Goal: Task Accomplishment & Management: Manage account settings

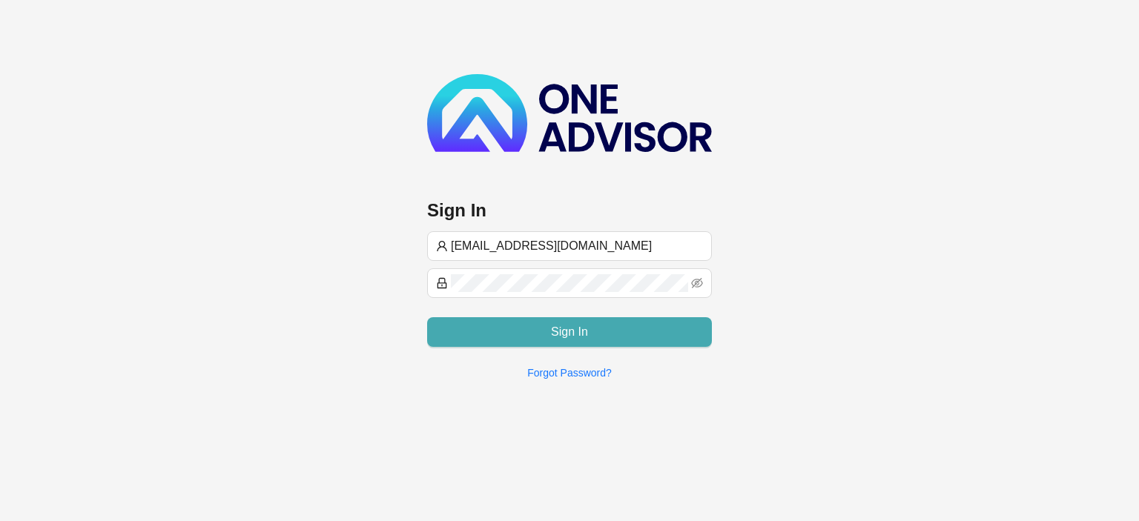
type input "[EMAIL_ADDRESS][DOMAIN_NAME]"
click at [514, 328] on button "Sign In" at bounding box center [569, 332] width 285 height 30
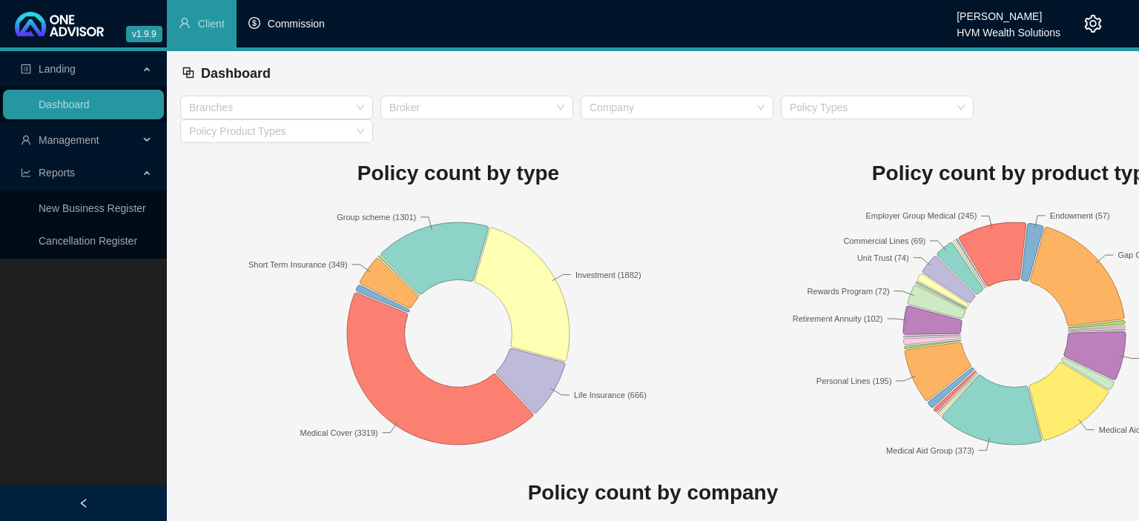
click at [308, 25] on span "Commission" at bounding box center [296, 24] width 57 height 12
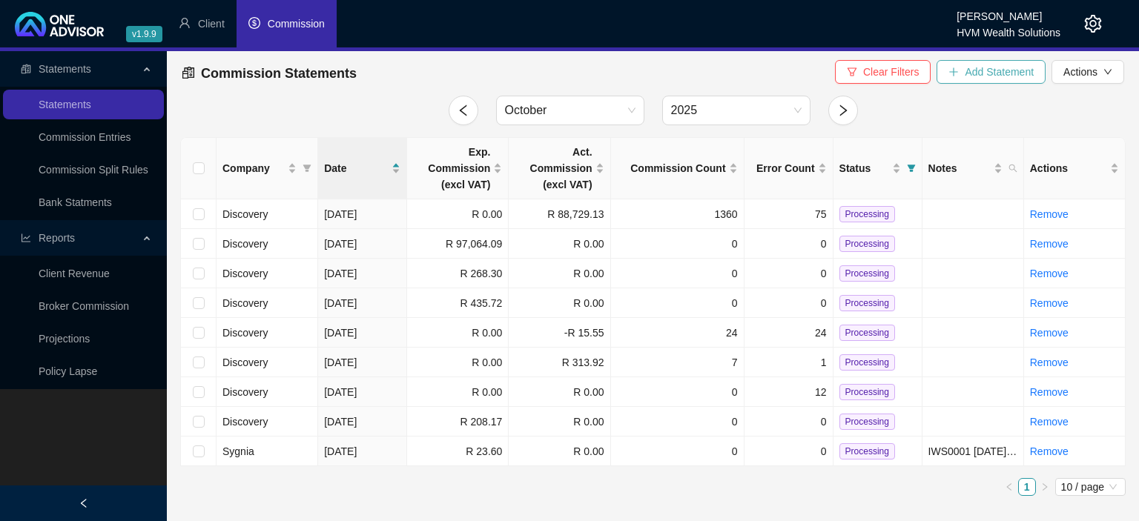
click at [965, 76] on button "Add Statement" at bounding box center [990, 72] width 109 height 24
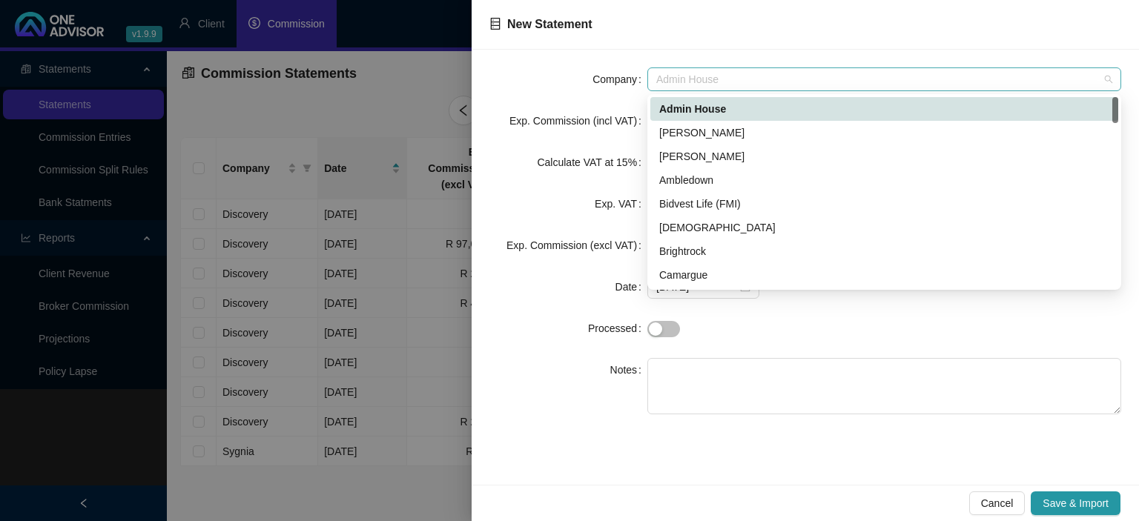
click at [707, 82] on span "Admin House" at bounding box center [884, 79] width 456 height 22
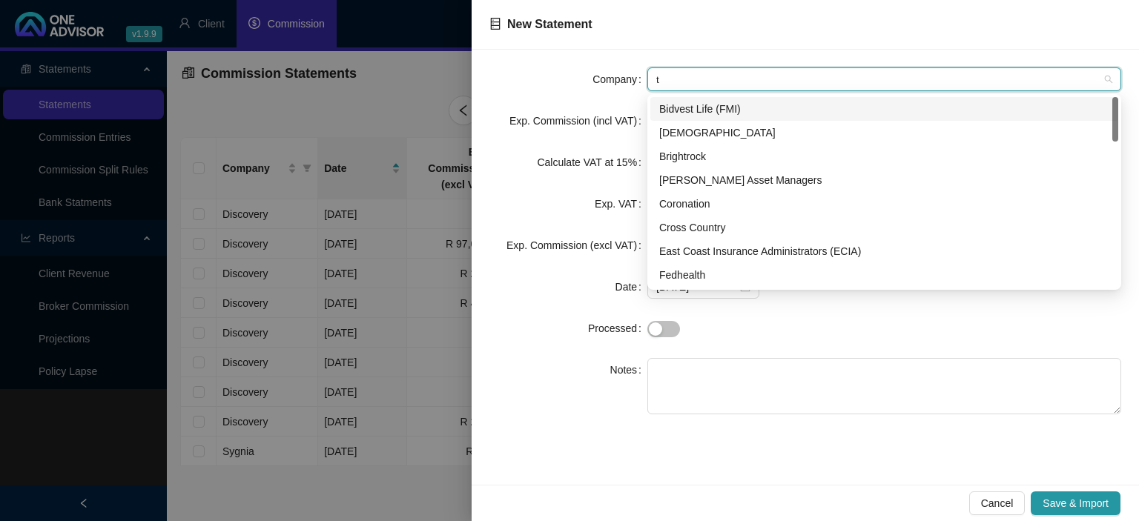
type input "tu"
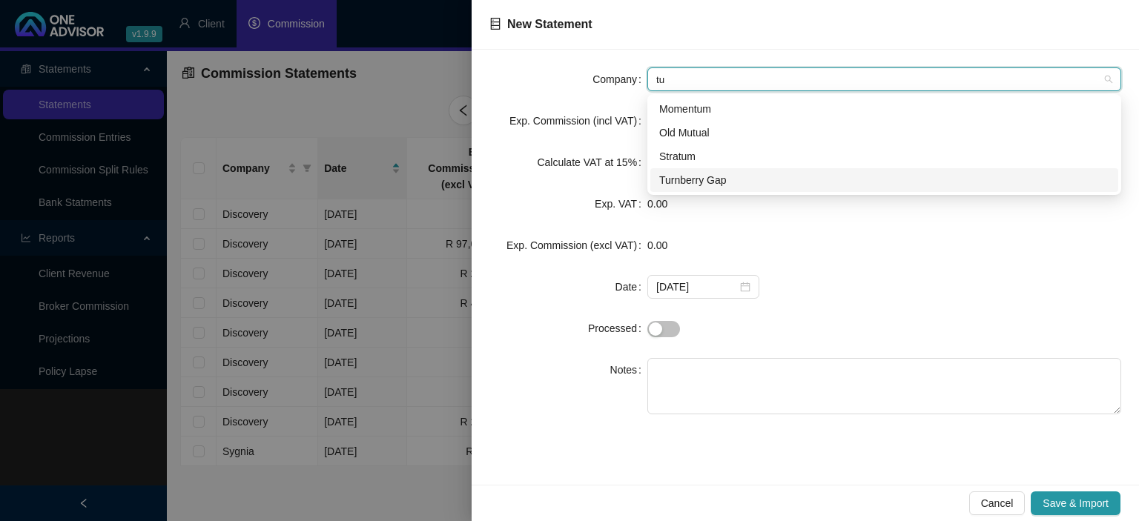
click at [716, 179] on div "Turnberry Gap" at bounding box center [884, 180] width 450 height 16
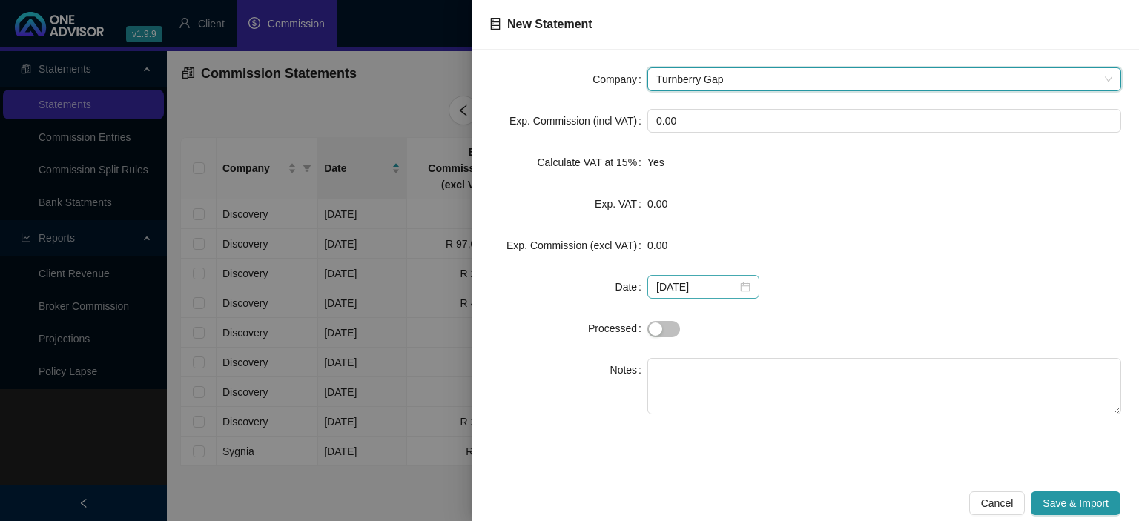
click at [737, 286] on div "[DATE]" at bounding box center [703, 287] width 94 height 16
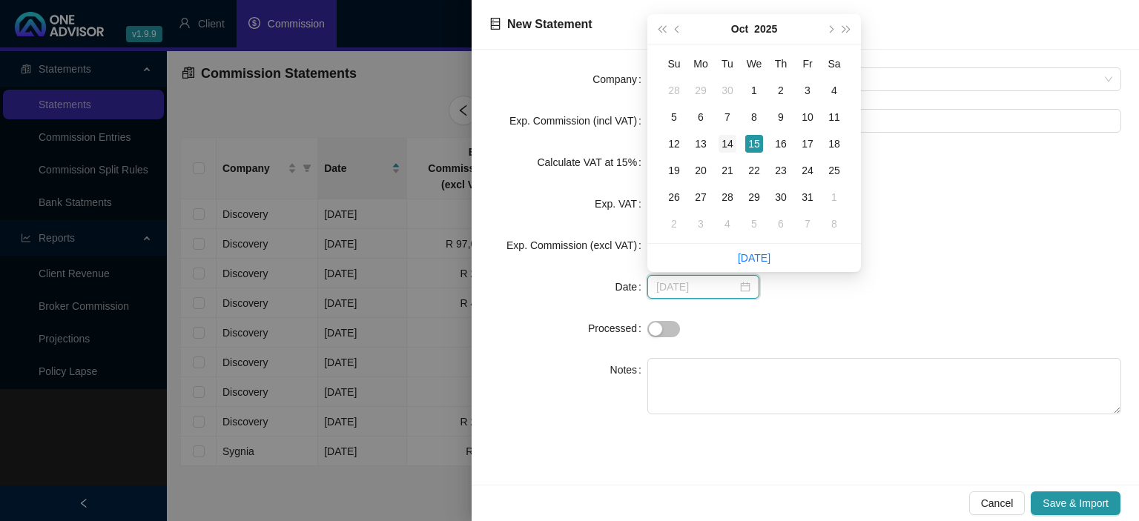
type input "[DATE]"
click at [728, 147] on div "14" at bounding box center [727, 144] width 18 height 18
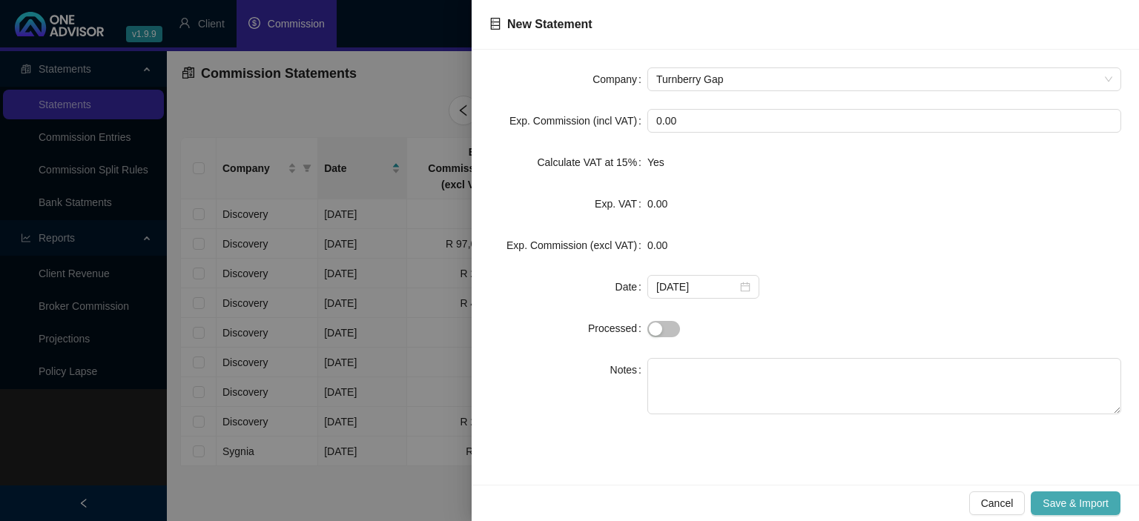
click at [1049, 499] on span "Save & Import" at bounding box center [1075, 503] width 66 height 16
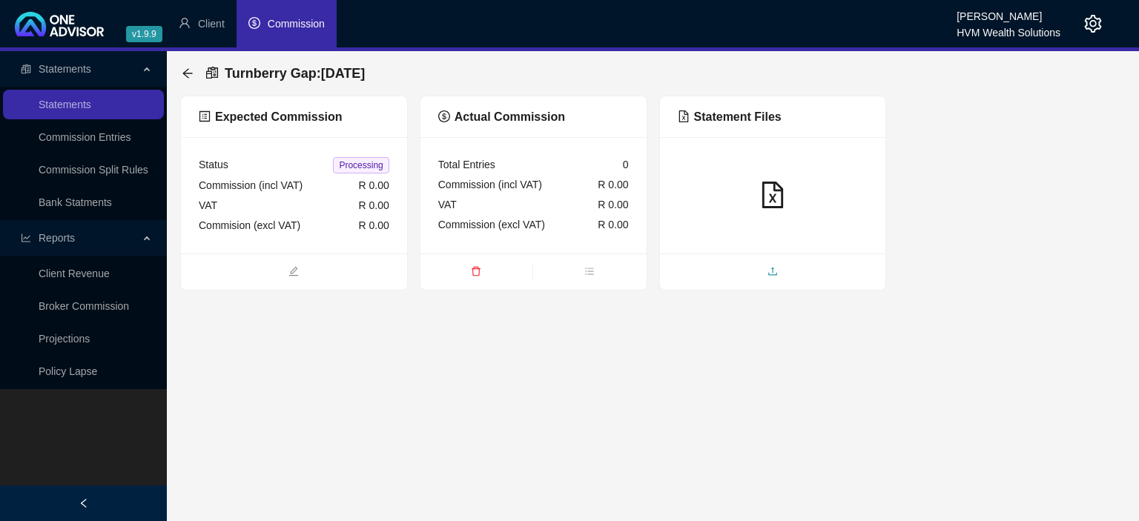
click at [720, 274] on span "upload" at bounding box center [773, 273] width 226 height 16
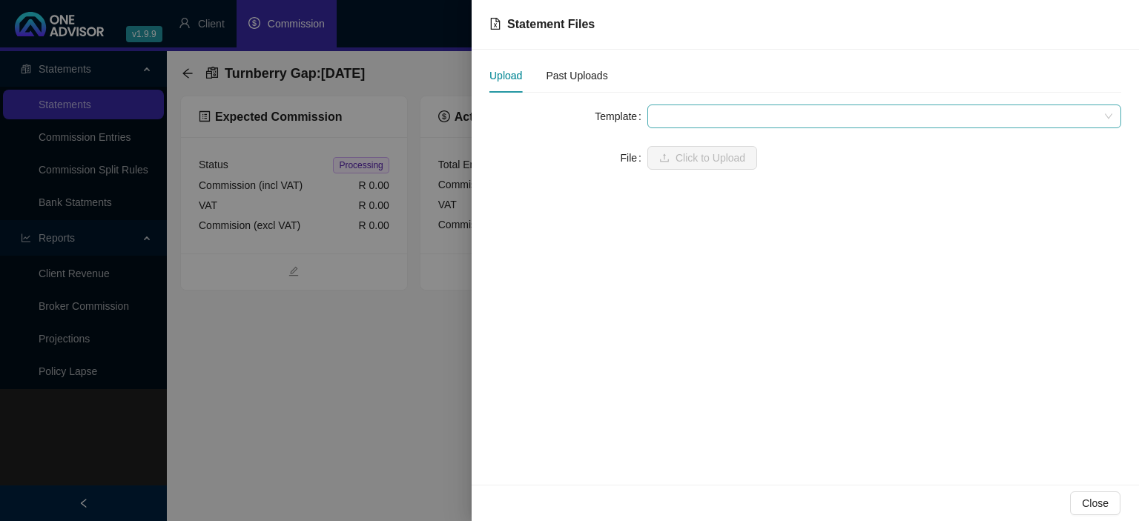
click at [657, 114] on span at bounding box center [884, 116] width 456 height 22
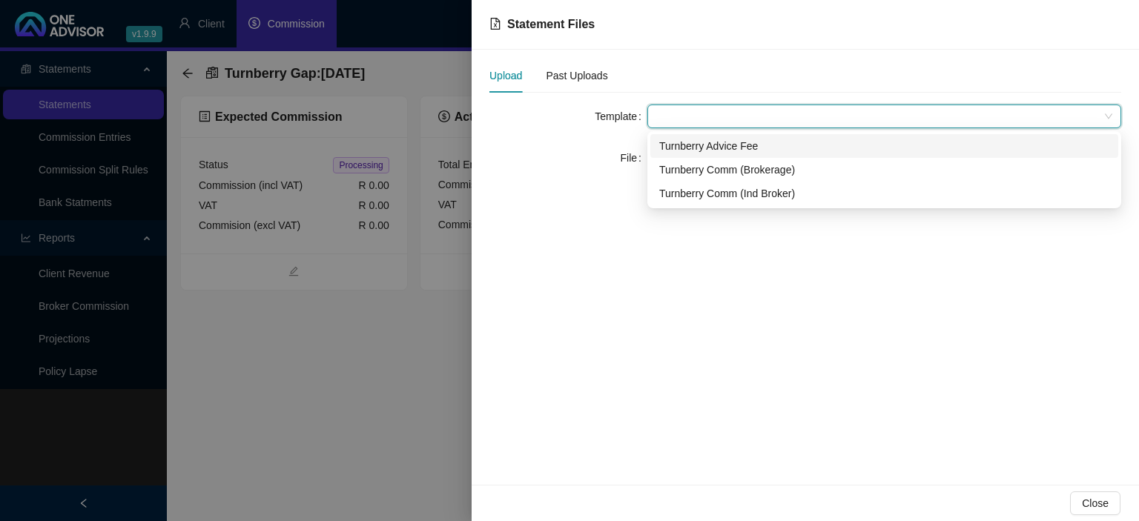
click at [678, 144] on div "Turnberry Advice Fee" at bounding box center [884, 146] width 450 height 16
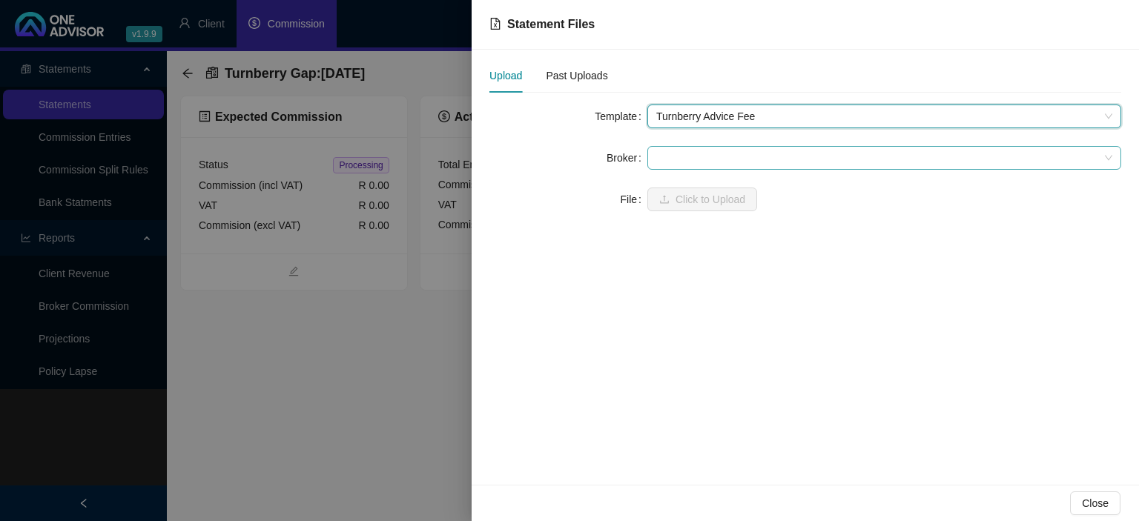
click at [678, 158] on span at bounding box center [884, 158] width 456 height 22
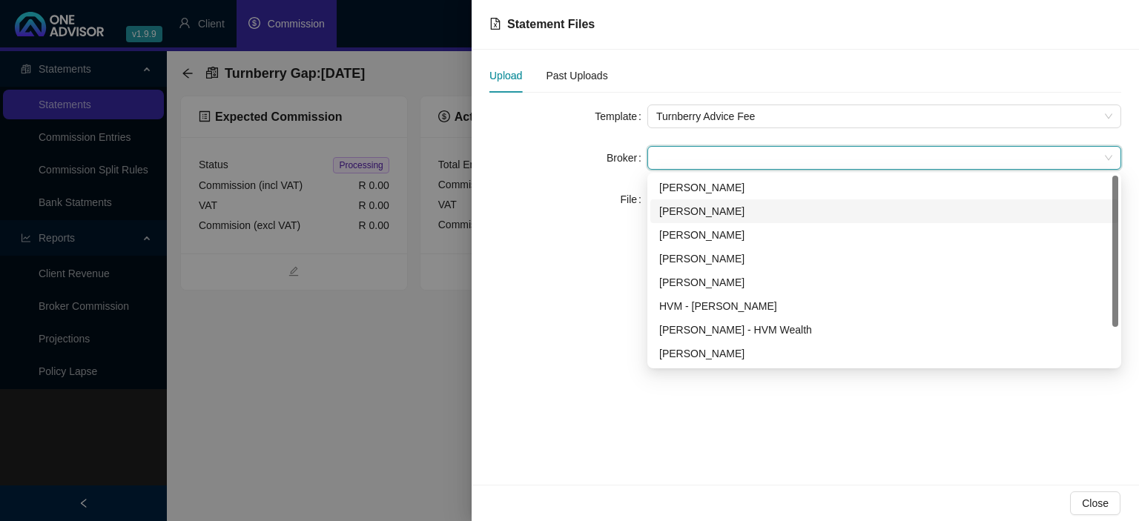
click at [679, 211] on div "[PERSON_NAME]" at bounding box center [884, 211] width 450 height 16
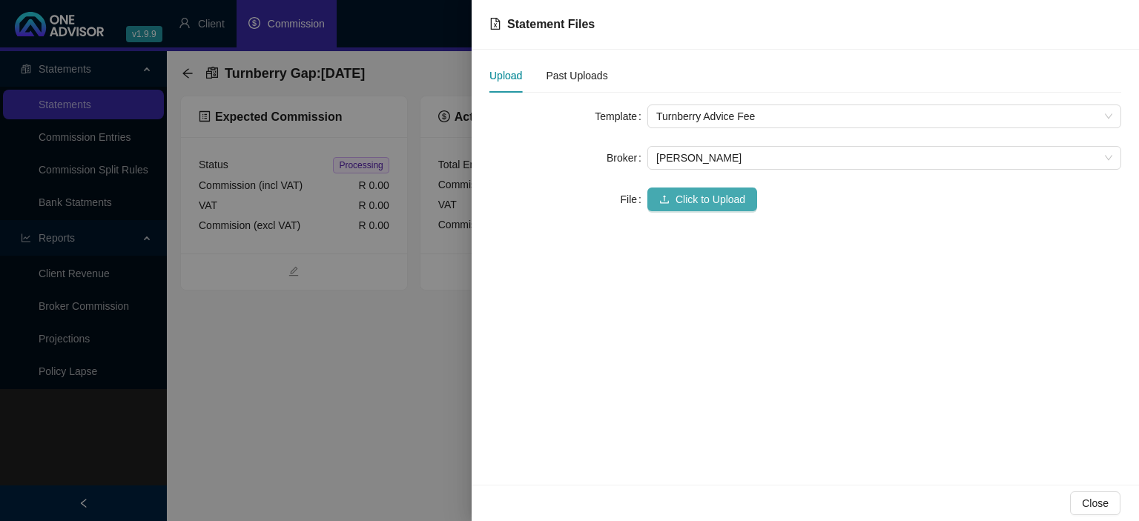
click at [677, 200] on span "Click to Upload" at bounding box center [710, 199] width 70 height 16
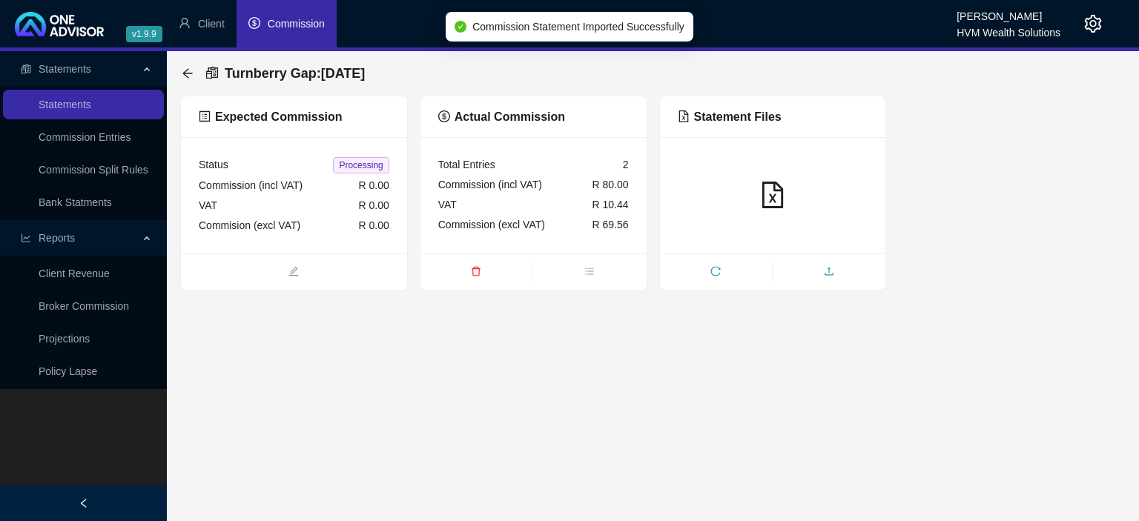
click at [808, 266] on span "upload" at bounding box center [828, 273] width 113 height 16
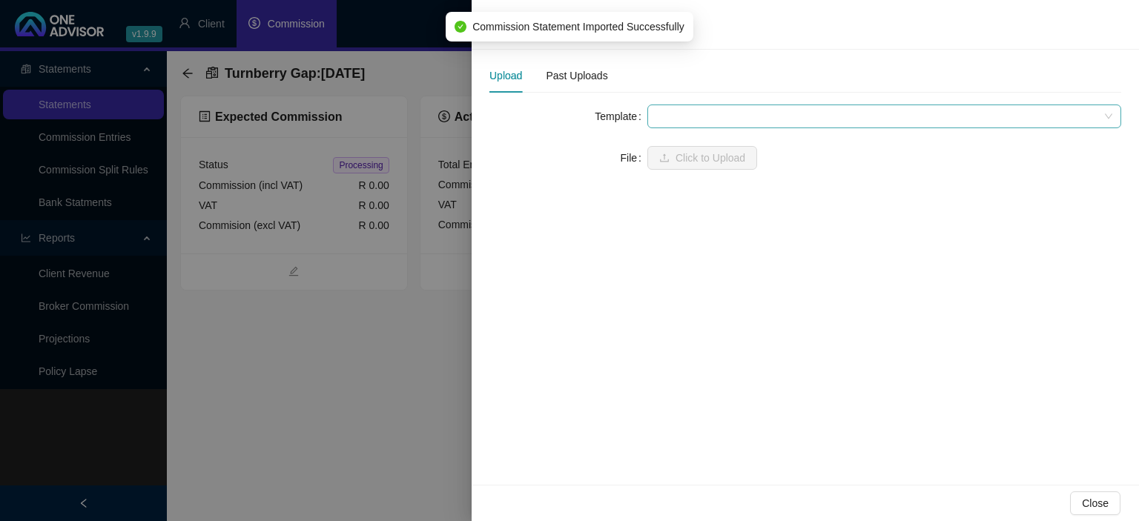
click at [718, 116] on span at bounding box center [884, 116] width 456 height 22
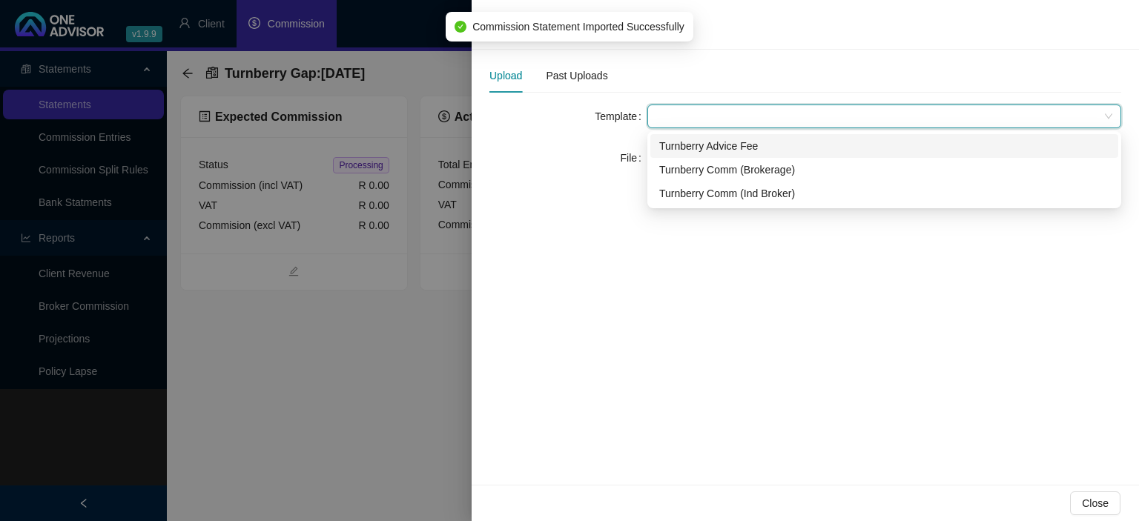
click at [712, 153] on div "Turnberry Advice Fee" at bounding box center [884, 146] width 450 height 16
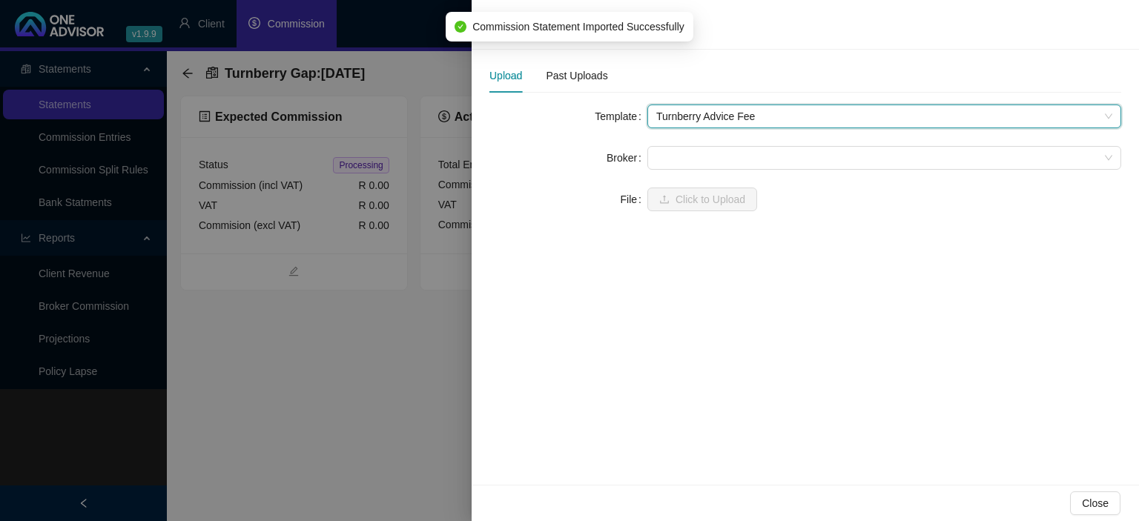
click at [712, 153] on span at bounding box center [884, 158] width 456 height 22
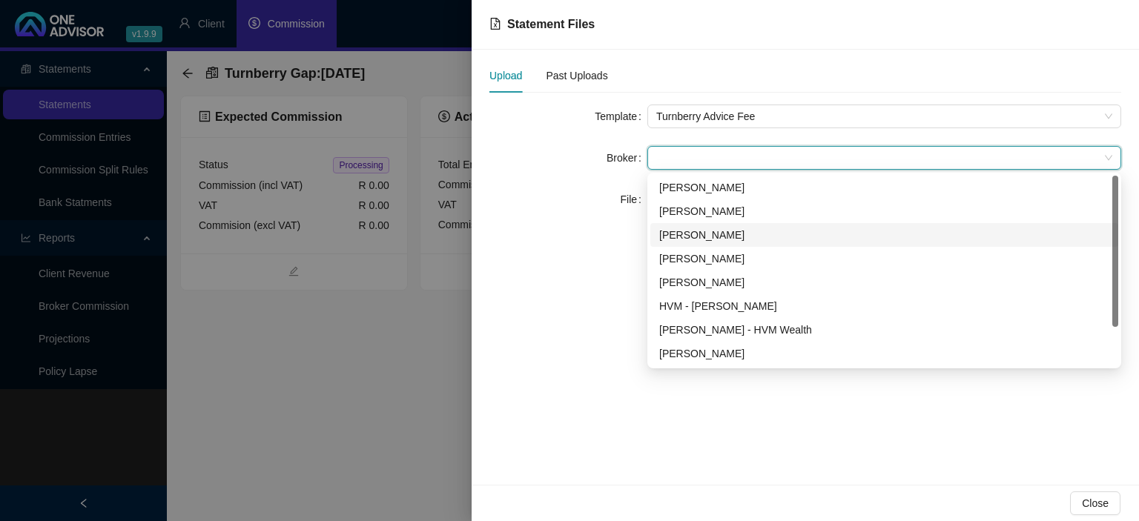
click at [692, 239] on div "[PERSON_NAME]" at bounding box center [884, 235] width 450 height 16
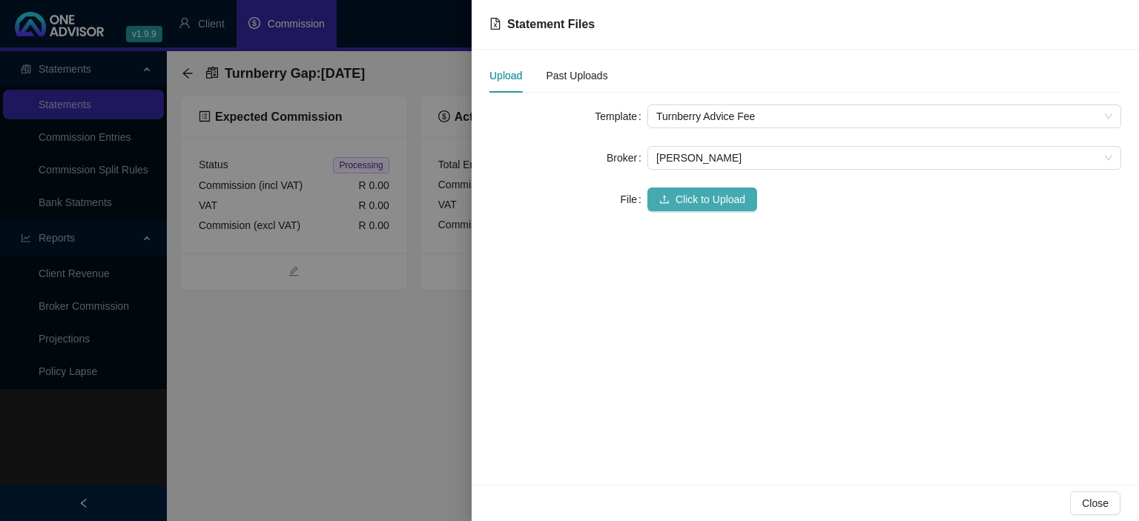
click at [683, 192] on span "Click to Upload" at bounding box center [710, 199] width 70 height 16
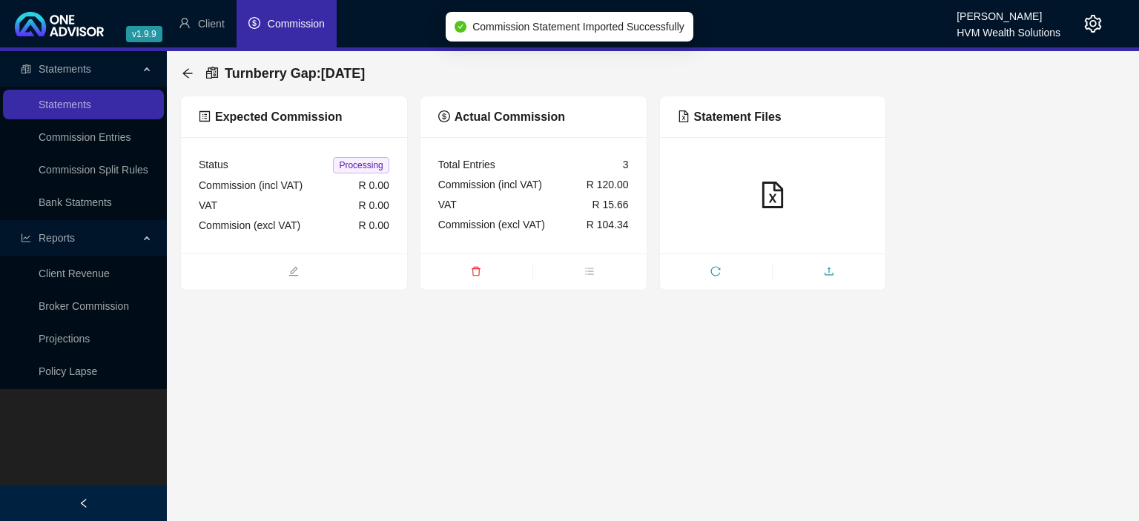
click at [805, 266] on span "upload" at bounding box center [828, 273] width 113 height 16
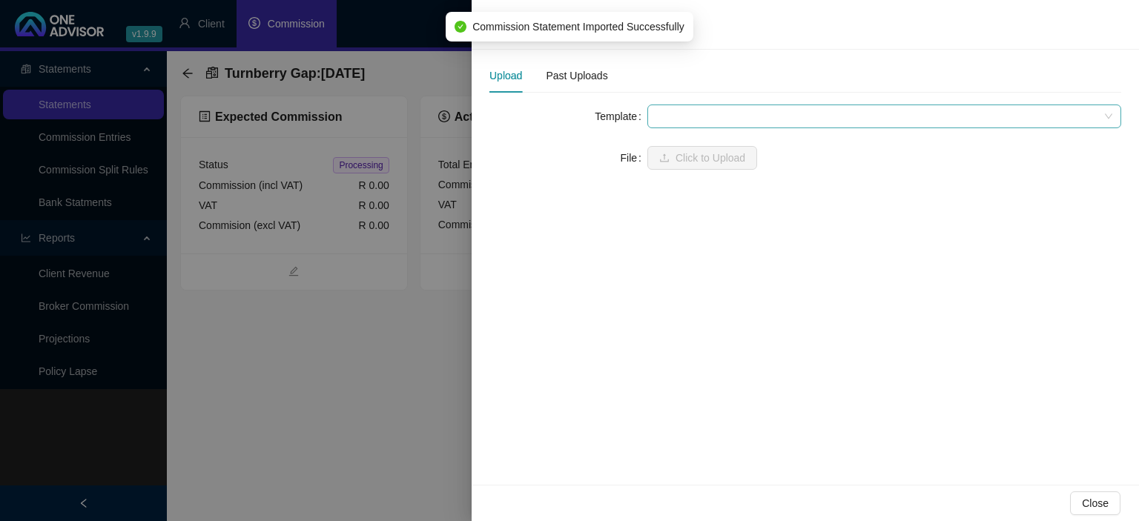
click at [702, 117] on span at bounding box center [884, 116] width 456 height 22
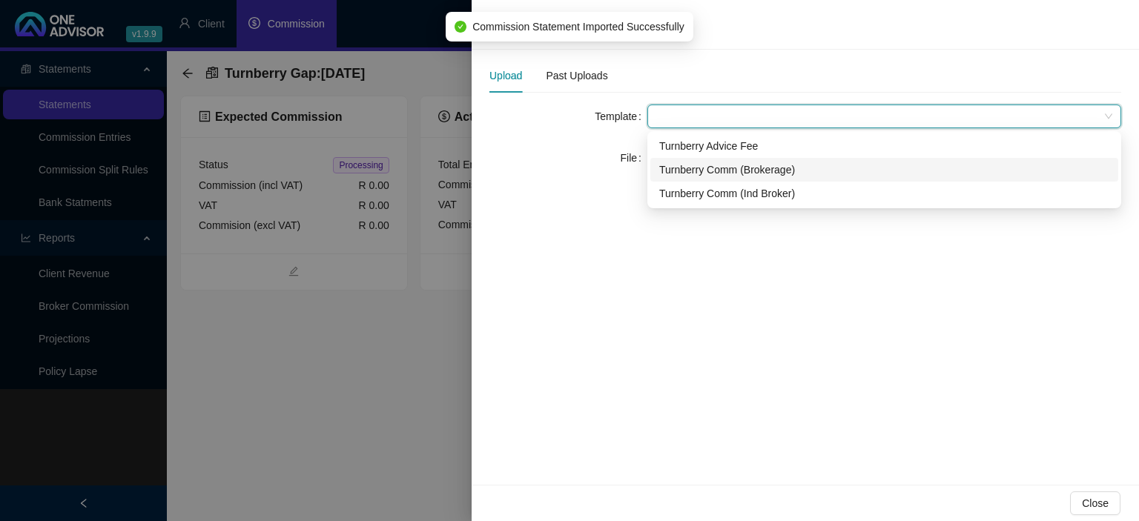
click at [698, 159] on div "Turnberry Comm (Brokerage)" at bounding box center [884, 170] width 468 height 24
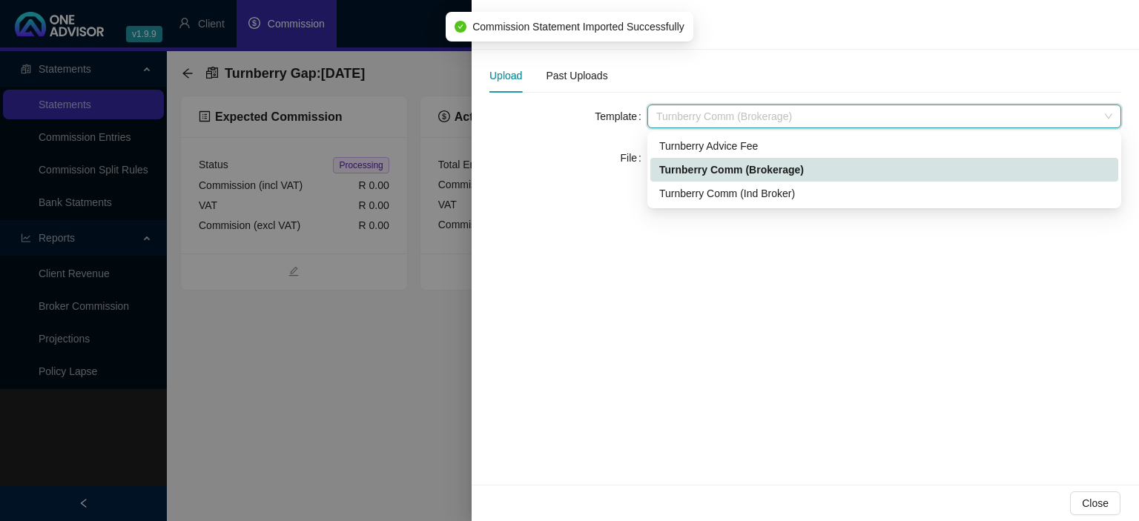
click at [698, 113] on span "Turnberry Comm (Brokerage)" at bounding box center [884, 116] width 456 height 22
click at [692, 145] on div "Turnberry Advice Fee" at bounding box center [884, 146] width 450 height 16
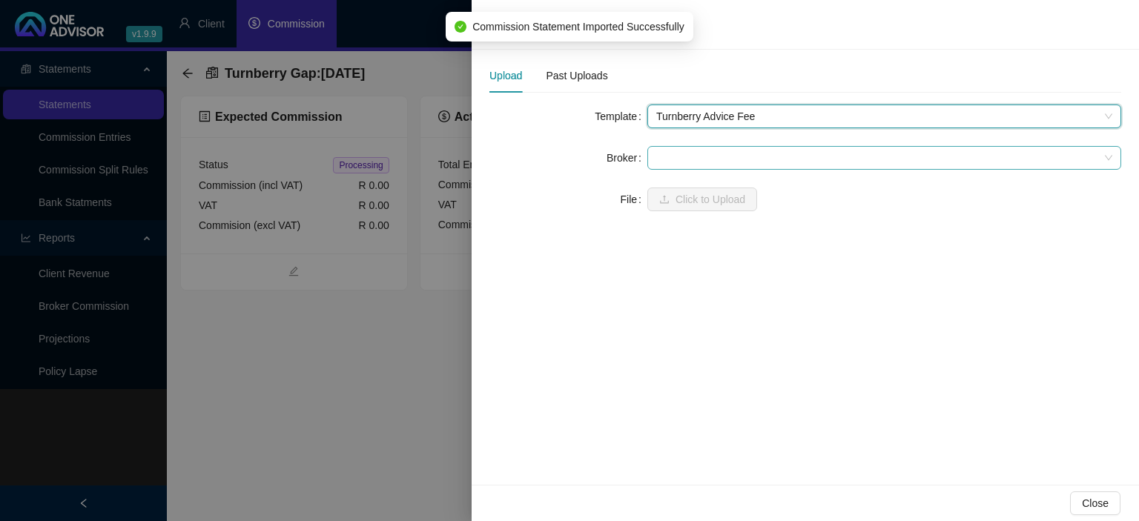
click at [688, 159] on span at bounding box center [884, 158] width 456 height 22
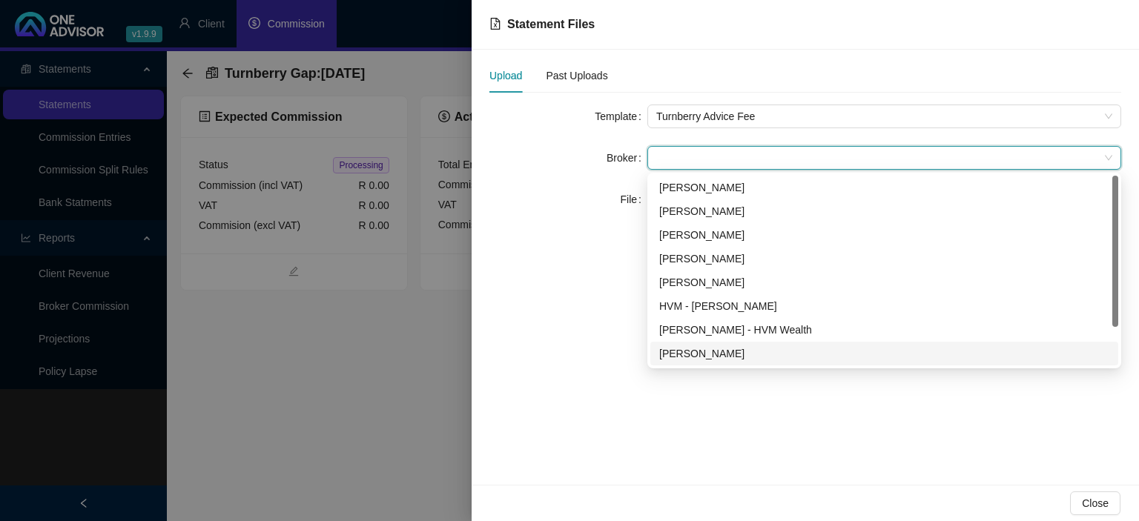
click at [706, 360] on div "[PERSON_NAME]" at bounding box center [884, 353] width 450 height 16
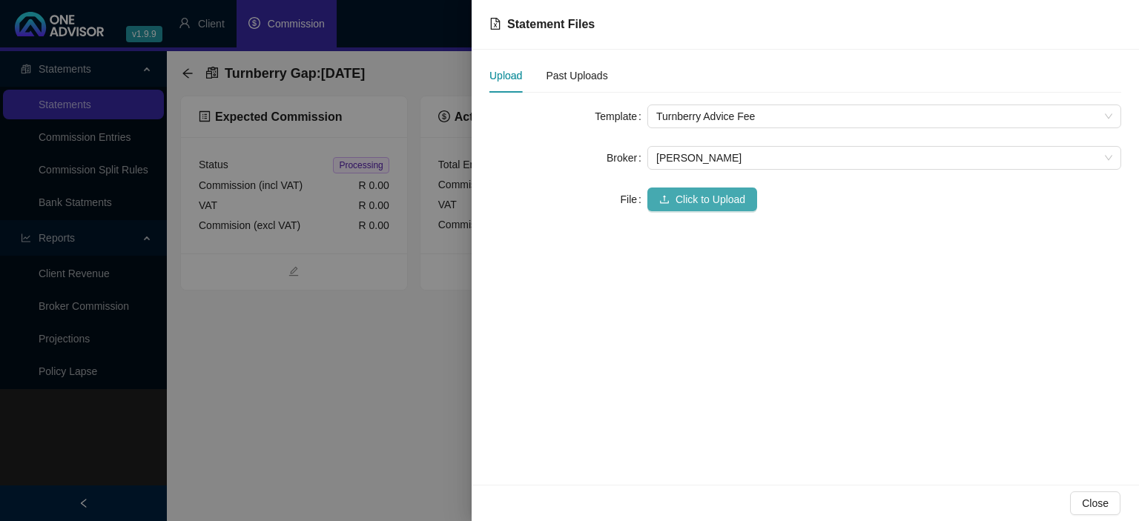
click at [681, 197] on span "Click to Upload" at bounding box center [710, 199] width 70 height 16
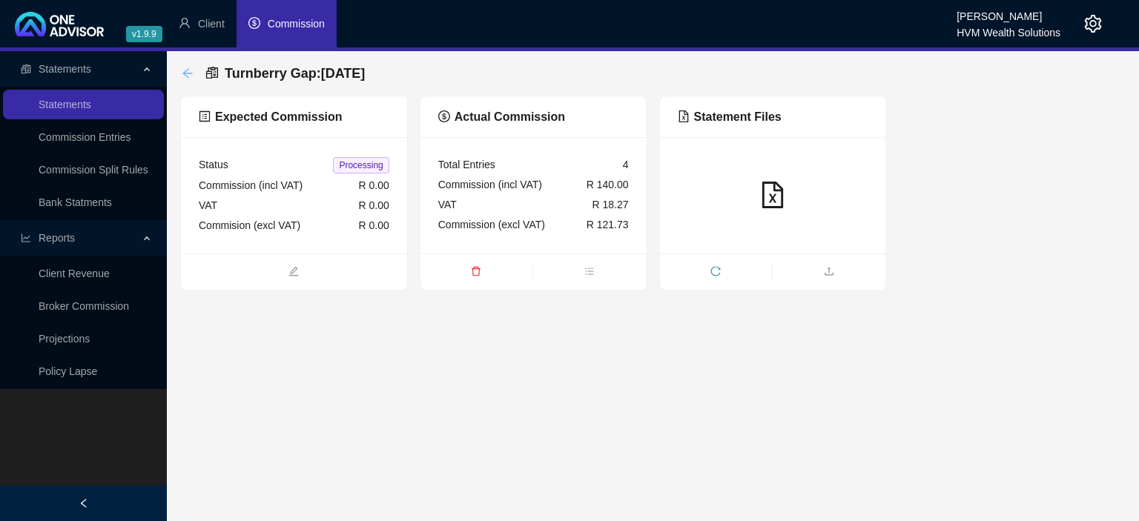
click at [193, 77] on icon "arrow-left" at bounding box center [188, 73] width 12 height 12
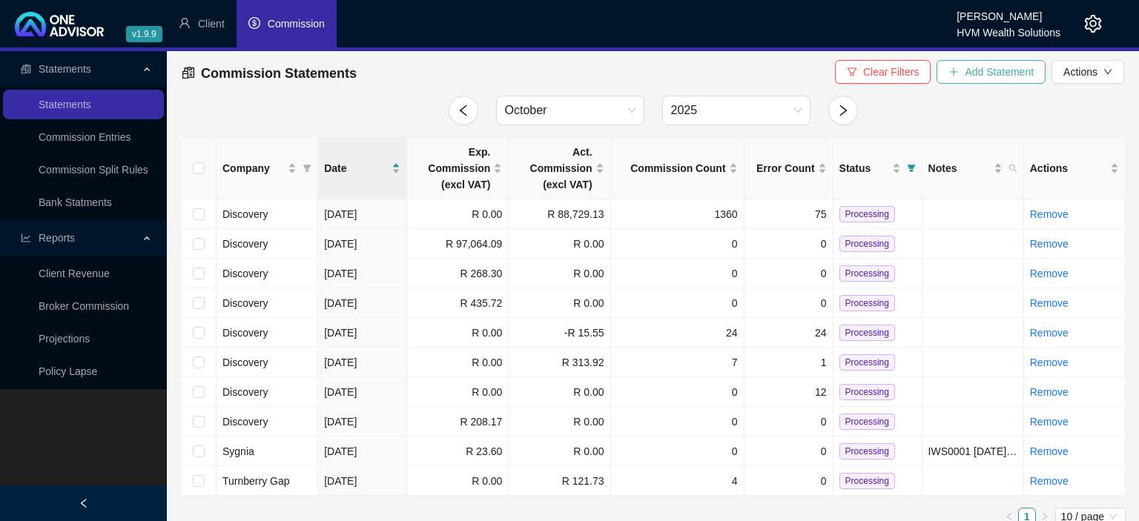
click at [962, 73] on button "Add Statement" at bounding box center [990, 72] width 109 height 24
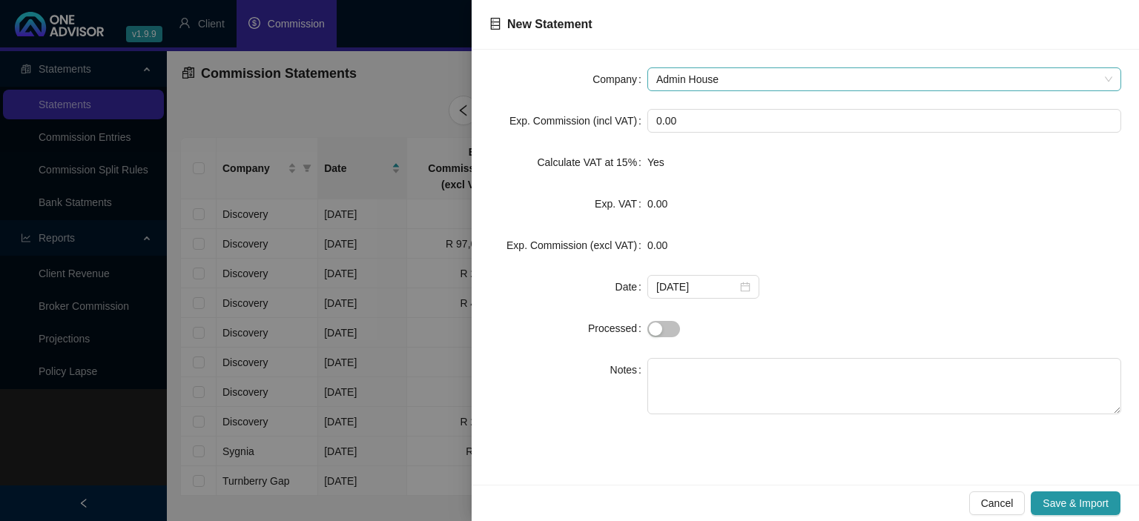
click at [686, 73] on span "Admin House" at bounding box center [884, 79] width 456 height 22
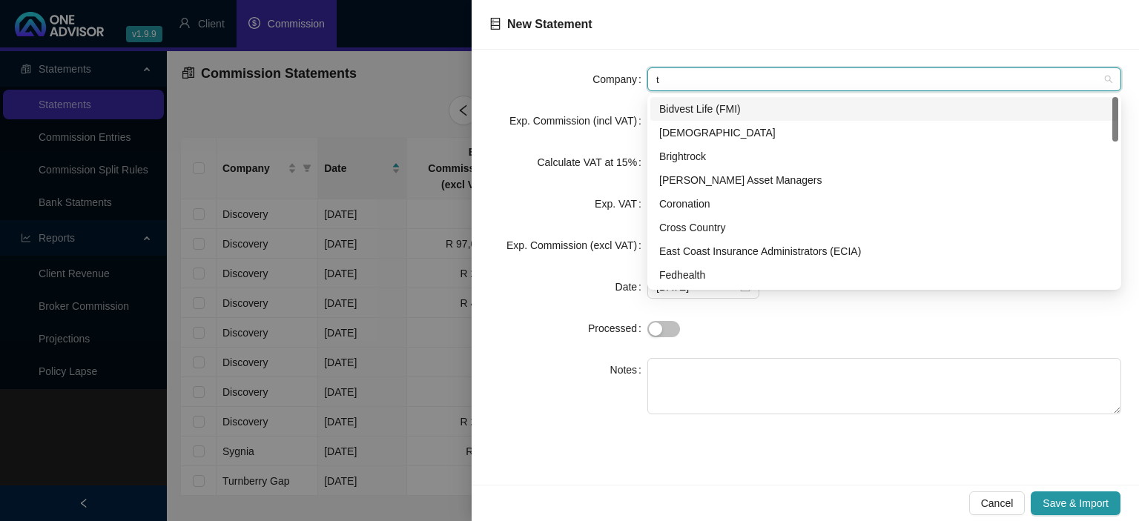
type input "tu"
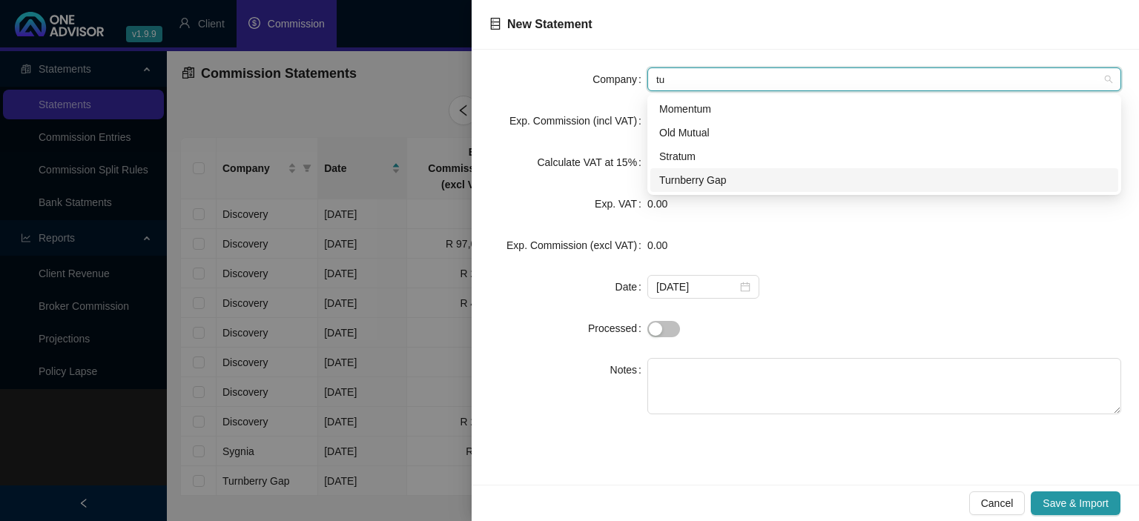
click at [704, 176] on div "Turnberry Gap" at bounding box center [884, 180] width 450 height 16
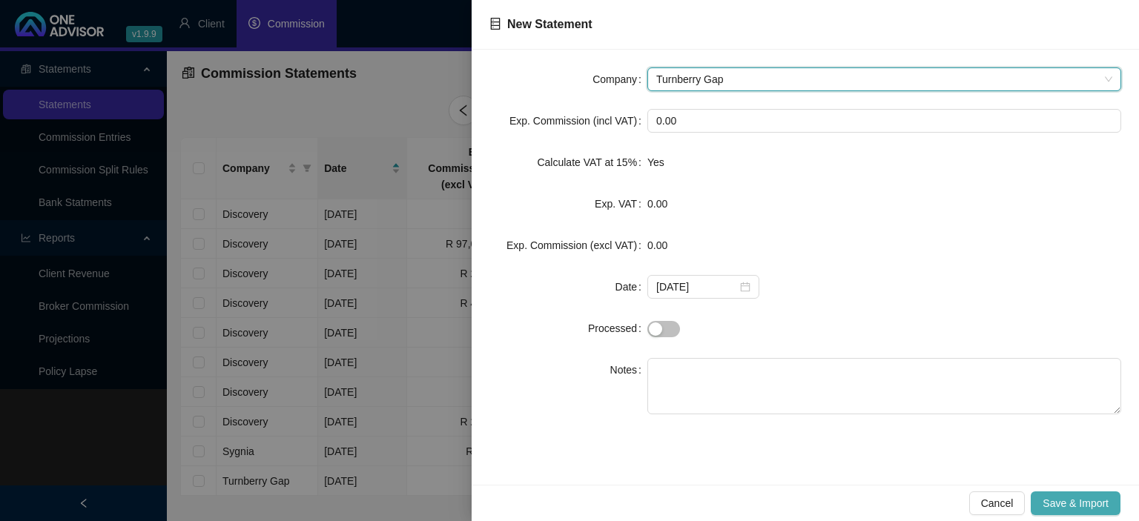
click at [1043, 498] on span "Save & Import" at bounding box center [1075, 503] width 66 height 16
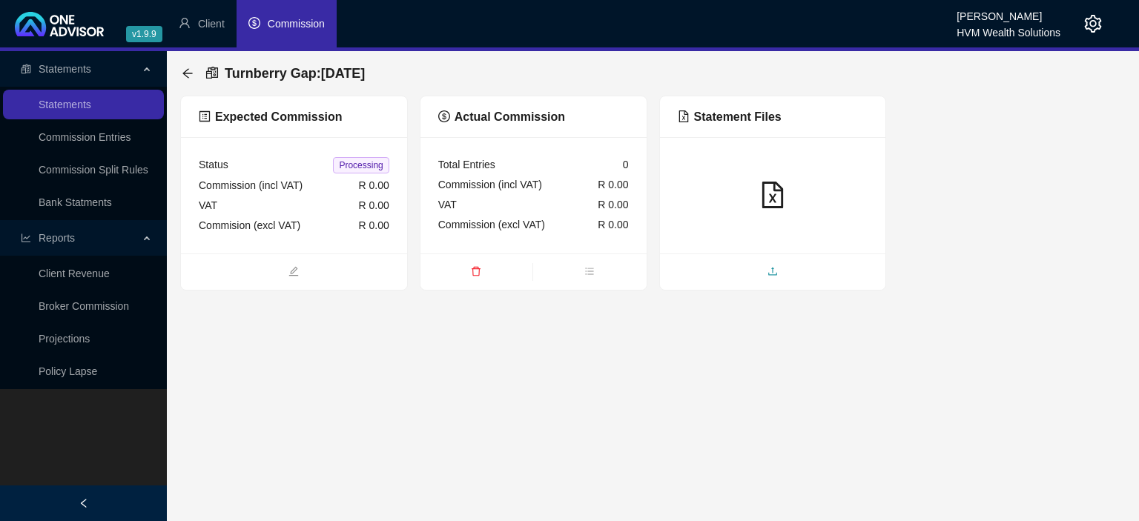
click at [749, 266] on span "upload" at bounding box center [773, 273] width 226 height 16
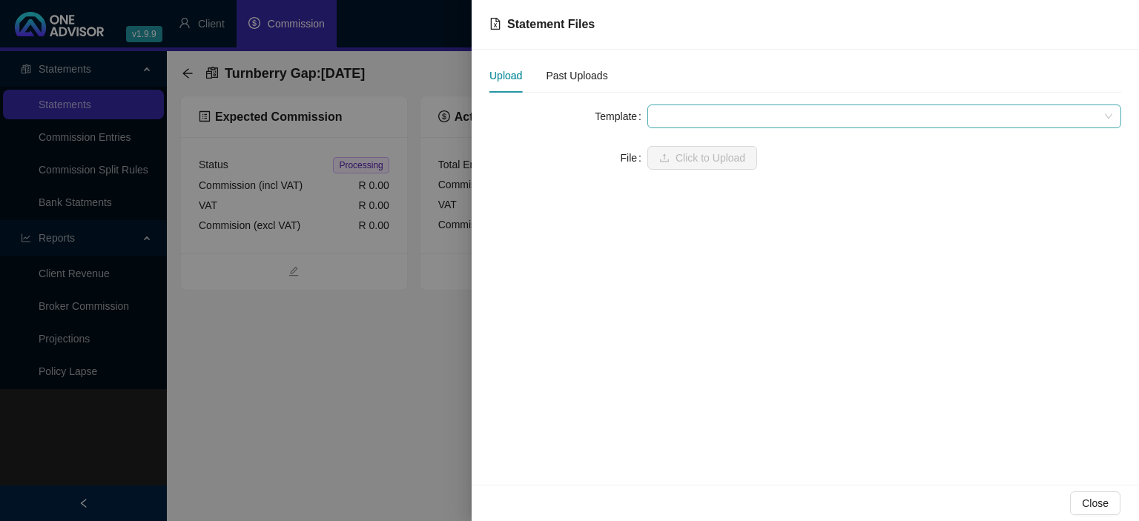
click at [690, 115] on span at bounding box center [884, 116] width 456 height 22
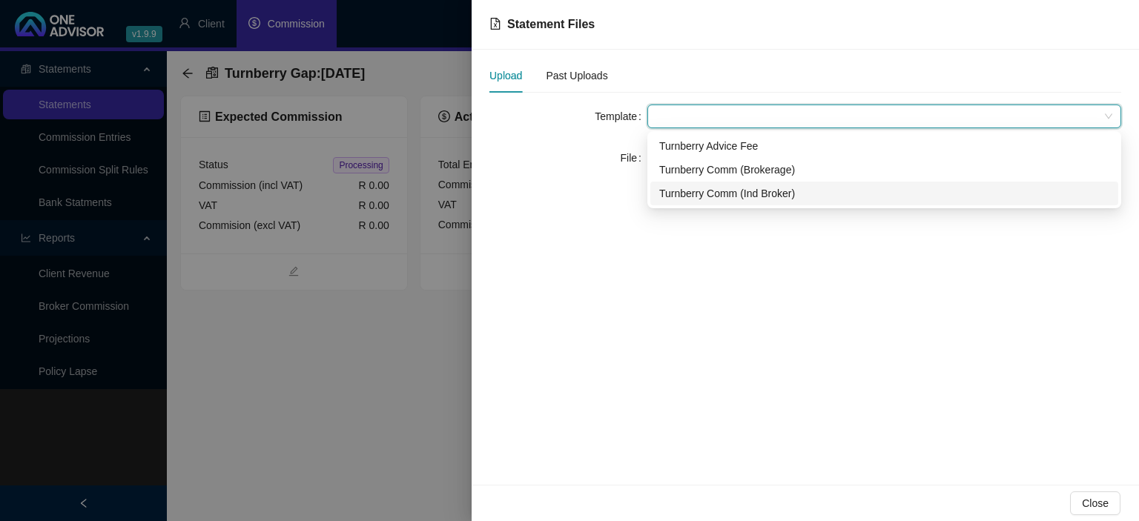
click at [678, 196] on div "Turnberry Comm (Ind Broker)" at bounding box center [884, 193] width 450 height 16
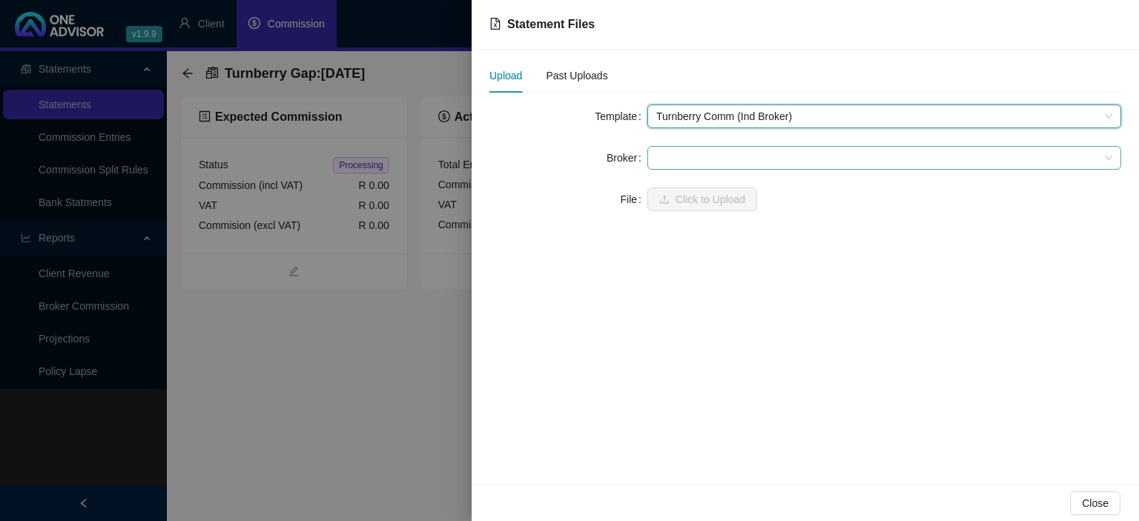
click at [684, 157] on span at bounding box center [884, 158] width 456 height 22
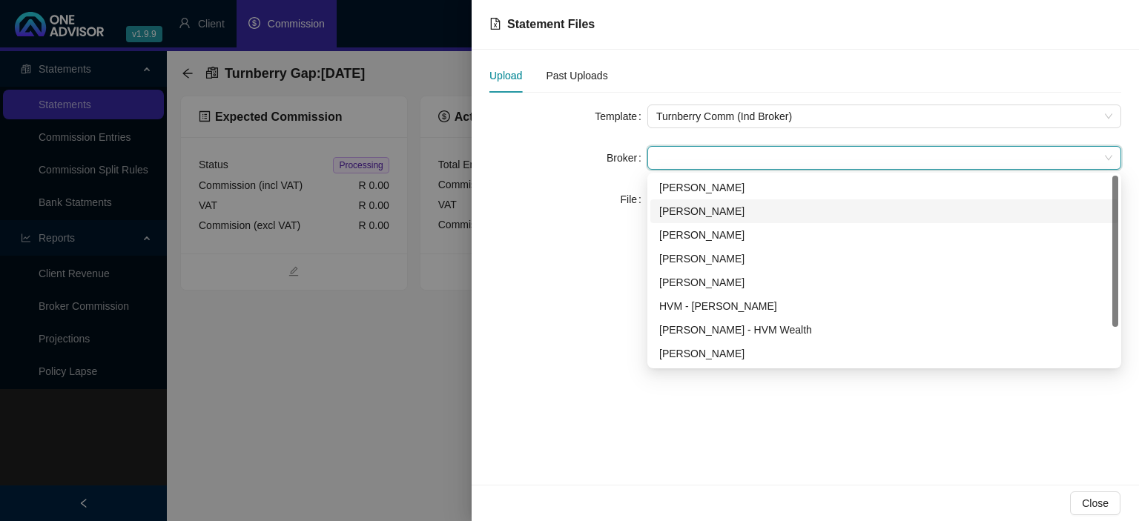
click at [674, 209] on div "[PERSON_NAME]" at bounding box center [884, 211] width 450 height 16
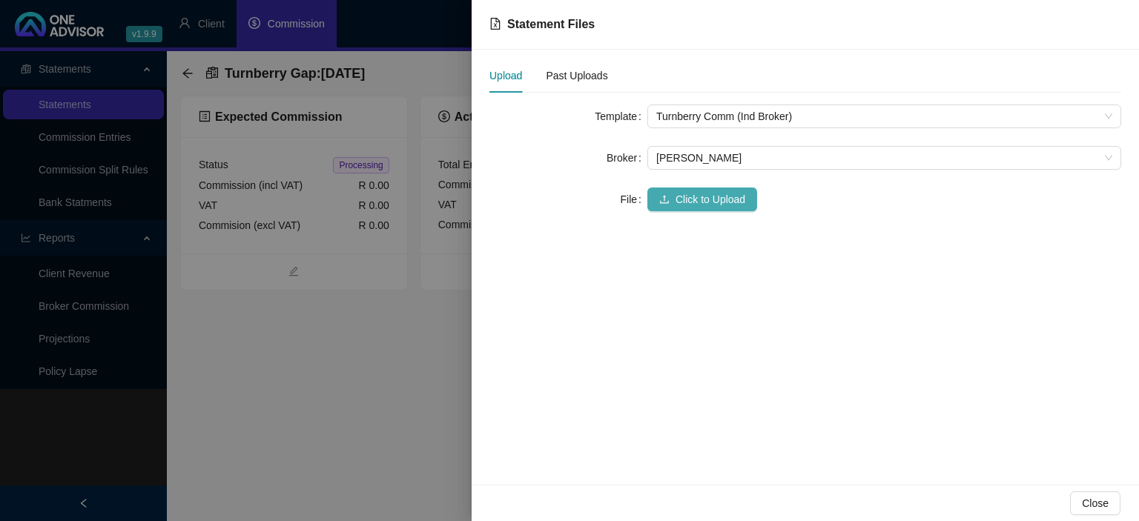
click at [674, 193] on button "Click to Upload" at bounding box center [702, 200] width 110 height 24
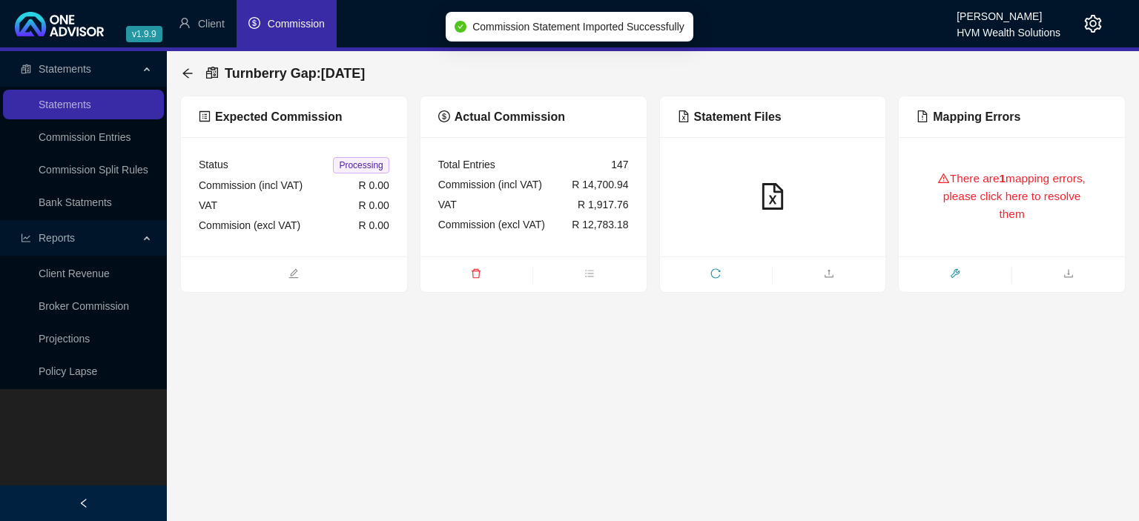
click at [1005, 268] on span "tool" at bounding box center [954, 275] width 112 height 16
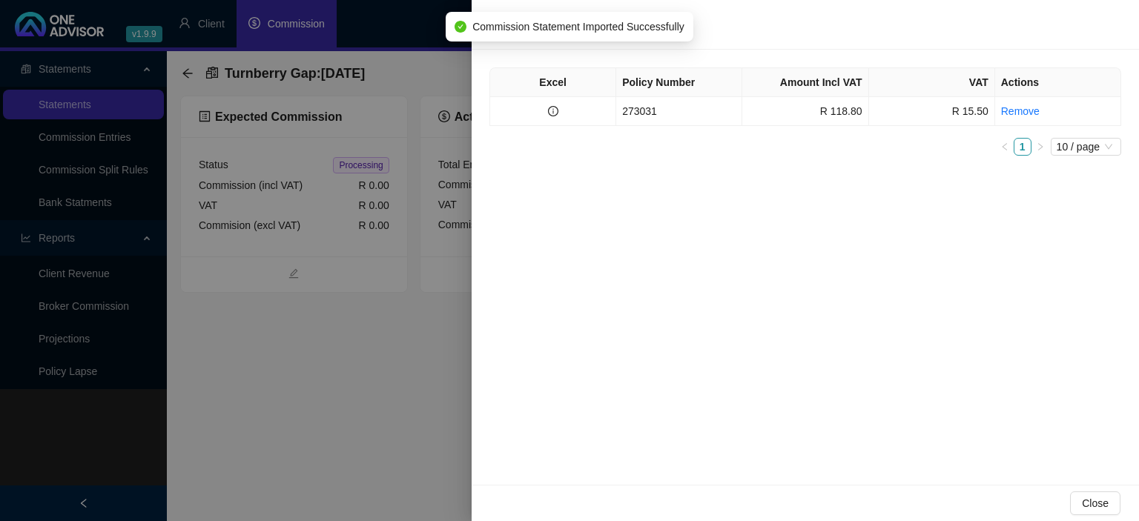
click at [352, 345] on div at bounding box center [569, 260] width 1139 height 521
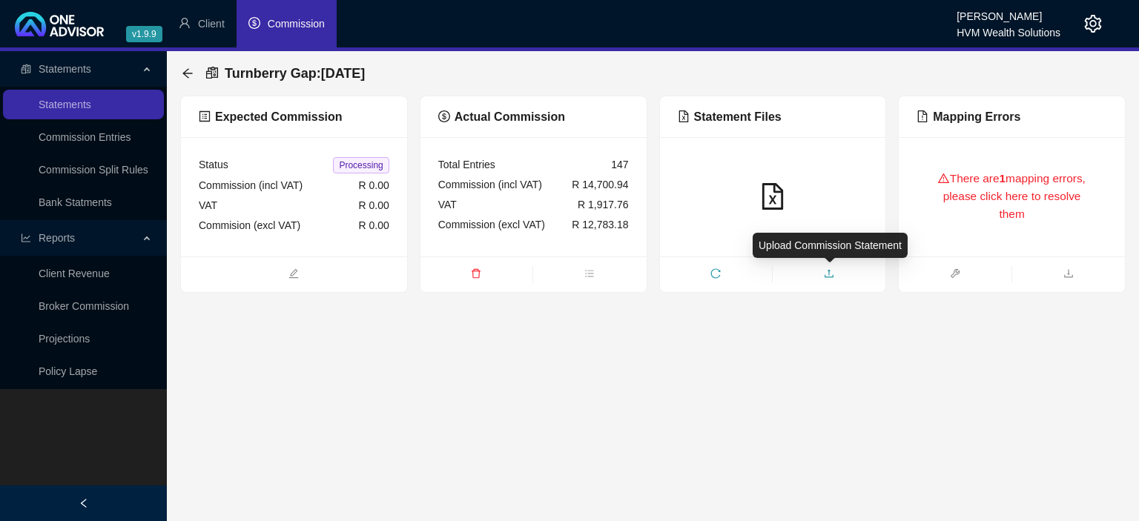
click at [817, 273] on span "upload" at bounding box center [828, 275] width 113 height 16
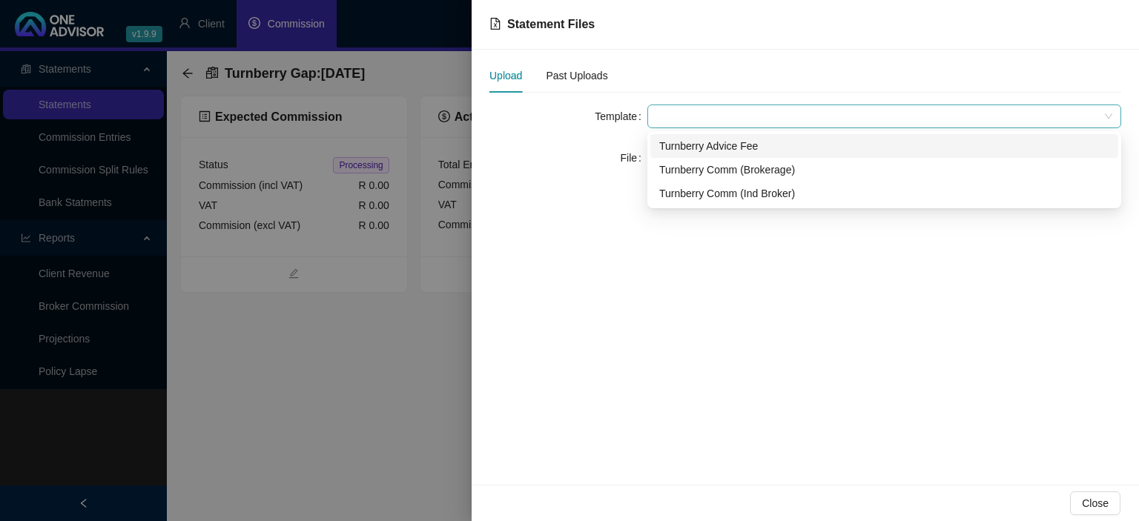
click at [672, 121] on span at bounding box center [884, 116] width 456 height 22
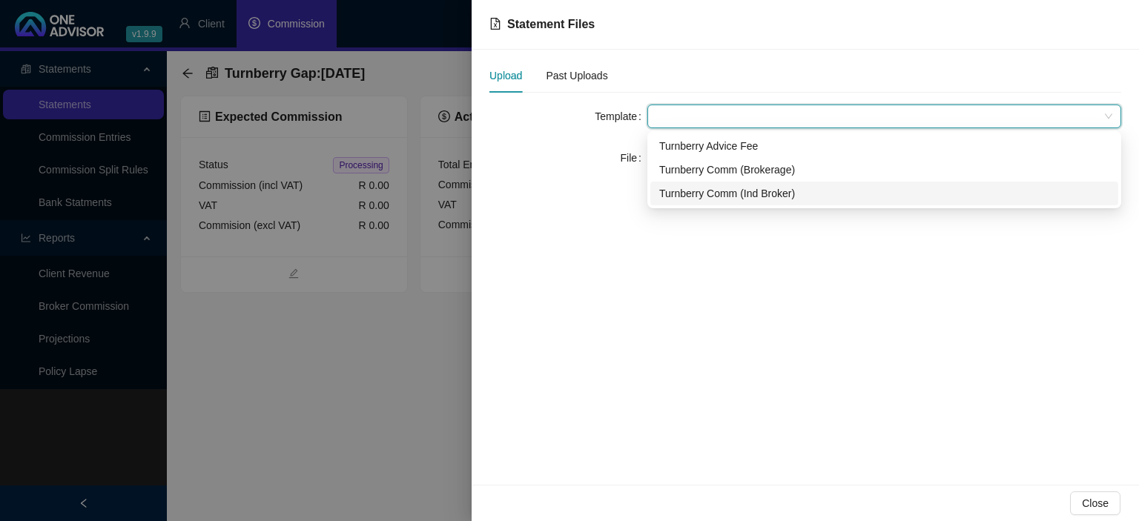
click at [694, 193] on div "Turnberry Comm (Ind Broker)" at bounding box center [884, 193] width 450 height 16
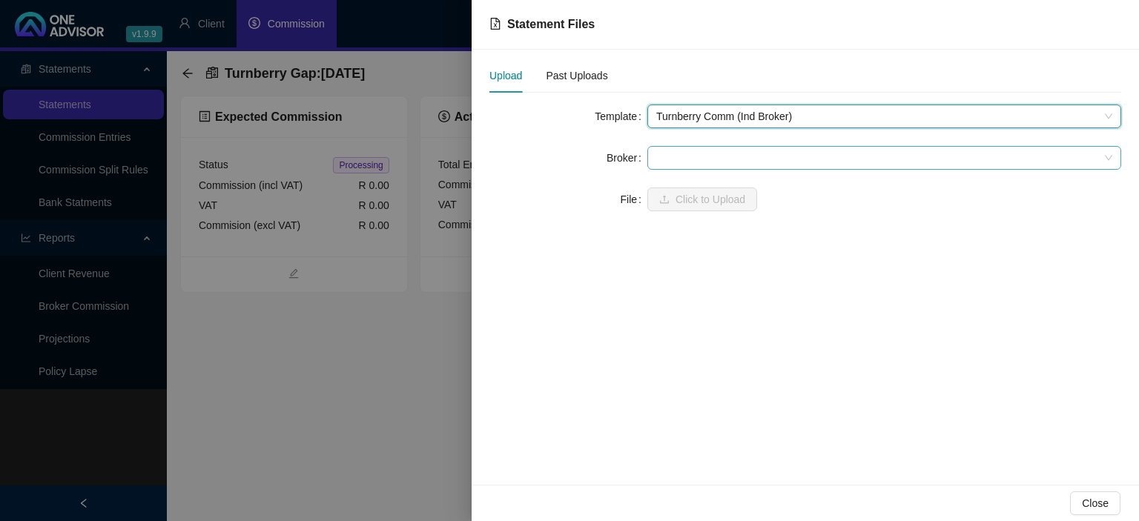
click at [692, 159] on span at bounding box center [884, 158] width 456 height 22
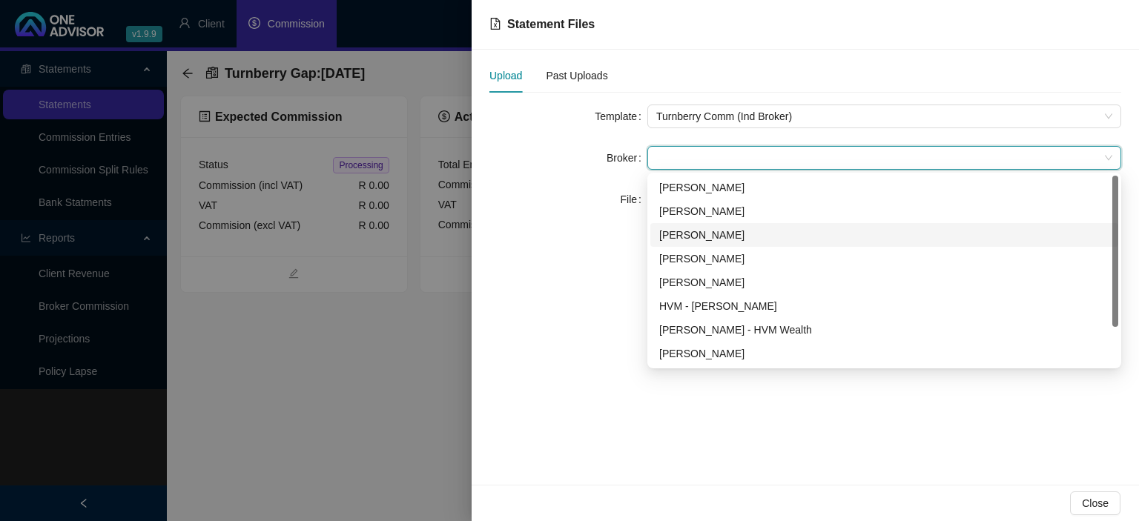
click at [709, 243] on div "[PERSON_NAME]" at bounding box center [884, 235] width 468 height 24
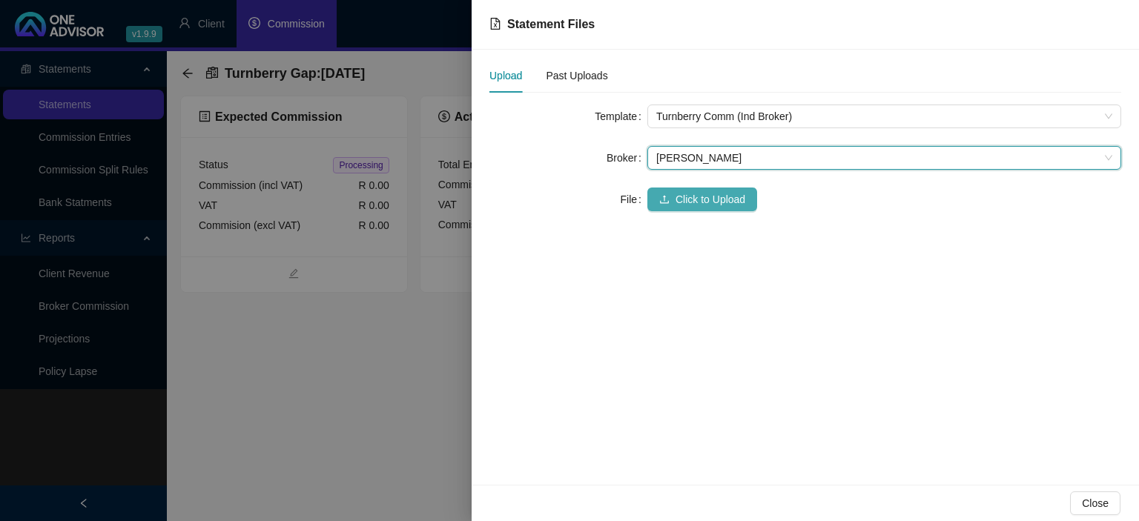
click at [696, 198] on span "Click to Upload" at bounding box center [710, 199] width 70 height 16
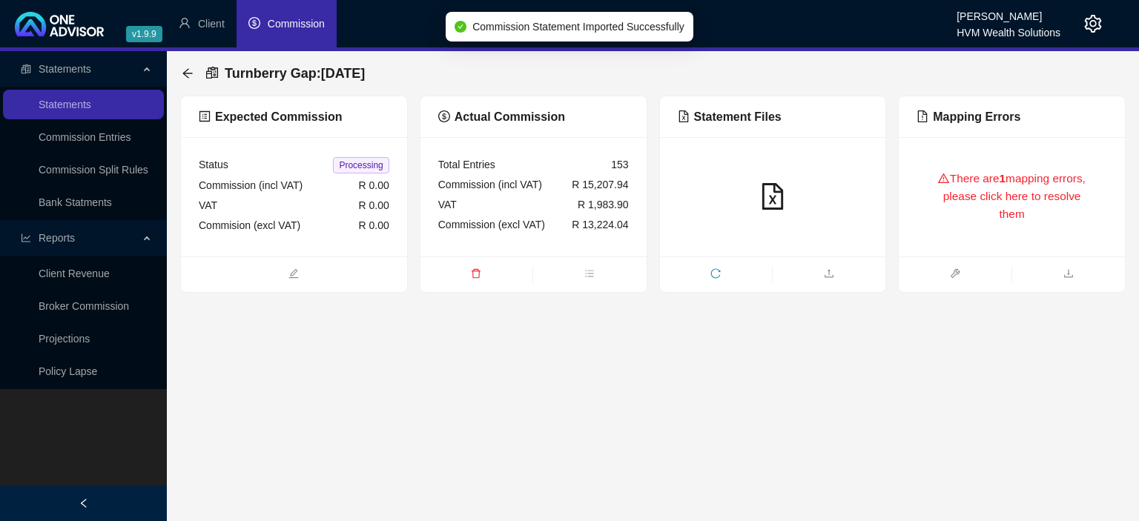
click at [765, 256] on div at bounding box center [773, 196] width 226 height 119
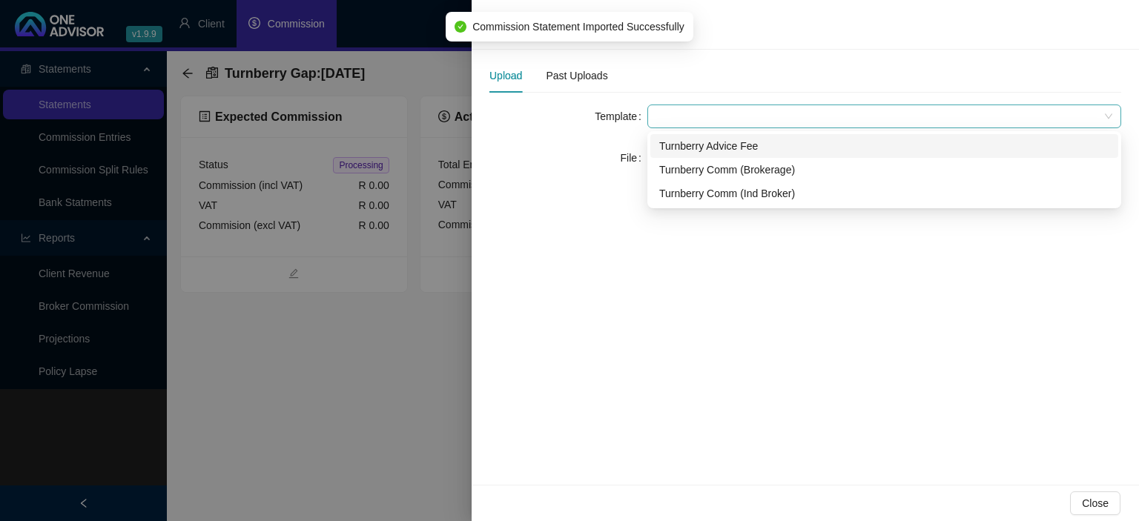
click at [681, 116] on span at bounding box center [884, 116] width 456 height 22
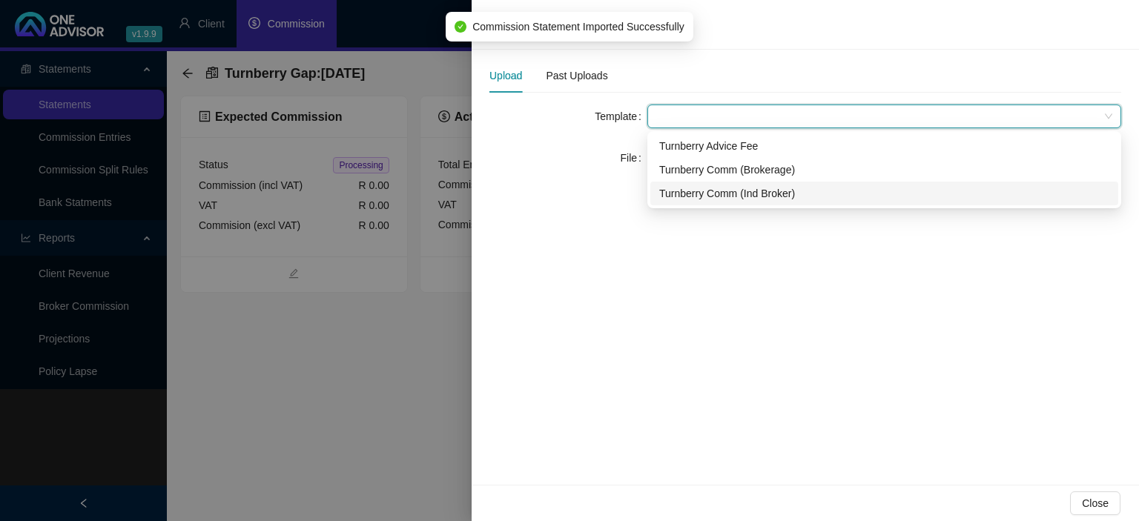
click at [681, 196] on div "Turnberry Comm (Ind Broker)" at bounding box center [884, 193] width 450 height 16
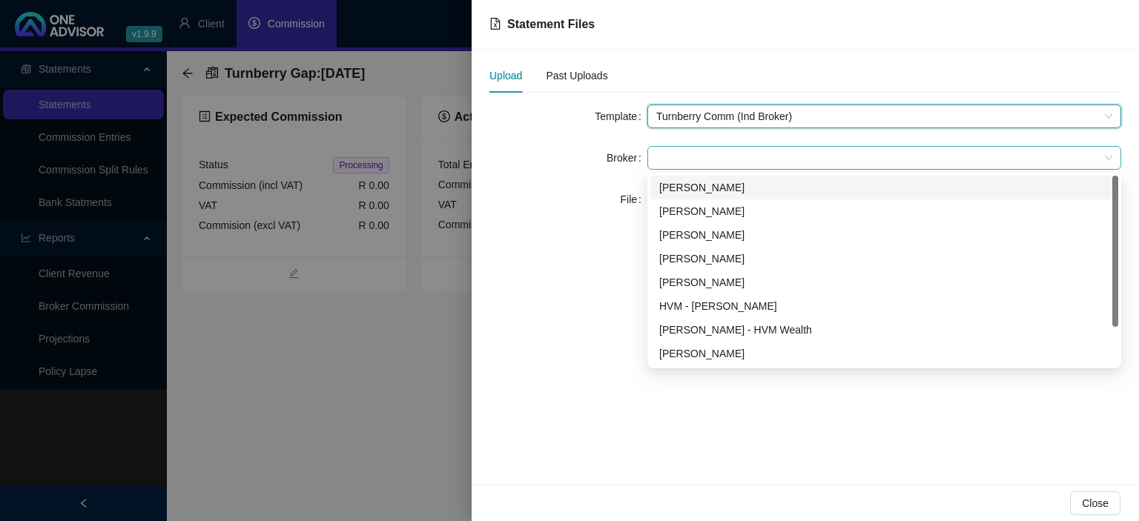
click at [683, 161] on span at bounding box center [884, 158] width 456 height 22
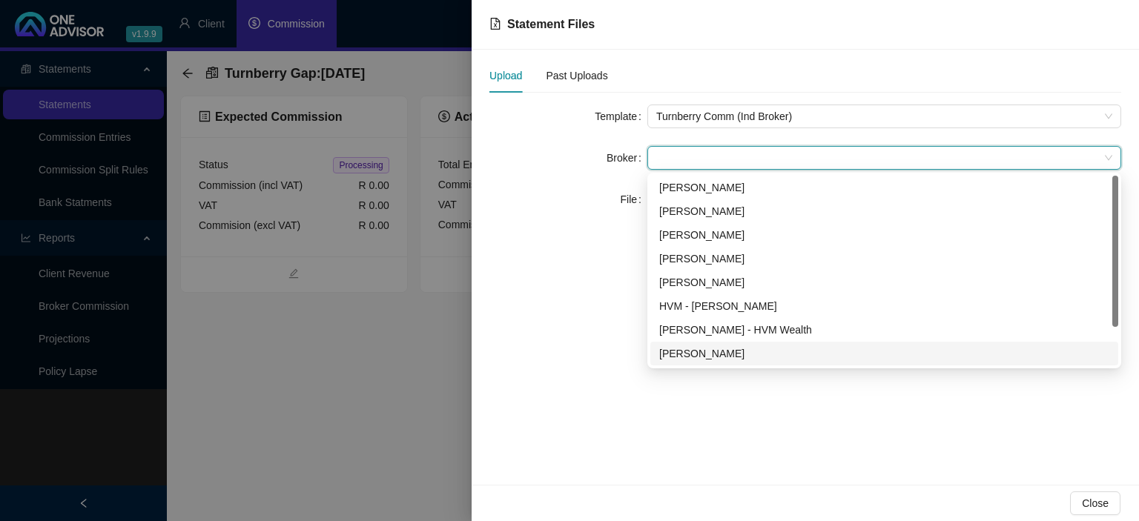
click at [670, 356] on div "[PERSON_NAME]" at bounding box center [884, 353] width 450 height 16
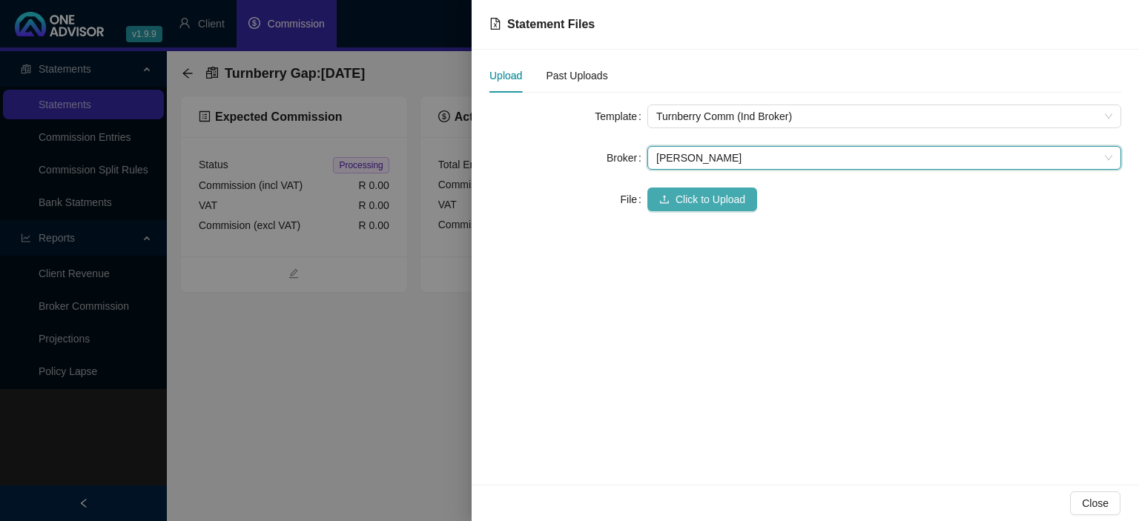
click at [686, 197] on span "Click to Upload" at bounding box center [710, 199] width 70 height 16
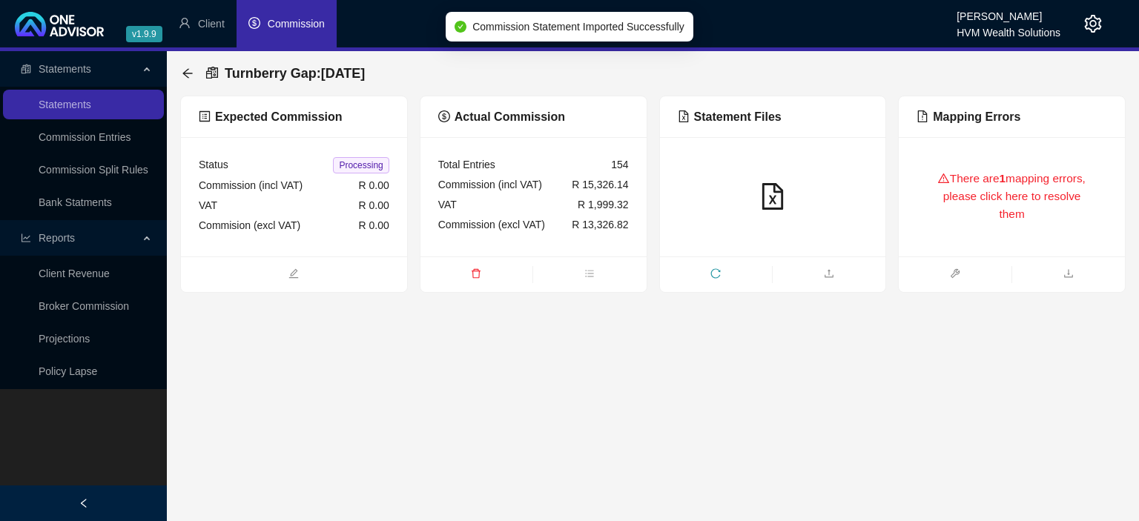
click at [704, 248] on div at bounding box center [773, 196] width 226 height 119
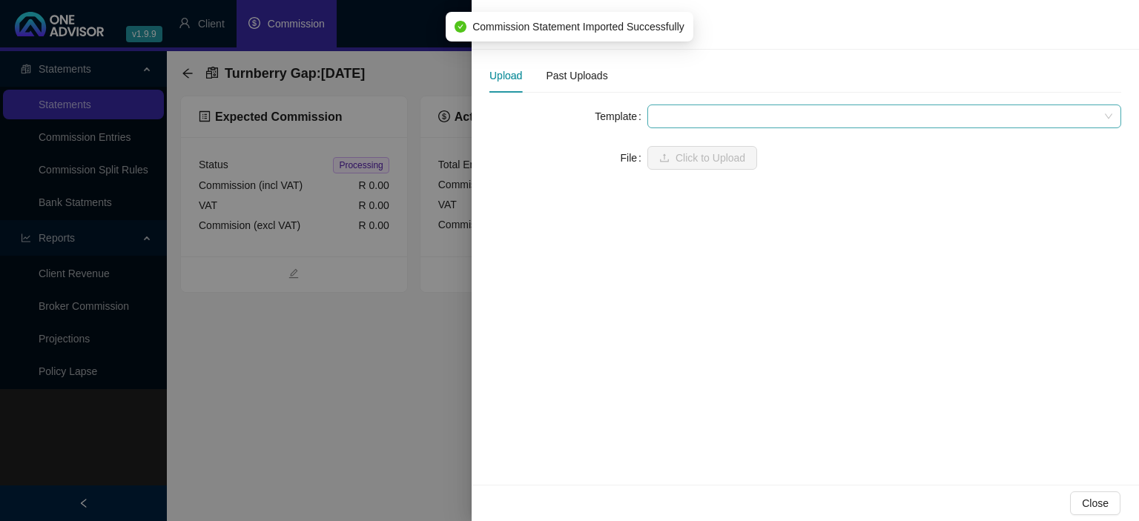
click at [663, 117] on span at bounding box center [884, 116] width 456 height 22
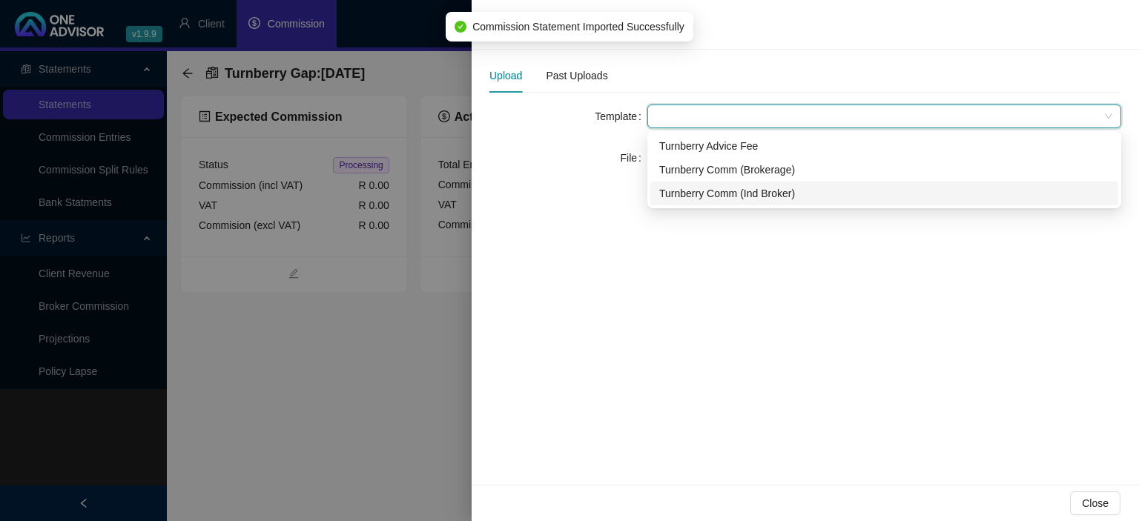
click at [672, 193] on div "Turnberry Comm (Ind Broker)" at bounding box center [884, 193] width 450 height 16
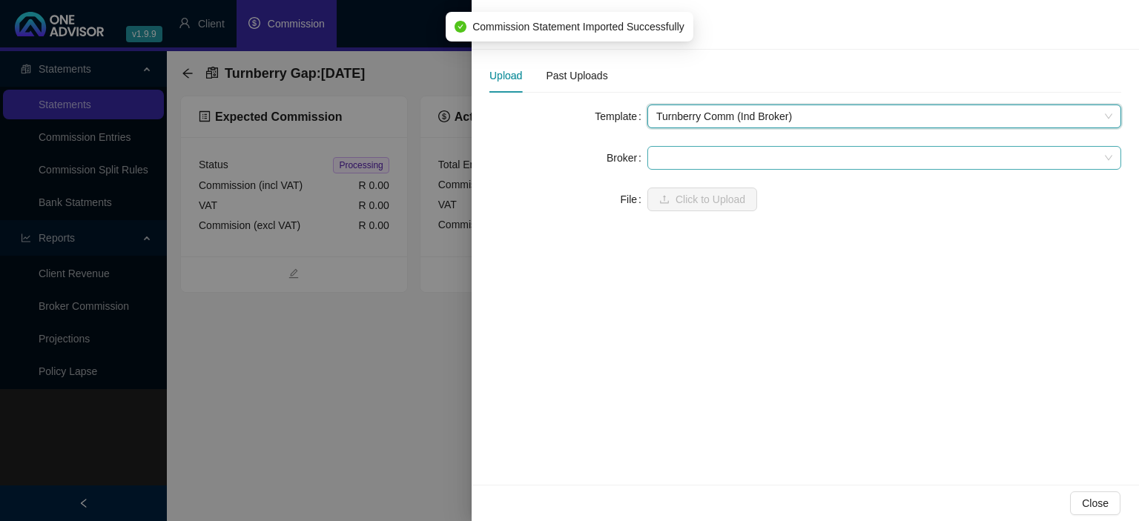
click at [678, 153] on span at bounding box center [884, 158] width 456 height 22
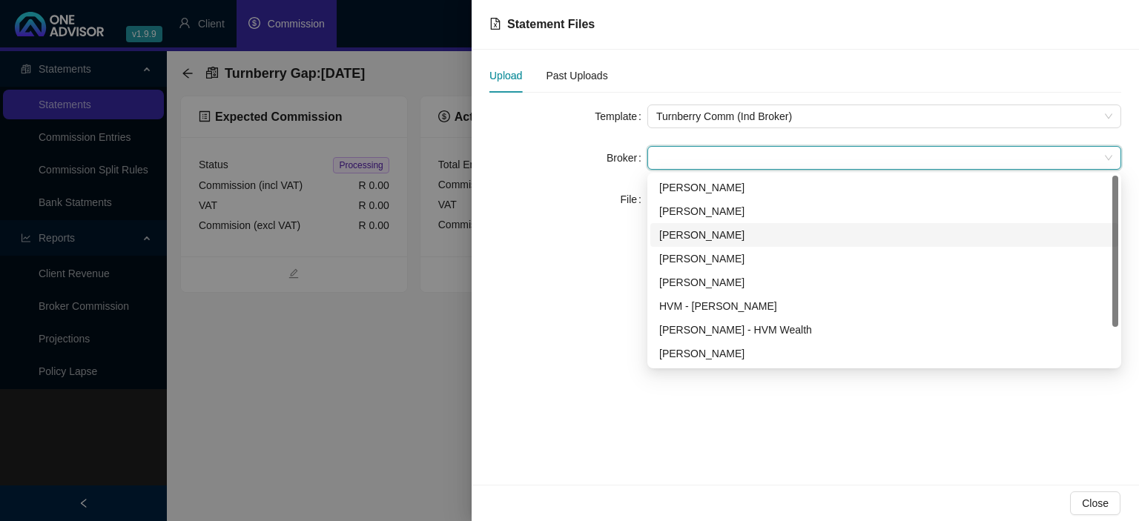
scroll to position [47, 0]
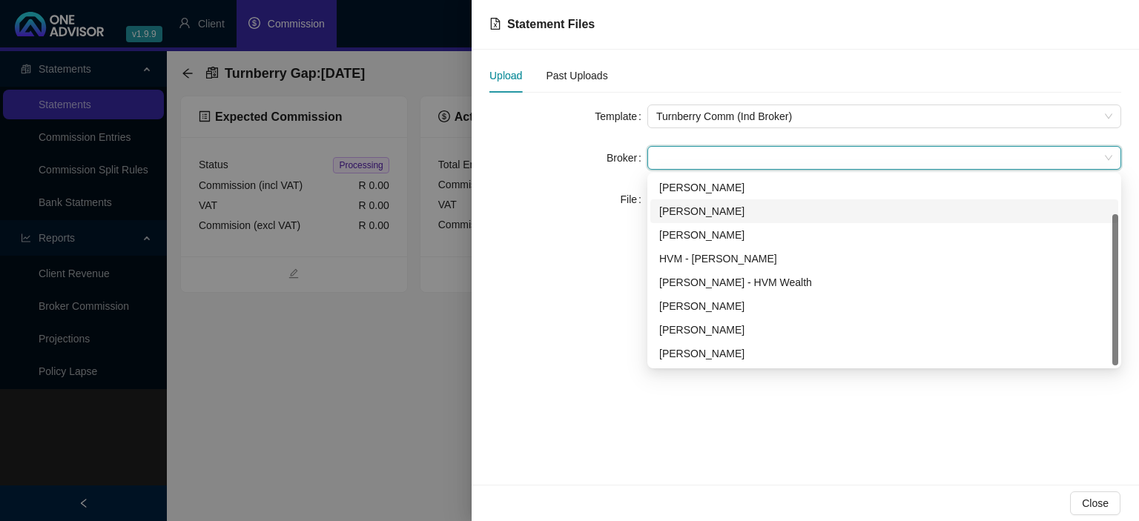
click at [701, 219] on div "[PERSON_NAME]" at bounding box center [884, 211] width 450 height 16
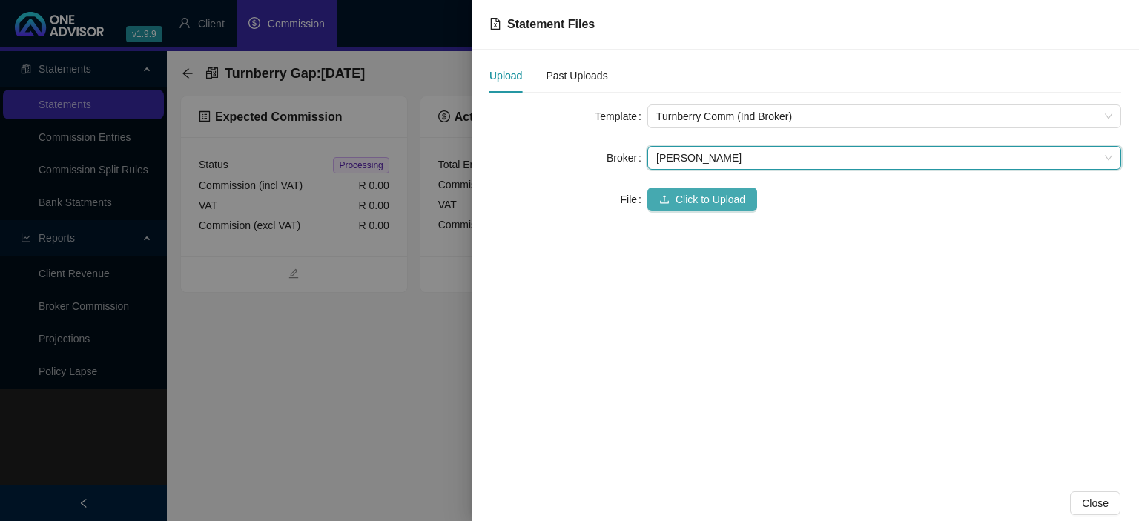
click at [698, 202] on span "Click to Upload" at bounding box center [710, 199] width 70 height 16
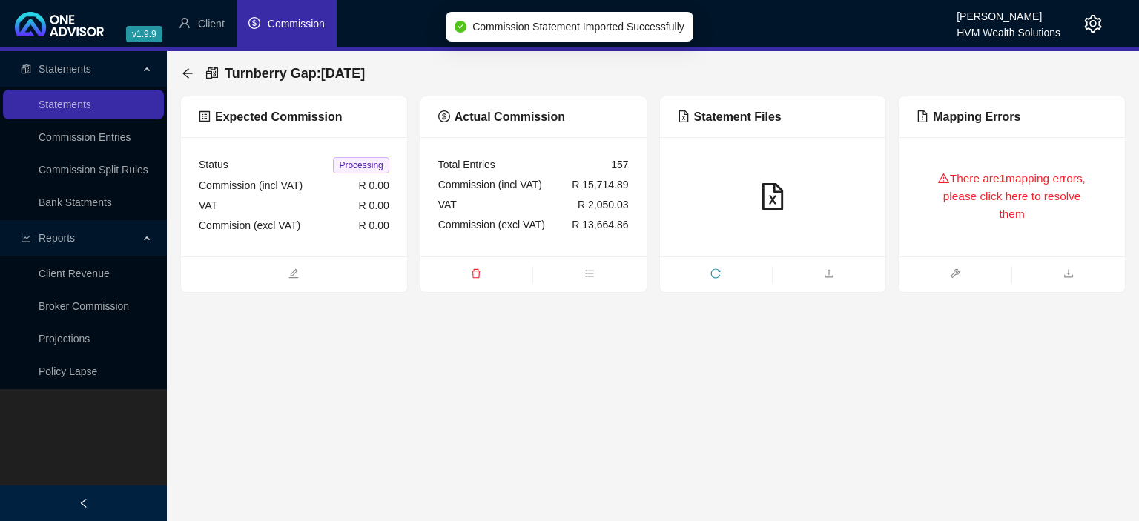
click at [977, 236] on div "There are 1 mapping errors, please click here to resolve them" at bounding box center [1011, 197] width 191 height 84
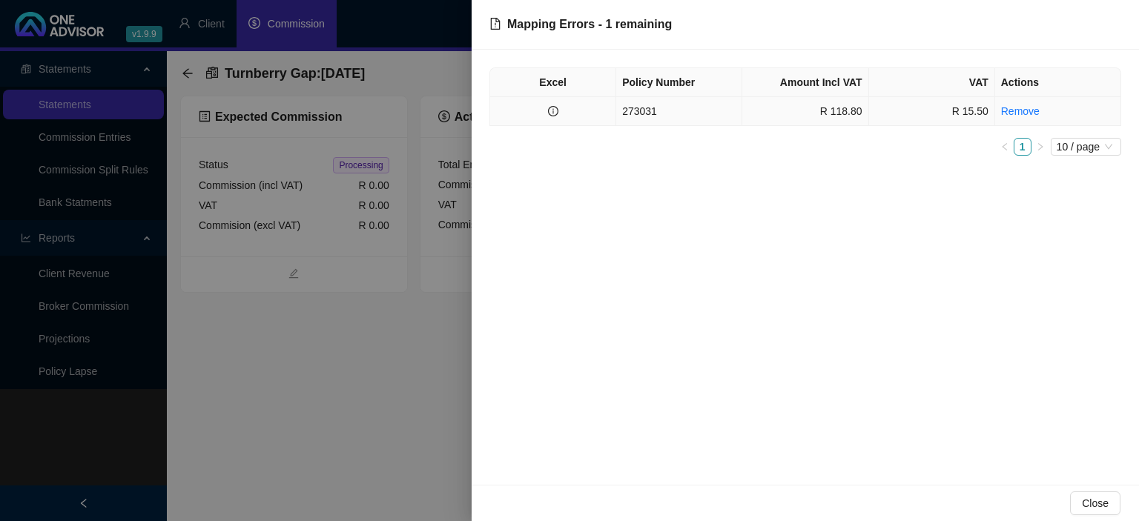
click at [697, 116] on td "273031" at bounding box center [679, 111] width 126 height 29
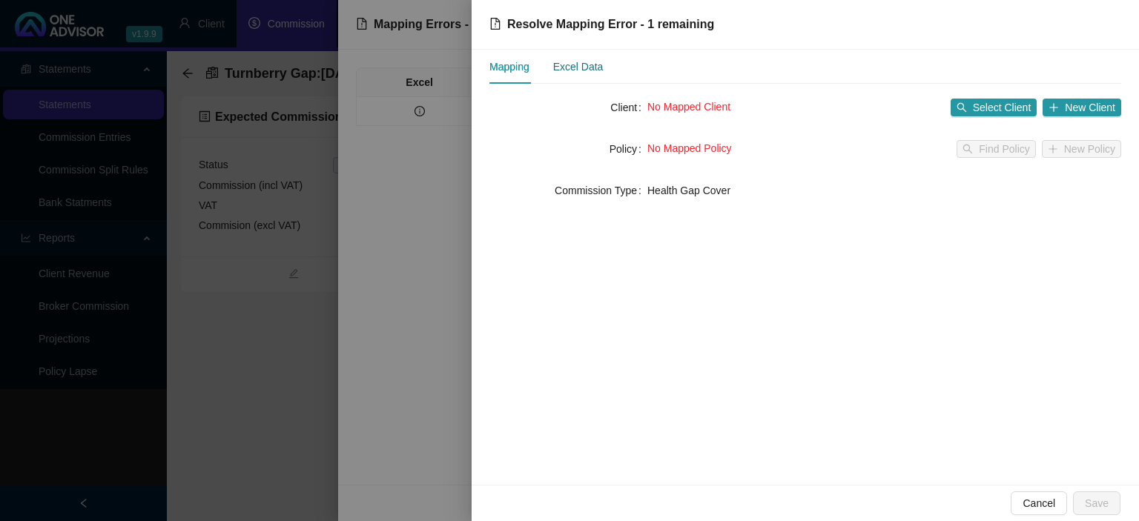
click at [593, 73] on div "Excel Data" at bounding box center [578, 67] width 50 height 16
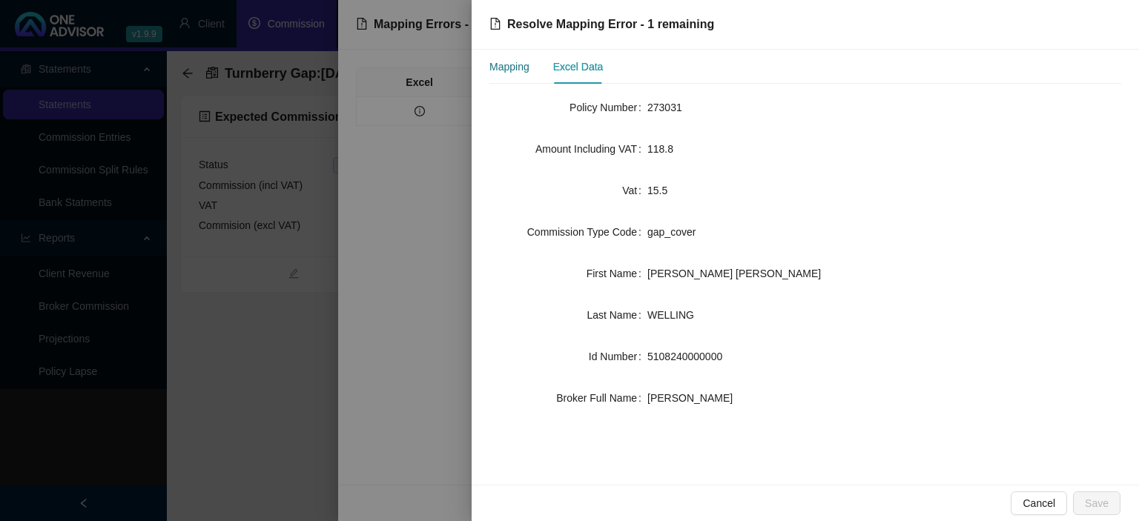
click at [516, 67] on div "Mapping" at bounding box center [509, 67] width 40 height 16
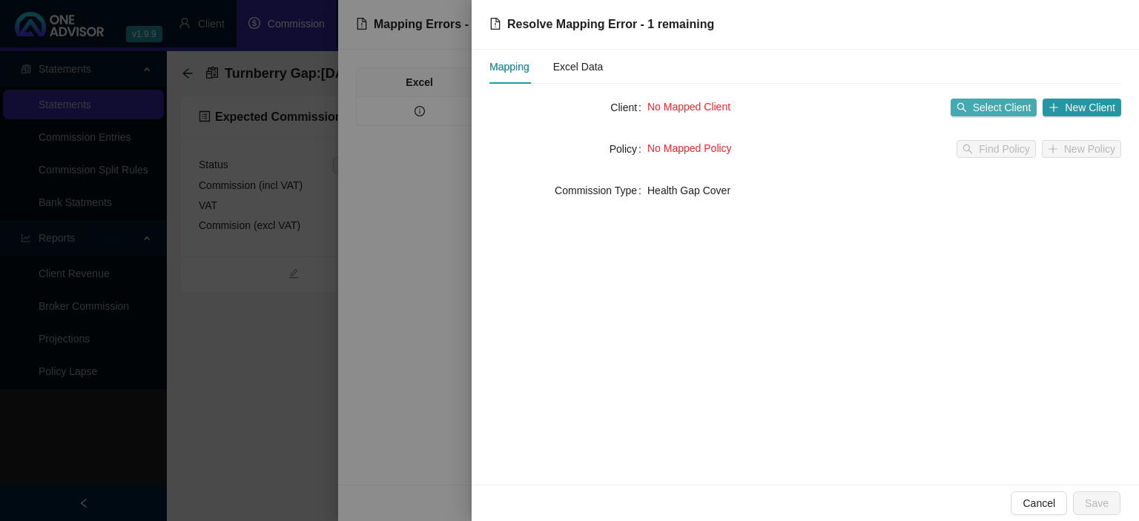
click at [971, 108] on button "Select Client" at bounding box center [993, 108] width 87 height 18
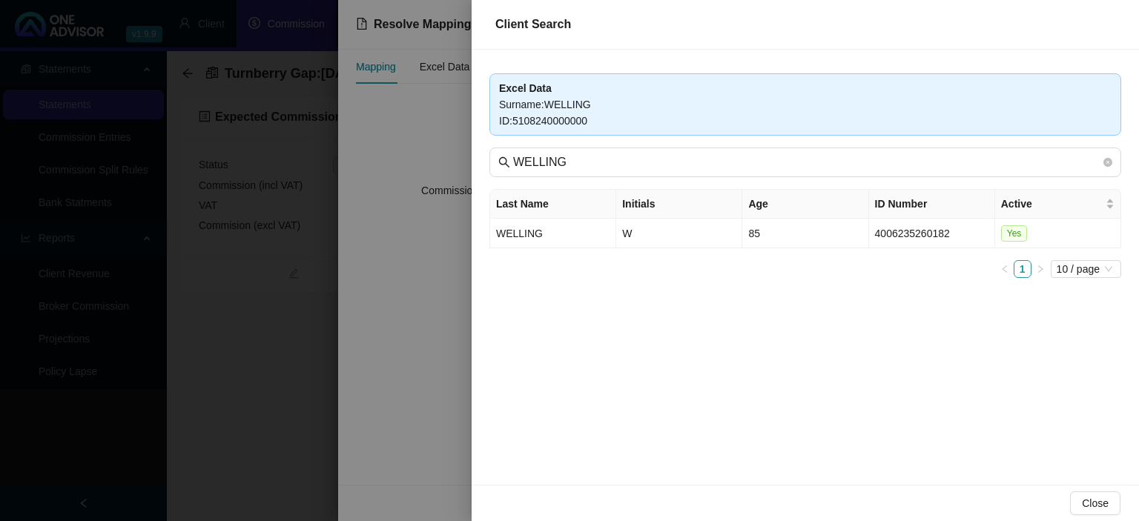
click at [328, 447] on div at bounding box center [569, 260] width 1139 height 521
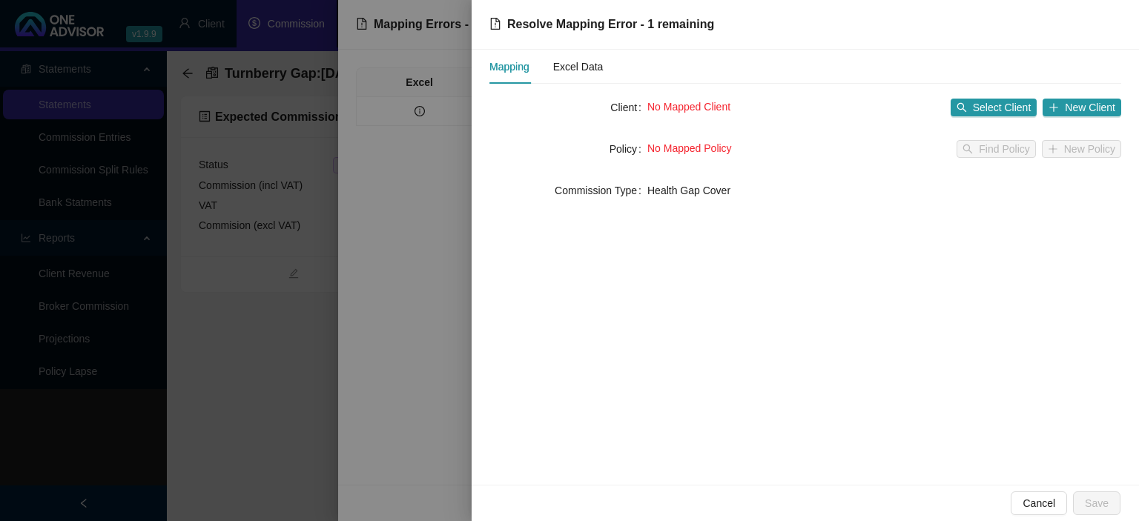
click at [393, 394] on div at bounding box center [569, 260] width 1139 height 521
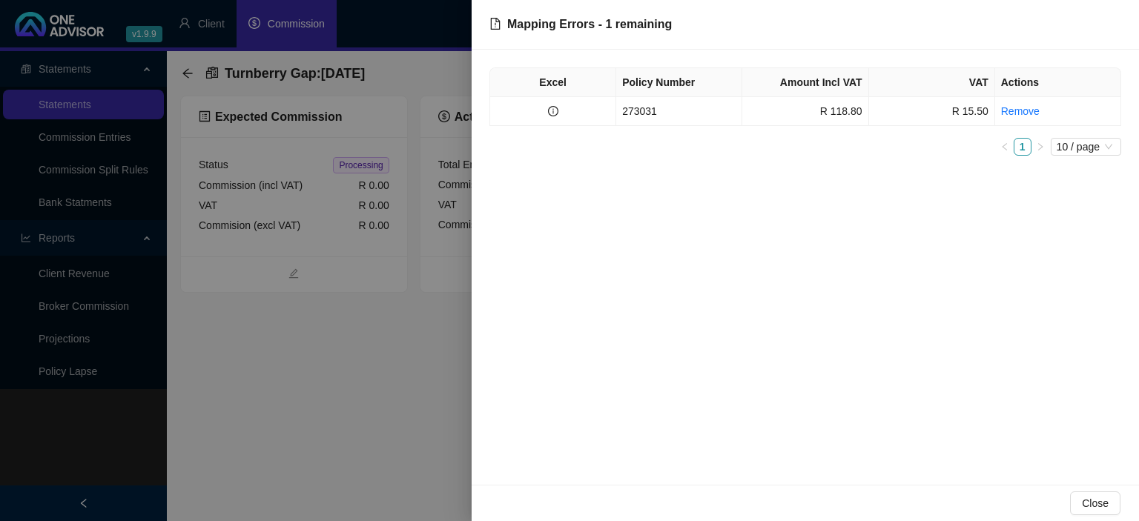
click at [254, 425] on div at bounding box center [569, 260] width 1139 height 521
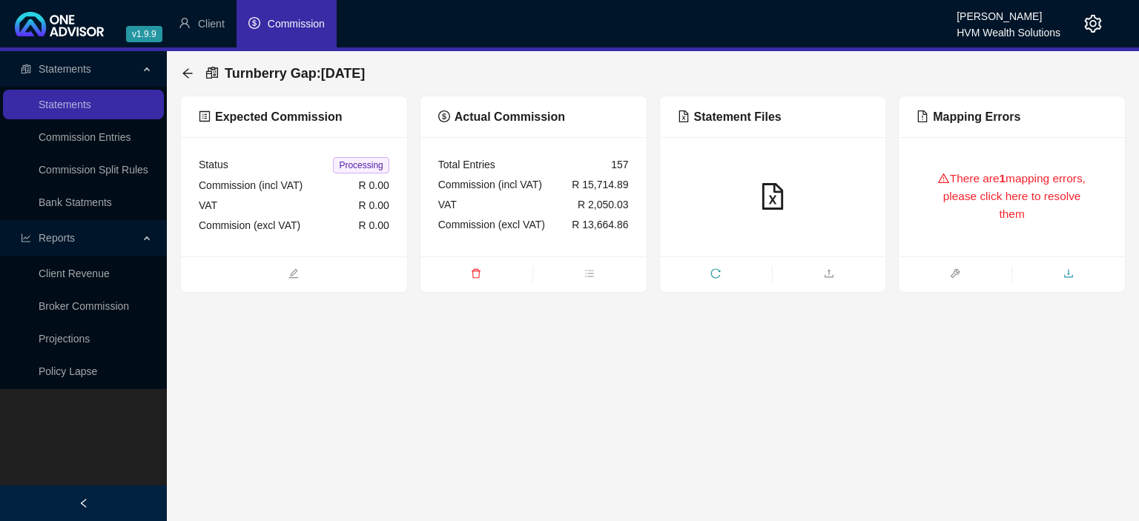
click at [1072, 275] on icon "download" at bounding box center [1068, 273] width 10 height 10
click at [183, 65] on div "Turnberry Gap : [DATE]" at bounding box center [278, 73] width 192 height 27
click at [190, 76] on icon "arrow-left" at bounding box center [188, 73] width 12 height 12
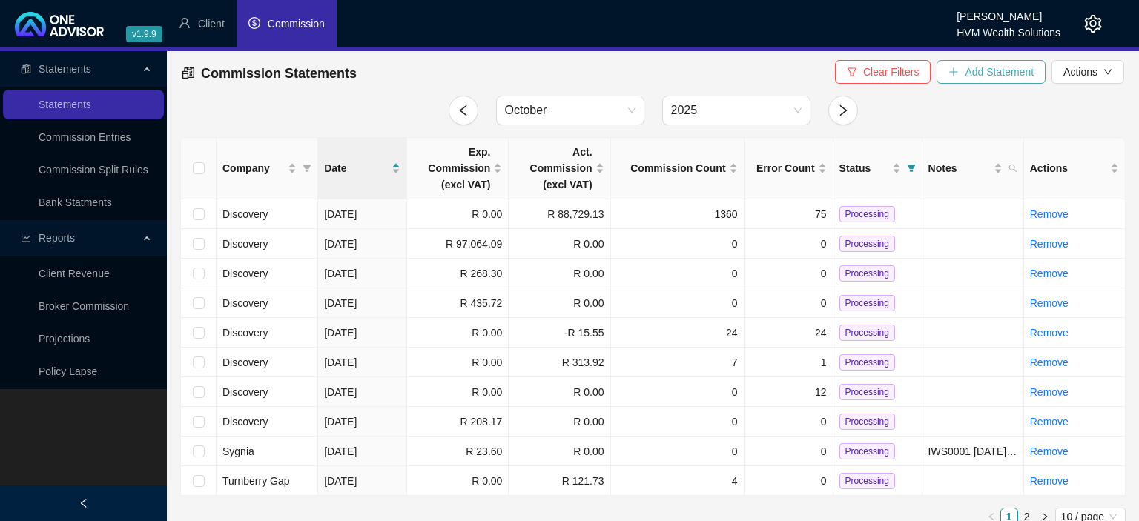
click at [967, 73] on span "Add Statement" at bounding box center [998, 72] width 69 height 16
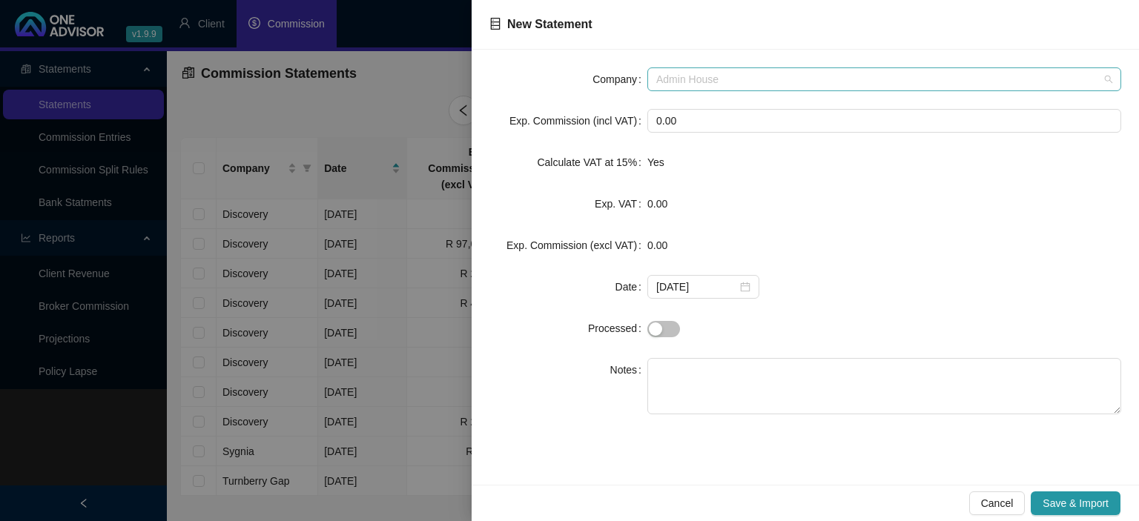
click at [695, 72] on span "Admin House" at bounding box center [884, 79] width 456 height 22
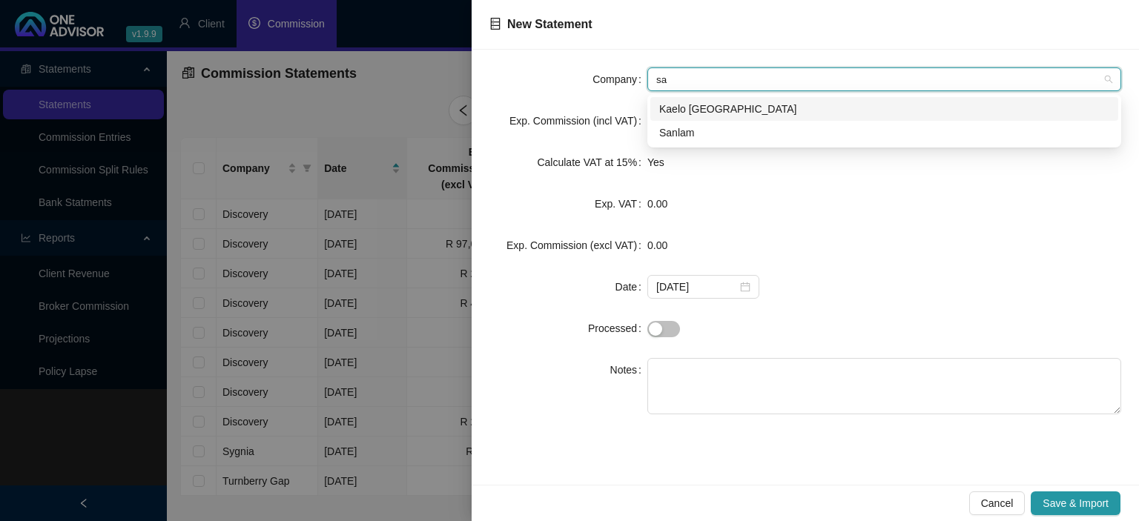
type input "san"
click at [683, 128] on div "Sanlam" at bounding box center [884, 133] width 450 height 16
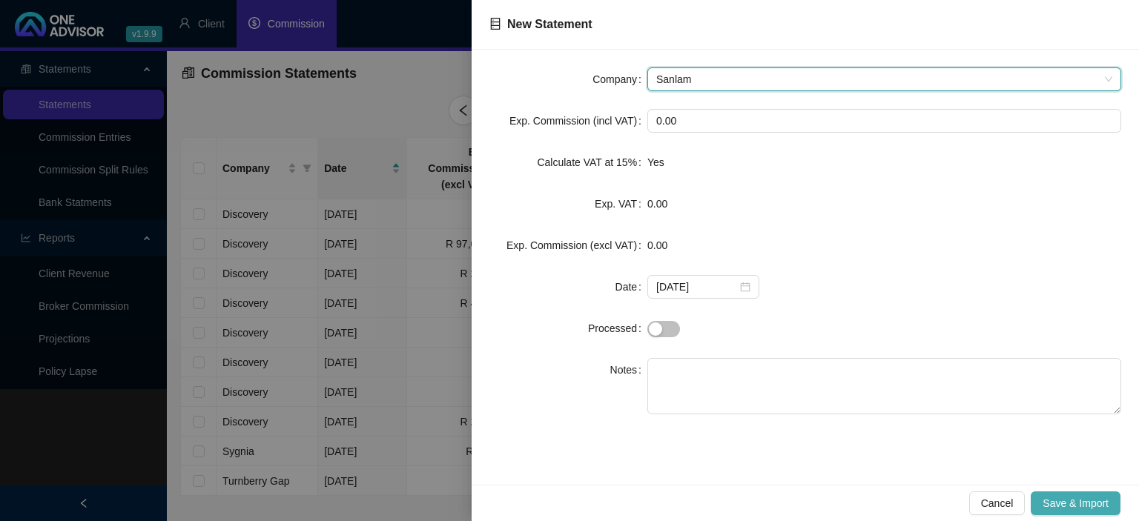
click at [1050, 504] on span "Save & Import" at bounding box center [1075, 503] width 66 height 16
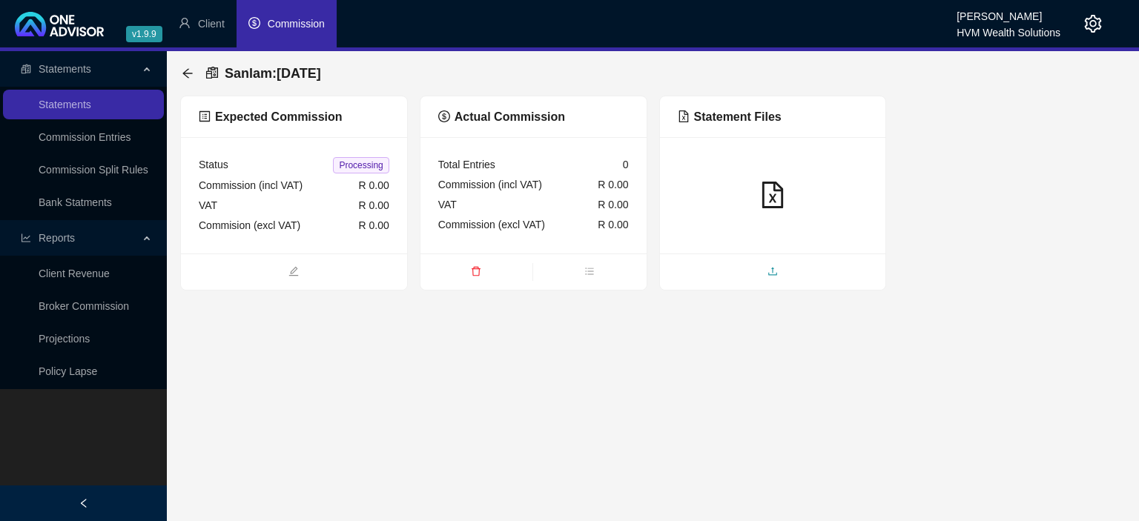
click at [741, 267] on span "upload" at bounding box center [773, 273] width 226 height 16
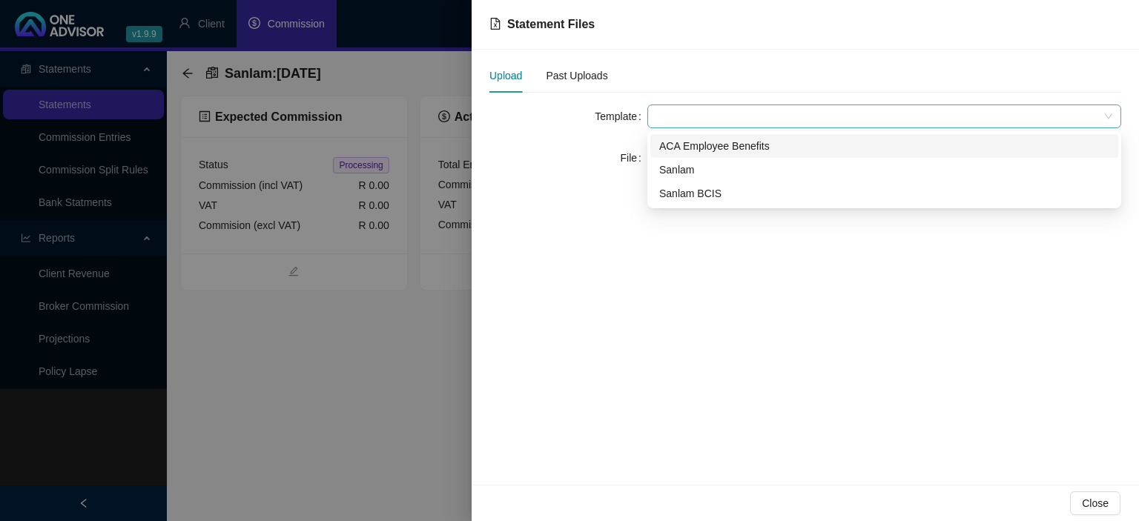
click at [712, 117] on span at bounding box center [884, 116] width 456 height 22
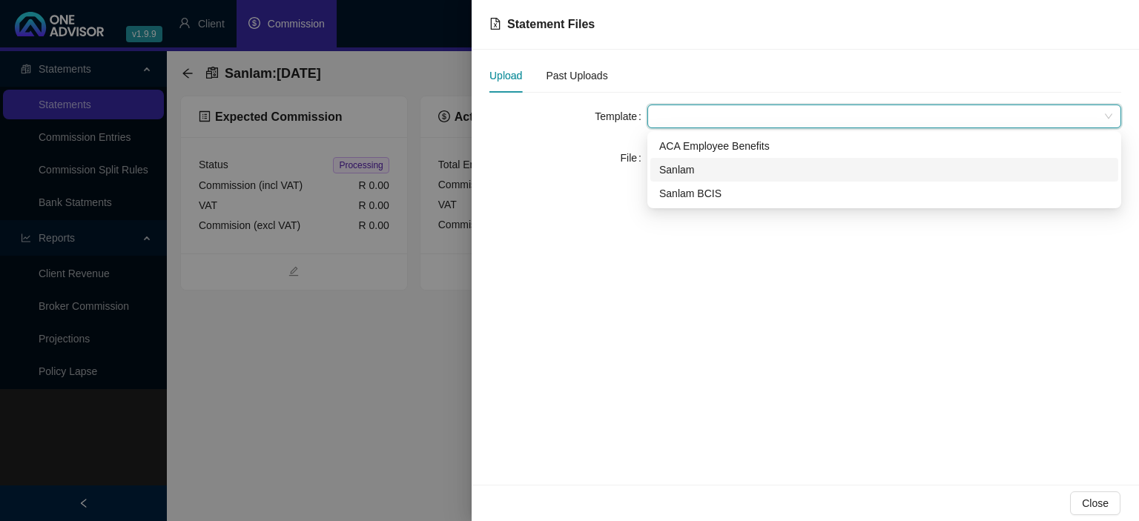
click at [686, 176] on div "Sanlam" at bounding box center [884, 170] width 450 height 16
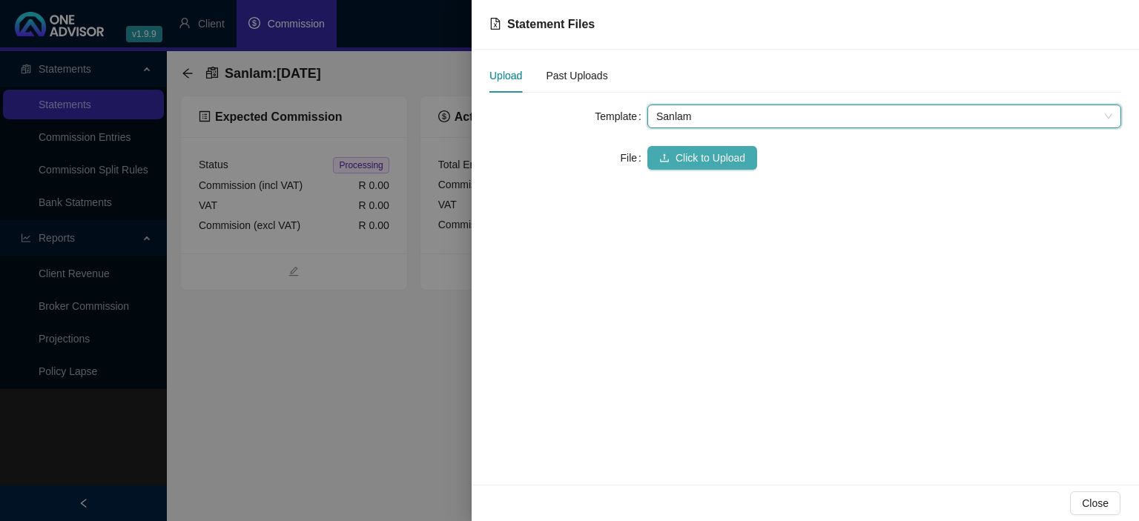
click at [683, 164] on span "Click to Upload" at bounding box center [710, 158] width 70 height 16
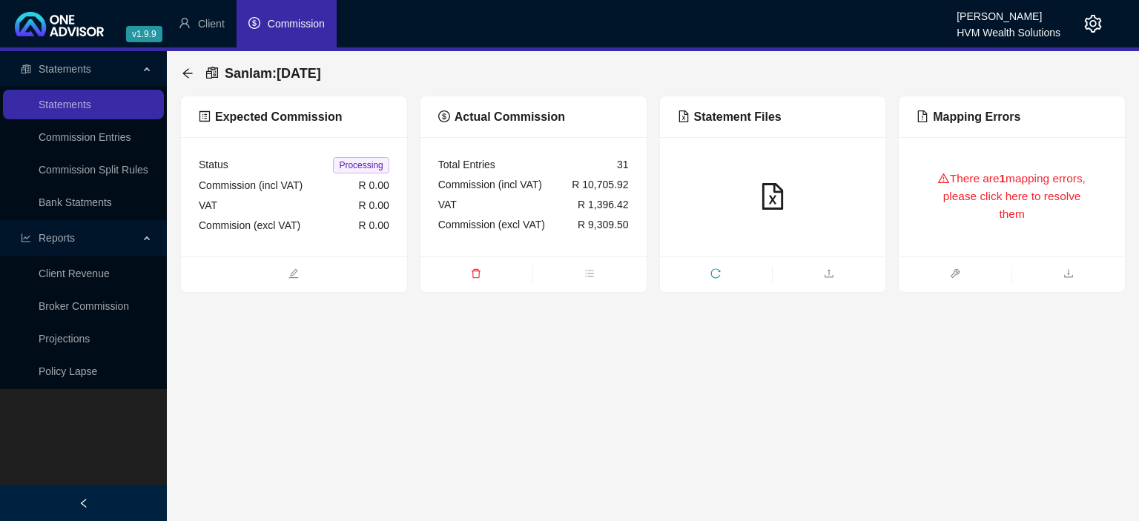
click at [1015, 198] on div "There are 1 mapping errors, please click here to resolve them" at bounding box center [1011, 197] width 191 height 84
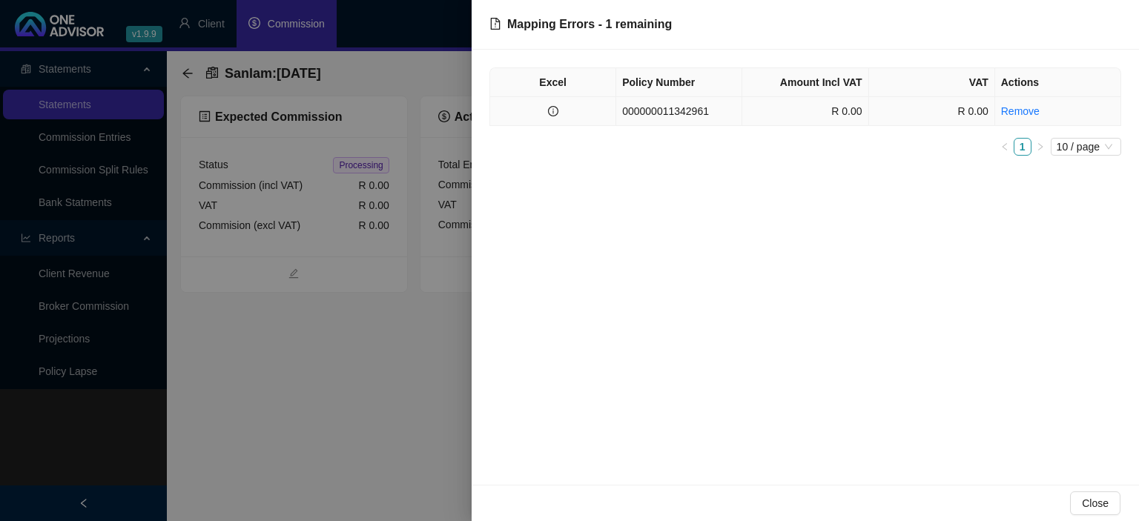
click at [747, 112] on td "R 0.00" at bounding box center [805, 111] width 126 height 29
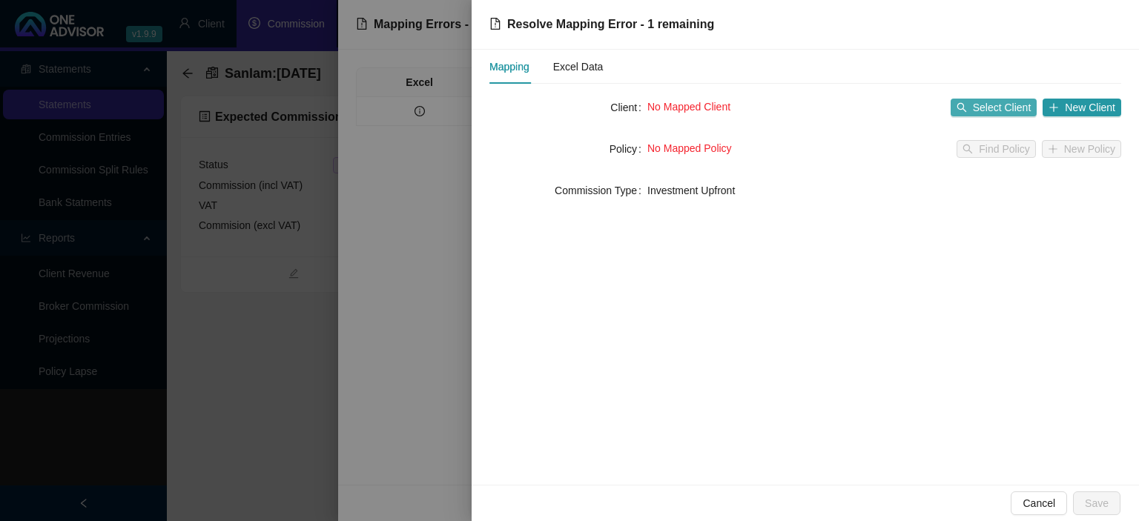
click at [978, 116] on button "Select Client" at bounding box center [993, 108] width 87 height 18
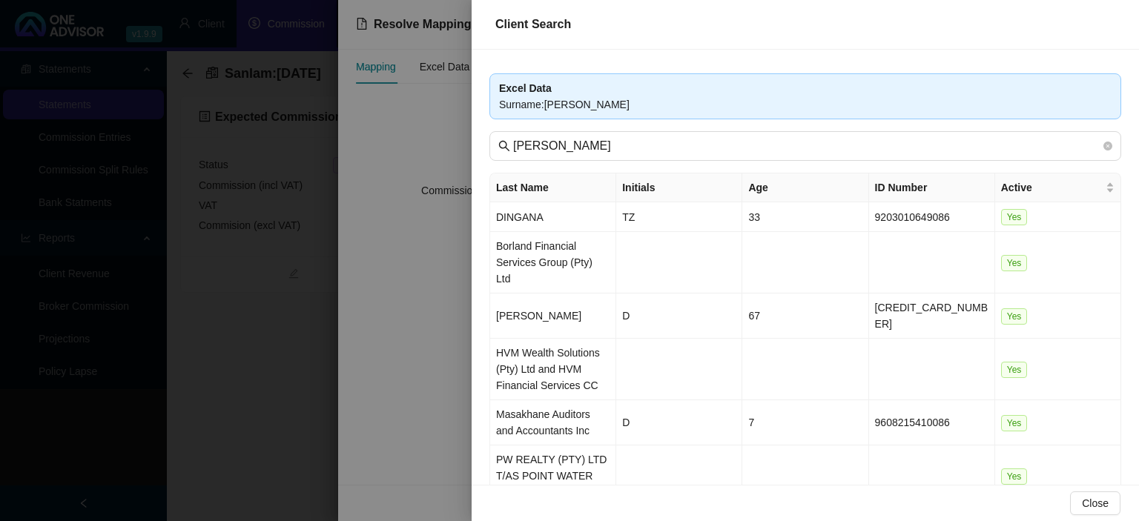
click at [259, 383] on div at bounding box center [569, 260] width 1139 height 521
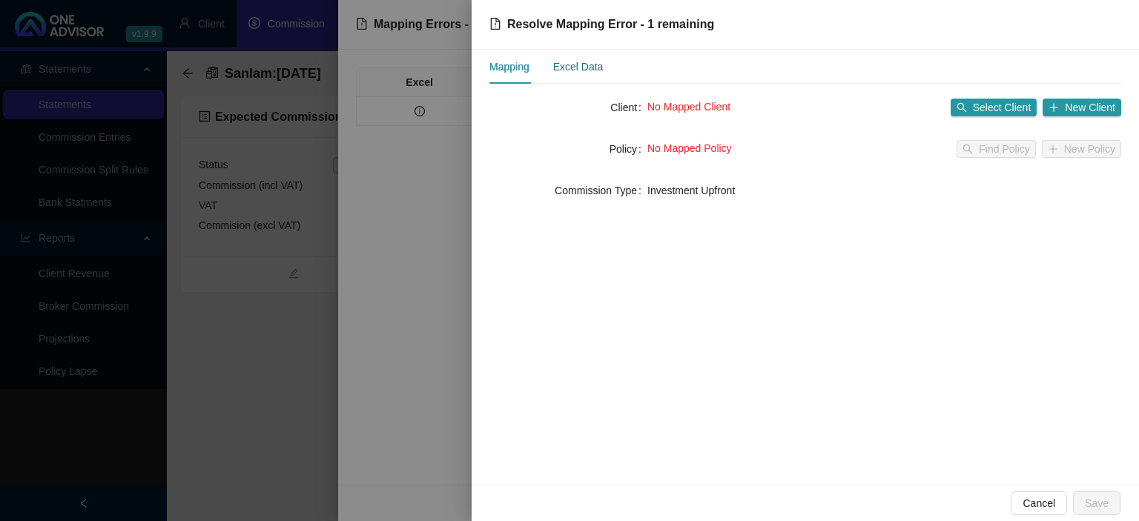
click at [577, 67] on div "Excel Data" at bounding box center [578, 67] width 50 height 16
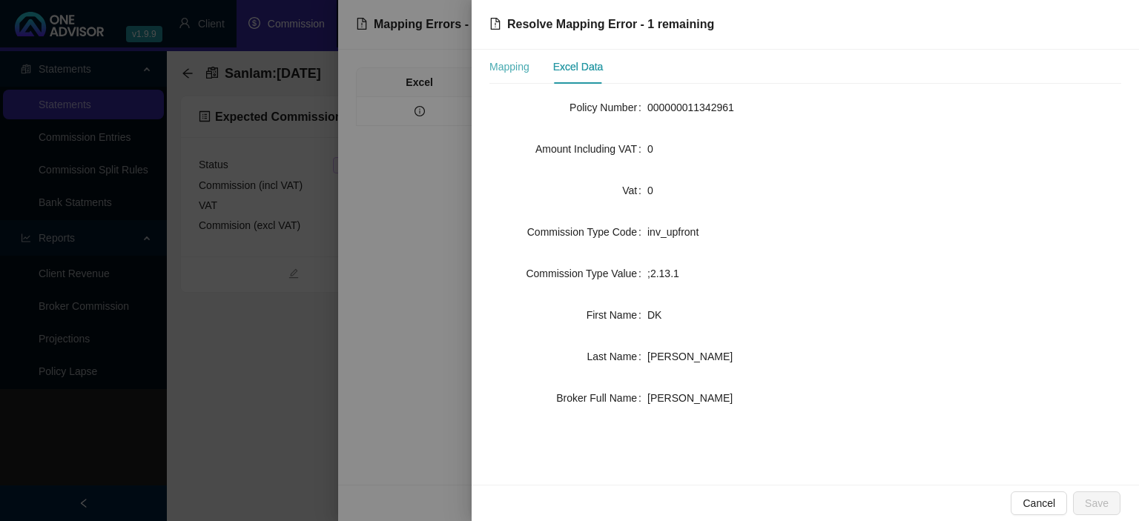
click at [506, 76] on div "Mapping" at bounding box center [509, 67] width 40 height 34
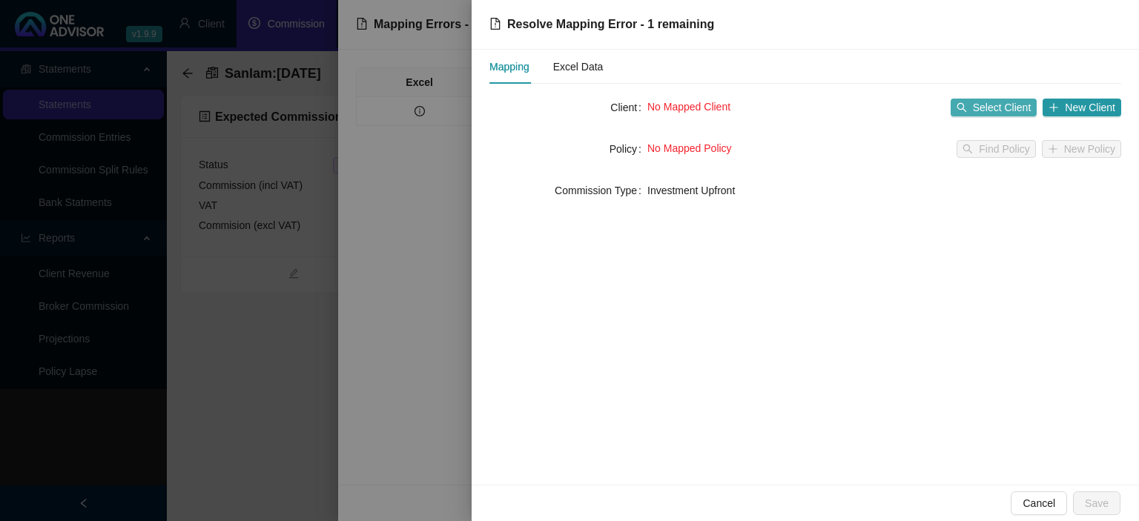
click at [976, 108] on span "Select Client" at bounding box center [1002, 107] width 59 height 16
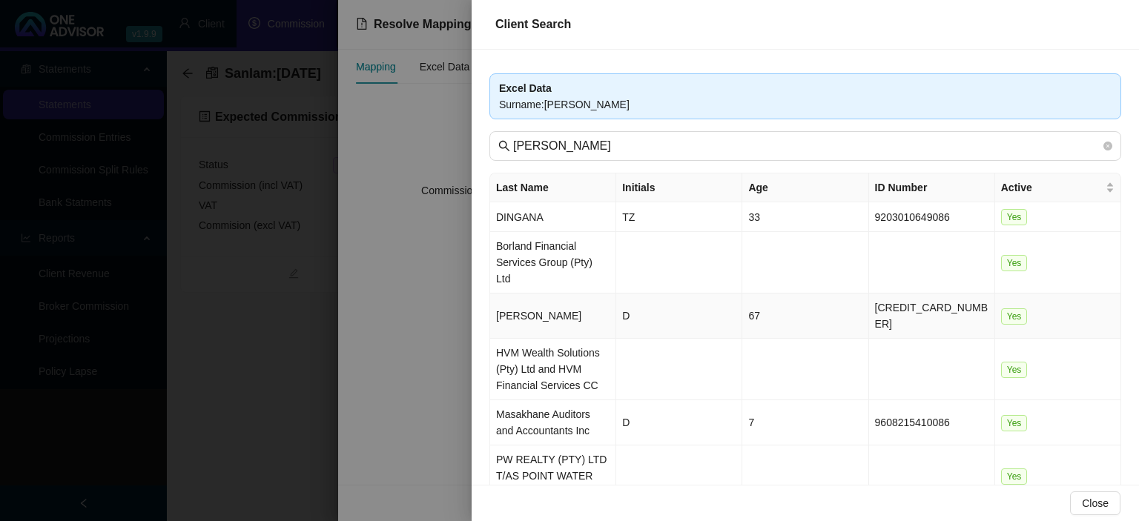
click at [595, 294] on td "[PERSON_NAME]" at bounding box center [553, 316] width 126 height 45
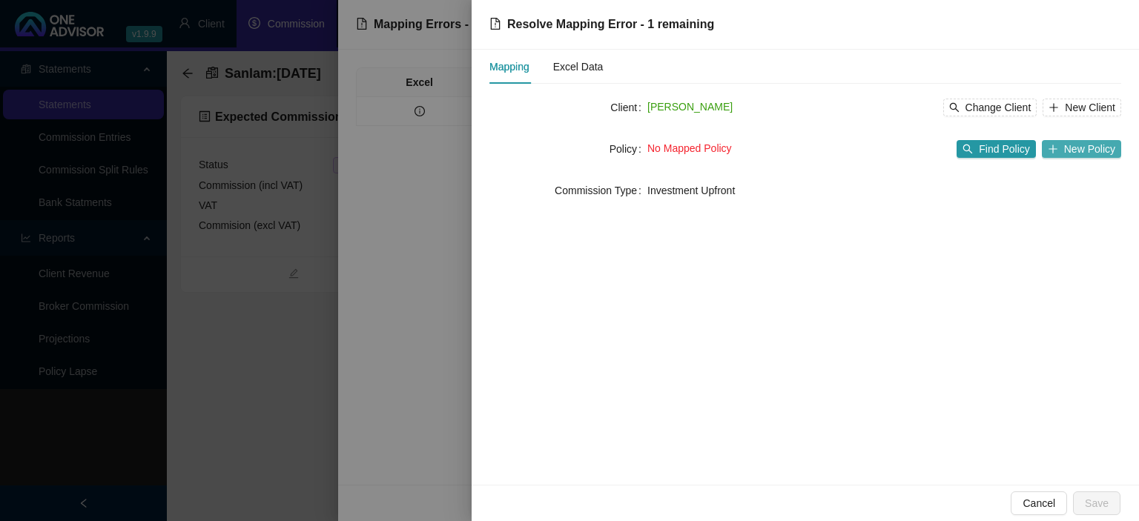
click at [1085, 148] on span "New Policy" at bounding box center [1089, 149] width 51 height 16
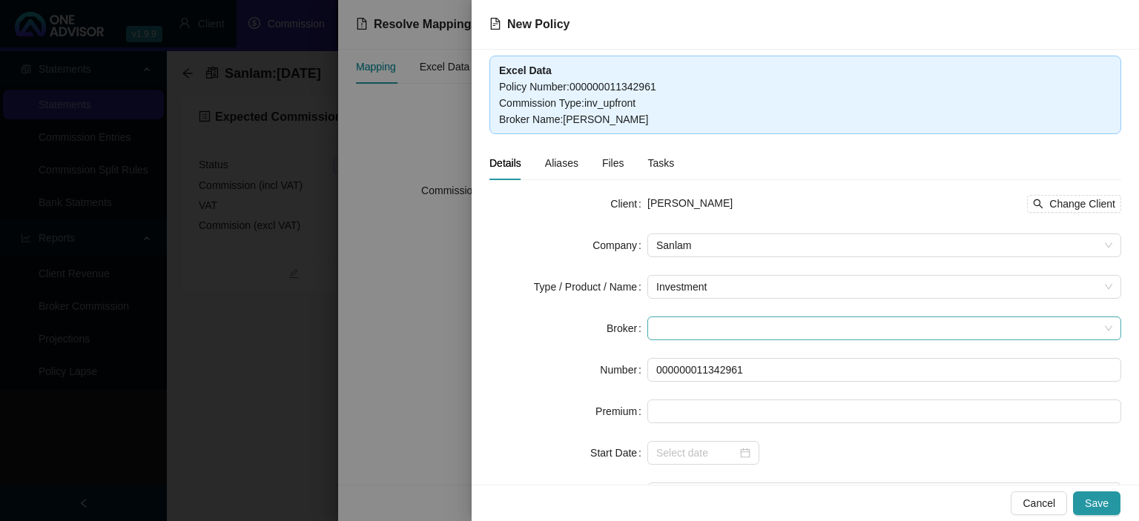
click at [701, 325] on span at bounding box center [884, 328] width 456 height 22
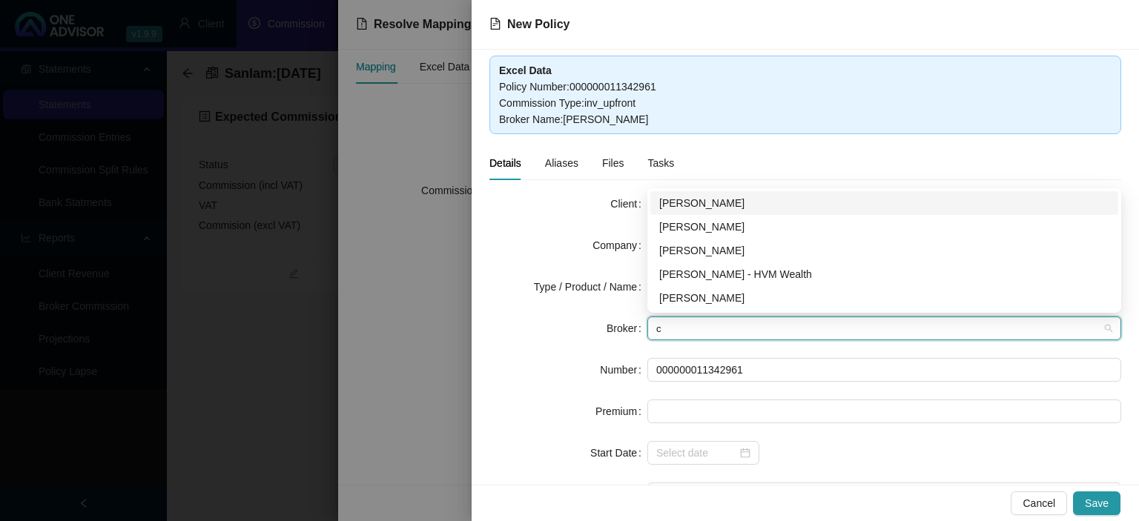
type input "ca"
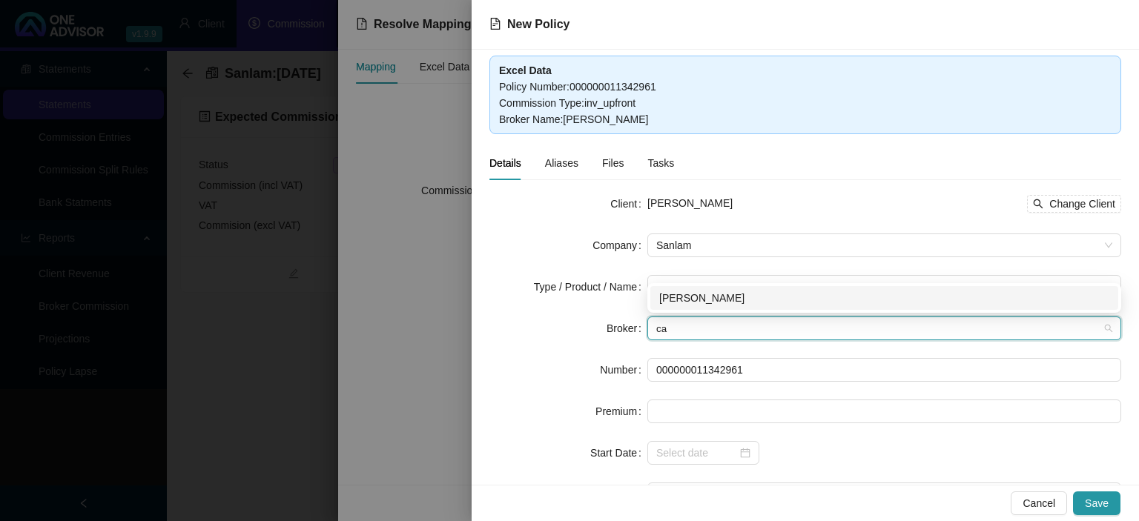
click at [683, 301] on div "[PERSON_NAME]" at bounding box center [884, 298] width 450 height 16
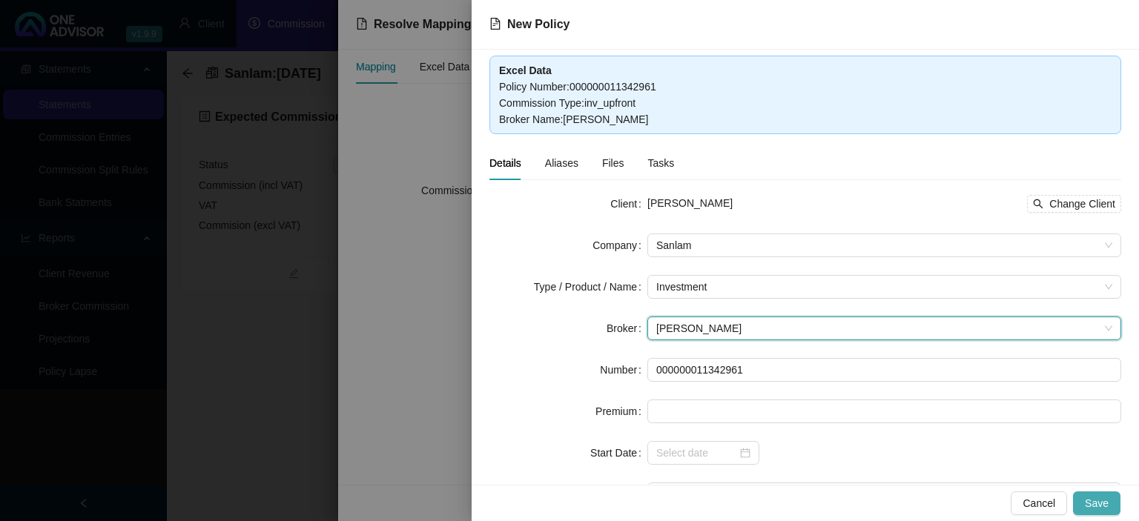
click at [1106, 500] on span "Save" at bounding box center [1097, 503] width 24 height 16
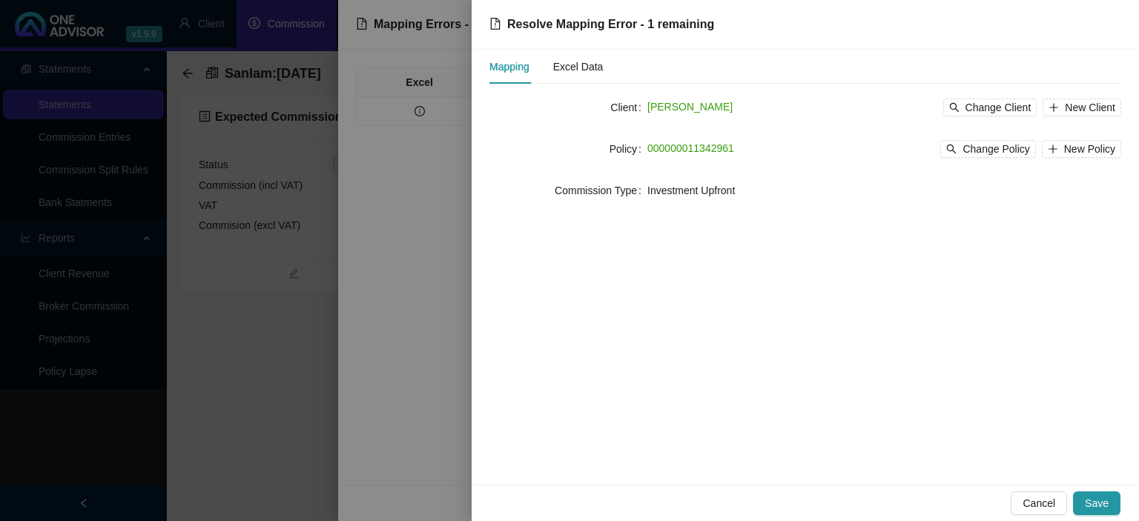
click at [1106, 500] on span "Save" at bounding box center [1097, 503] width 24 height 16
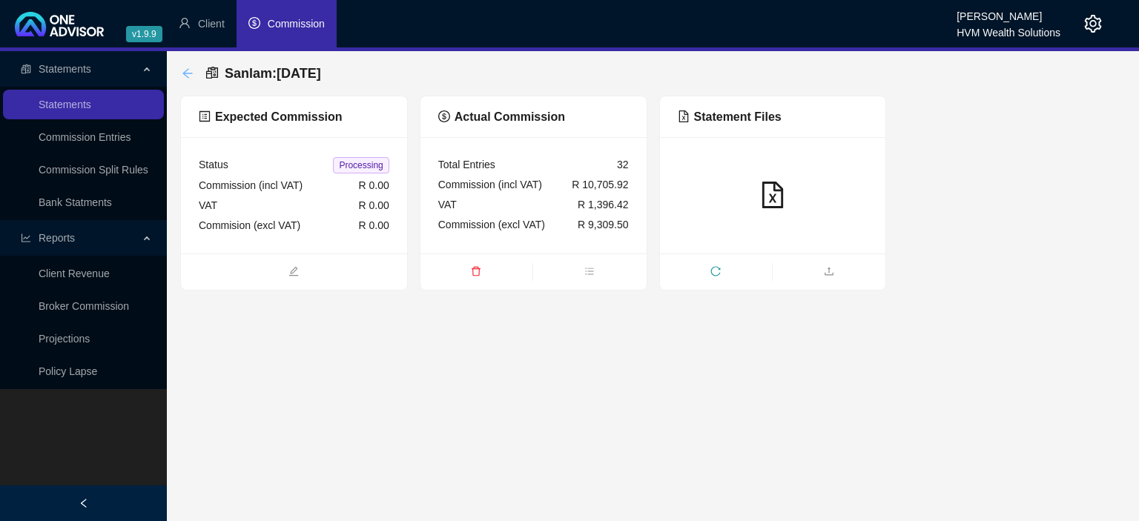
click at [193, 67] on div "back" at bounding box center [188, 73] width 12 height 13
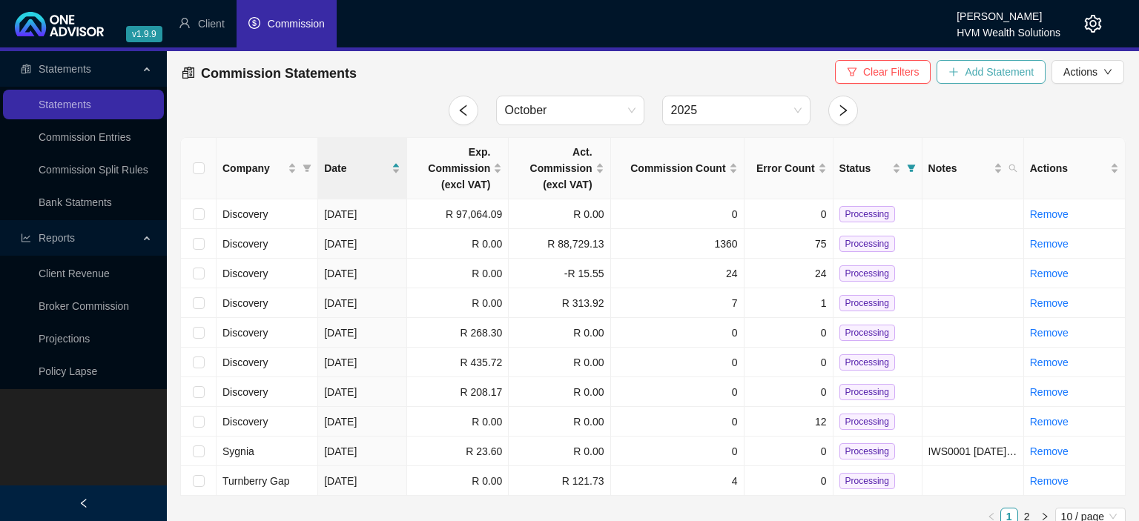
click at [998, 76] on span "Add Statement" at bounding box center [998, 72] width 69 height 16
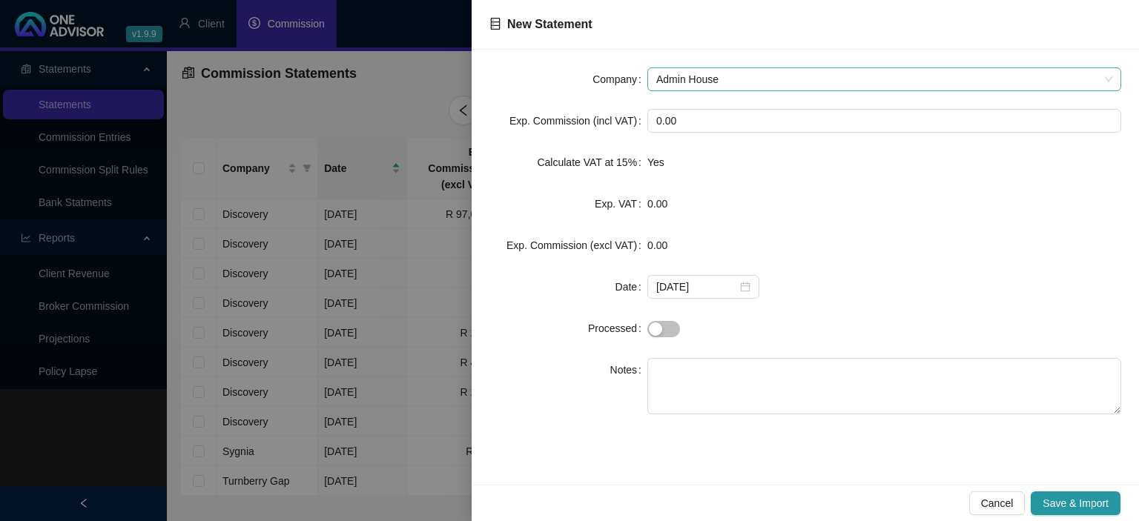
click at [721, 80] on span "Admin House" at bounding box center [884, 79] width 456 height 22
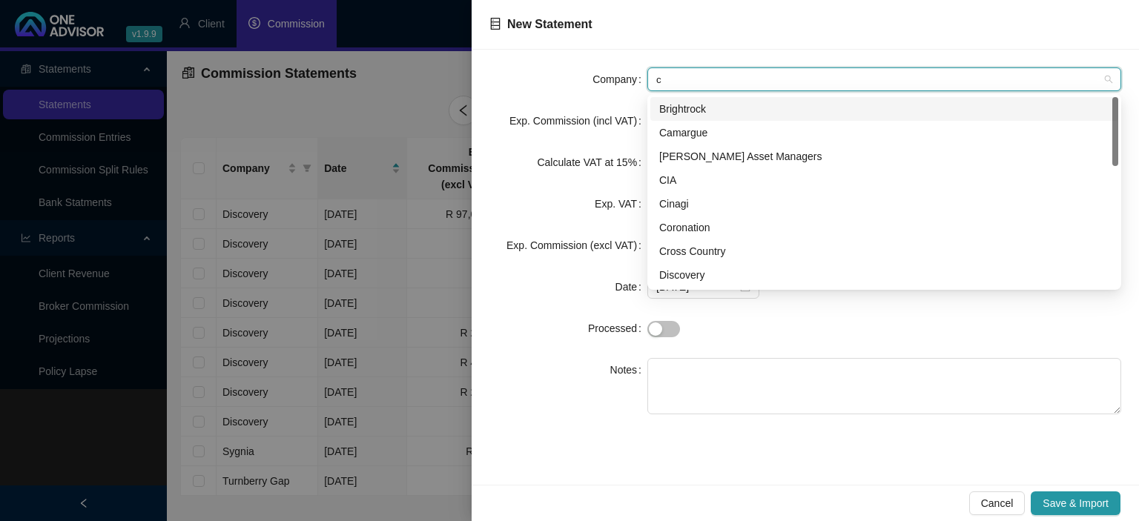
type input "cr"
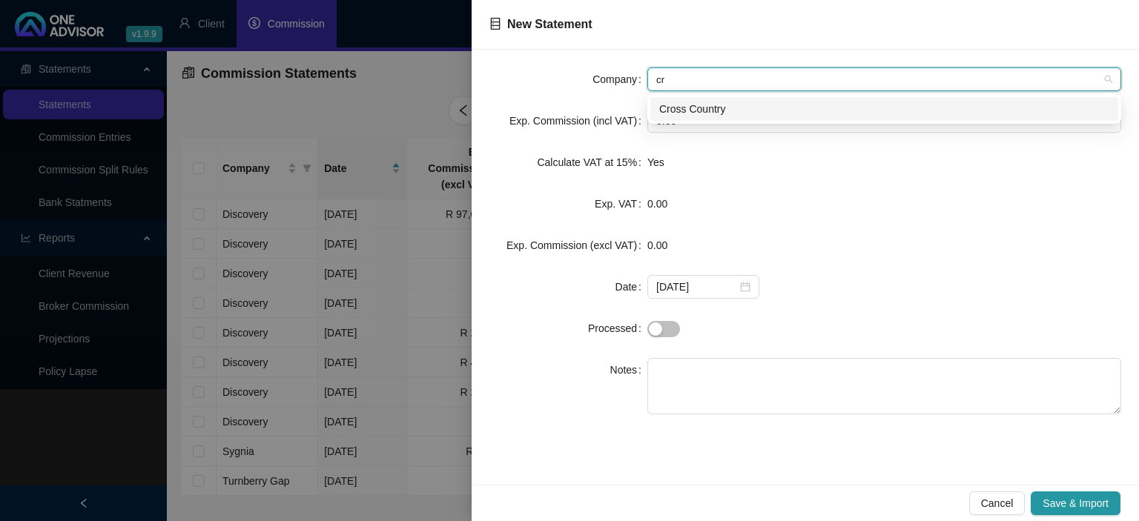
click at [721, 107] on div "Cross Country" at bounding box center [884, 109] width 450 height 16
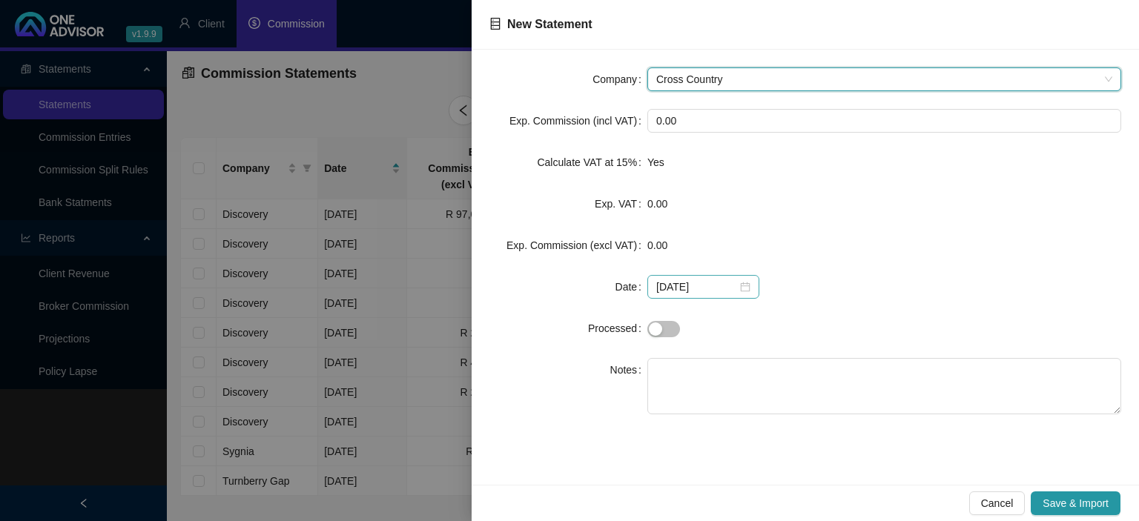
click at [734, 284] on div "[DATE]" at bounding box center [703, 287] width 94 height 16
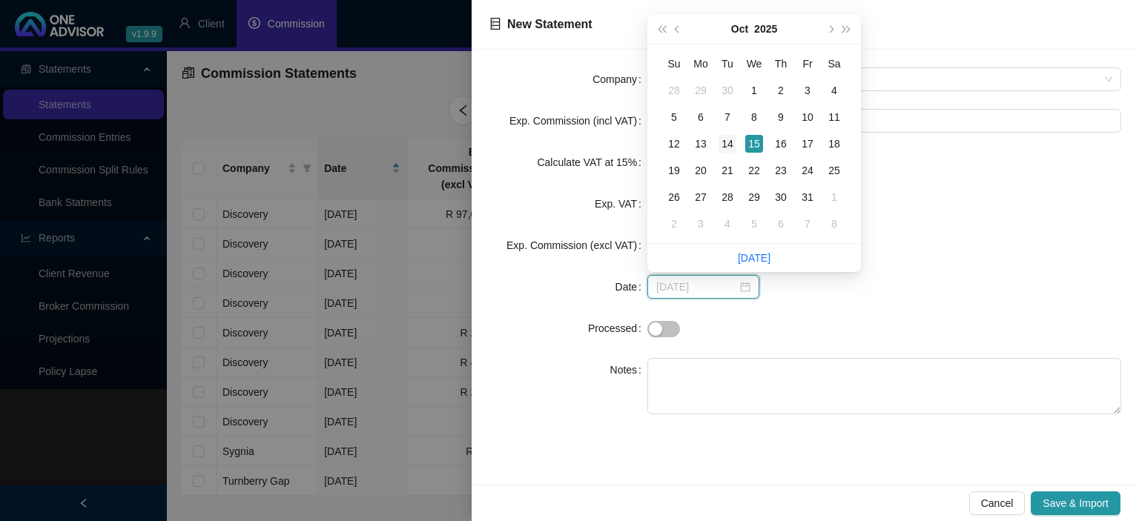
type input "[DATE]"
click at [719, 144] on div "14" at bounding box center [727, 144] width 18 height 18
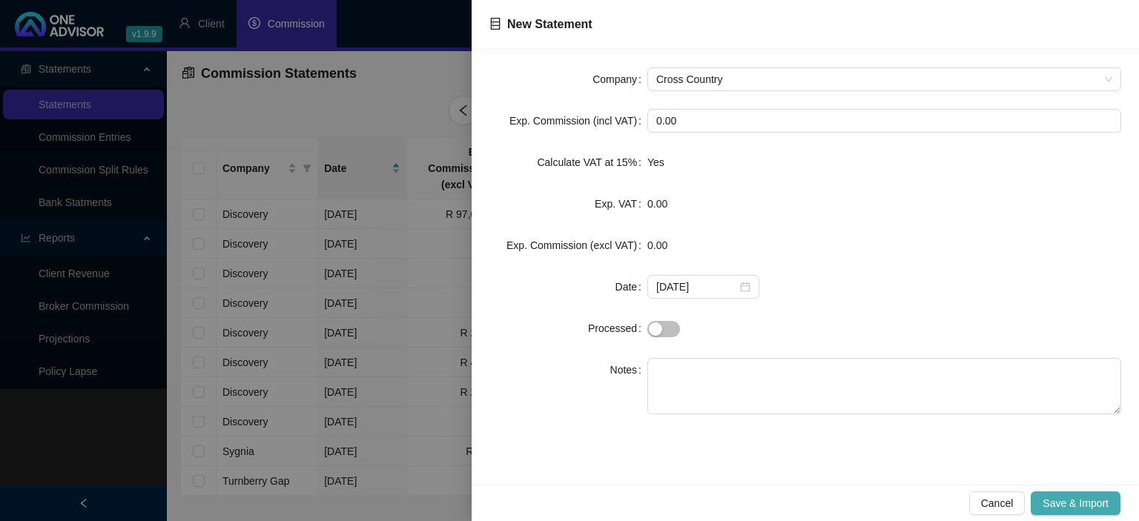
click at [1079, 514] on button "Save & Import" at bounding box center [1075, 503] width 90 height 24
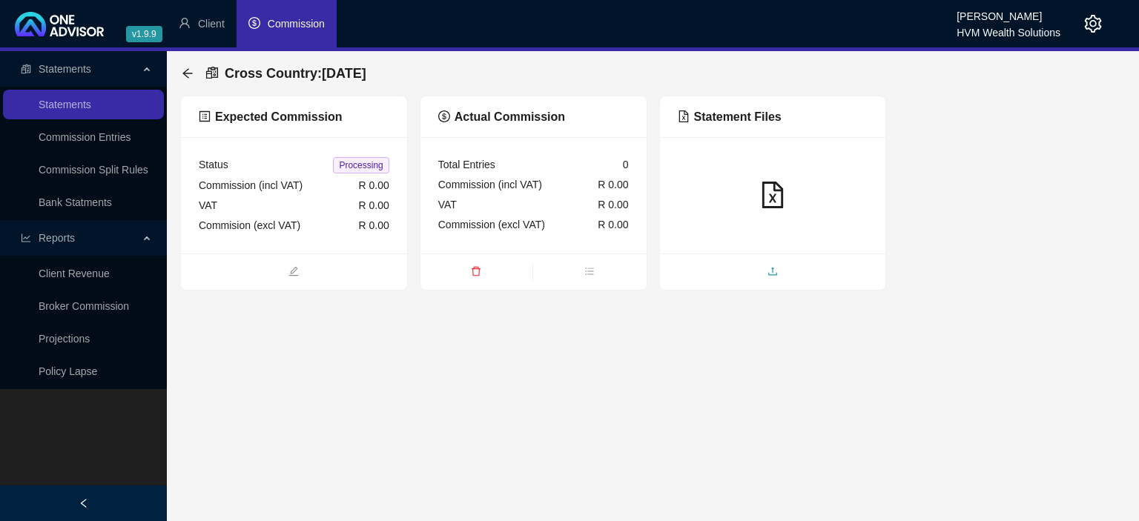
click at [761, 269] on span "upload" at bounding box center [773, 273] width 226 height 16
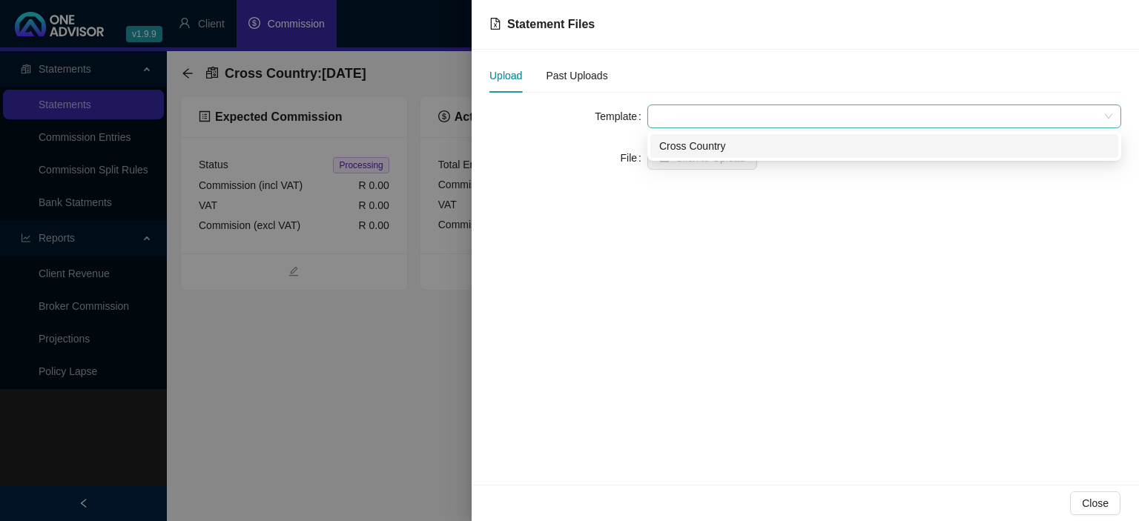
click at [690, 117] on span at bounding box center [884, 116] width 456 height 22
click at [676, 153] on div "Cross Country" at bounding box center [884, 146] width 450 height 16
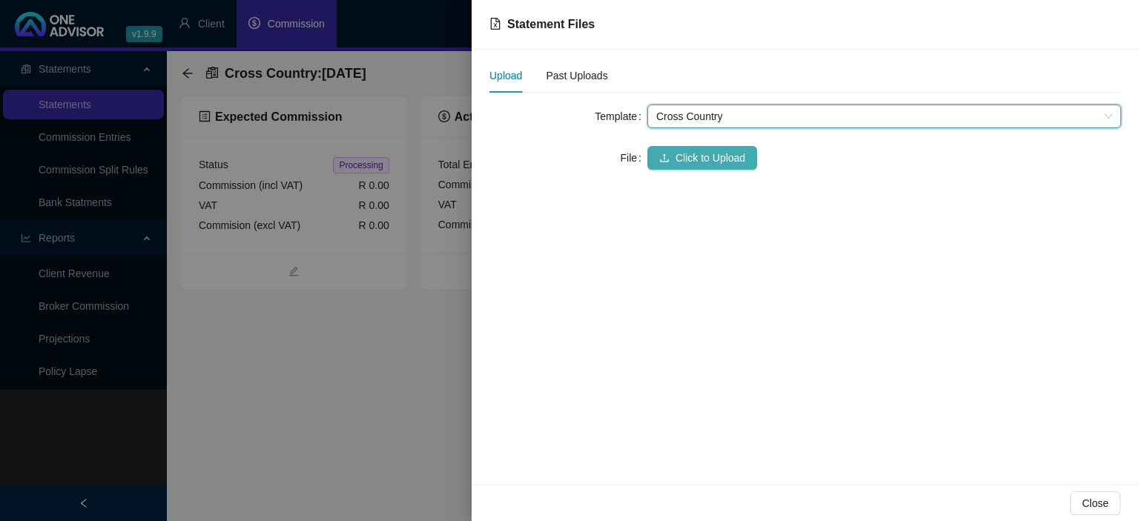
click at [675, 159] on button "Click to Upload" at bounding box center [702, 158] width 110 height 24
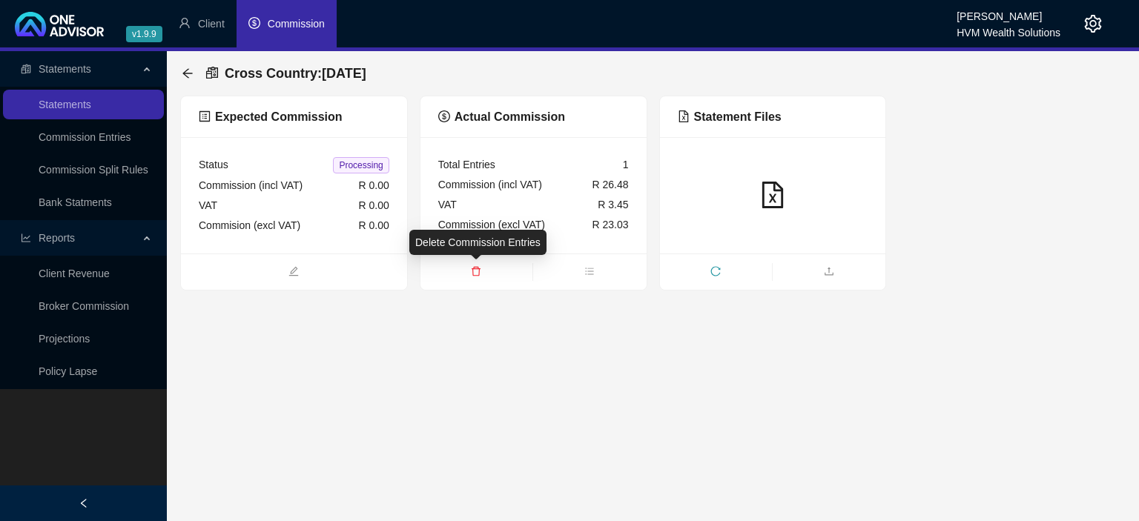
click at [479, 271] on icon "delete" at bounding box center [476, 271] width 10 height 10
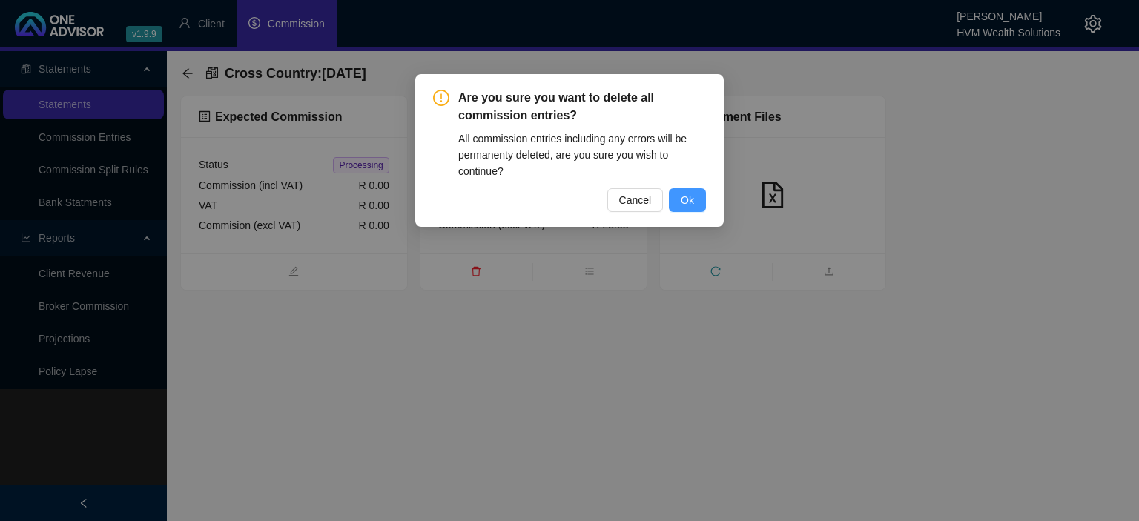
click at [690, 193] on span "Ok" at bounding box center [687, 200] width 13 height 16
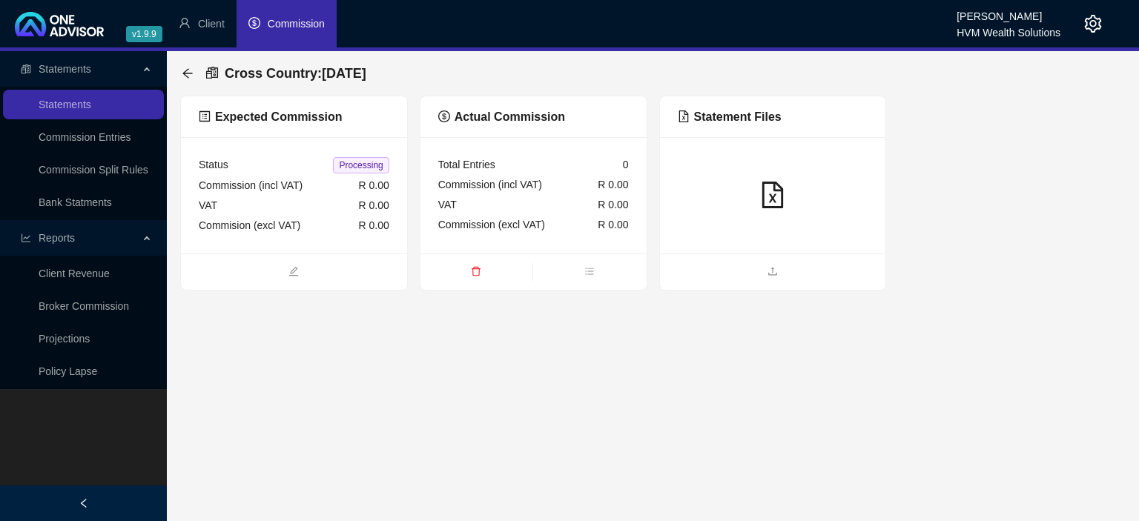
click at [723, 261] on ul at bounding box center [773, 272] width 226 height 36
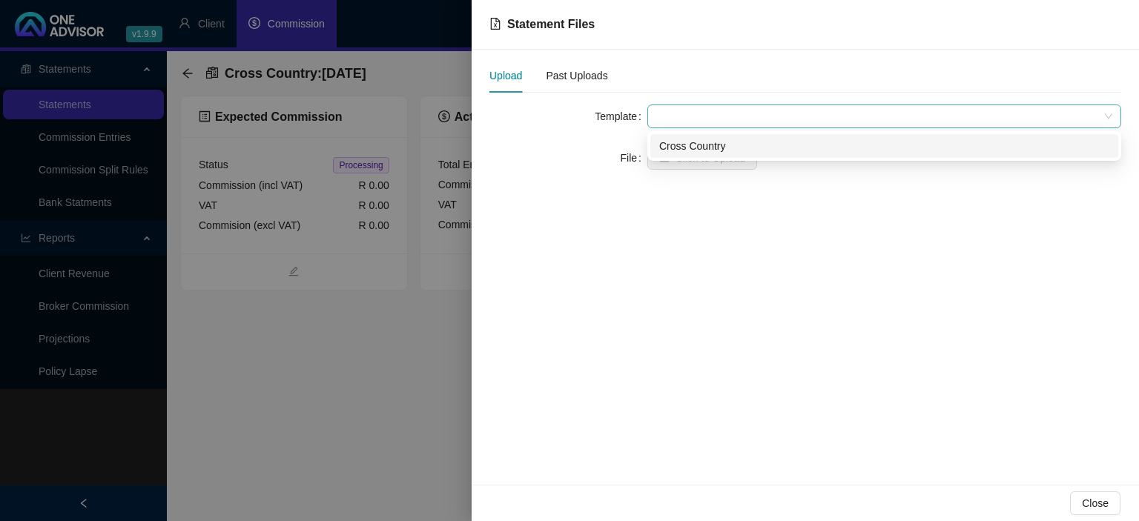
click at [692, 120] on span at bounding box center [884, 116] width 456 height 22
click at [689, 149] on div "Cross Country" at bounding box center [884, 146] width 450 height 16
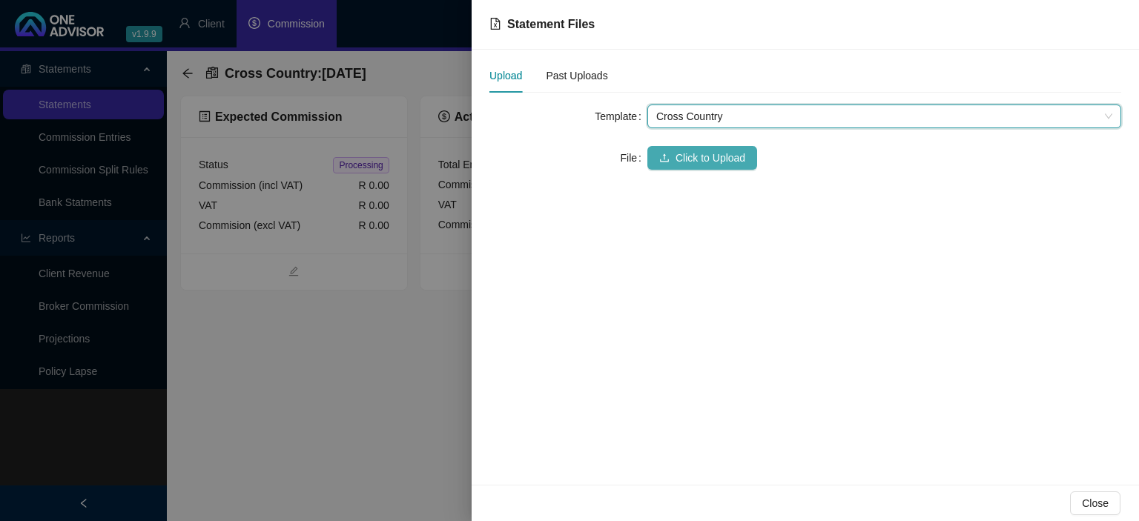
click at [688, 156] on span "Click to Upload" at bounding box center [710, 158] width 70 height 16
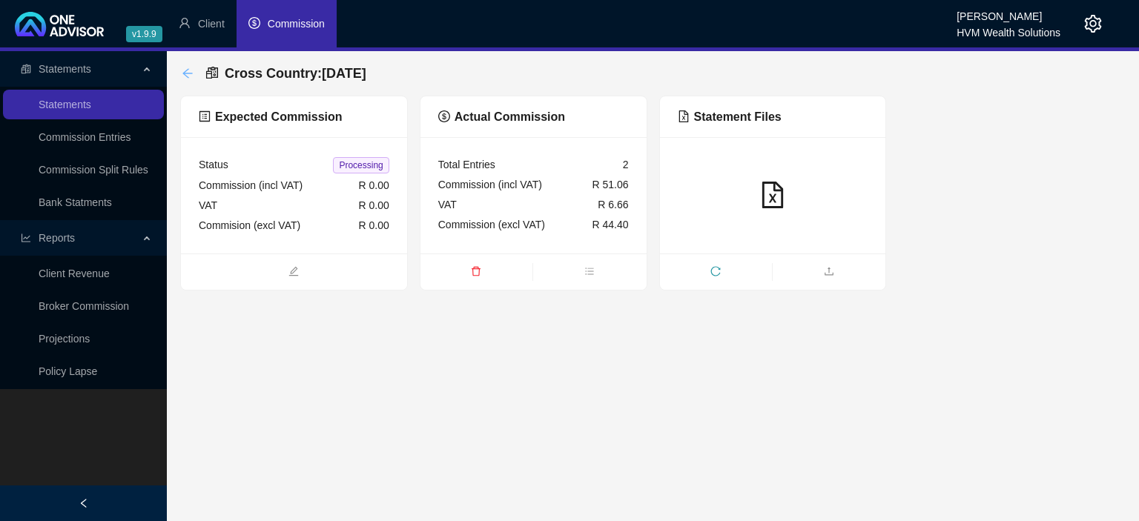
click at [193, 74] on icon "arrow-left" at bounding box center [188, 73] width 12 height 12
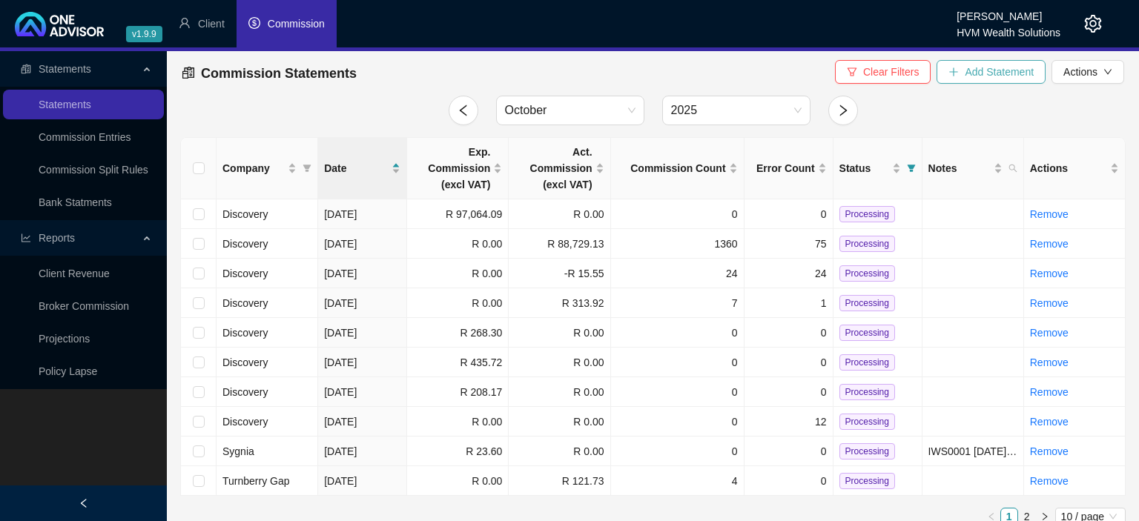
click at [986, 73] on span "Add Statement" at bounding box center [998, 72] width 69 height 16
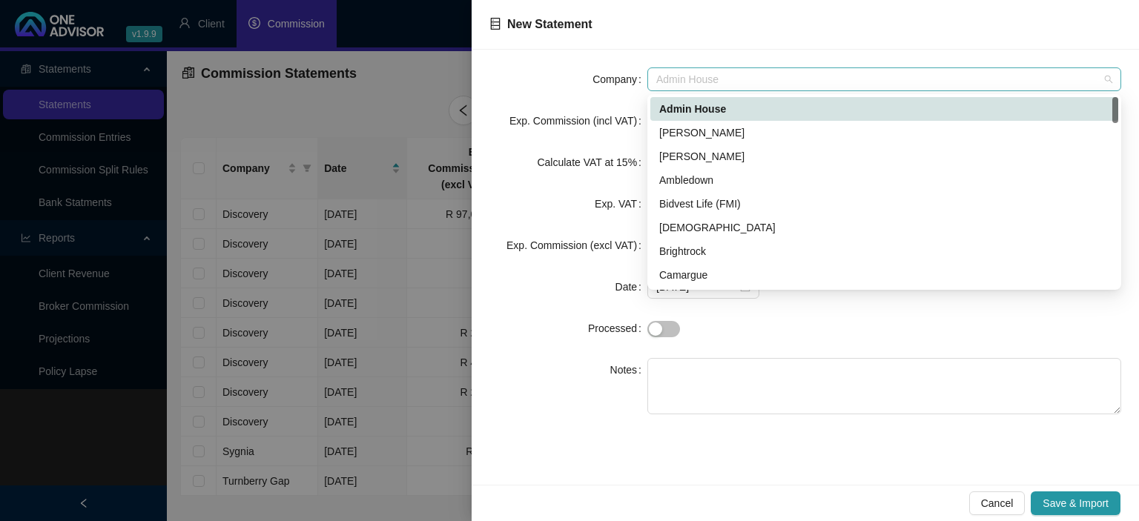
click at [721, 79] on span "Admin House" at bounding box center [884, 79] width 456 height 22
type input "c"
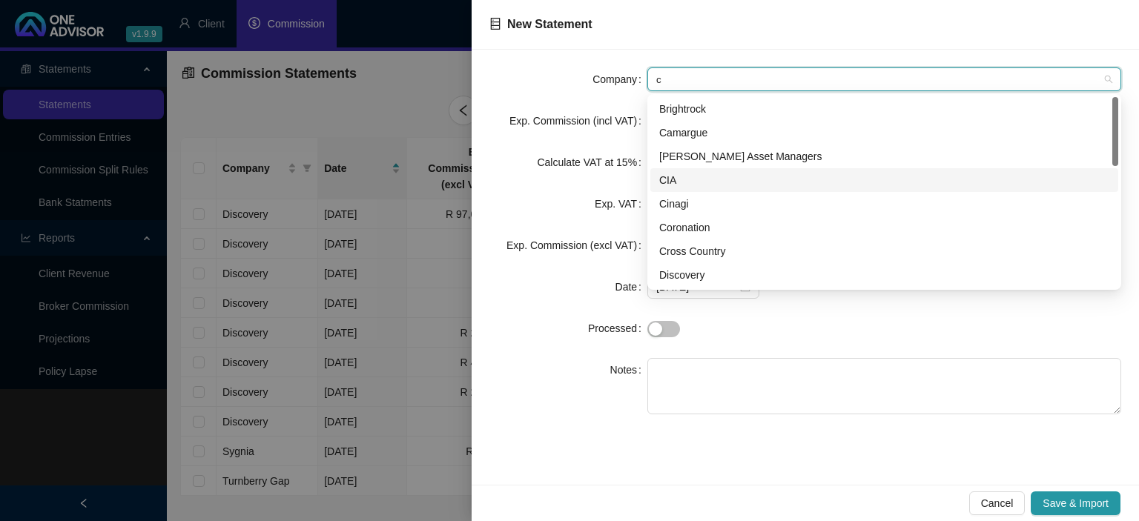
click at [660, 185] on div "CIA" at bounding box center [884, 180] width 450 height 16
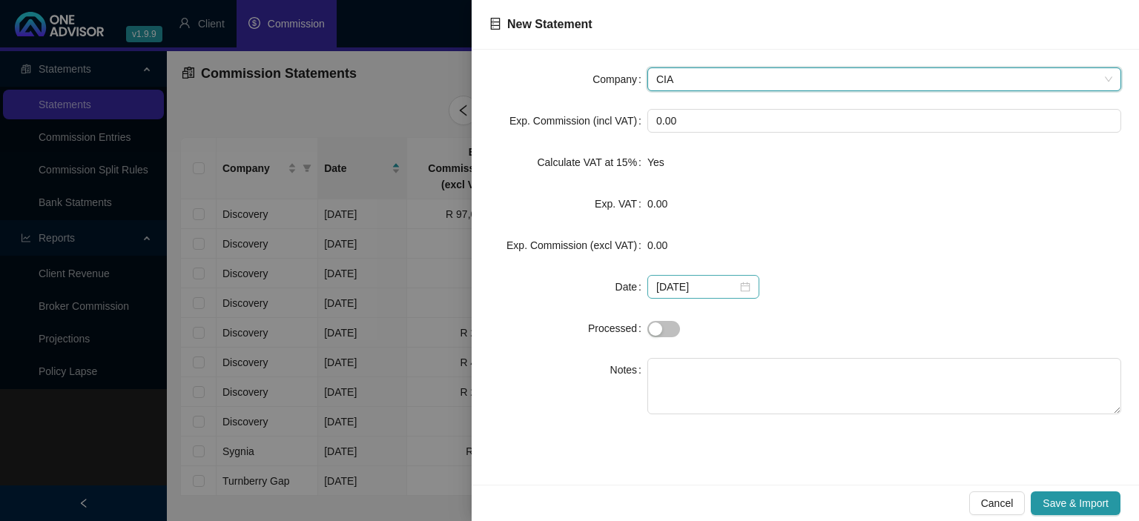
click at [732, 289] on div "[DATE]" at bounding box center [703, 287] width 94 height 16
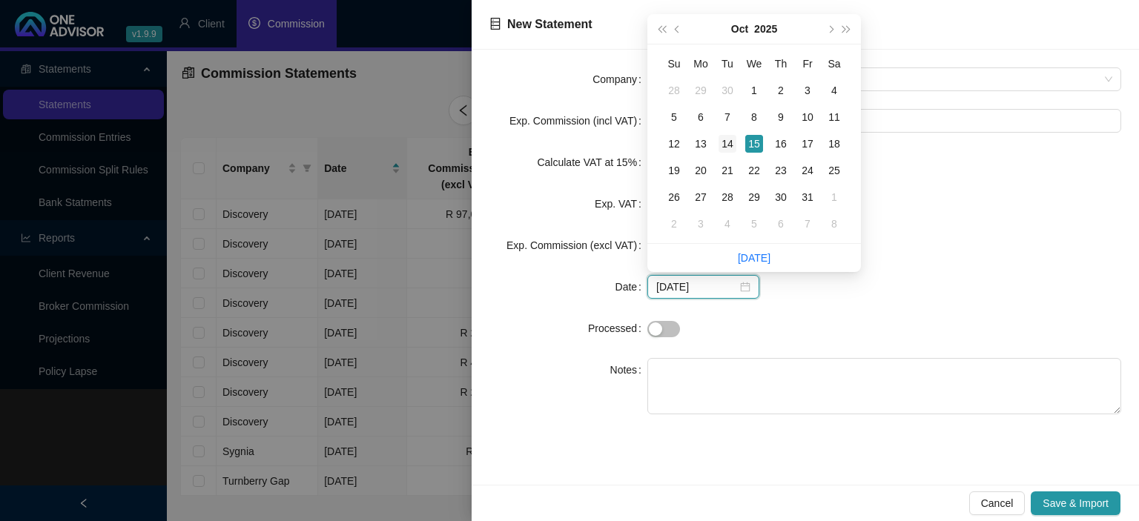
type input "[DATE]"
click at [725, 148] on div "14" at bounding box center [727, 144] width 18 height 18
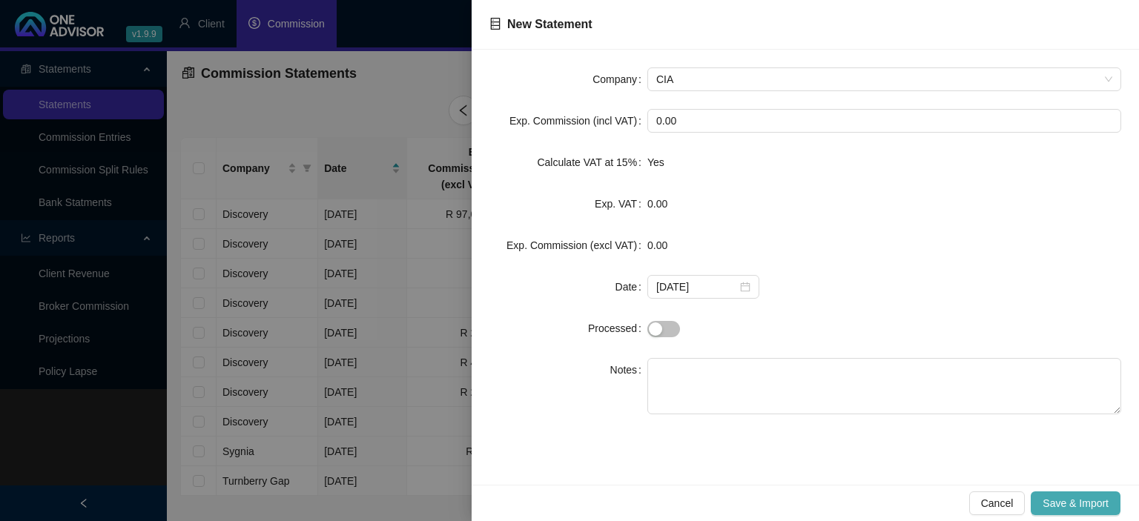
click at [1063, 511] on span "Save & Import" at bounding box center [1075, 503] width 66 height 16
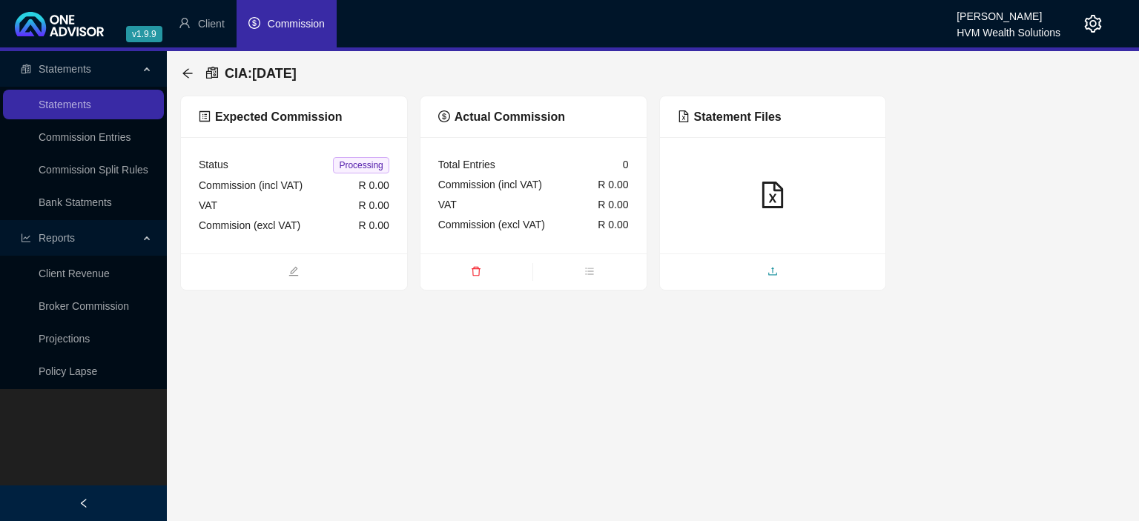
click at [758, 272] on span "upload" at bounding box center [773, 273] width 226 height 16
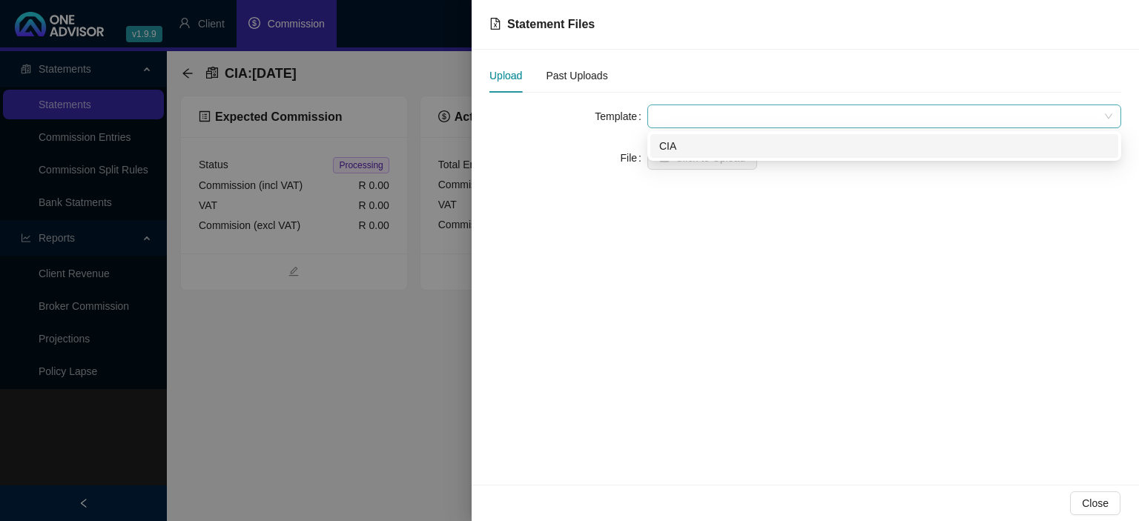
click at [675, 122] on span at bounding box center [884, 116] width 456 height 22
click at [673, 145] on div "CIA" at bounding box center [884, 146] width 450 height 16
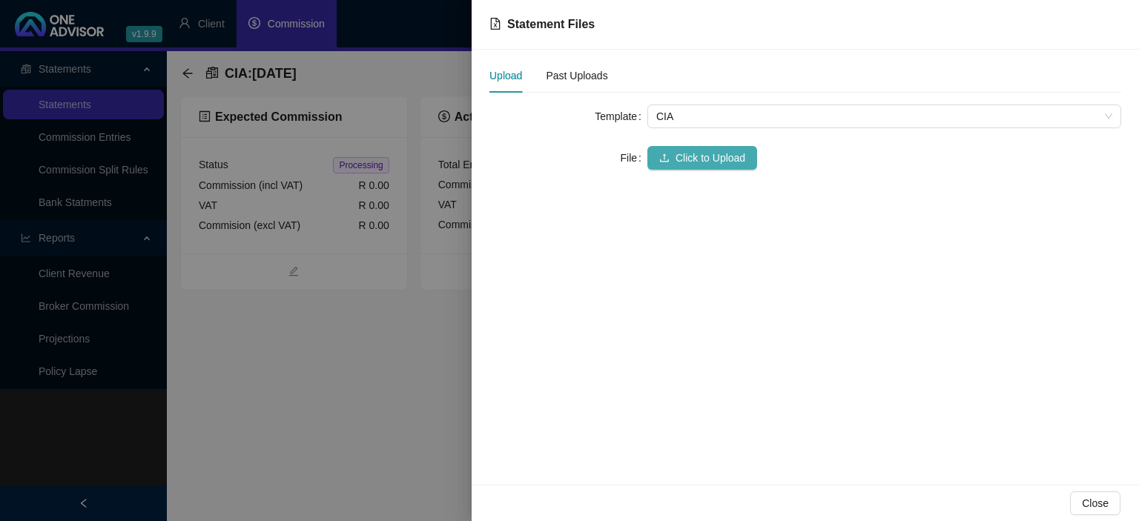
click at [673, 157] on button "Click to Upload" at bounding box center [702, 158] width 110 height 24
click at [712, 158] on span "Click to Upload" at bounding box center [710, 158] width 70 height 16
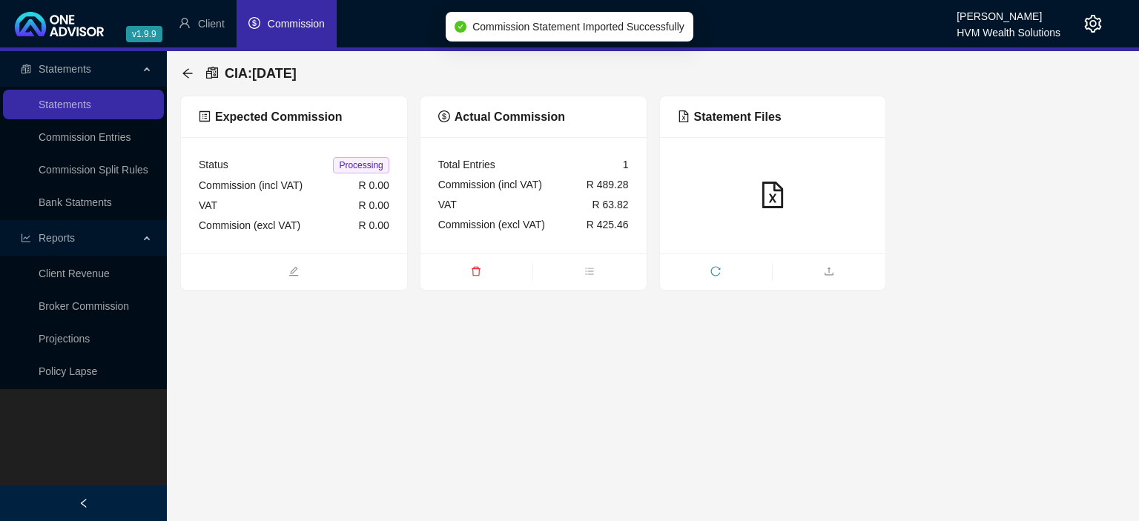
click at [1137, 213] on div "CIA : [DATE] Expected Commission Status Processing Commission (incl VAT) R 0.00…" at bounding box center [653, 170] width 972 height 239
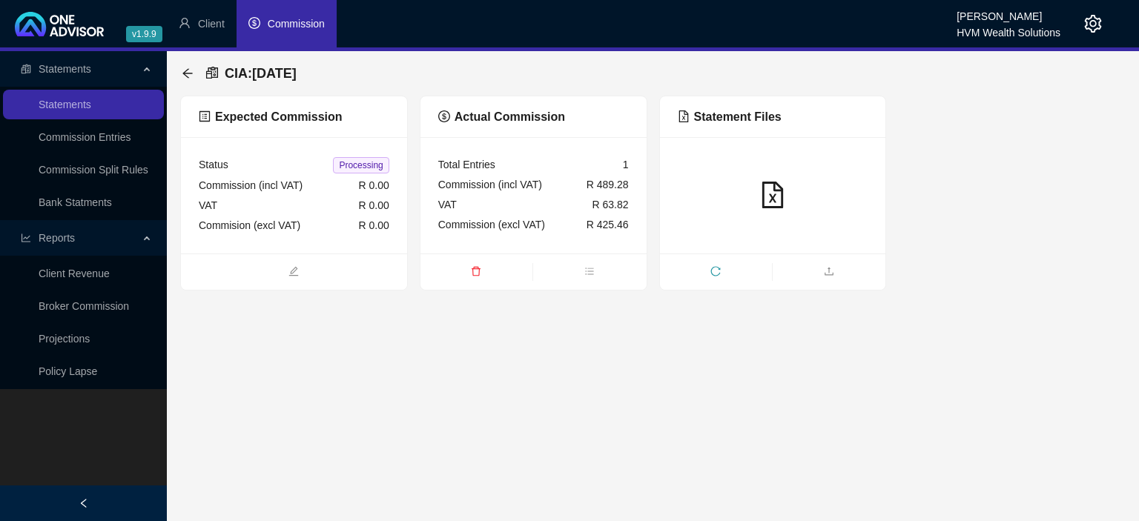
click at [180, 73] on div "CIA : [DATE]" at bounding box center [652, 73] width 945 height 44
click at [182, 73] on icon "arrow-left" at bounding box center [188, 73] width 12 height 12
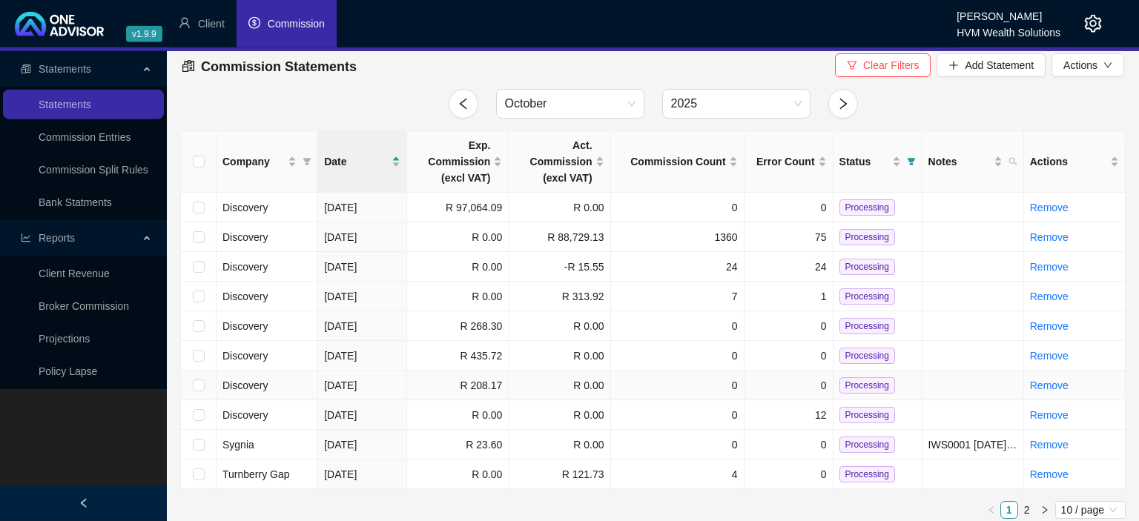
scroll to position [14, 0]
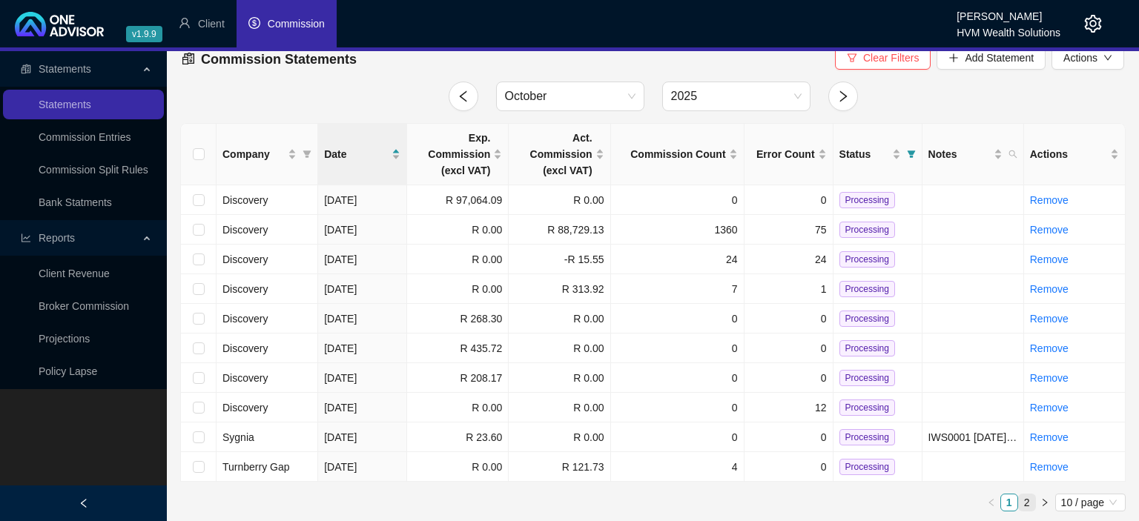
click at [1030, 504] on link "2" at bounding box center [1027, 502] width 16 height 16
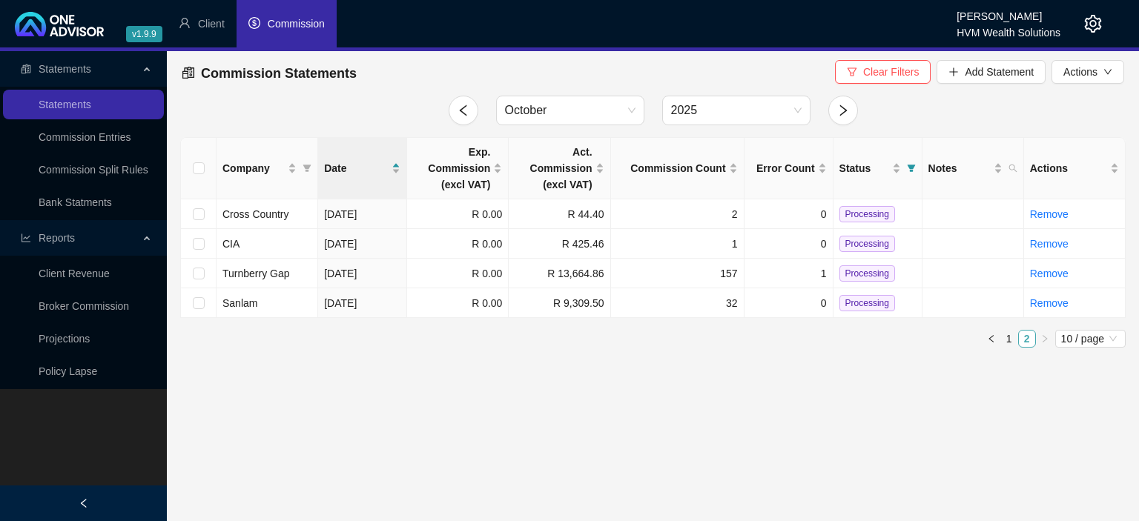
scroll to position [0, 0]
click at [957, 78] on button "Add Statement" at bounding box center [990, 72] width 109 height 24
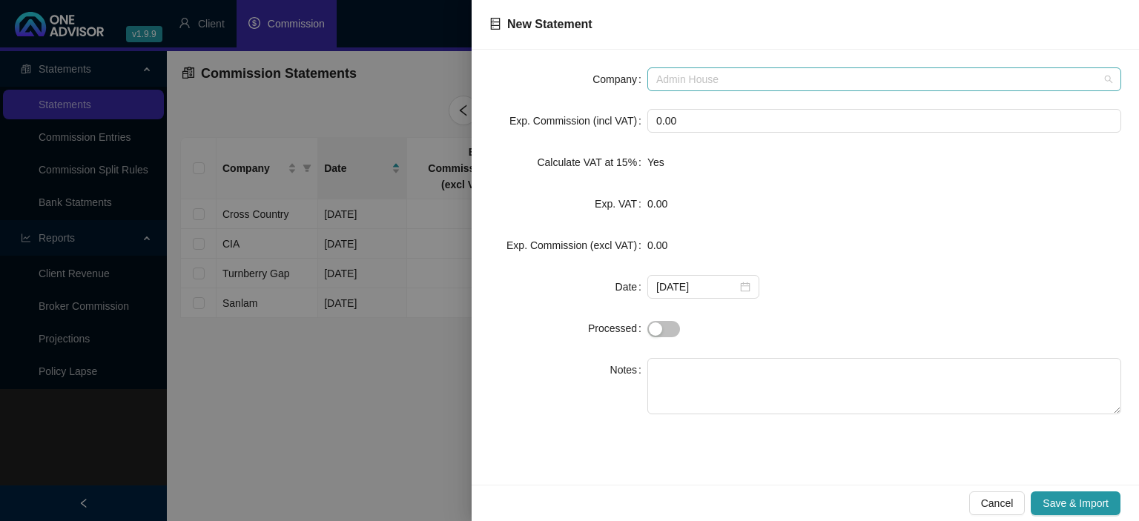
click at [716, 85] on span "Admin House" at bounding box center [884, 79] width 456 height 22
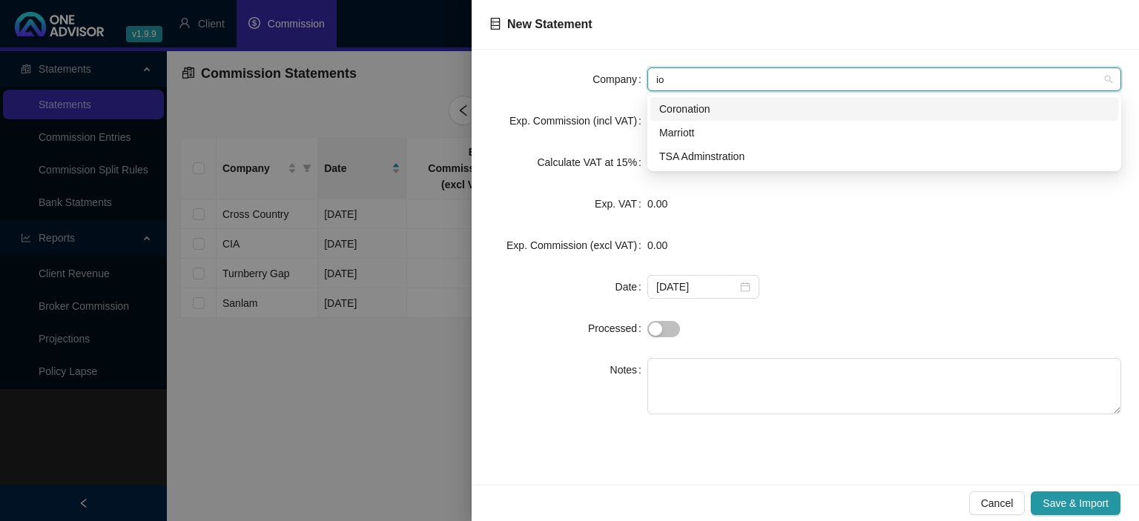
drag, startPoint x: 718, startPoint y: 79, endPoint x: 537, endPoint y: 76, distance: 181.6
click at [656, 76] on input "io" at bounding box center [877, 79] width 443 height 22
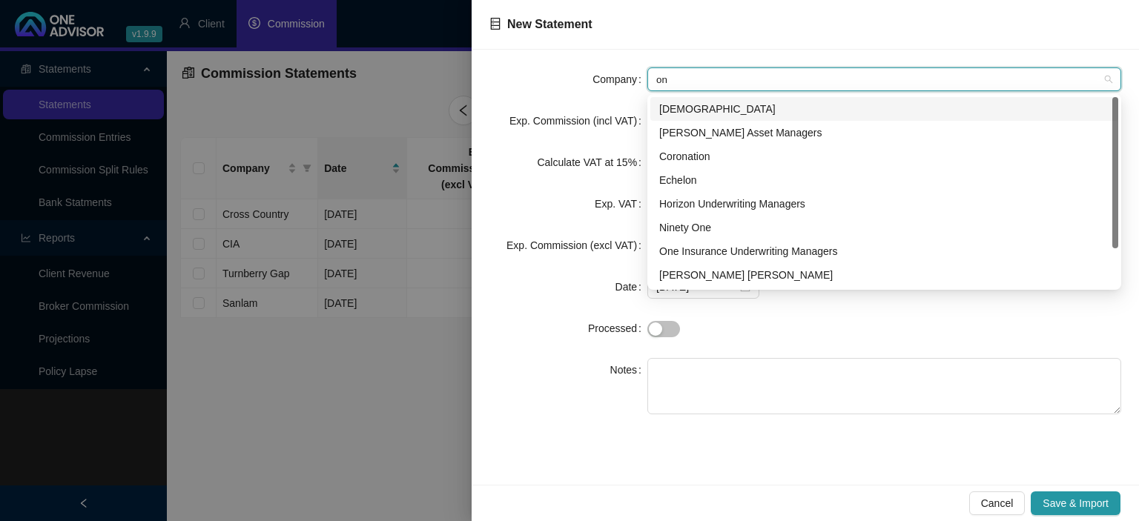
type input "one"
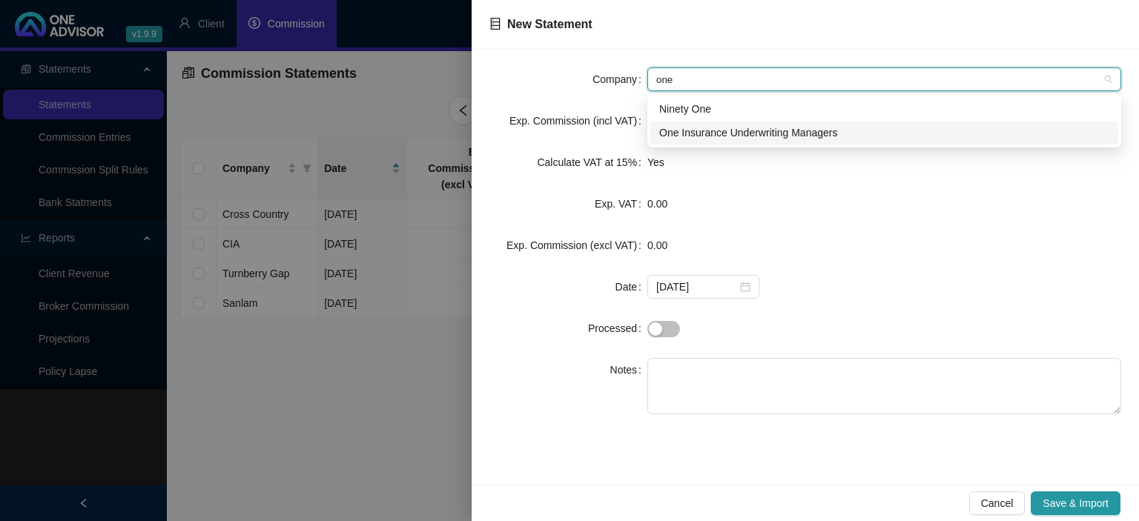
click at [685, 130] on div "One Insurance Underwriting Managers" at bounding box center [884, 133] width 450 height 16
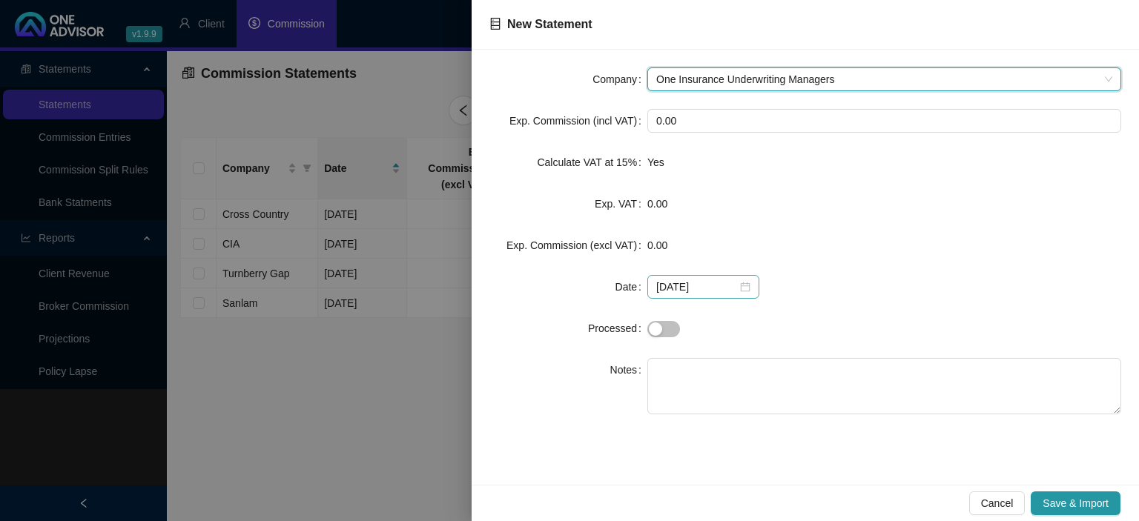
click at [741, 286] on div "[DATE]" at bounding box center [703, 287] width 94 height 16
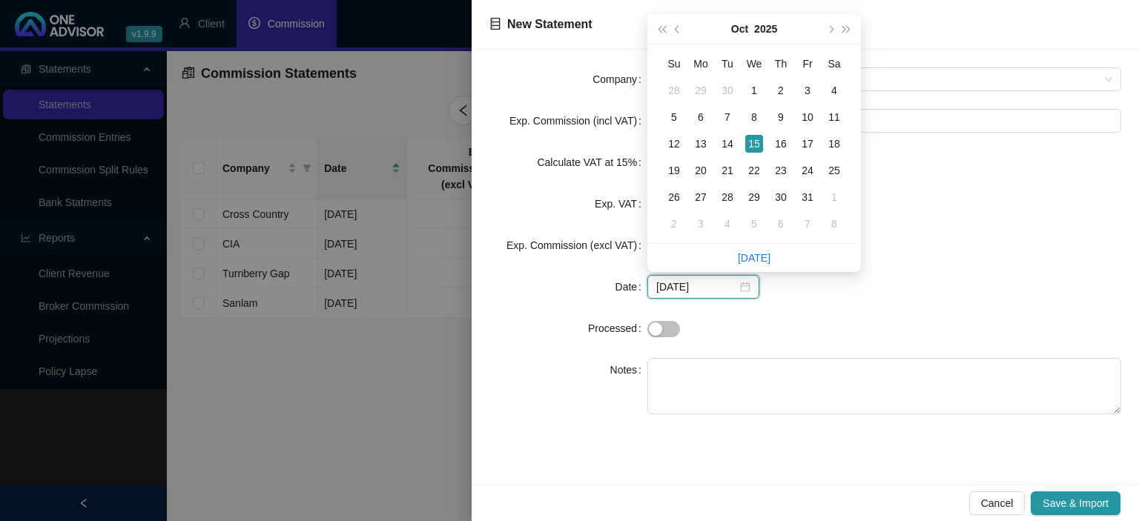
click at [741, 286] on div "[DATE]" at bounding box center [703, 287] width 94 height 16
click at [866, 299] on form "Company One Insurance Underwriting Managers Exp. Commission (incl VAT) 0.00 Cal…" at bounding box center [805, 240] width 632 height 347
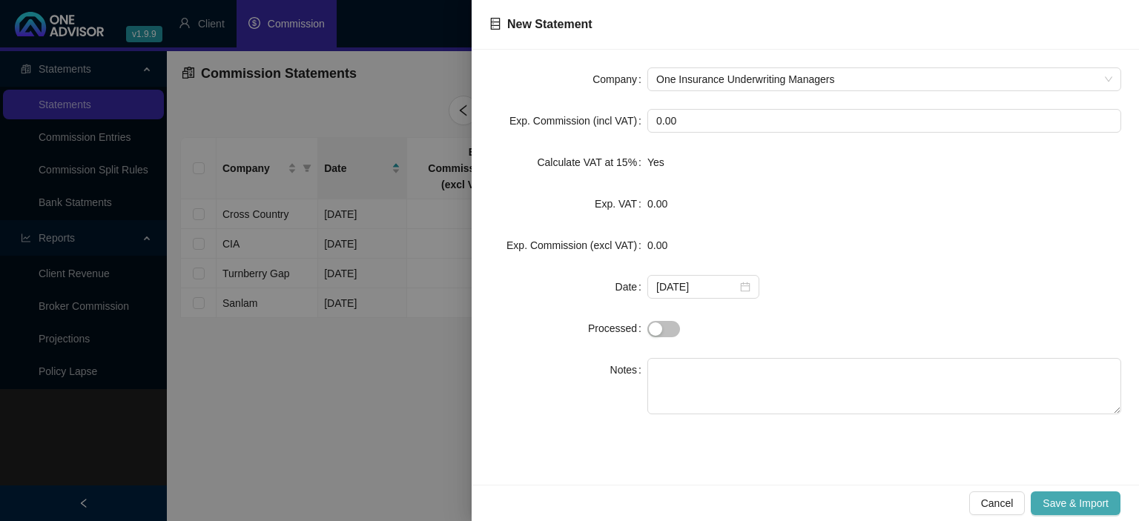
click at [1054, 509] on span "Save & Import" at bounding box center [1075, 503] width 66 height 16
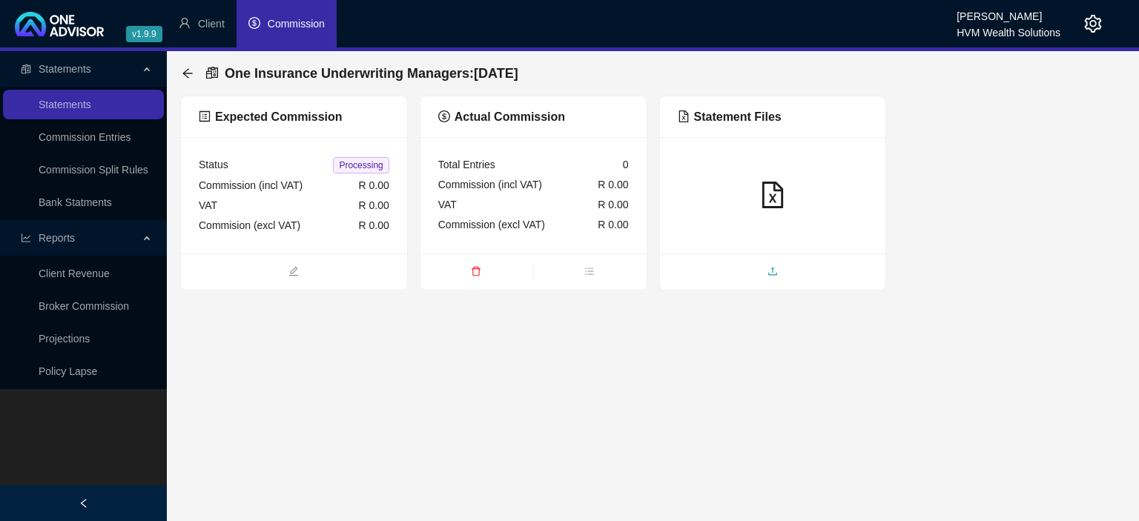
click at [760, 274] on span "upload" at bounding box center [773, 273] width 226 height 16
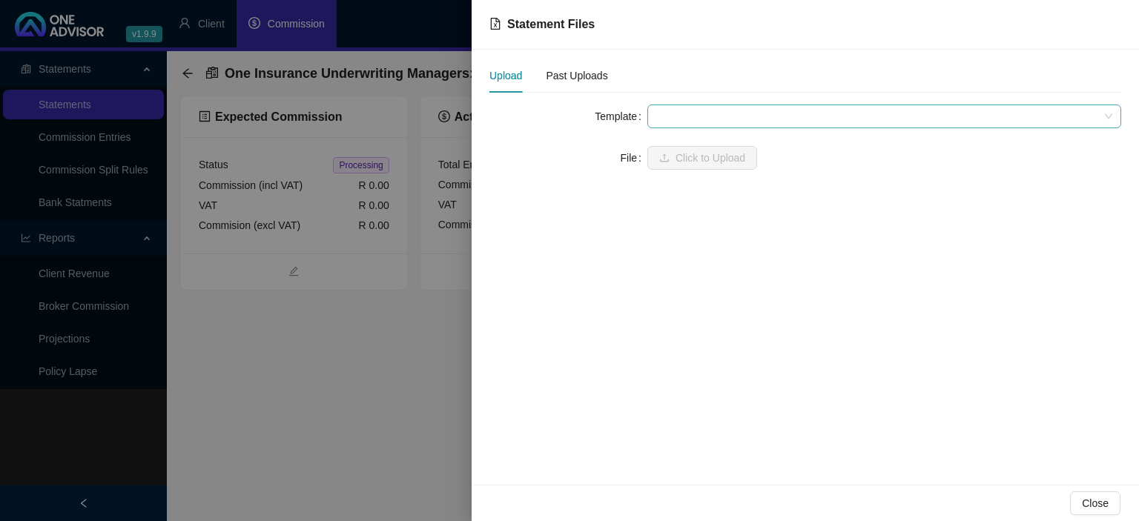
click at [687, 113] on span at bounding box center [884, 116] width 456 height 22
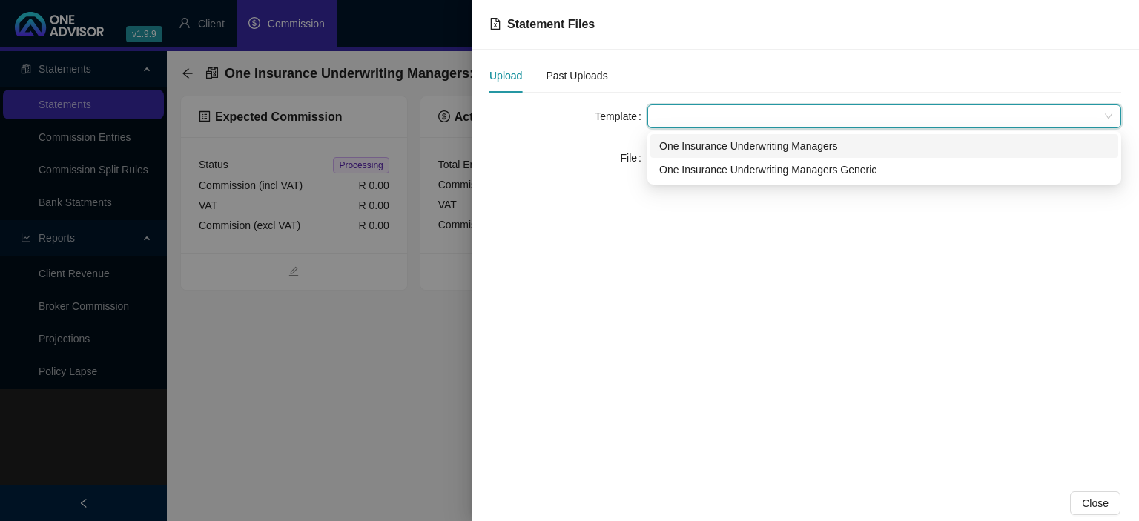
click at [689, 150] on div "One Insurance Underwriting Managers" at bounding box center [884, 146] width 450 height 16
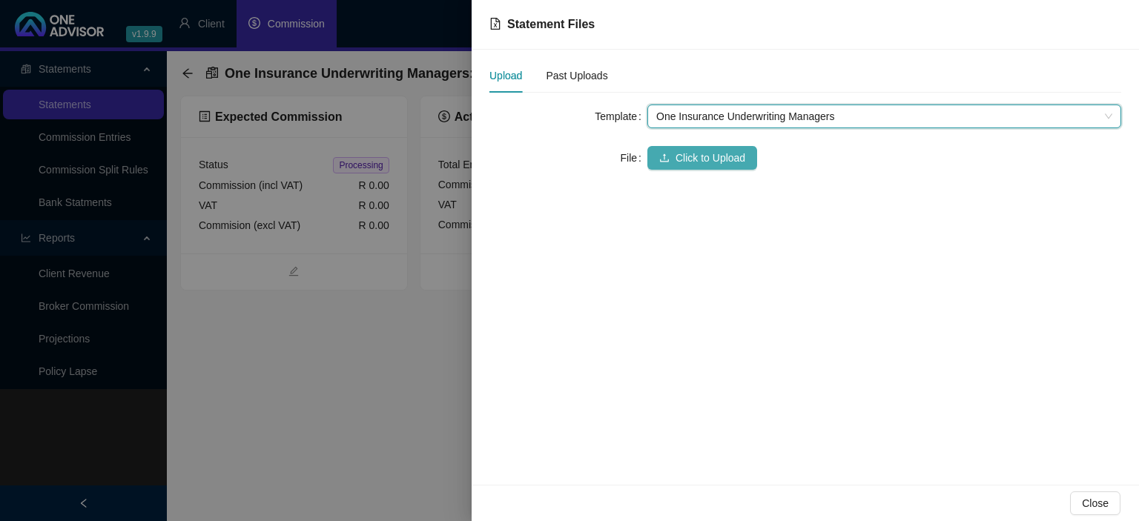
click at [678, 162] on span "Click to Upload" at bounding box center [710, 158] width 70 height 16
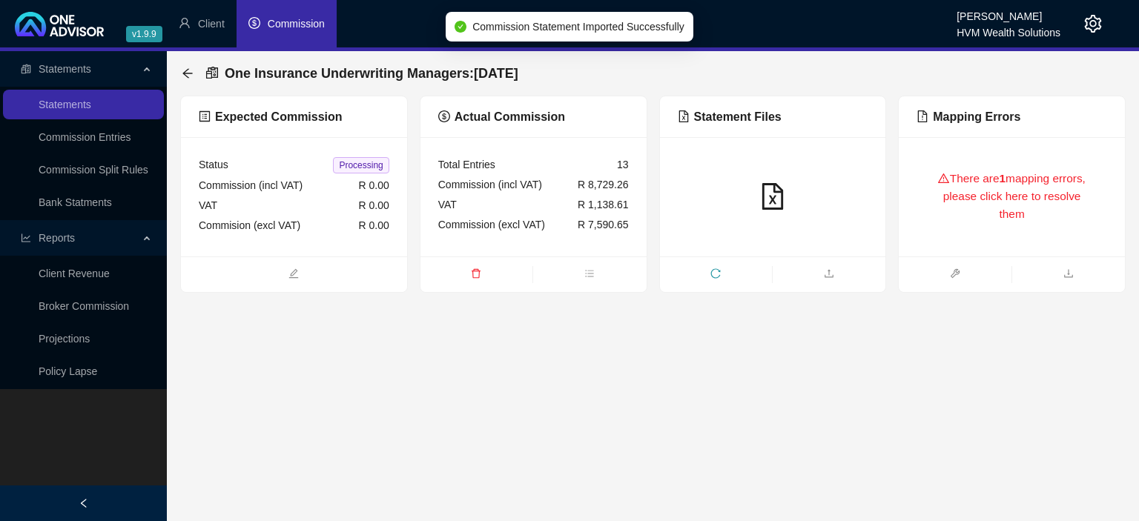
click at [1054, 205] on div "There are 1 mapping errors, please click here to resolve them" at bounding box center [1011, 197] width 191 height 84
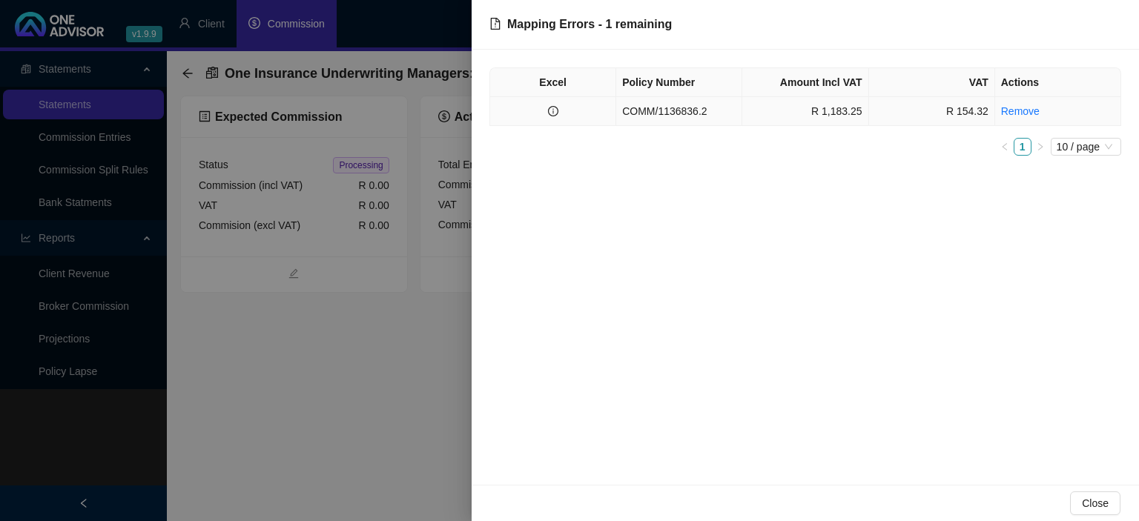
click at [666, 112] on td "COMM/1136836.2" at bounding box center [679, 111] width 126 height 29
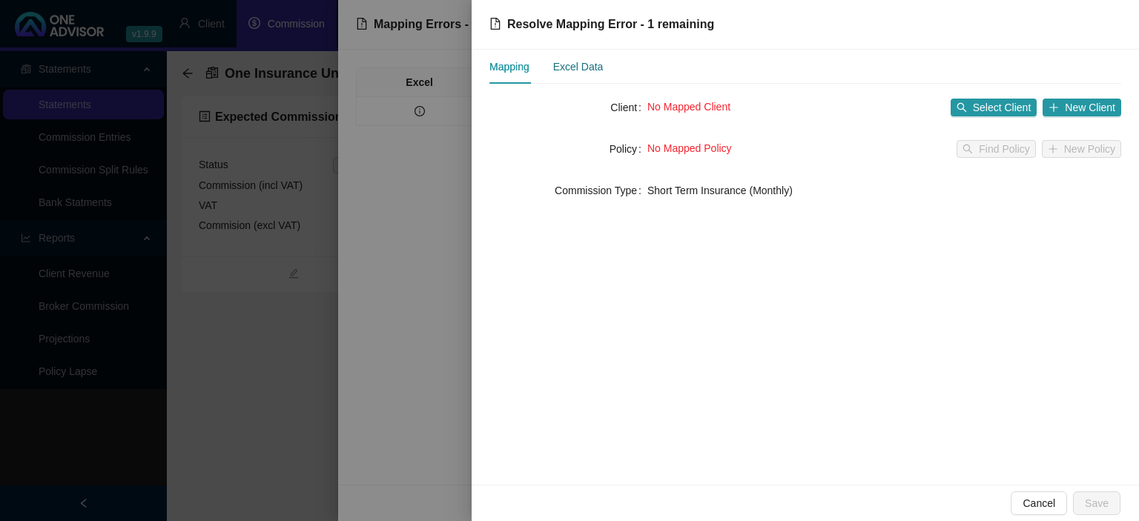
click at [591, 73] on div "Excel Data" at bounding box center [578, 67] width 50 height 16
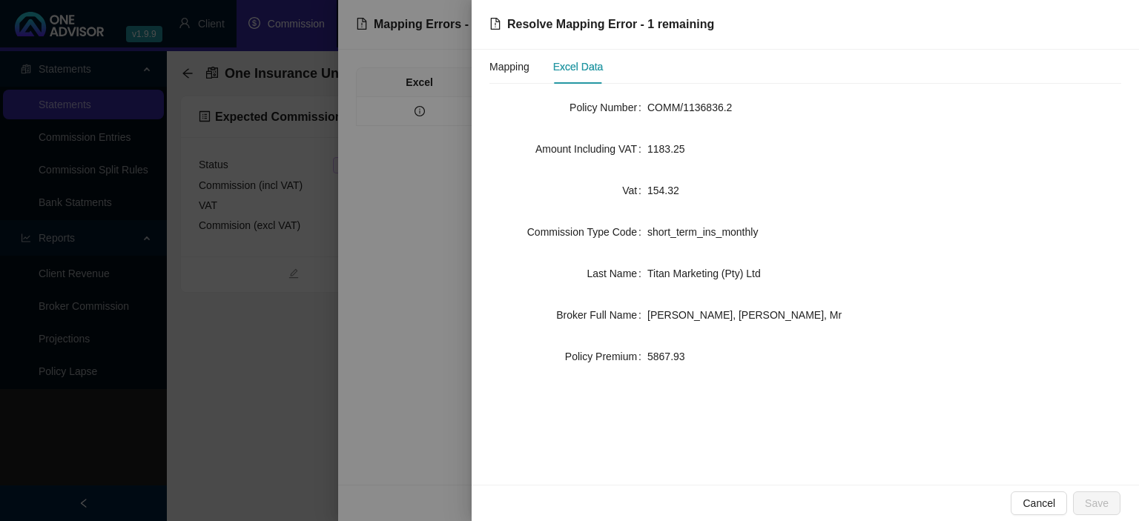
click at [478, 73] on div "Mapping Excel Data Policy Number COMM/1136836.2 Amount Including VAT 1183.25 Va…" at bounding box center [804, 267] width 667 height 435
click at [526, 76] on div "Mapping" at bounding box center [509, 67] width 40 height 34
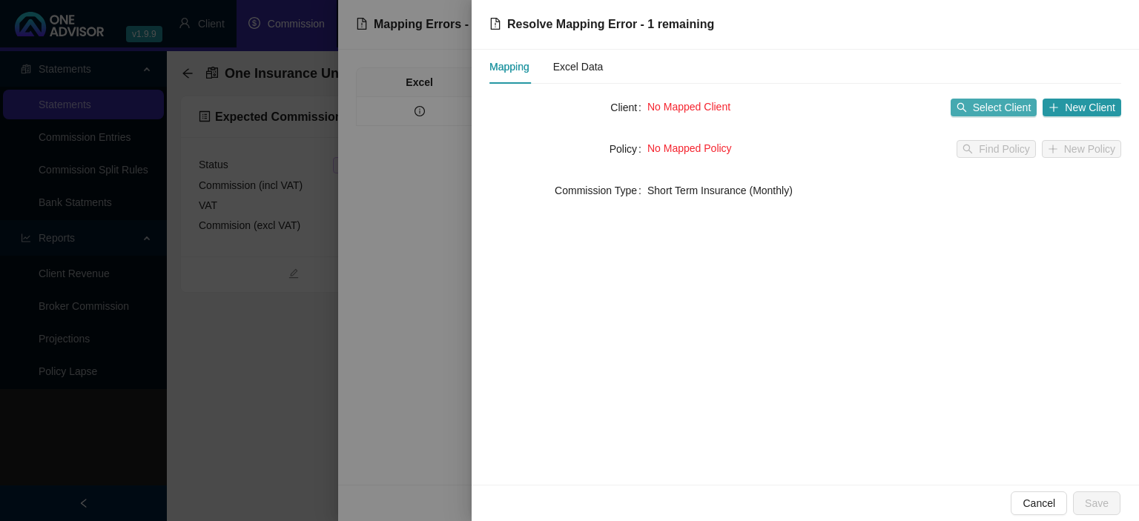
click at [993, 113] on span "Select Client" at bounding box center [1002, 107] width 59 height 16
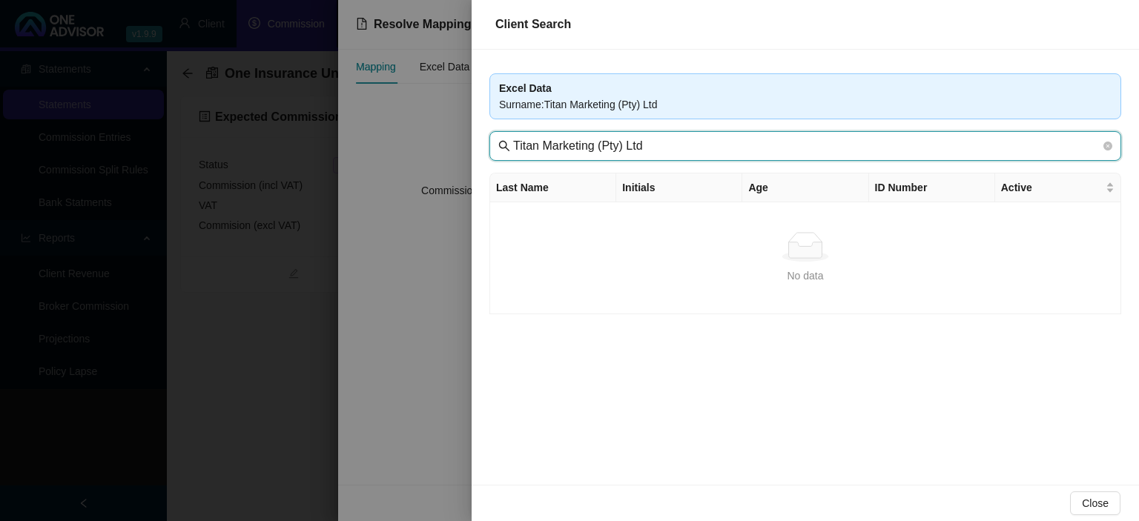
drag, startPoint x: 540, startPoint y: 148, endPoint x: 756, endPoint y: 154, distance: 216.6
click at [756, 154] on input "Titan Marketing (Pty) Ltd" at bounding box center [806, 146] width 587 height 18
type input "Titan"
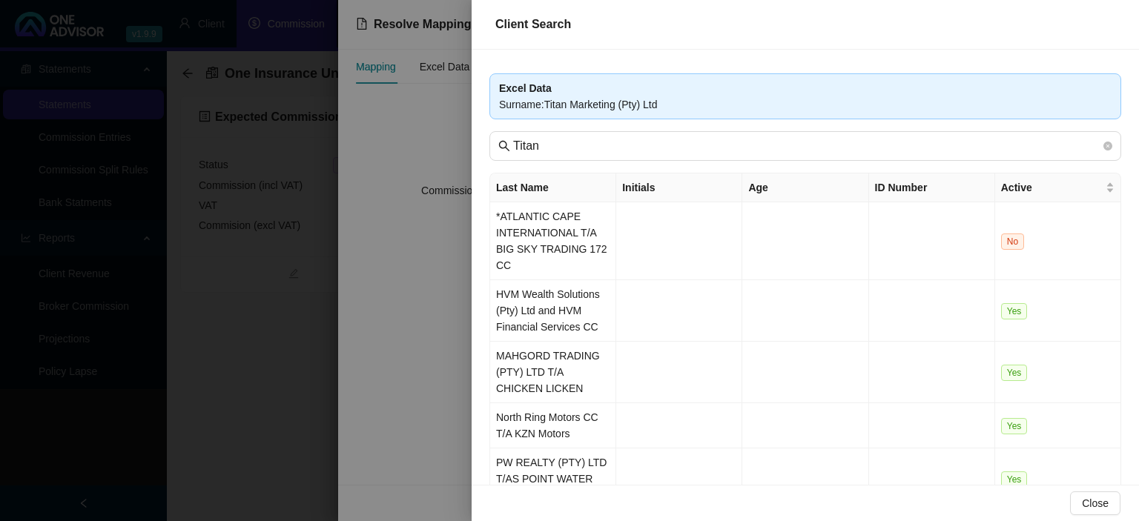
click at [310, 371] on div at bounding box center [569, 260] width 1139 height 521
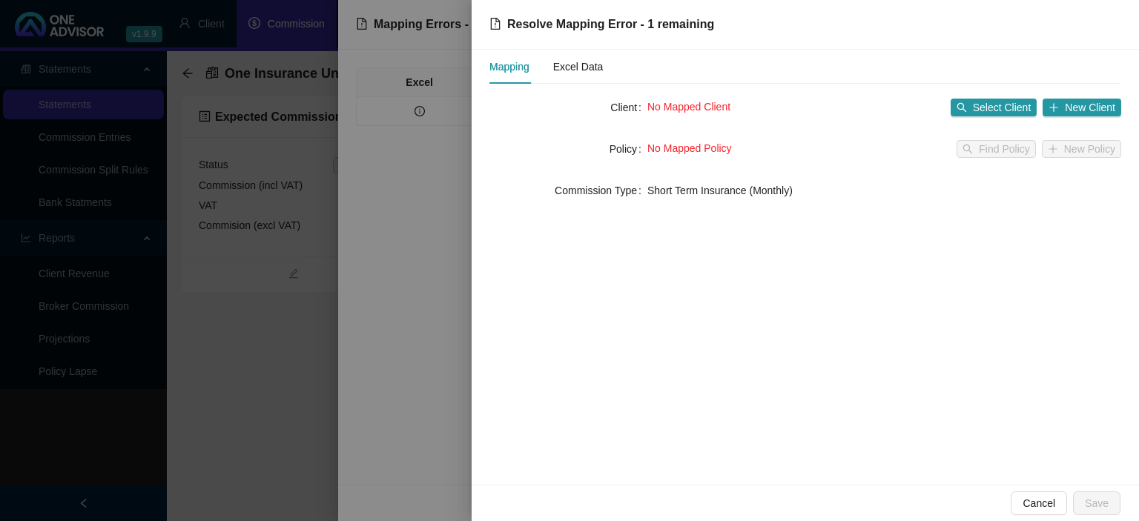
click at [310, 371] on div at bounding box center [569, 260] width 1139 height 521
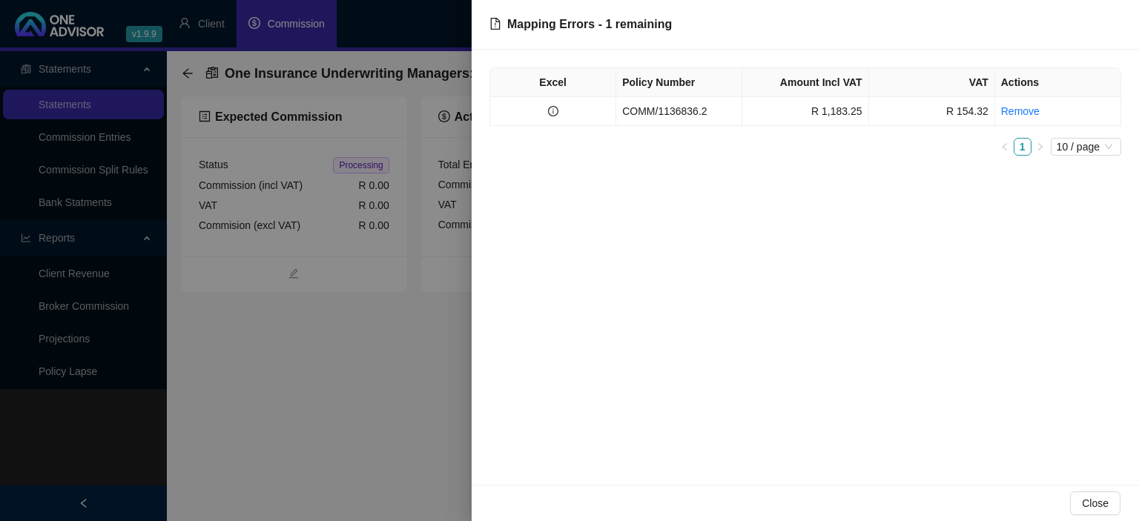
click at [218, 340] on div at bounding box center [569, 260] width 1139 height 521
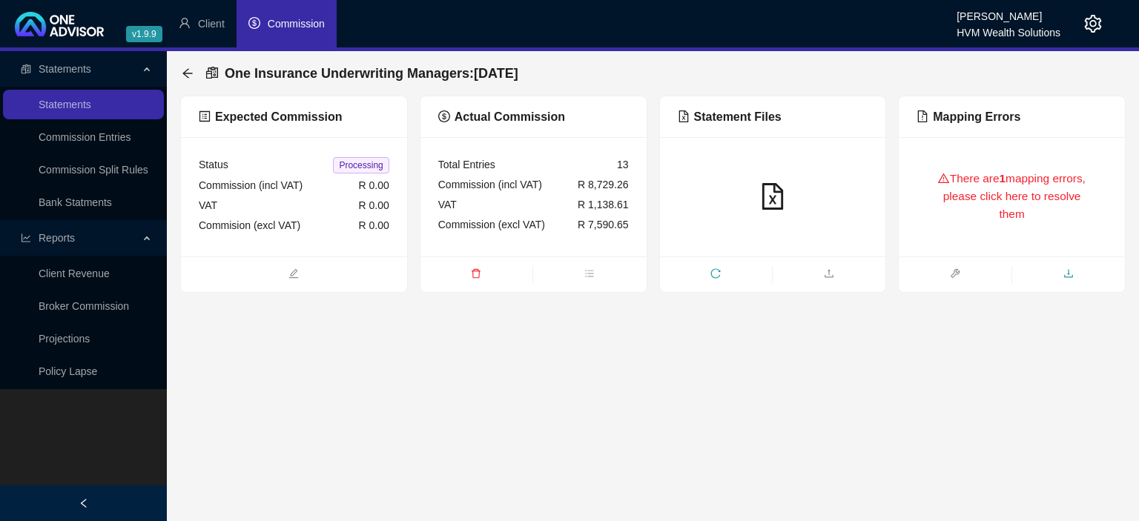
click at [1066, 274] on icon "download" at bounding box center [1068, 273] width 10 height 10
click at [188, 72] on icon "arrow-left" at bounding box center [188, 73] width 12 height 12
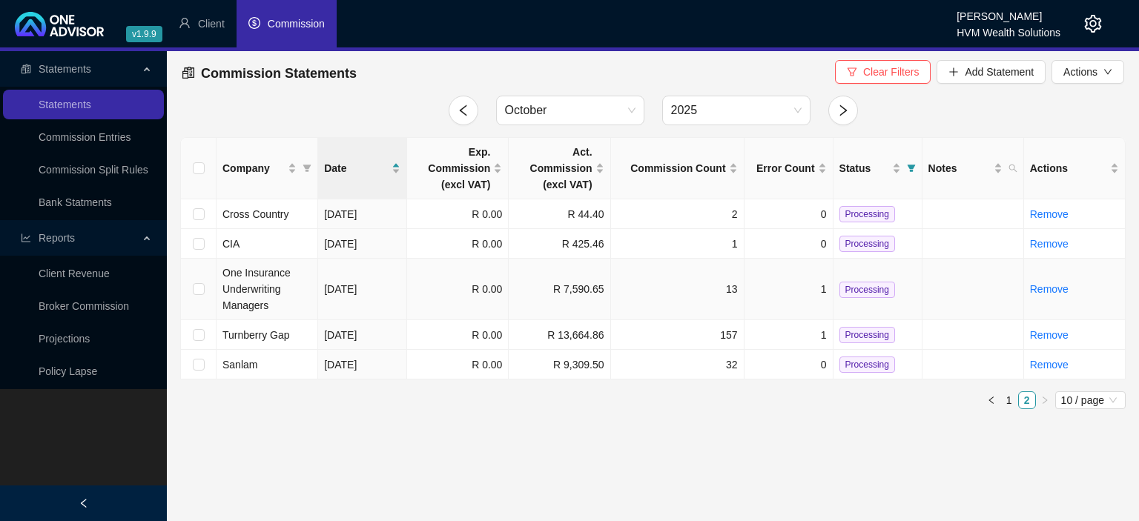
click at [640, 293] on td "13" at bounding box center [677, 290] width 133 height 62
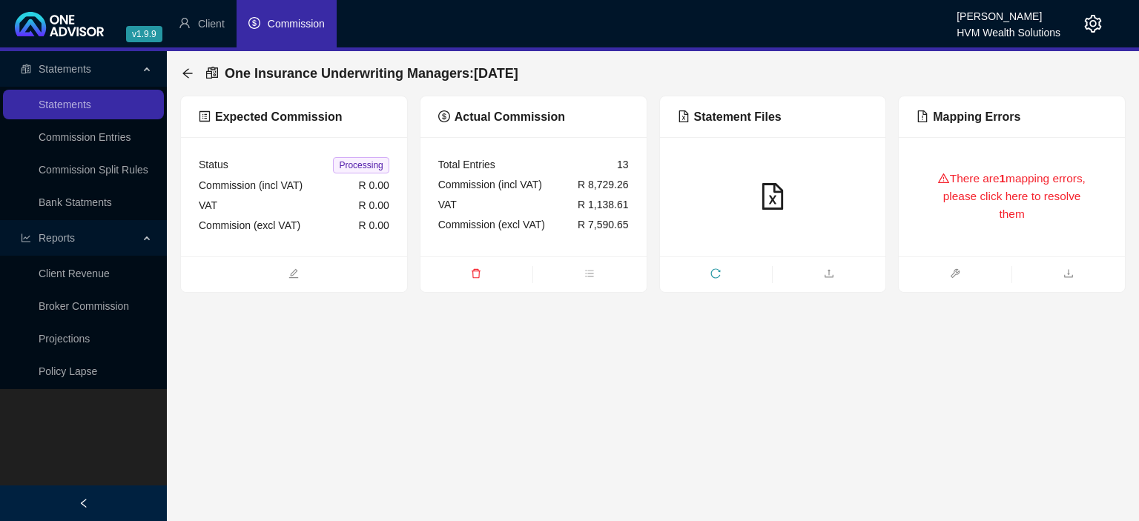
click at [938, 245] on div "There are 1 mapping errors, please click here to resolve them" at bounding box center [1011, 196] width 226 height 119
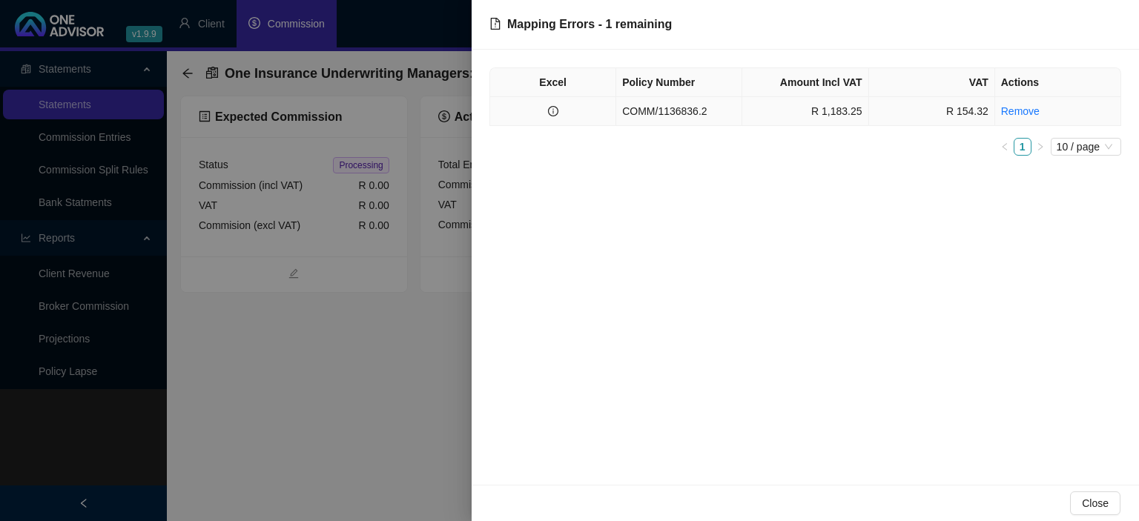
click at [709, 123] on td "COMM/1136836.2" at bounding box center [679, 111] width 126 height 29
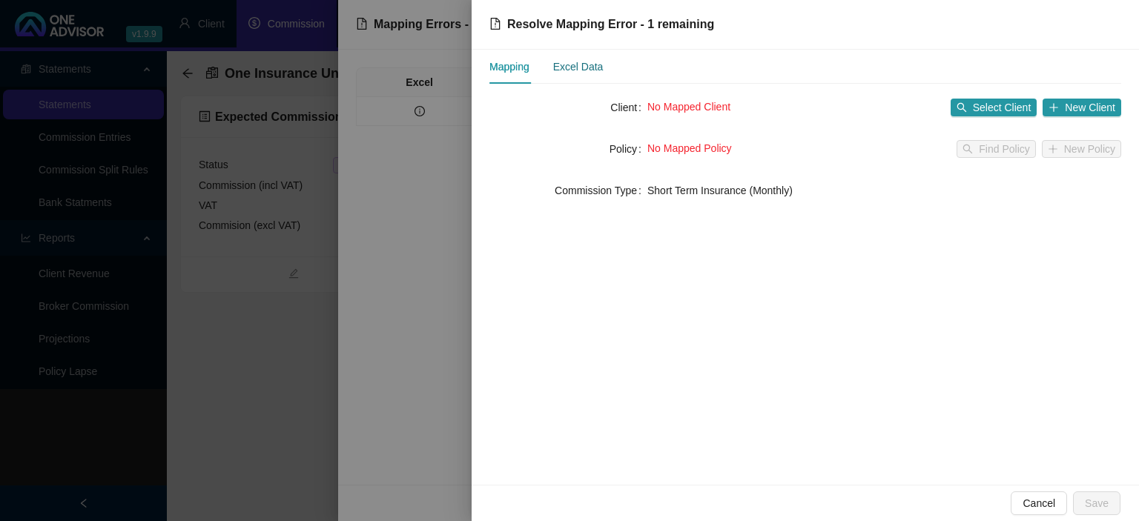
click at [580, 68] on div "Excel Data" at bounding box center [578, 67] width 50 height 16
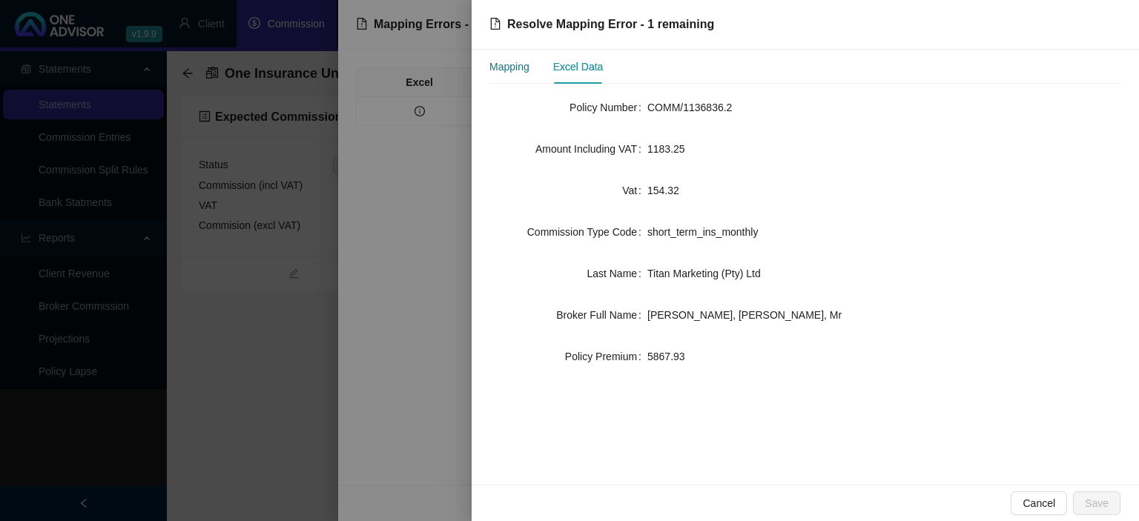
click at [520, 59] on div "Mapping" at bounding box center [509, 67] width 40 height 16
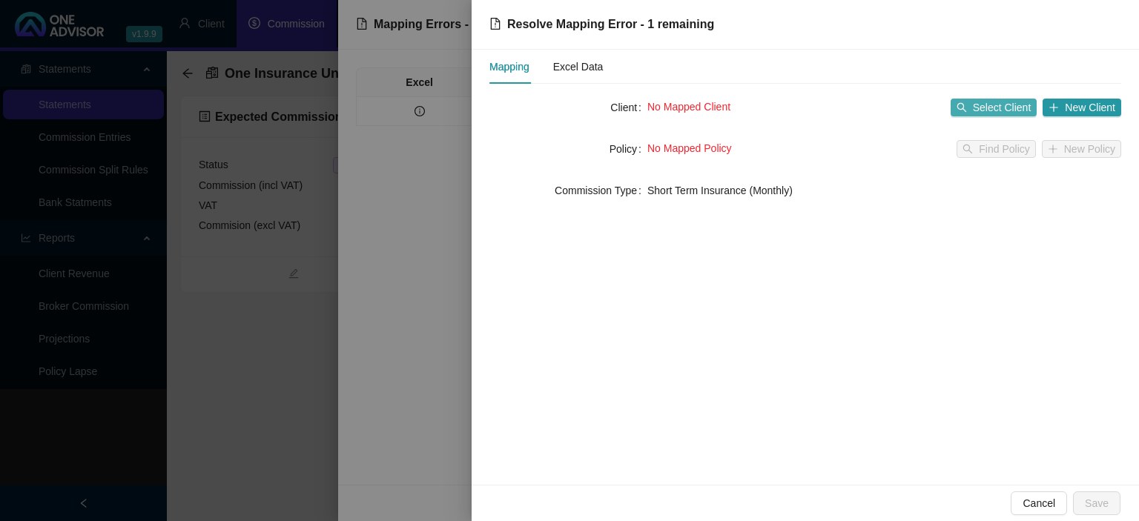
click at [974, 105] on button "Select Client" at bounding box center [993, 108] width 87 height 18
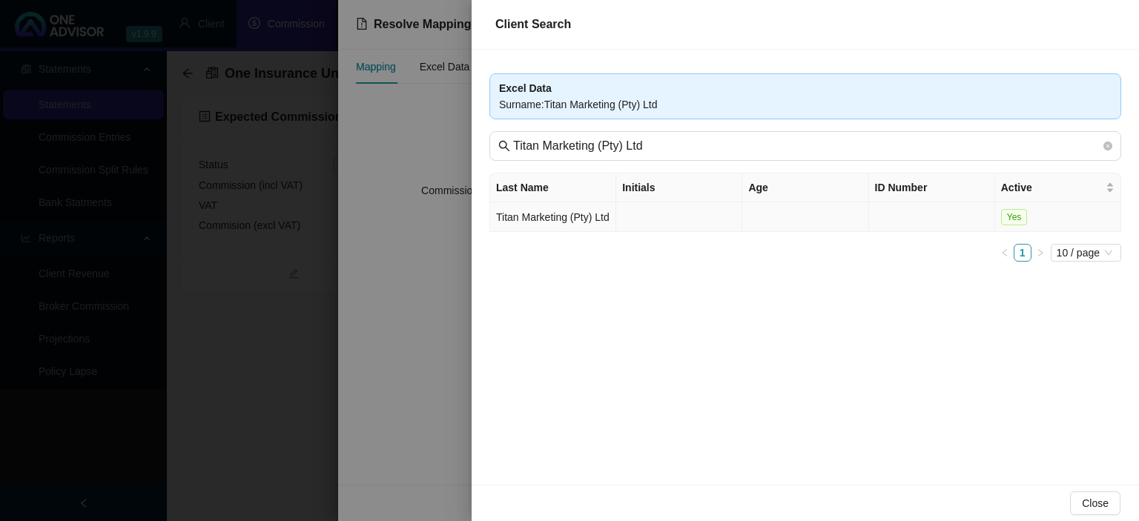
click at [548, 227] on td "Titan Marketing (Pty) Ltd" at bounding box center [553, 217] width 126 height 30
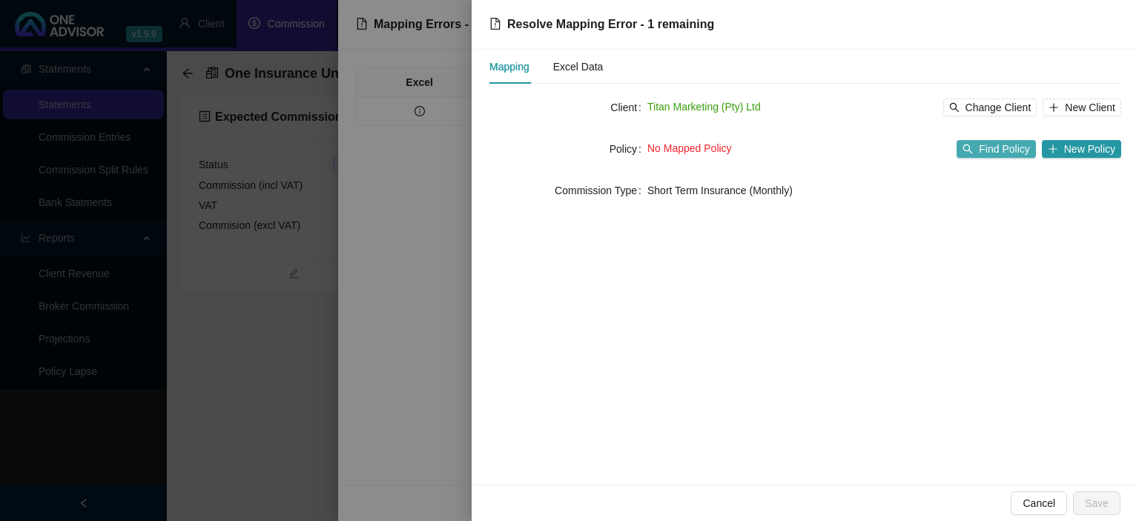
click at [998, 153] on span "Find Policy" at bounding box center [1003, 149] width 50 height 16
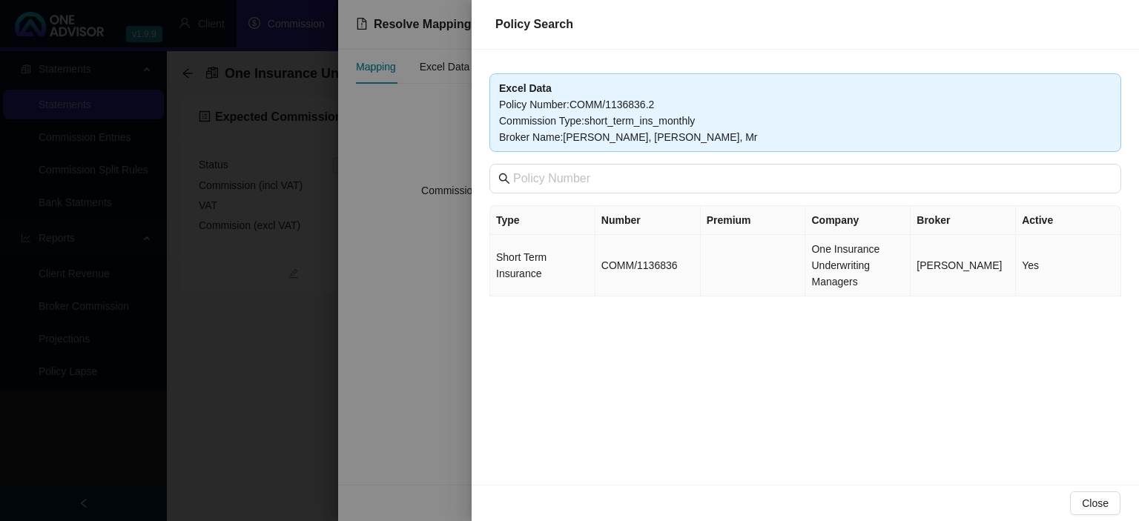
click at [662, 271] on td "COMM/1136836" at bounding box center [647, 266] width 105 height 62
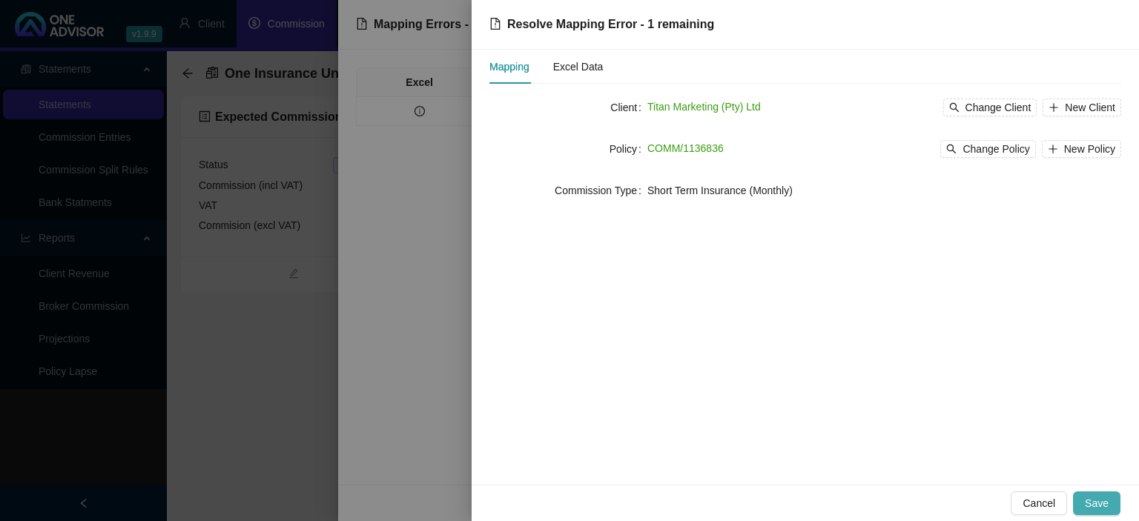
click at [1102, 502] on span "Save" at bounding box center [1097, 503] width 24 height 16
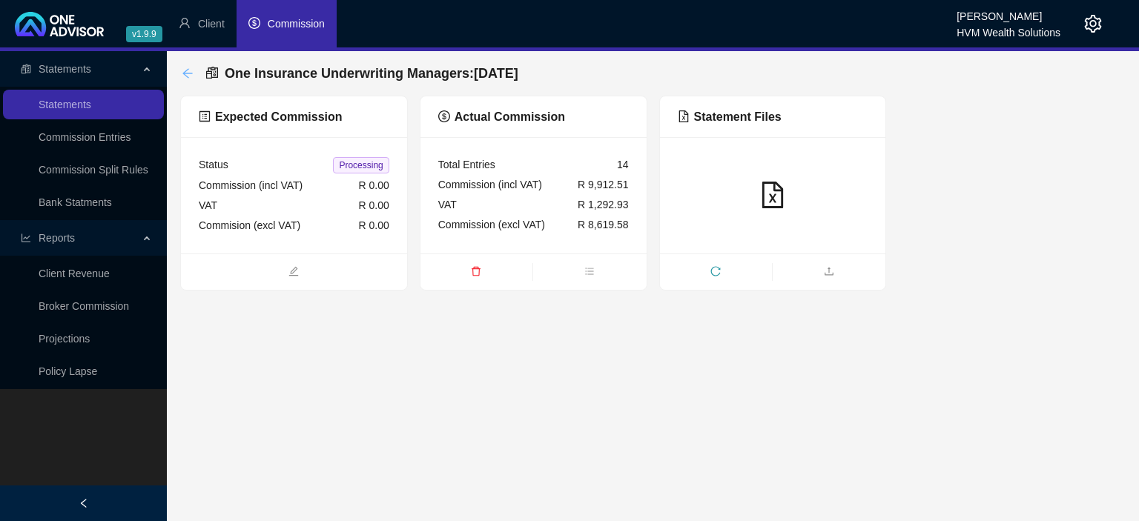
click at [185, 73] on icon "arrow-left" at bounding box center [187, 73] width 10 height 10
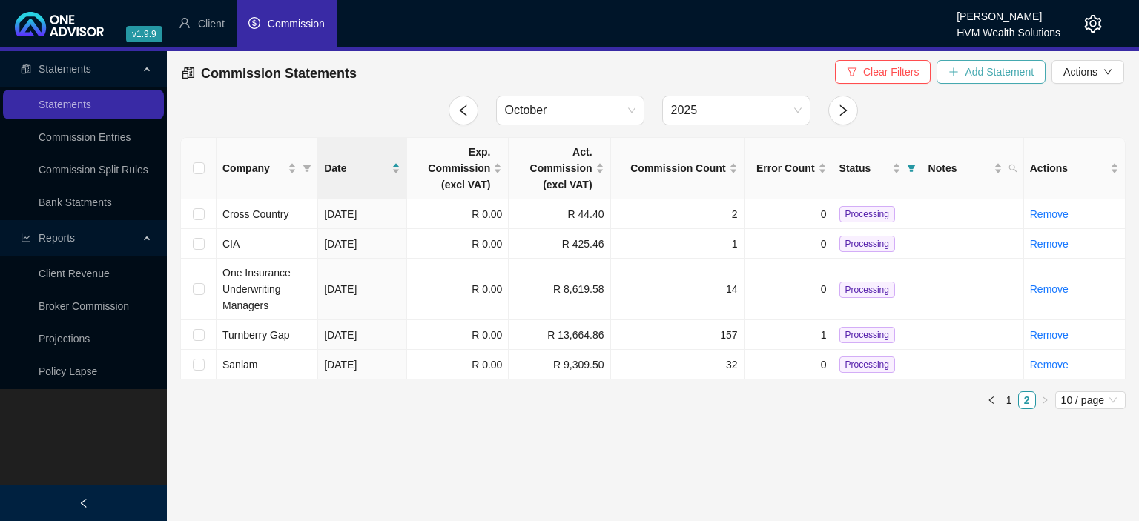
click at [1001, 70] on span "Add Statement" at bounding box center [998, 72] width 69 height 16
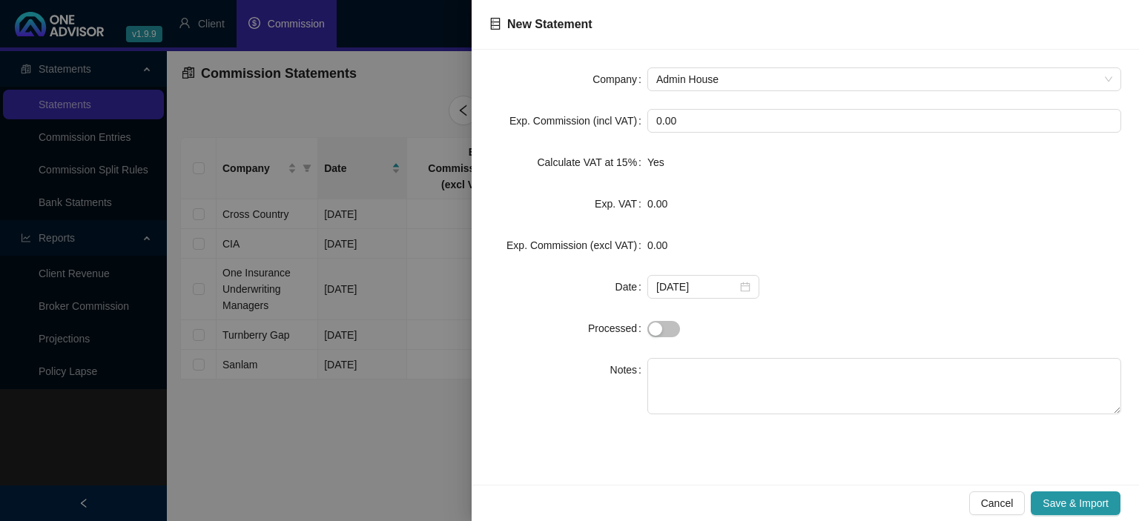
click at [711, 67] on div "Company Admin House Exp. Commission (incl VAT) 0.00 Calculate VAT at 15% Yes Ex…" at bounding box center [804, 267] width 667 height 435
click at [689, 82] on span "Admin House" at bounding box center [884, 79] width 456 height 22
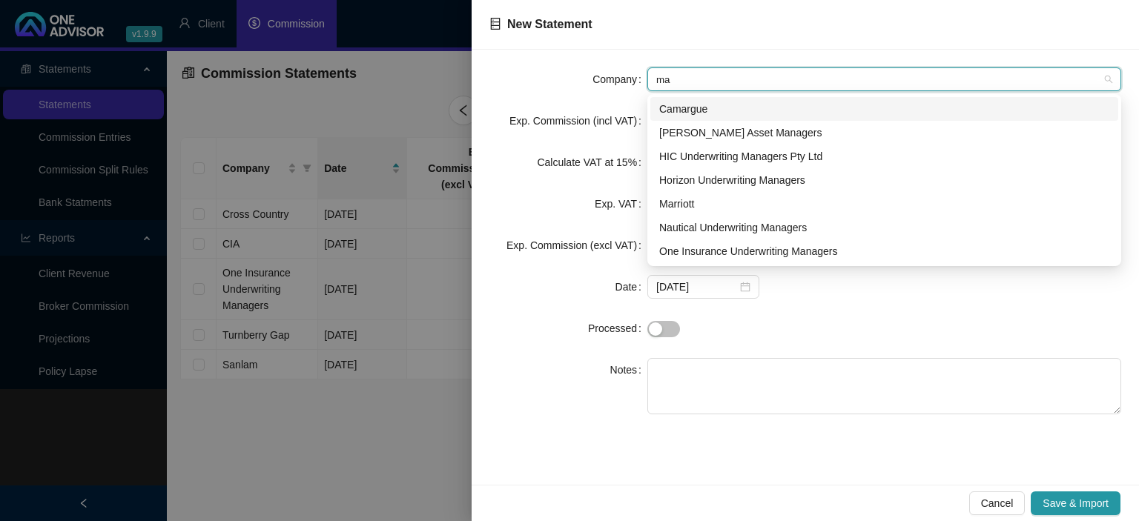
type input "mar"
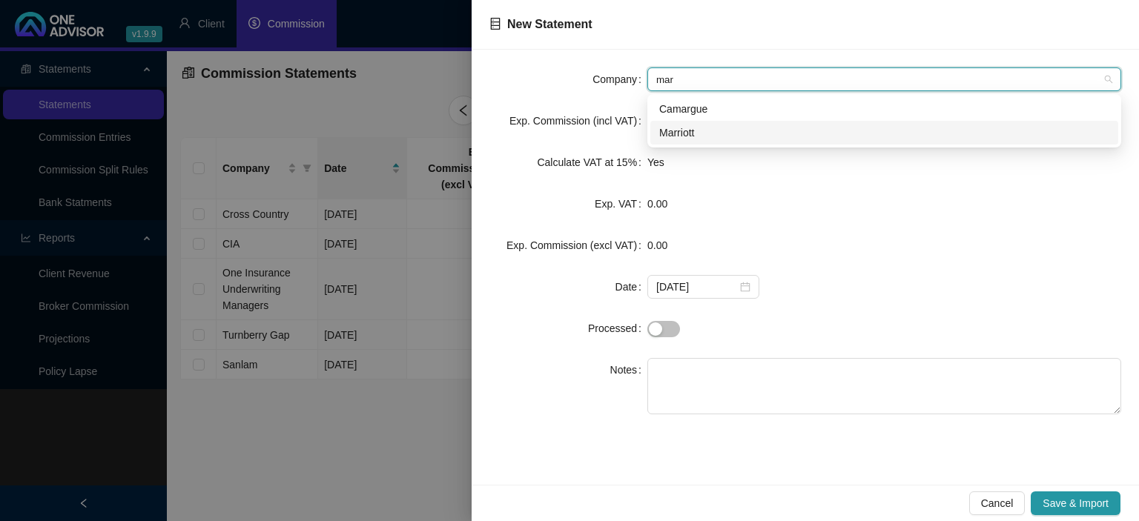
click at [683, 134] on div "Marriott" at bounding box center [884, 133] width 450 height 16
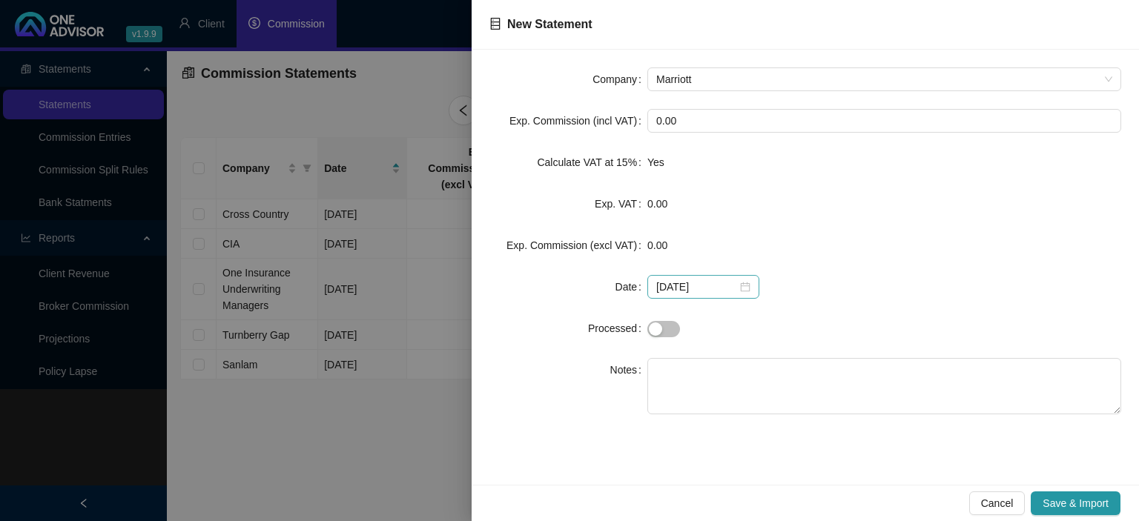
click at [736, 292] on div "[DATE]" at bounding box center [703, 287] width 94 height 16
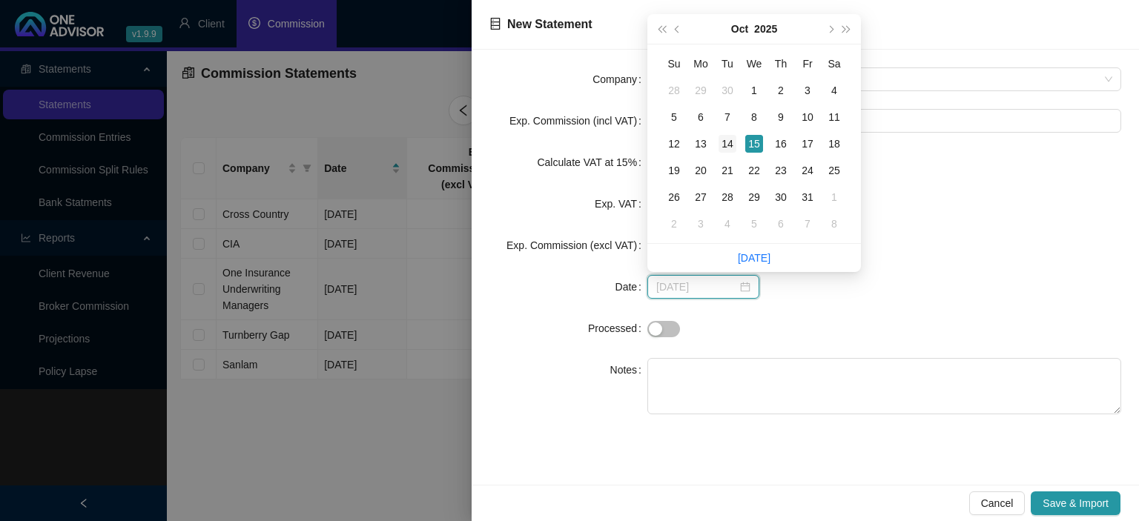
type input "[DATE]"
click at [727, 145] on div "14" at bounding box center [727, 144] width 18 height 18
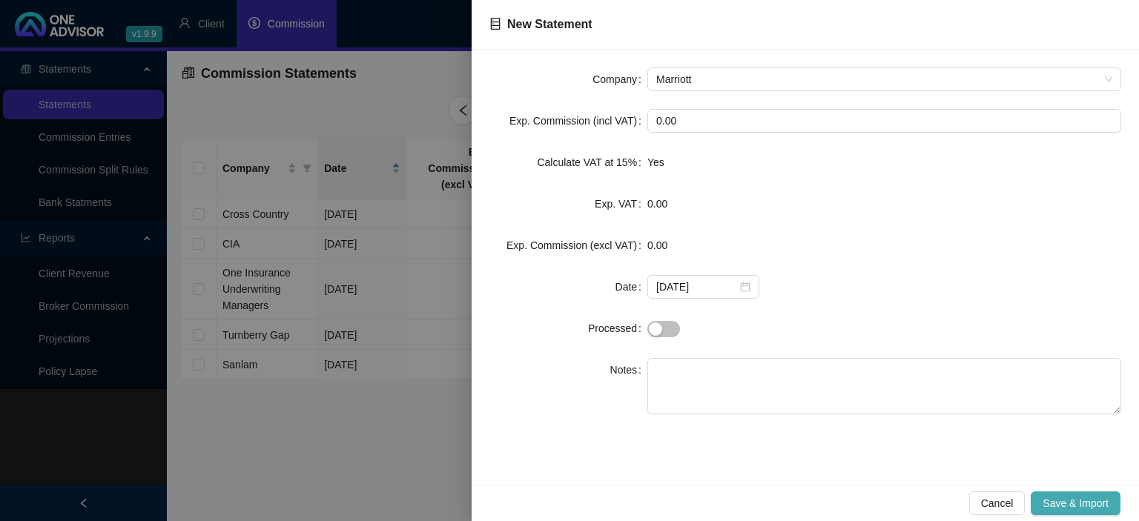
click at [1078, 501] on span "Save & Import" at bounding box center [1075, 503] width 66 height 16
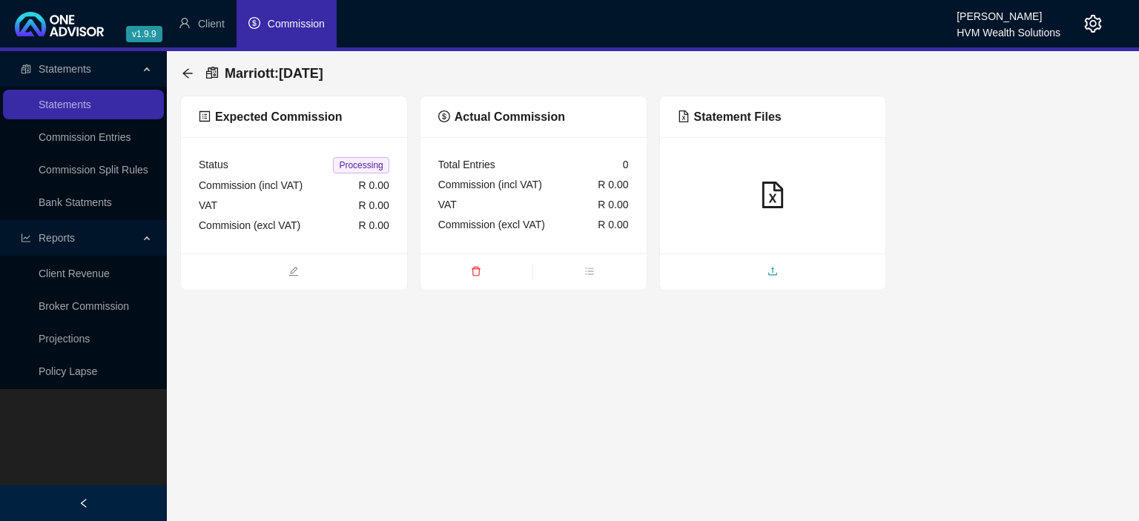
click at [761, 276] on span "upload" at bounding box center [773, 273] width 226 height 16
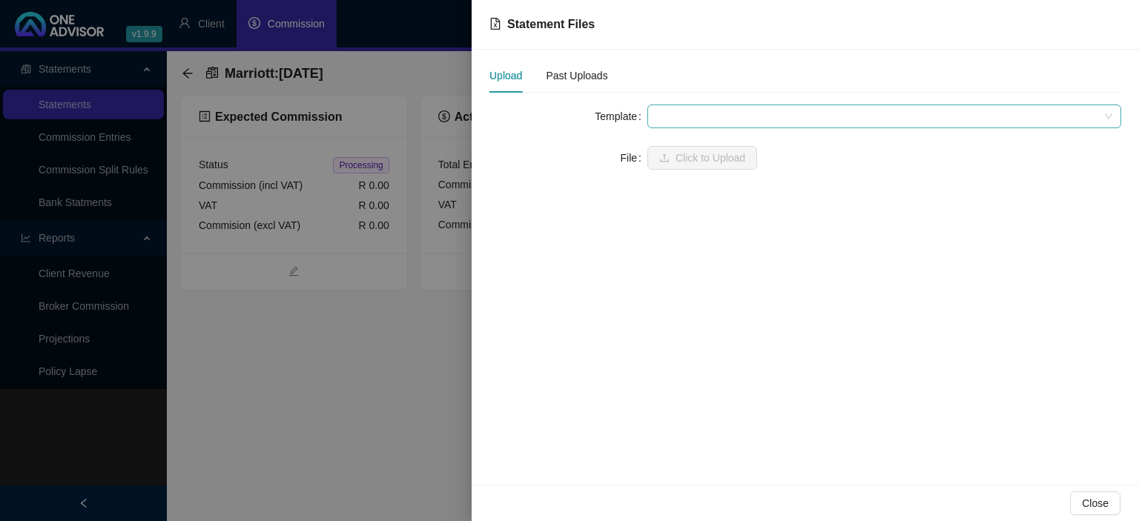
click at [683, 119] on span at bounding box center [884, 116] width 456 height 22
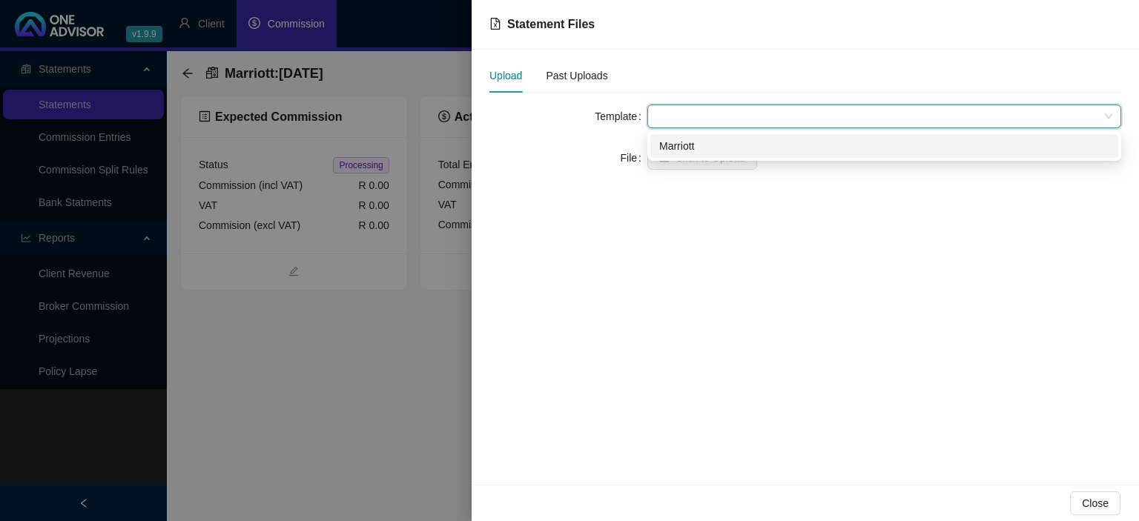
click at [681, 150] on div "Marriott" at bounding box center [884, 146] width 450 height 16
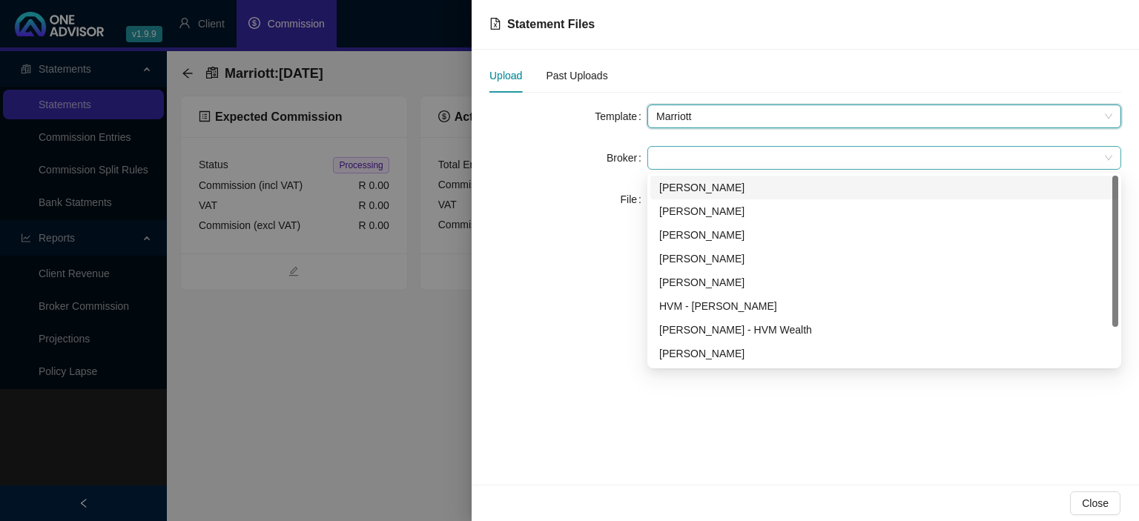
click at [678, 168] on span at bounding box center [884, 158] width 456 height 22
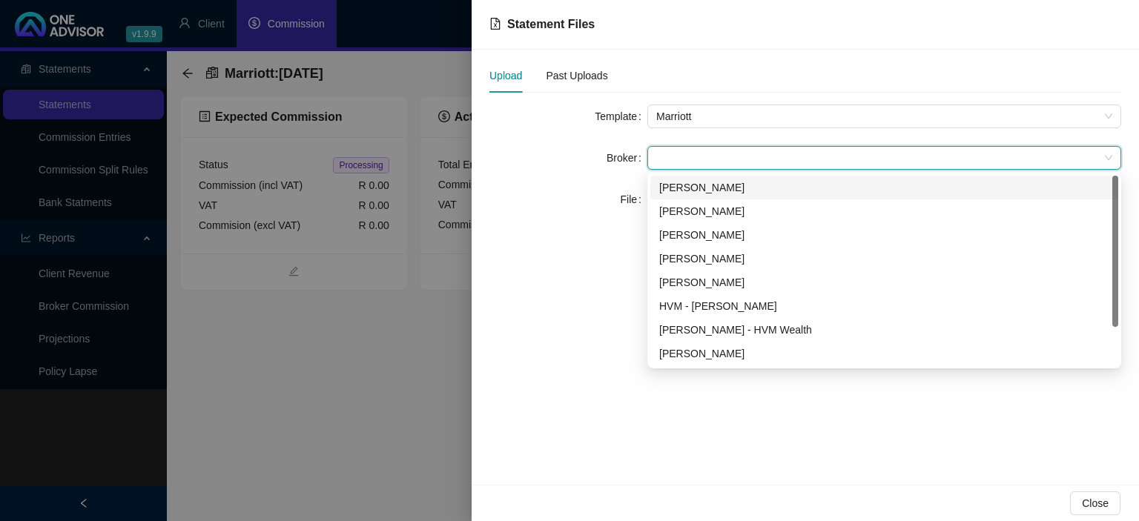
click at [703, 189] on div "[PERSON_NAME]" at bounding box center [884, 187] width 450 height 16
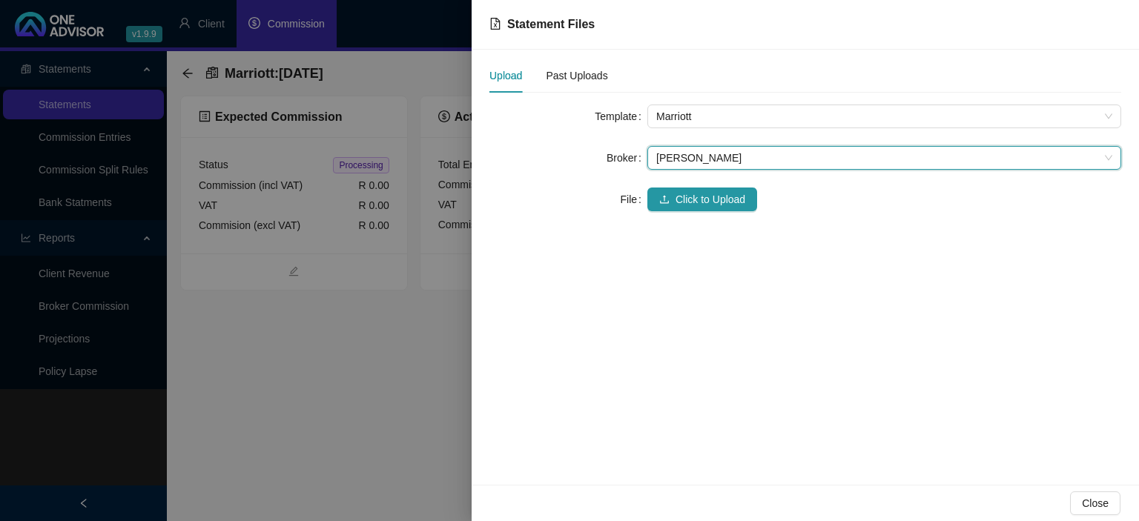
click at [706, 211] on div "Template Marriott Broker [PERSON_NAME] [PERSON_NAME] File Click to Upload" at bounding box center [805, 167] width 632 height 125
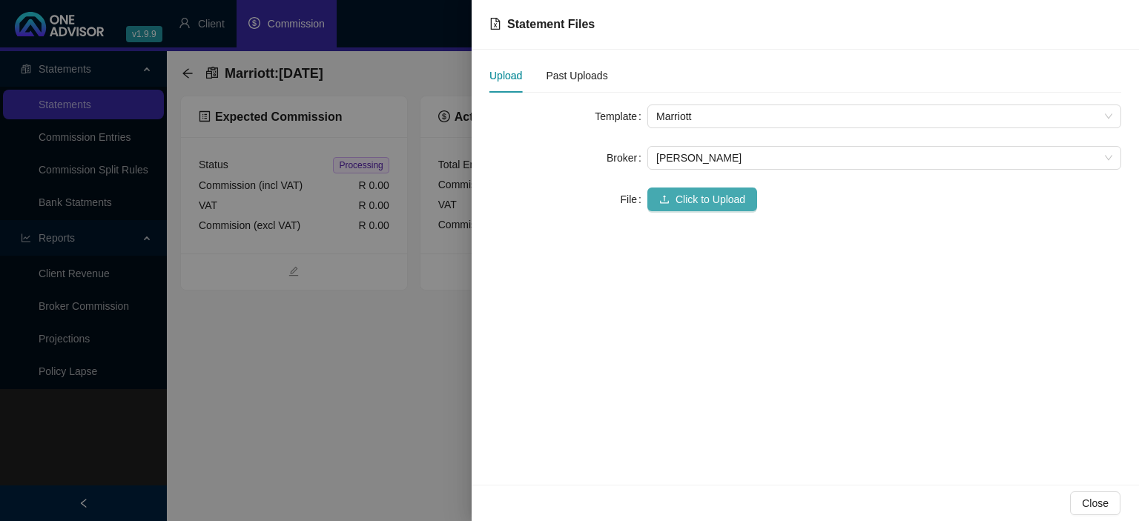
click at [705, 206] on span "Click to Upload" at bounding box center [710, 199] width 70 height 16
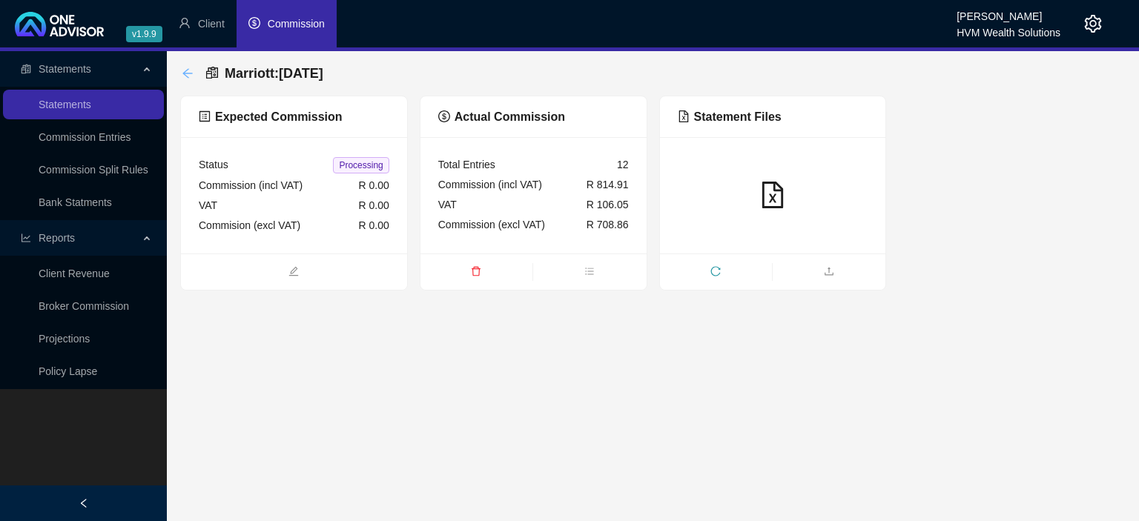
click at [185, 72] on icon "arrow-left" at bounding box center [187, 73] width 10 height 10
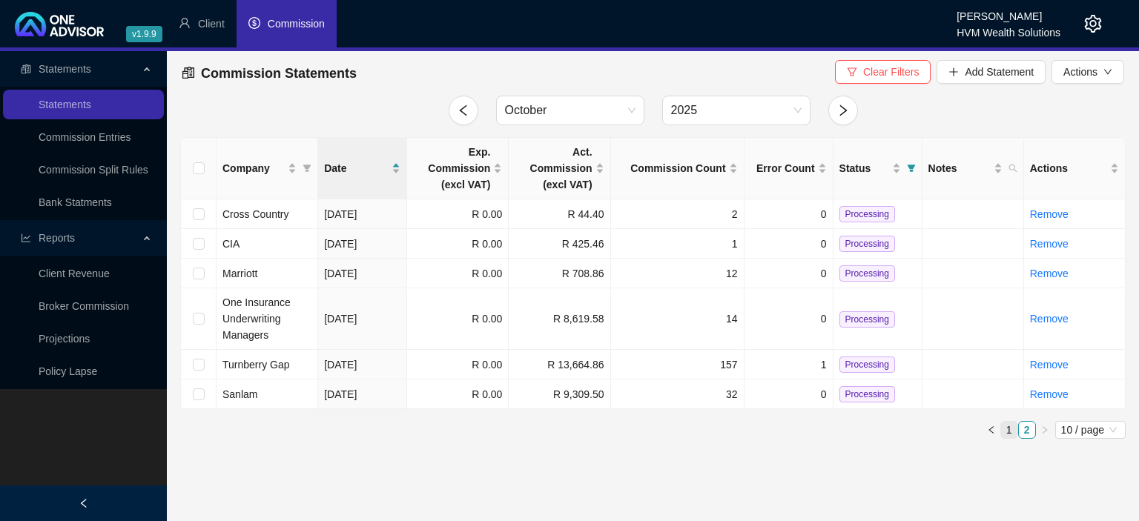
click at [1010, 434] on link "1" at bounding box center [1009, 430] width 16 height 16
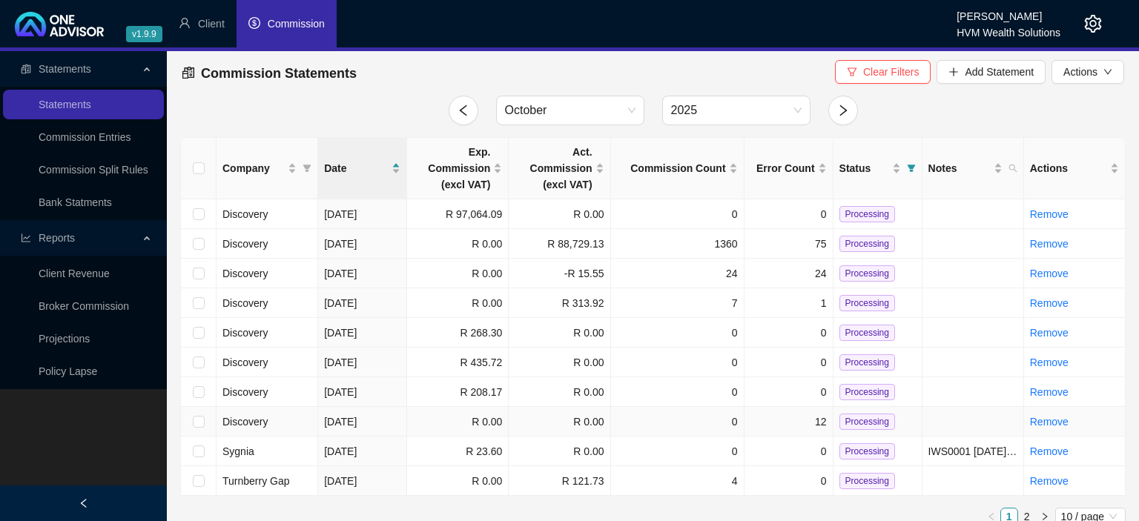
scroll to position [14, 0]
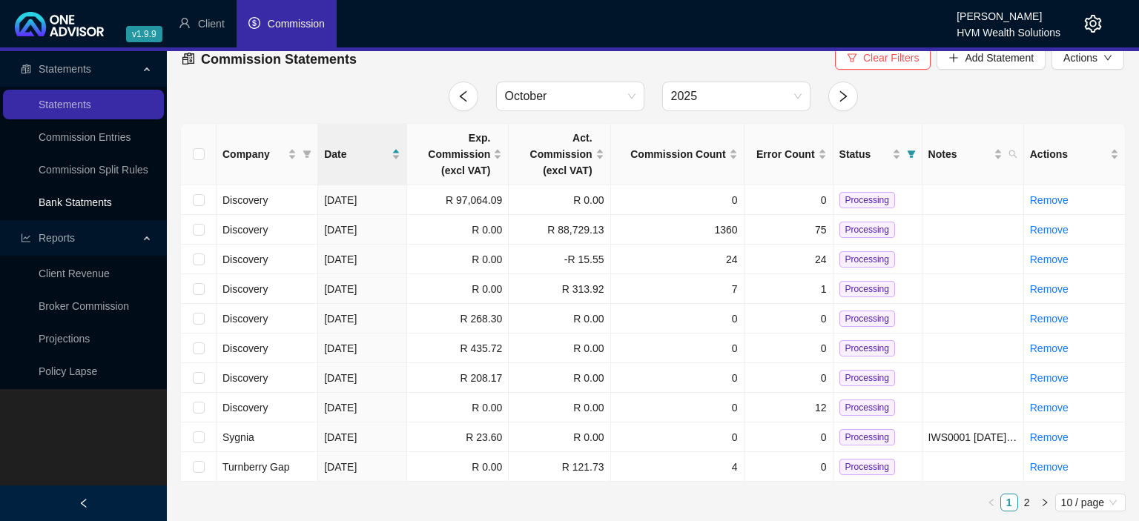
click at [93, 208] on link "Bank Statments" at bounding box center [75, 202] width 73 height 12
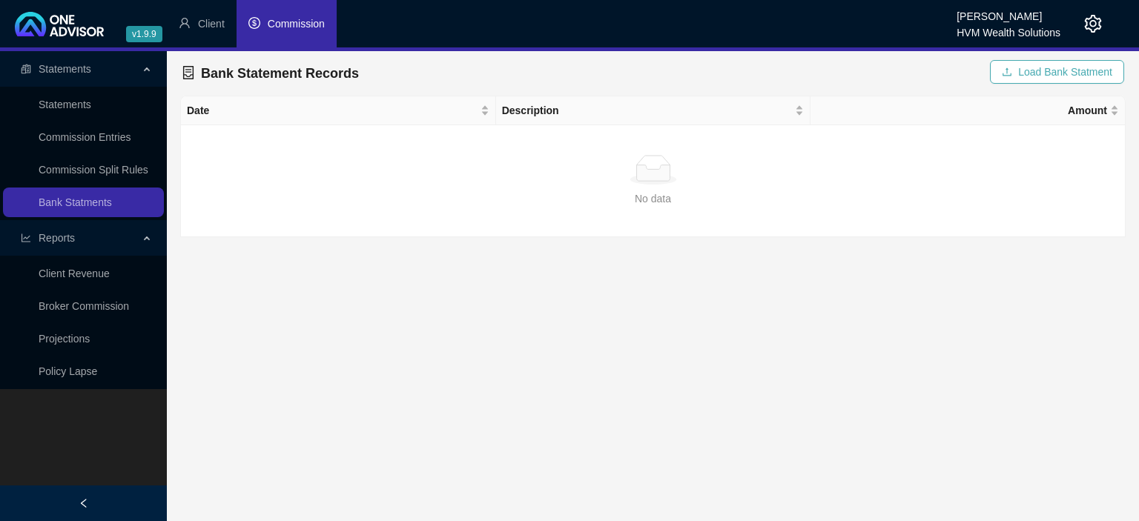
click at [1033, 70] on span "Load Bank Statment" at bounding box center [1065, 72] width 94 height 16
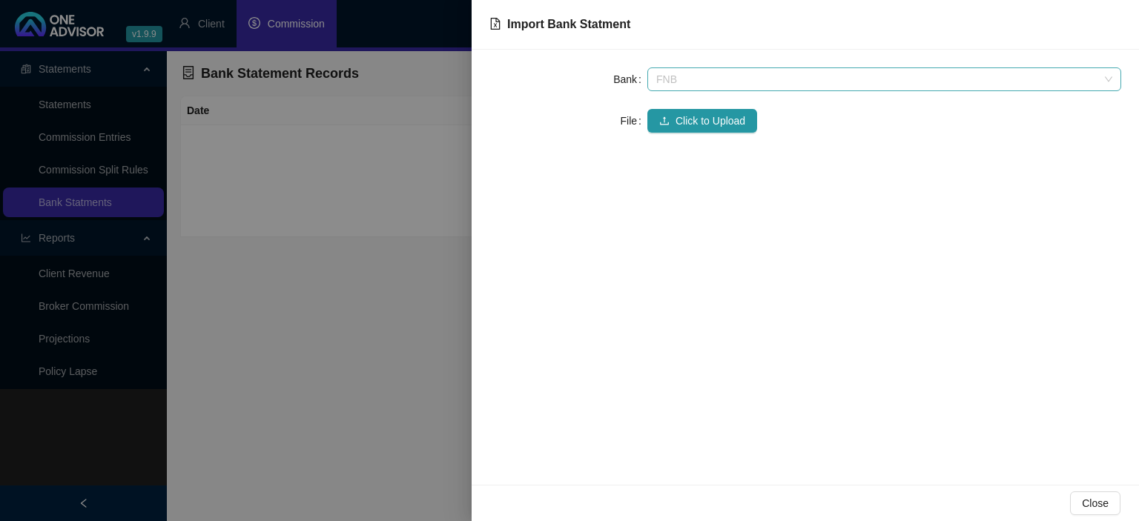
click at [692, 77] on span "FNB" at bounding box center [884, 79] width 456 height 22
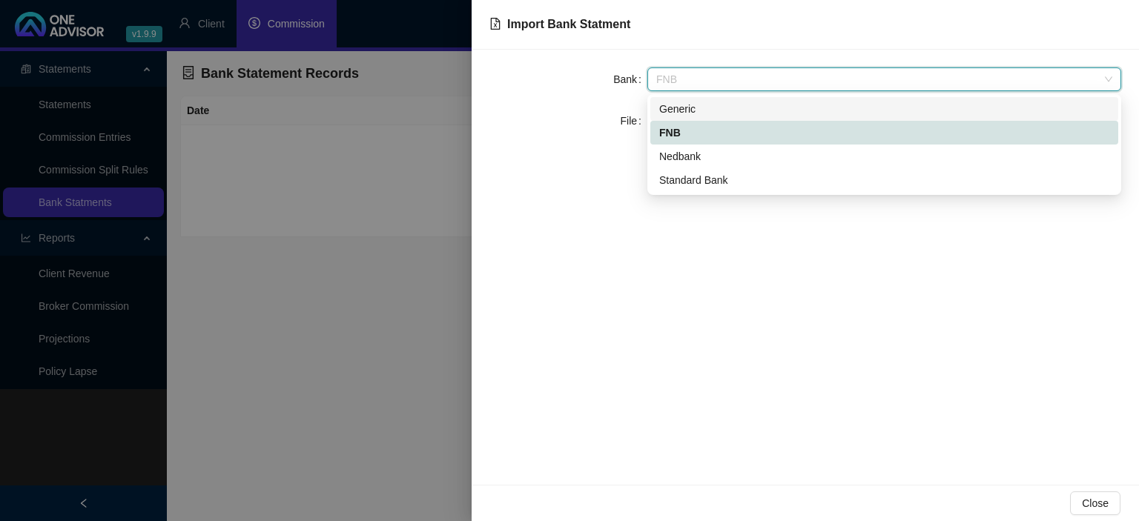
click at [683, 109] on div "Generic" at bounding box center [884, 109] width 450 height 16
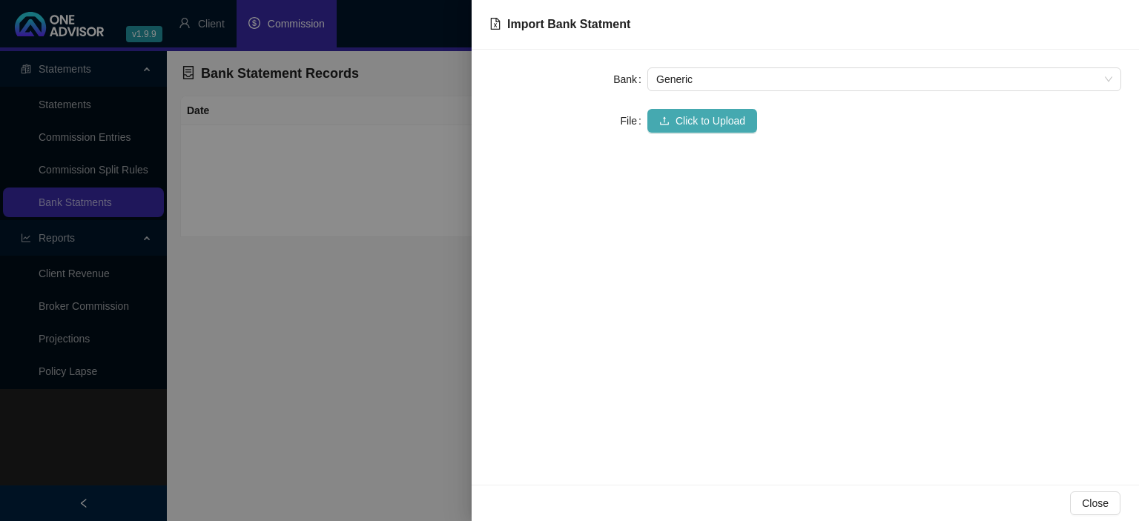
click at [678, 122] on span "Click to Upload" at bounding box center [710, 121] width 70 height 16
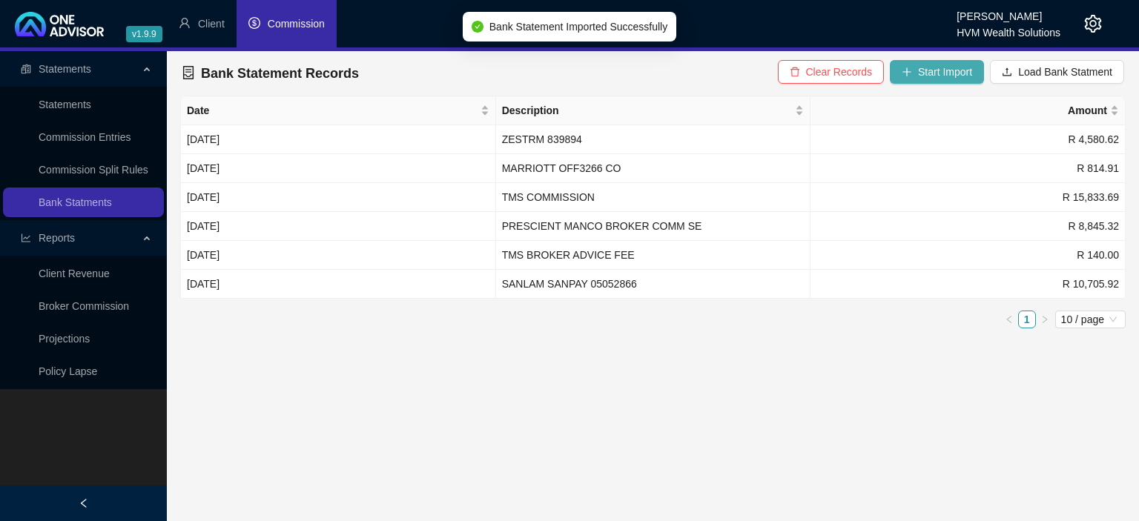
click at [924, 76] on span "Start Import" at bounding box center [945, 72] width 54 height 16
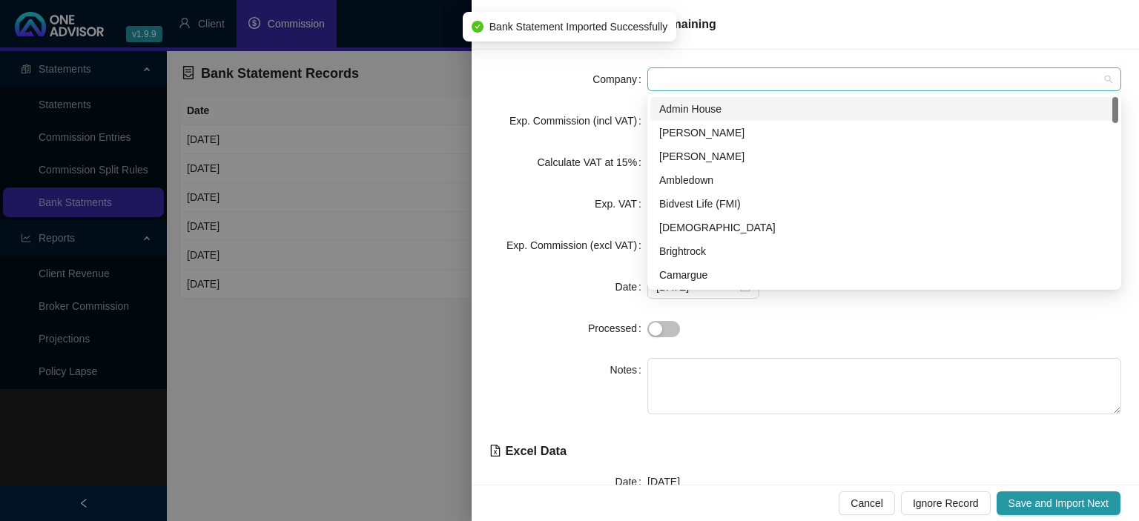
click at [766, 85] on span at bounding box center [884, 79] width 456 height 22
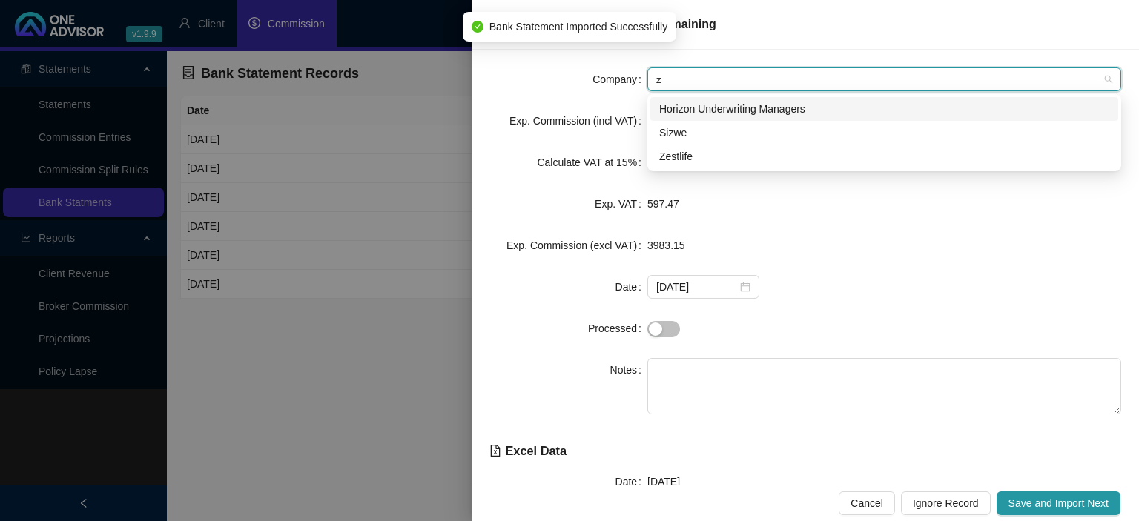
type input "ze"
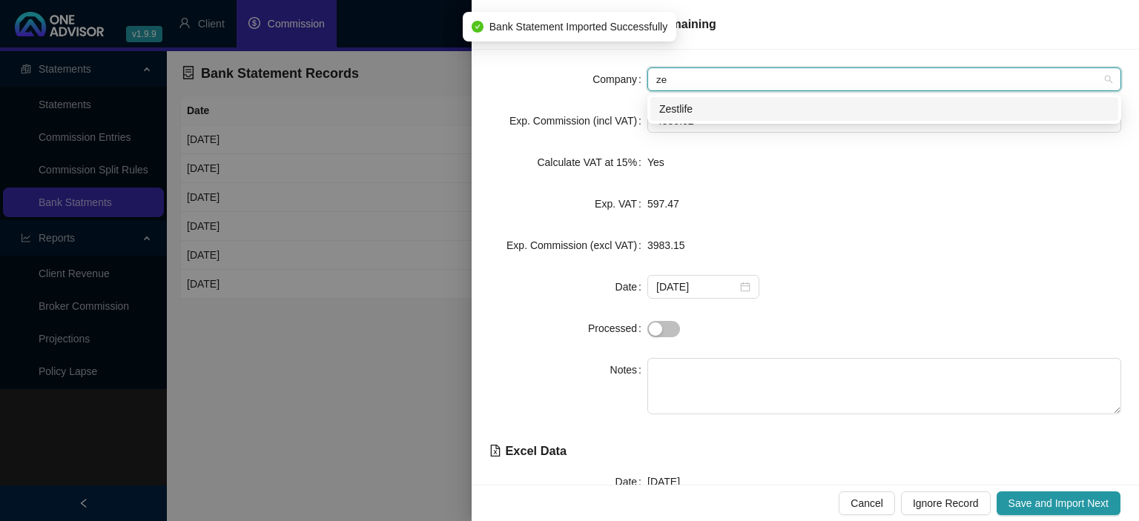
click at [715, 116] on div "Zestlife" at bounding box center [884, 109] width 450 height 16
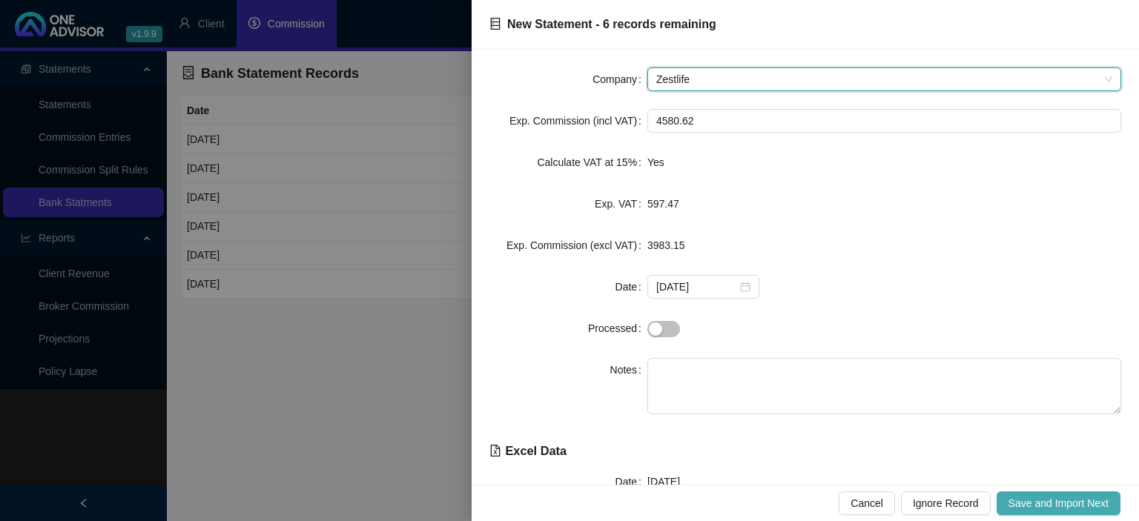
click at [1026, 499] on span "Save and Import Next" at bounding box center [1058, 503] width 100 height 16
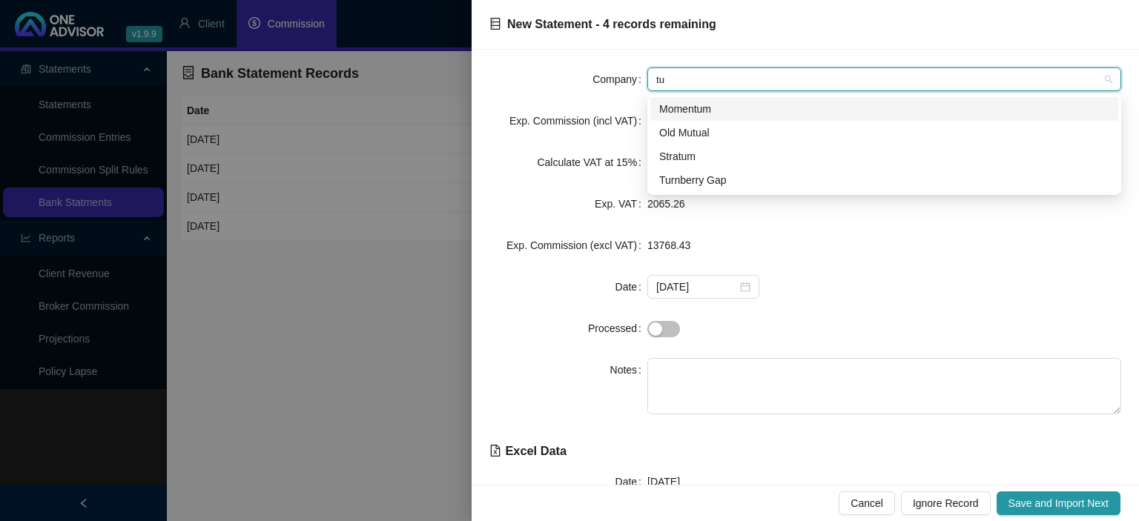
type input "tur"
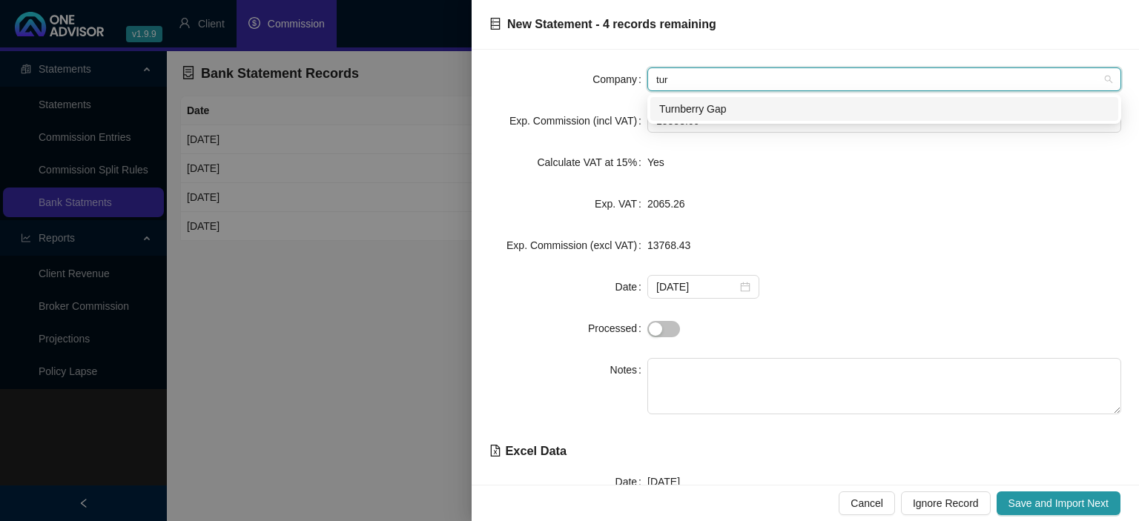
click at [706, 102] on div "Turnberry Gap" at bounding box center [884, 109] width 450 height 16
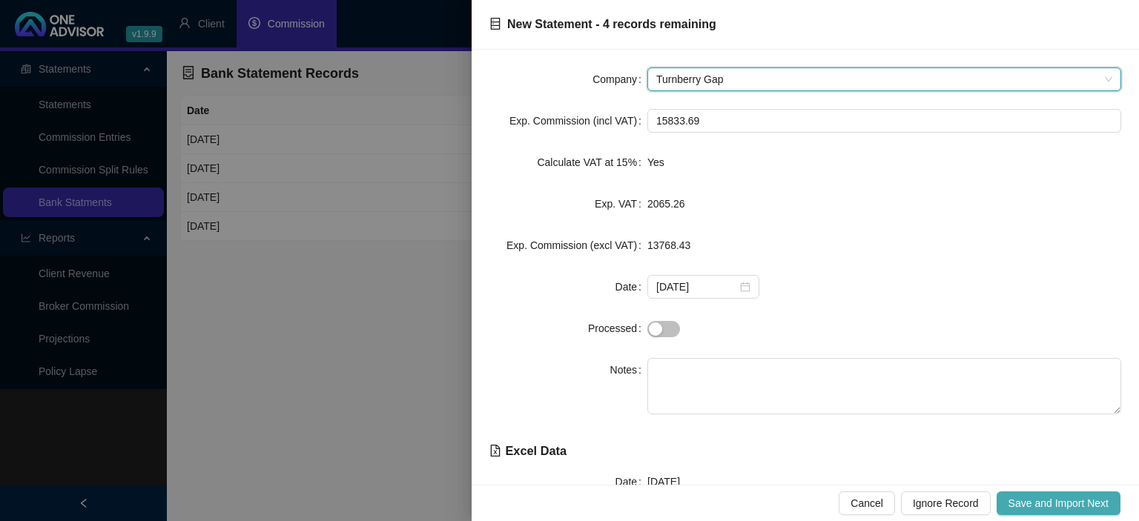
click at [1024, 509] on span "Save and Import Next" at bounding box center [1058, 503] width 100 height 16
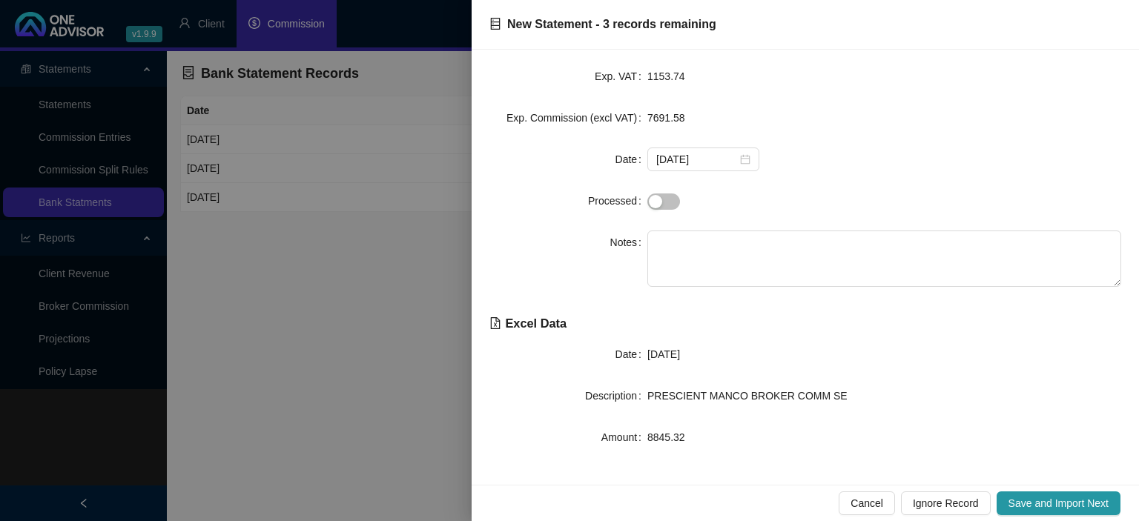
scroll to position [128, 0]
click at [1016, 508] on span "Save and Import Next" at bounding box center [1058, 503] width 100 height 16
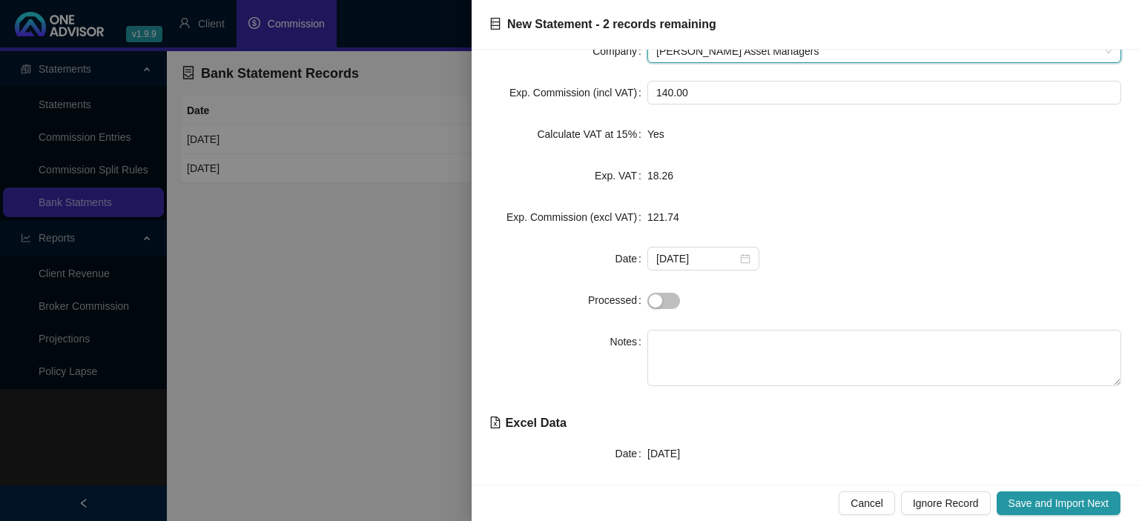
scroll to position [0, 0]
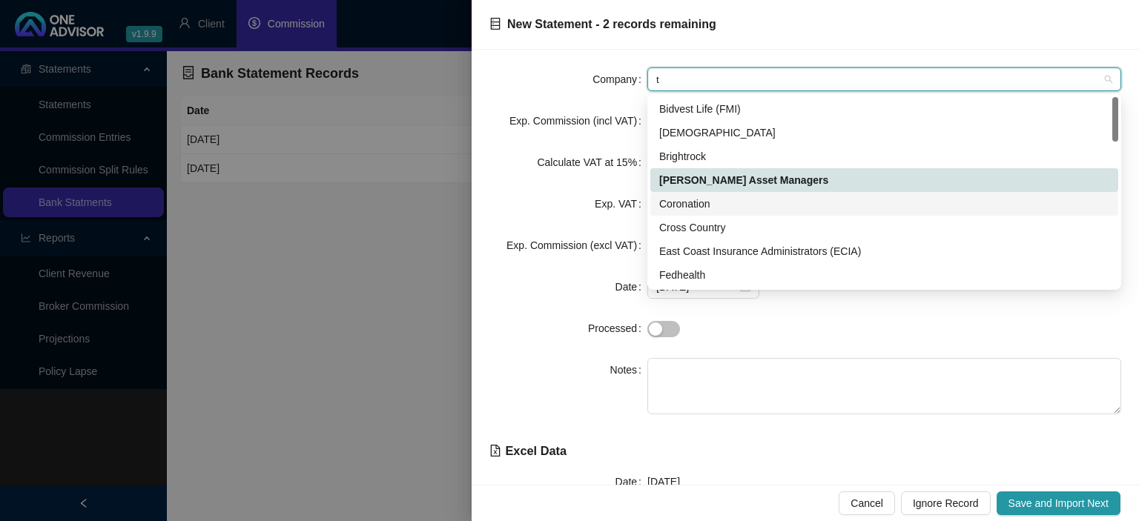
type input "tu"
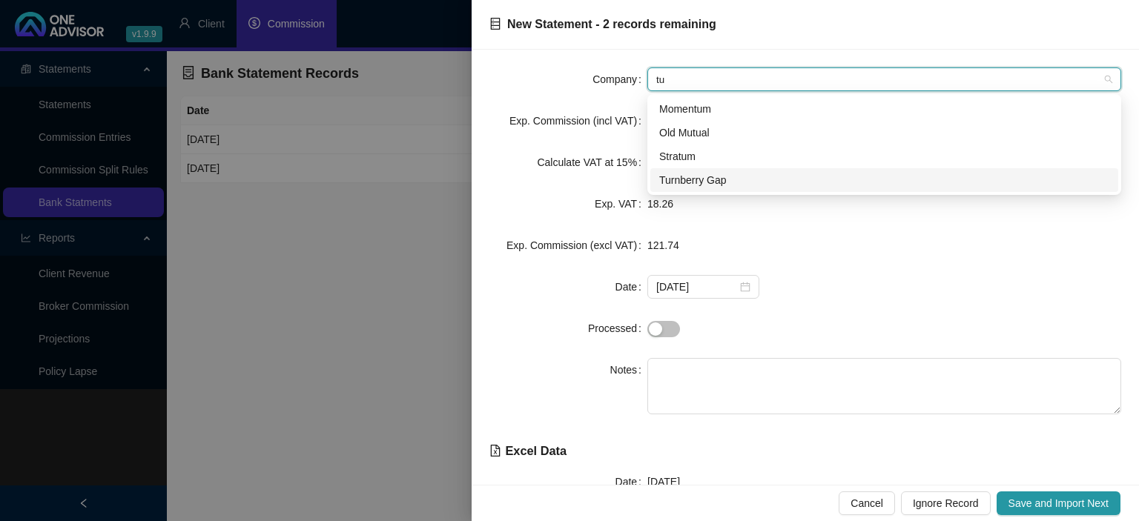
click at [706, 178] on div "Turnberry Gap" at bounding box center [884, 180] width 450 height 16
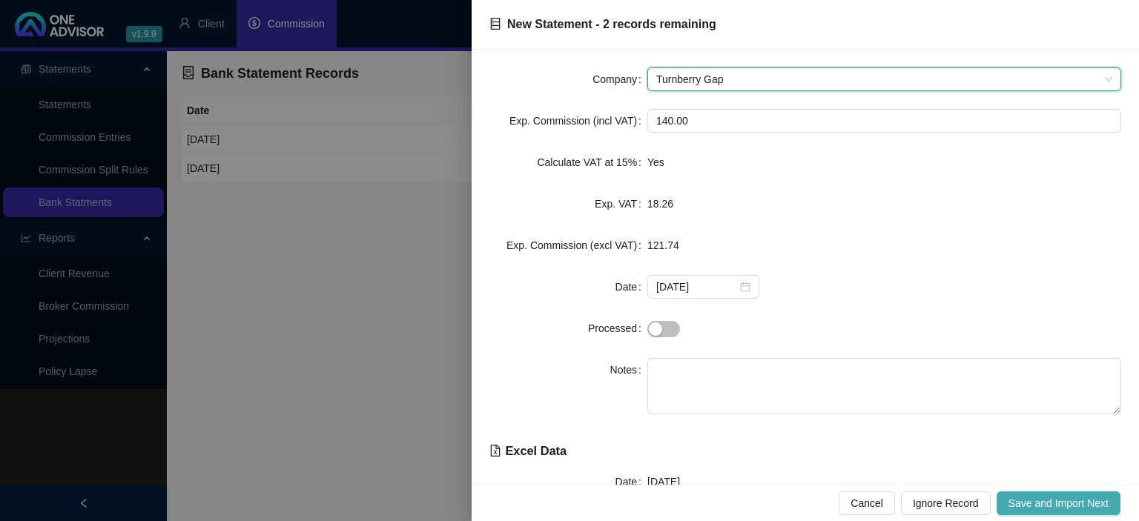
click at [1021, 496] on span "Save and Import Next" at bounding box center [1058, 503] width 100 height 16
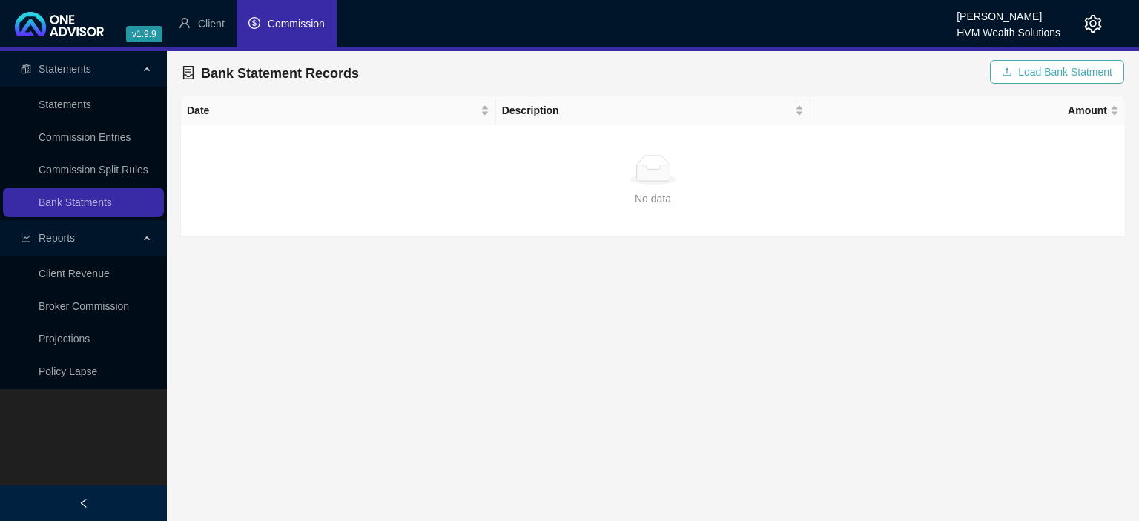
click at [1009, 73] on icon "upload" at bounding box center [1006, 72] width 10 height 10
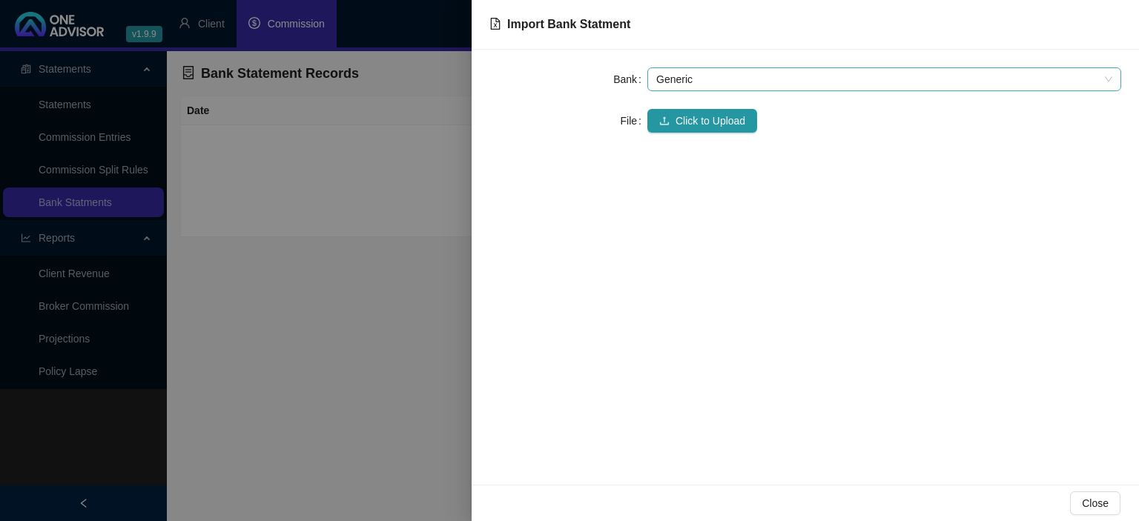
click at [714, 79] on span "Generic" at bounding box center [884, 79] width 456 height 22
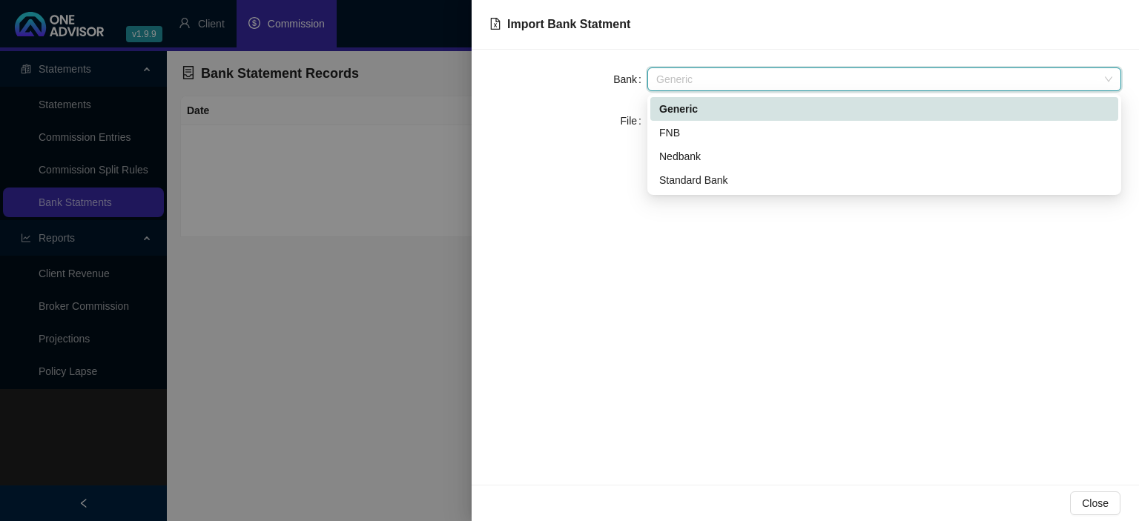
click at [714, 79] on span "Generic" at bounding box center [884, 79] width 456 height 22
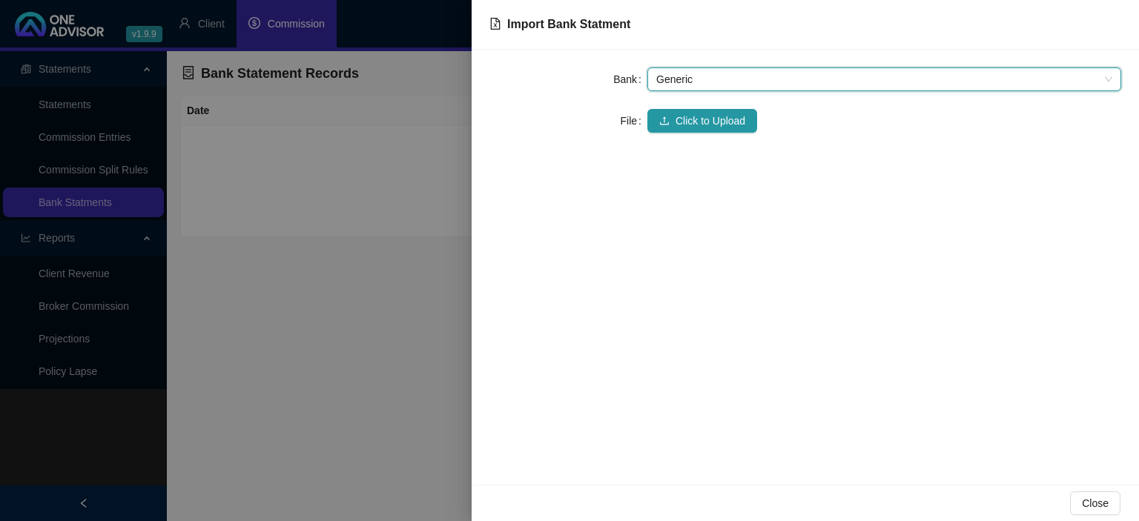
click at [702, 136] on div "Bank Generic Generic File Click to Upload" at bounding box center [804, 267] width 667 height 435
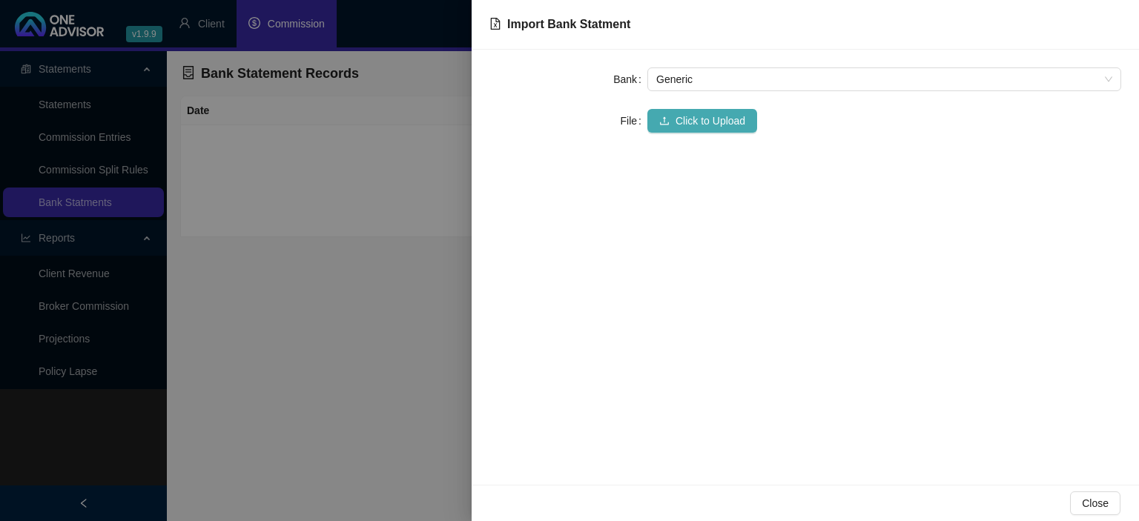
click at [701, 123] on span "Click to Upload" at bounding box center [710, 121] width 70 height 16
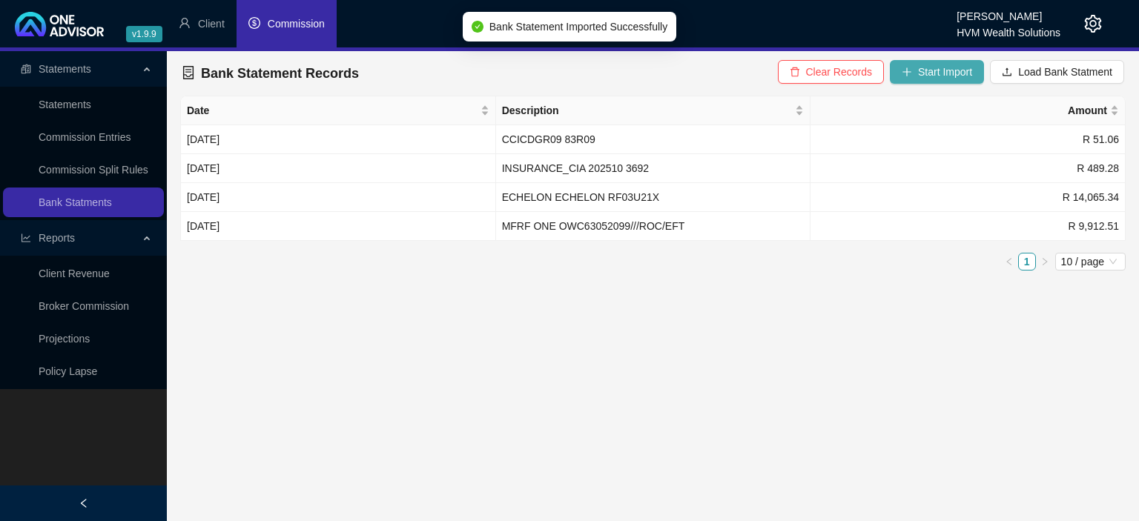
click at [933, 68] on span "Start Import" at bounding box center [945, 72] width 54 height 16
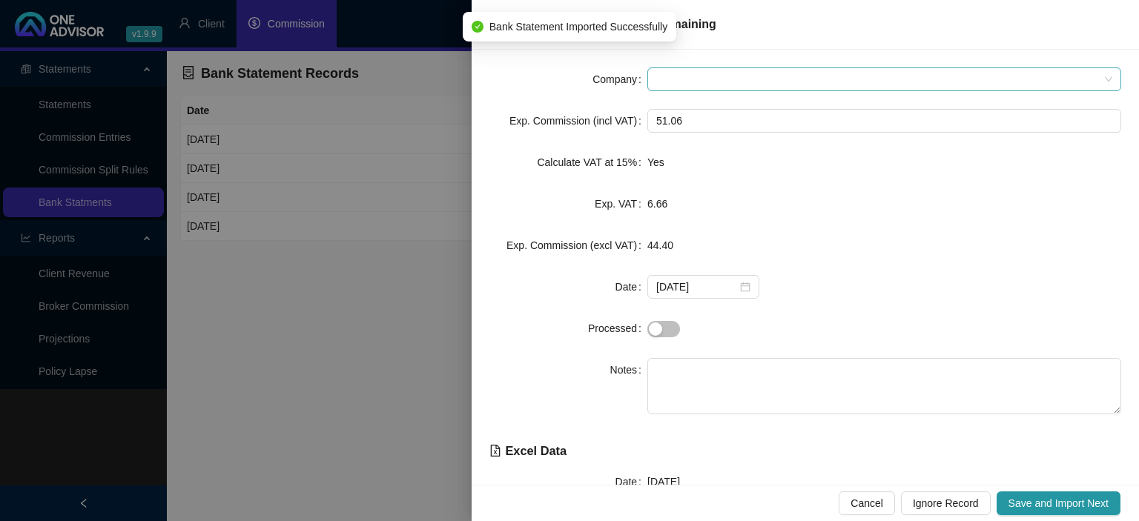
click at [707, 89] on span at bounding box center [884, 79] width 456 height 22
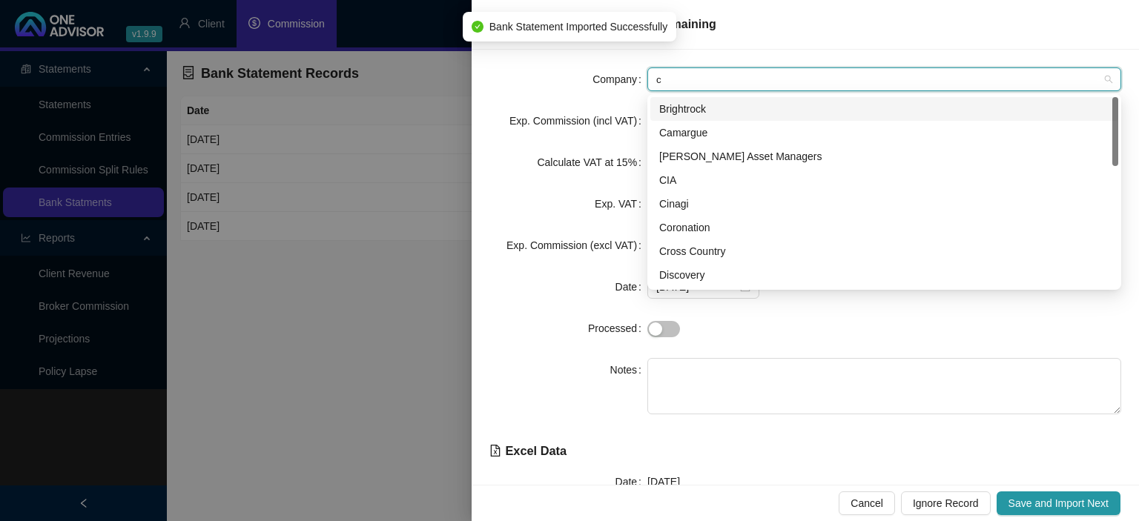
type input "cr"
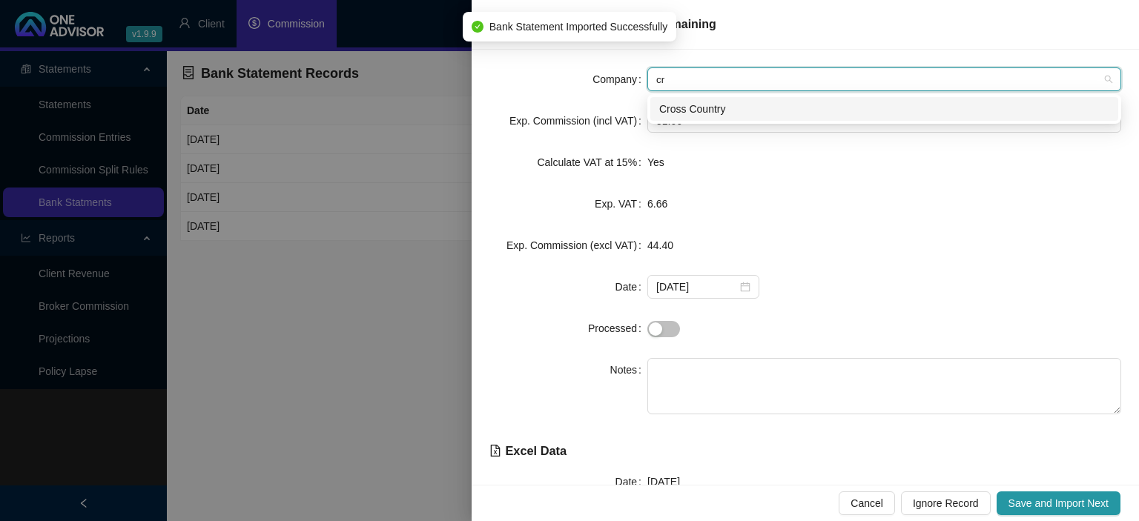
click at [698, 116] on div "Cross Country" at bounding box center [884, 109] width 450 height 16
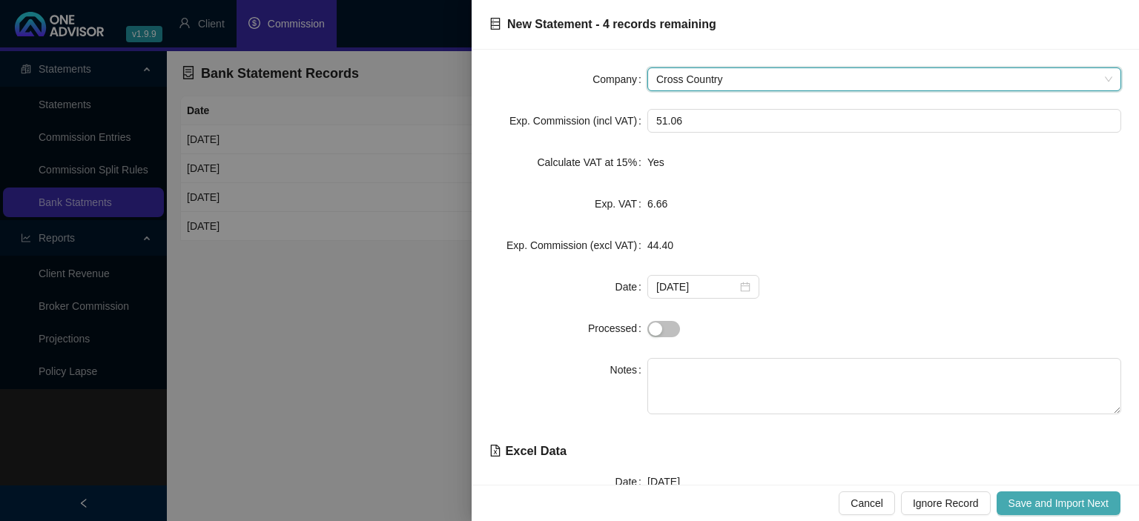
click at [1024, 499] on span "Save and Import Next" at bounding box center [1058, 503] width 100 height 16
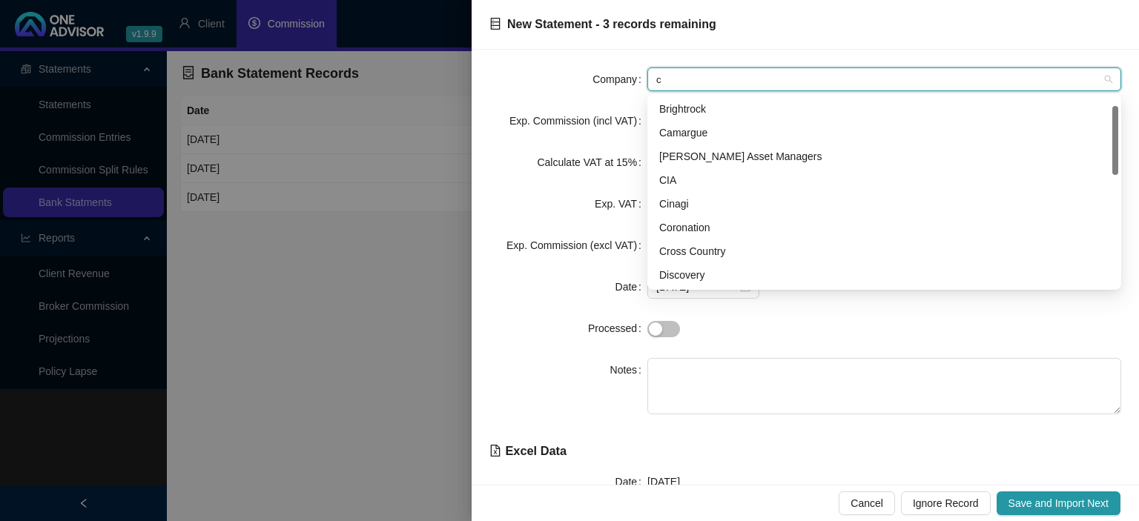
scroll to position [24, 0]
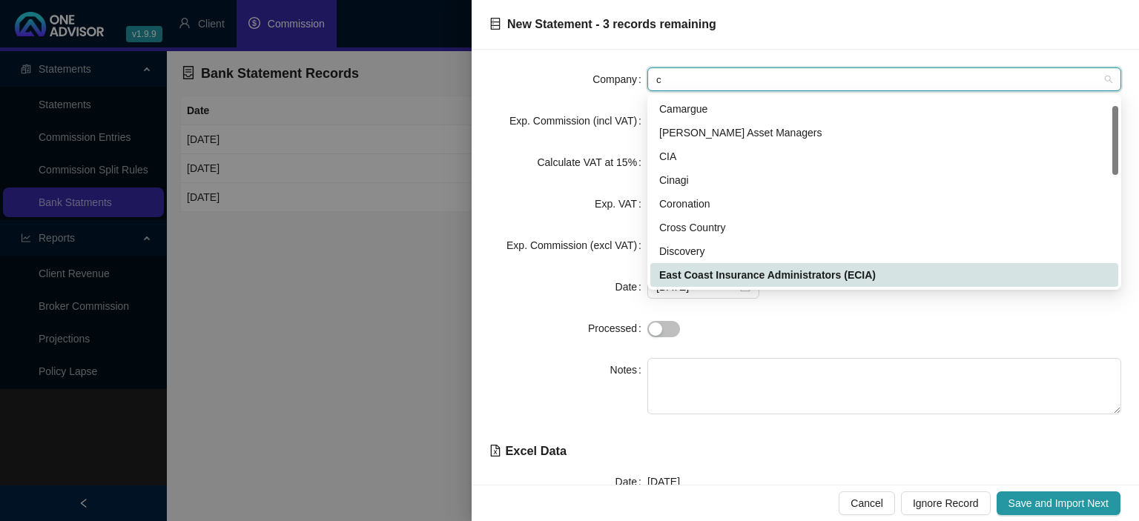
type input "ci"
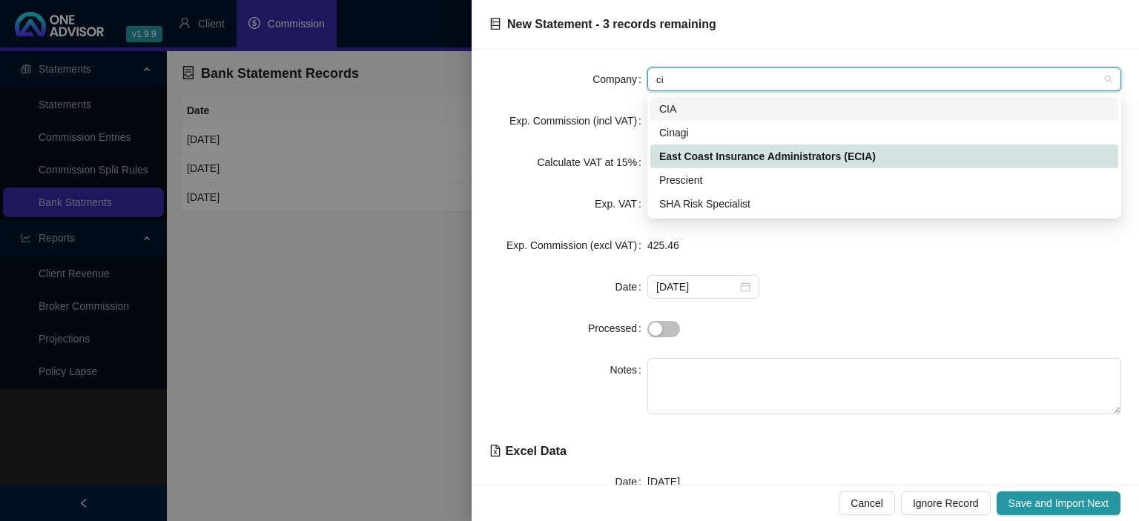
click at [686, 110] on div "CIA" at bounding box center [884, 109] width 450 height 16
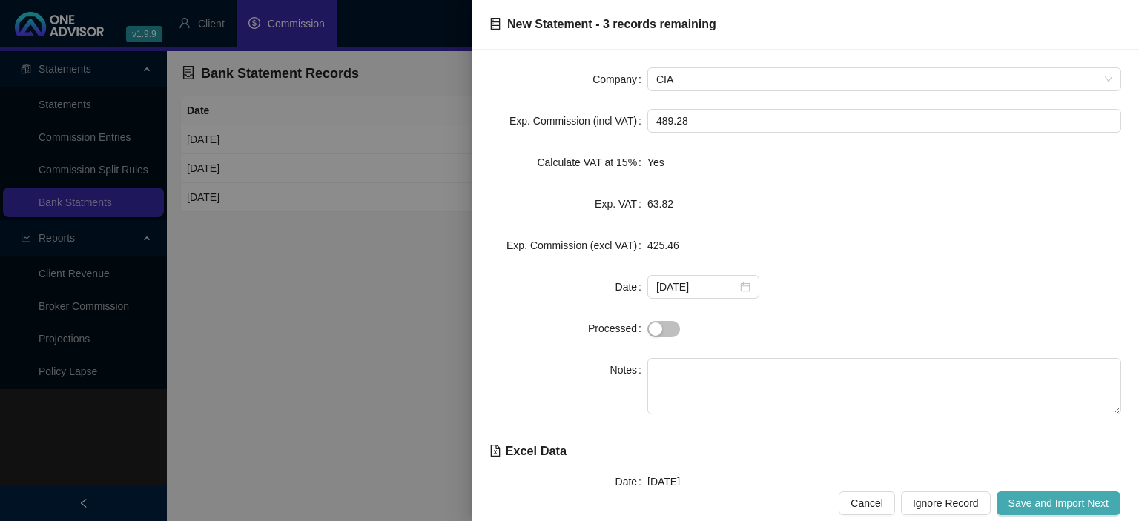
click at [1048, 499] on span "Save and Import Next" at bounding box center [1058, 503] width 100 height 16
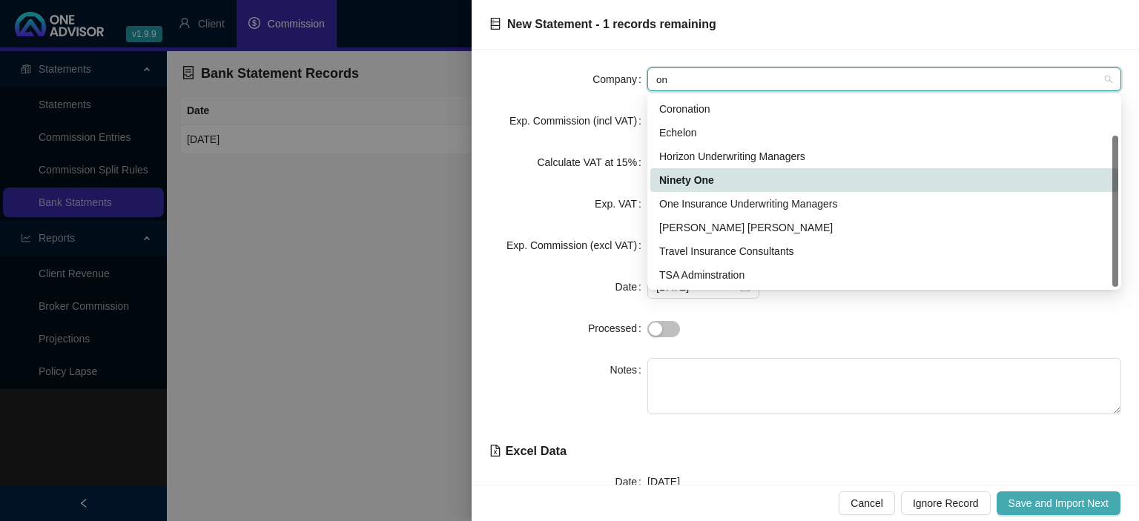
scroll to position [47, 0]
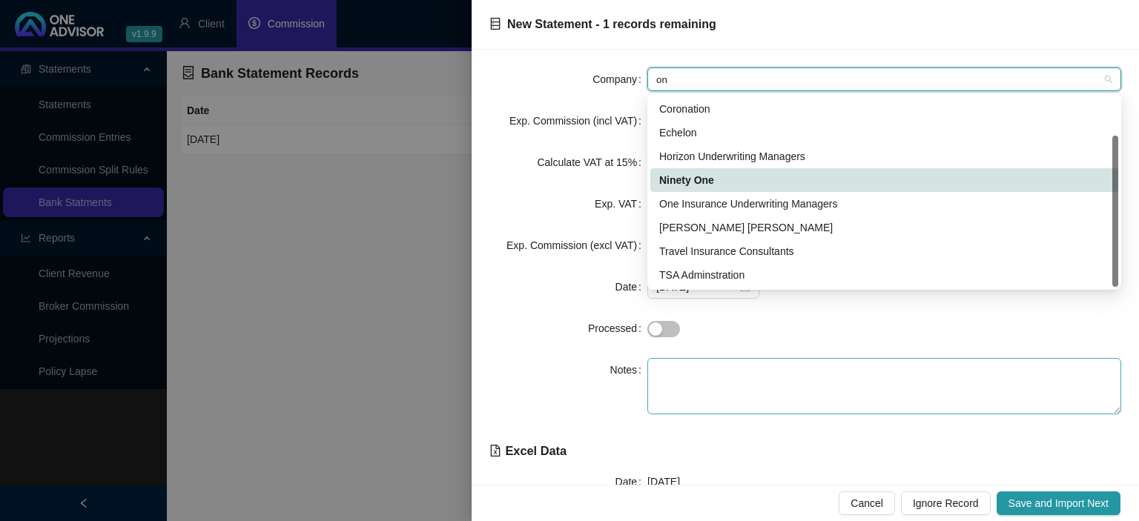
type input "one"
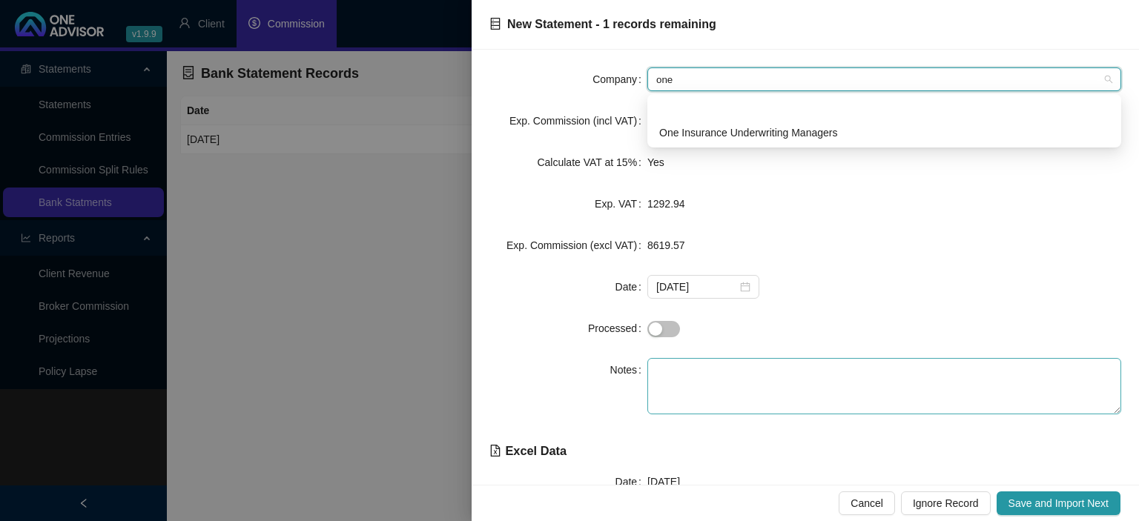
scroll to position [0, 0]
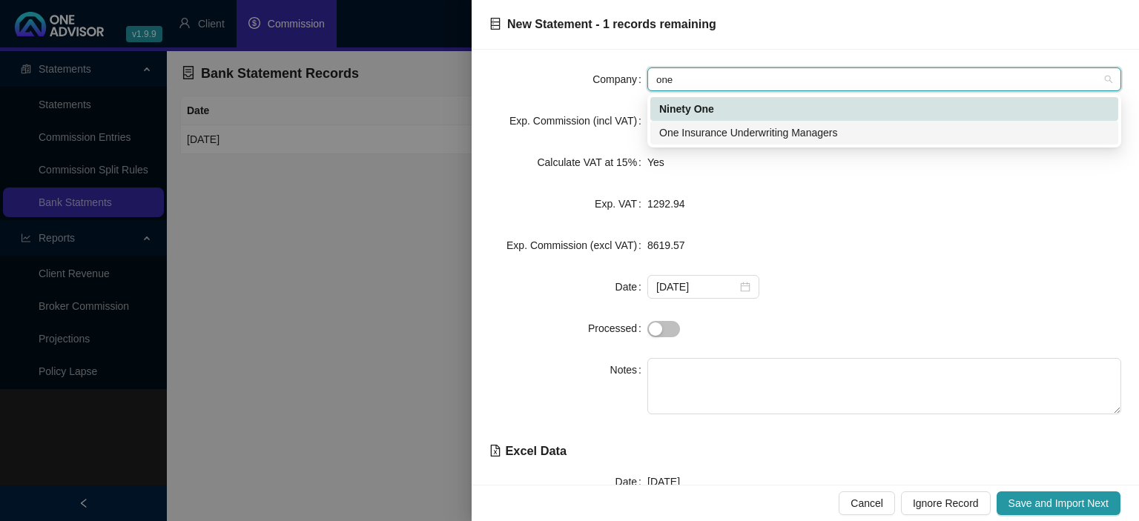
click at [699, 133] on div "One Insurance Underwriting Managers" at bounding box center [884, 133] width 450 height 16
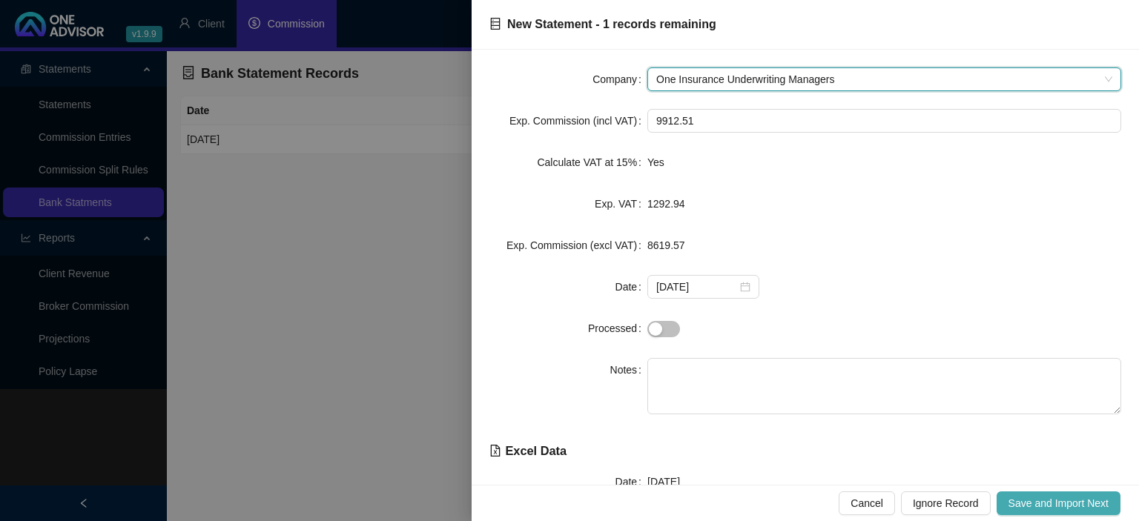
click at [1050, 508] on span "Save and Import Next" at bounding box center [1058, 503] width 100 height 16
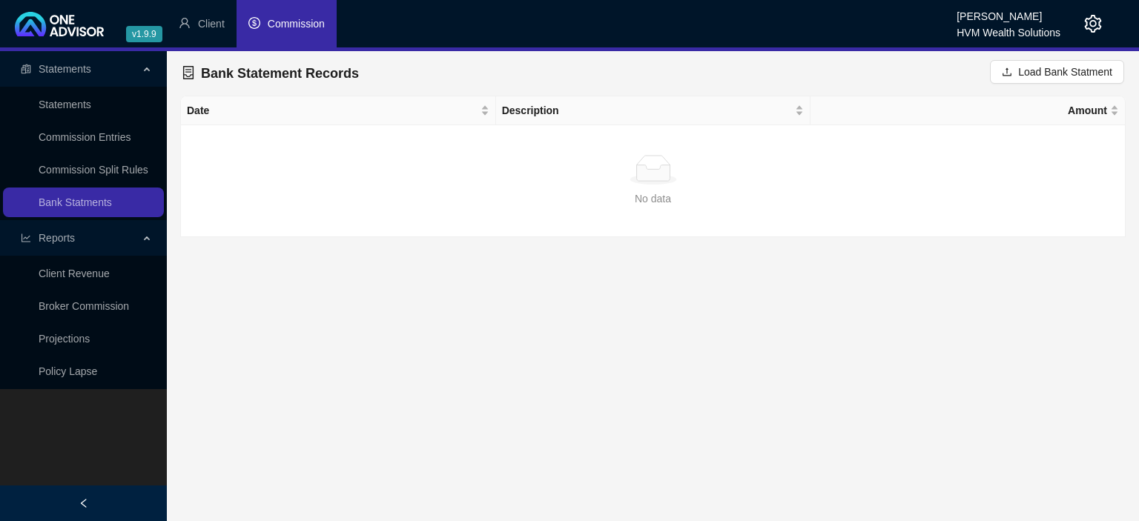
click at [289, 36] on li "Commission" at bounding box center [286, 23] width 100 height 47
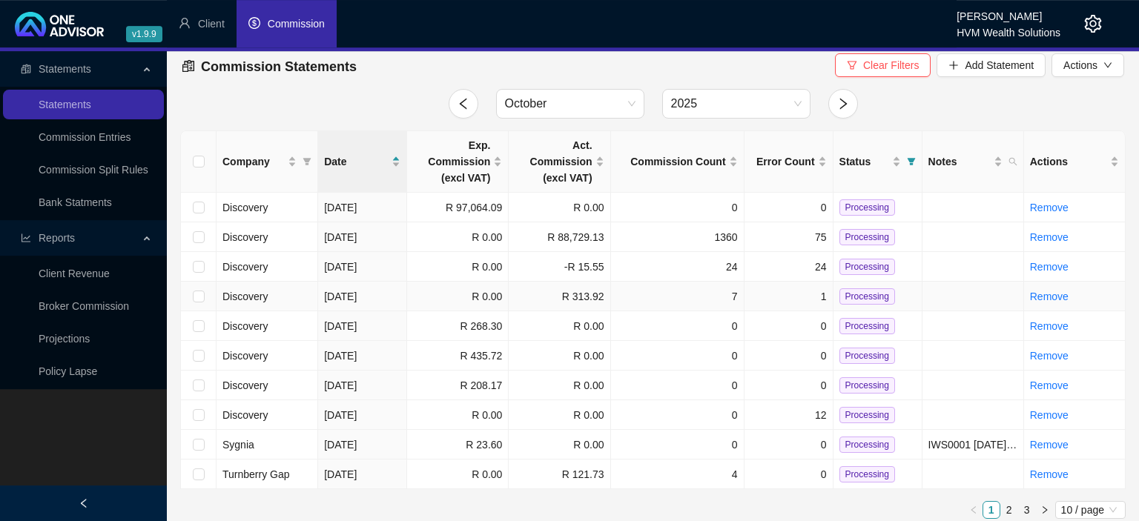
scroll to position [14, 0]
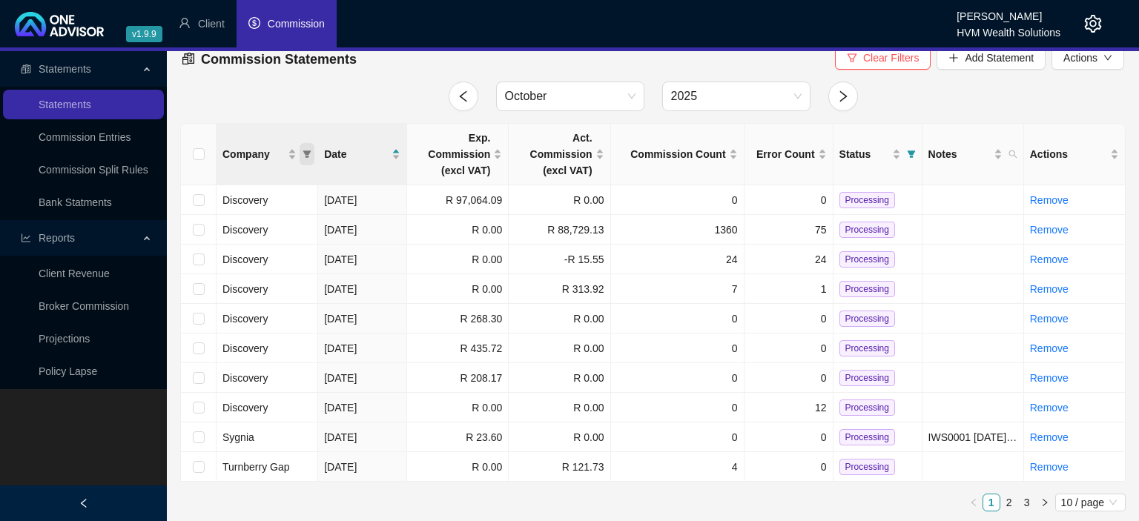
click at [304, 150] on icon "filter" at bounding box center [307, 153] width 8 height 7
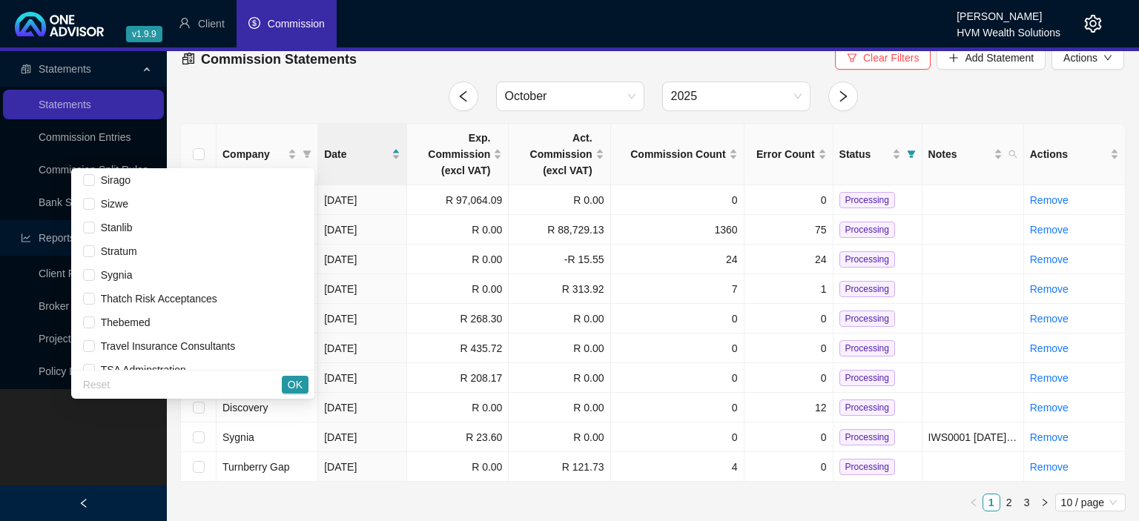
scroll to position [1145, 0]
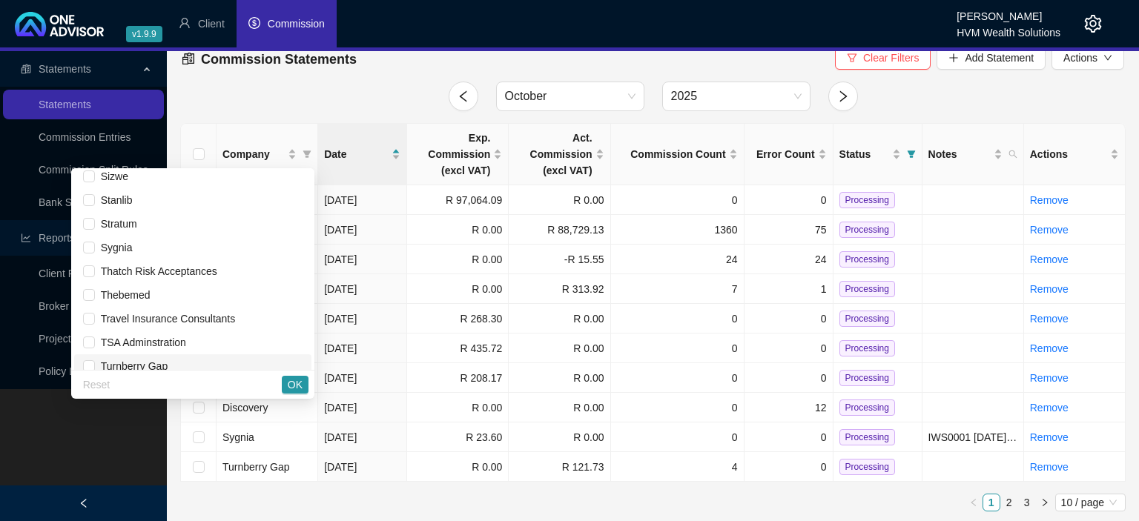
click at [90, 363] on li "Turnberry Gap" at bounding box center [192, 366] width 237 height 24
checkbox input "true"
click at [284, 384] on button "OK" at bounding box center [295, 385] width 27 height 18
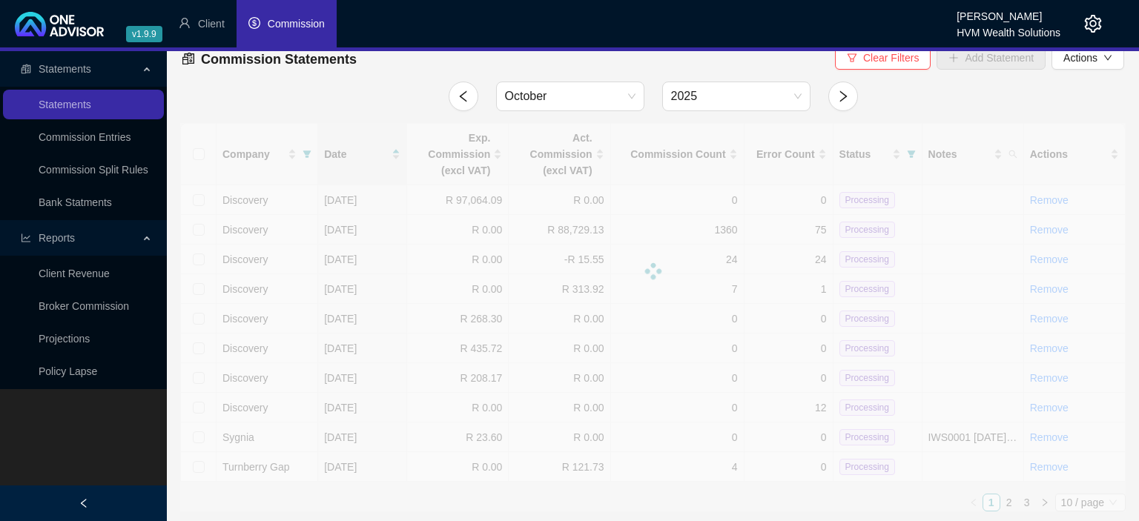
scroll to position [0, 0]
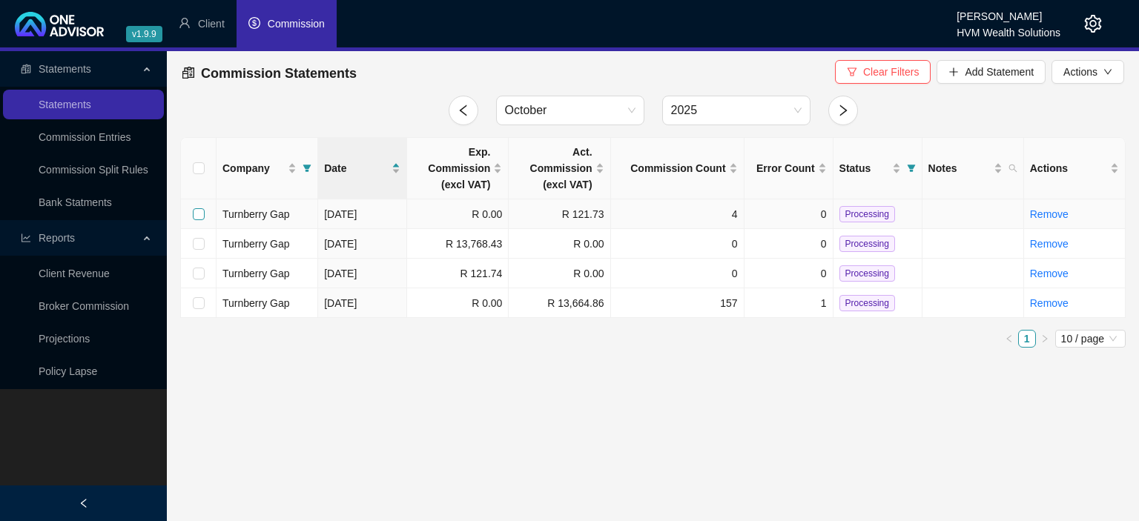
click at [194, 211] on input "checkbox" at bounding box center [199, 214] width 12 height 12
checkbox input "true"
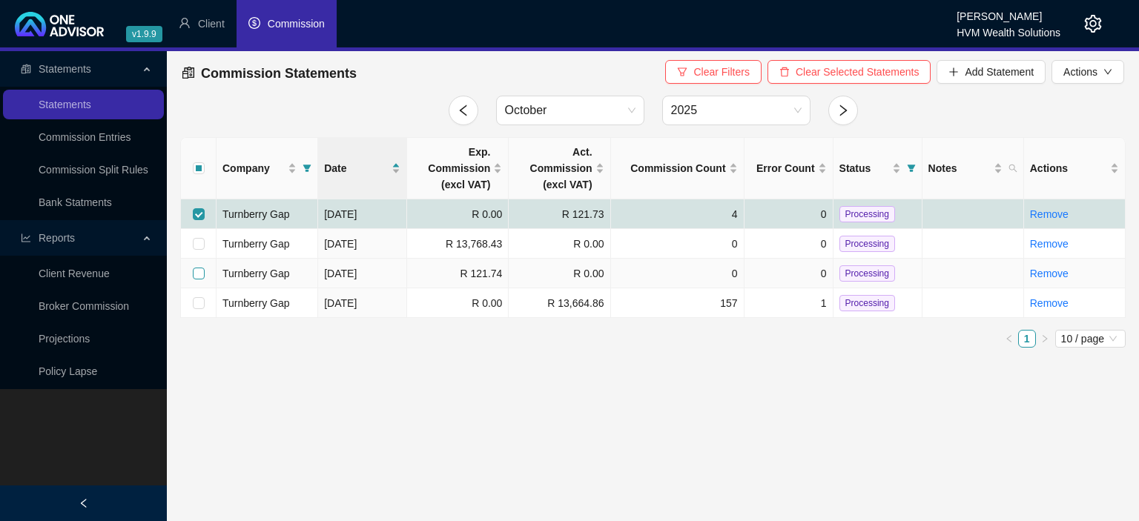
click at [199, 275] on input "checkbox" at bounding box center [199, 274] width 12 height 12
checkbox input "true"
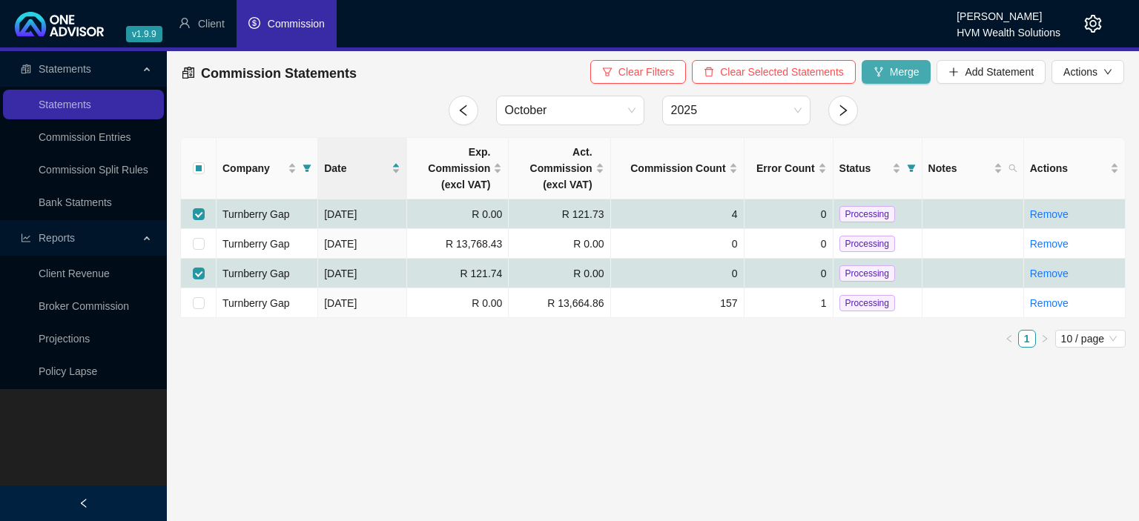
click at [887, 77] on button "Merge" at bounding box center [896, 72] width 70 height 24
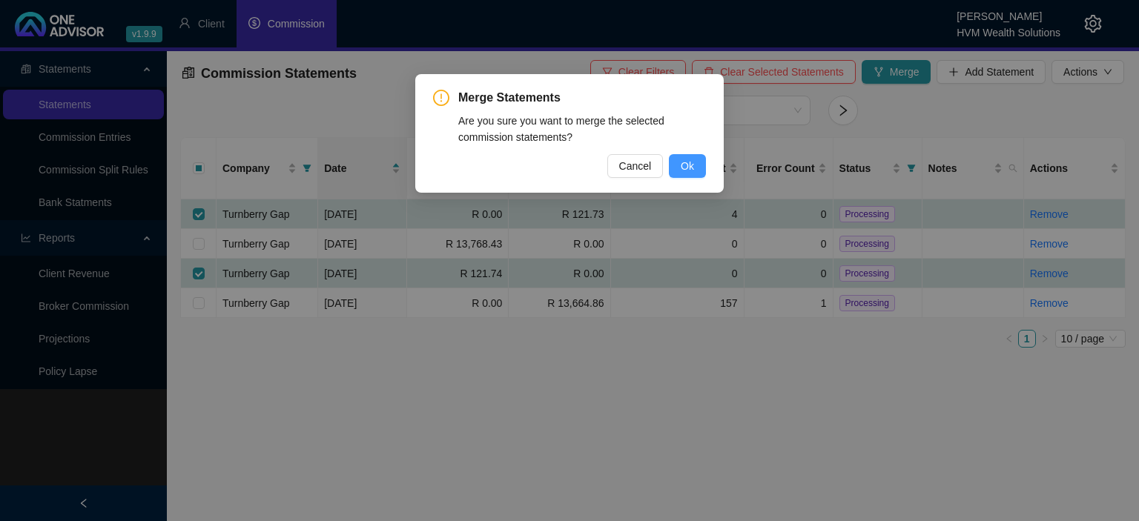
click at [695, 166] on button "Ok" at bounding box center [687, 166] width 37 height 24
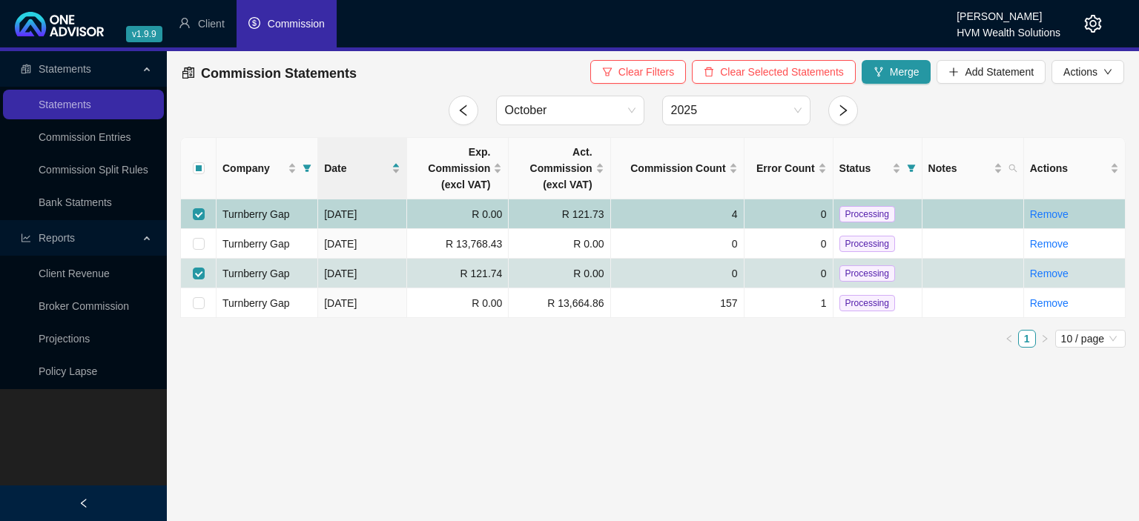
checkbox input "false"
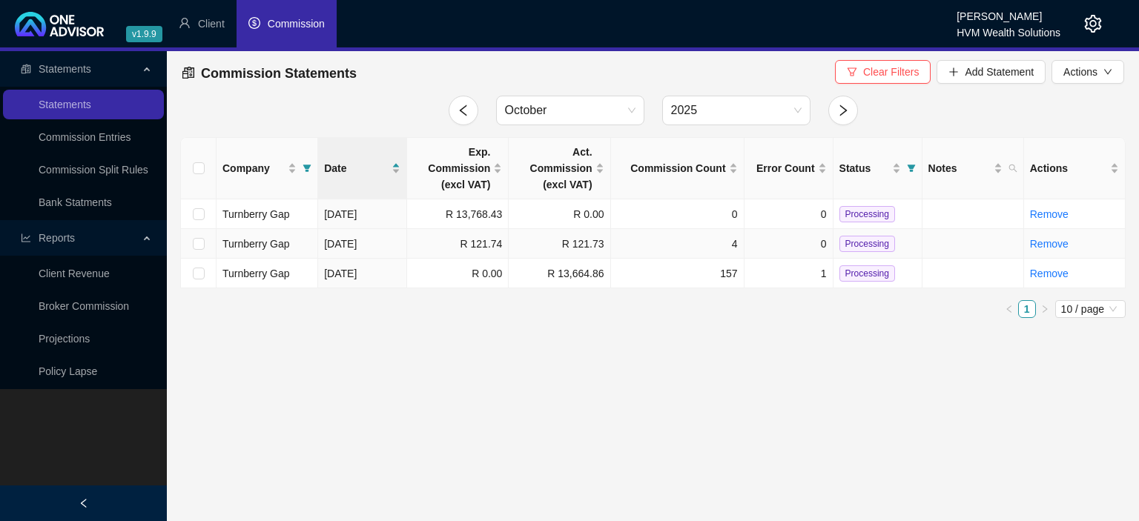
click at [878, 242] on span "Processing" at bounding box center [867, 244] width 56 height 16
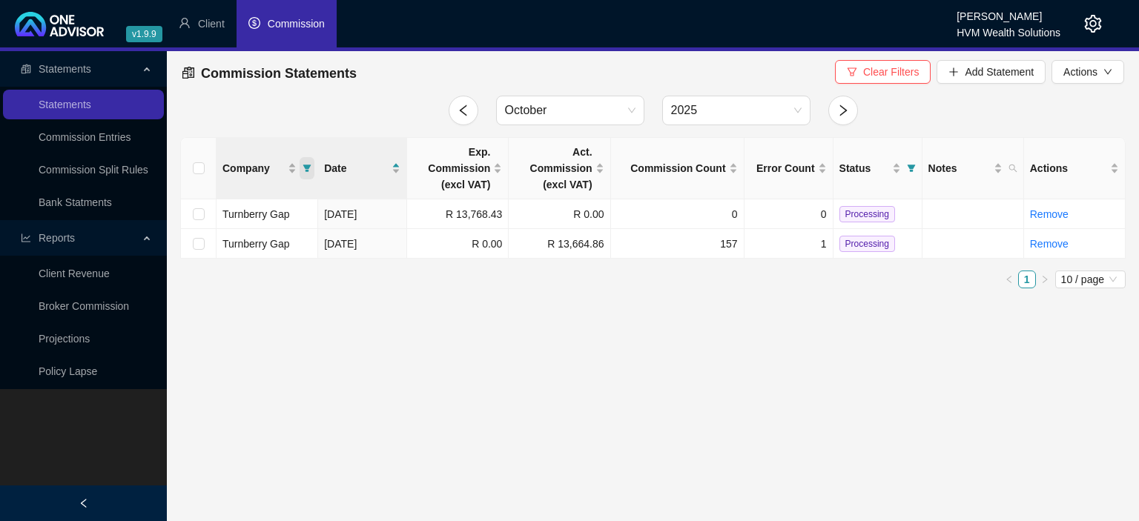
click at [302, 169] on span "Company" at bounding box center [306, 168] width 15 height 22
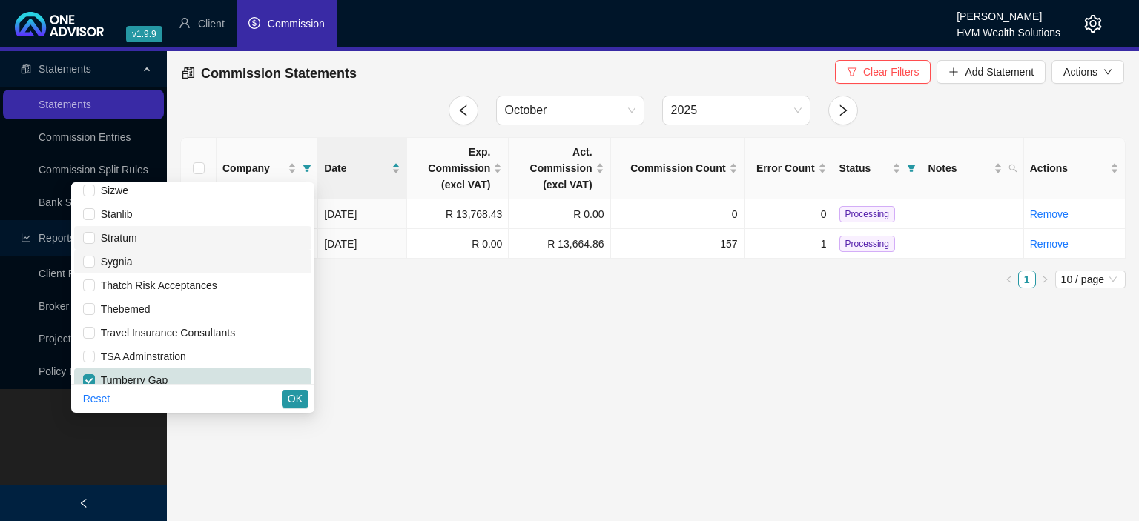
scroll to position [1145, 0]
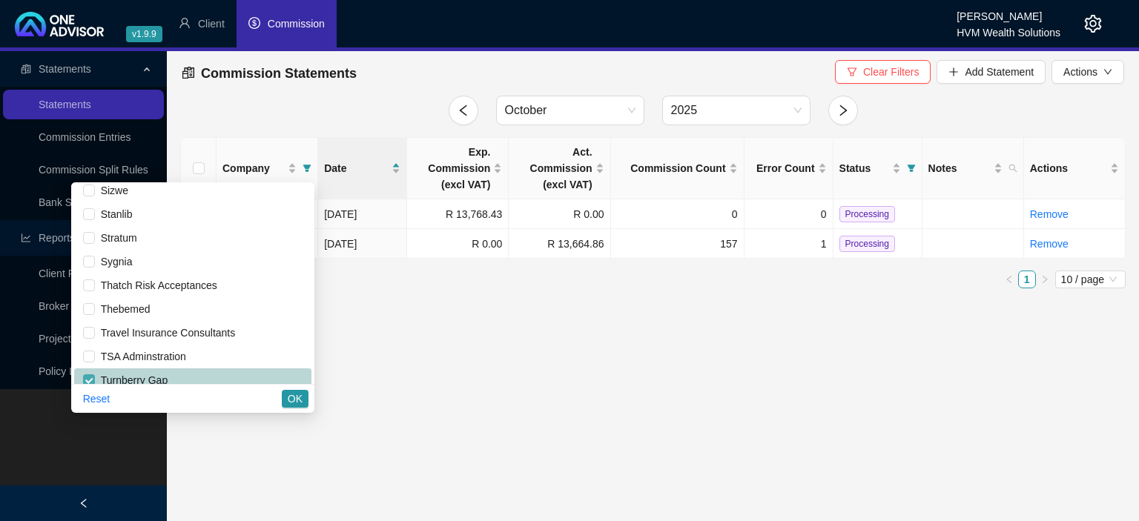
click at [95, 374] on input "checkbox" at bounding box center [89, 380] width 12 height 12
checkbox input "false"
click at [308, 402] on button "OK" at bounding box center [295, 399] width 27 height 18
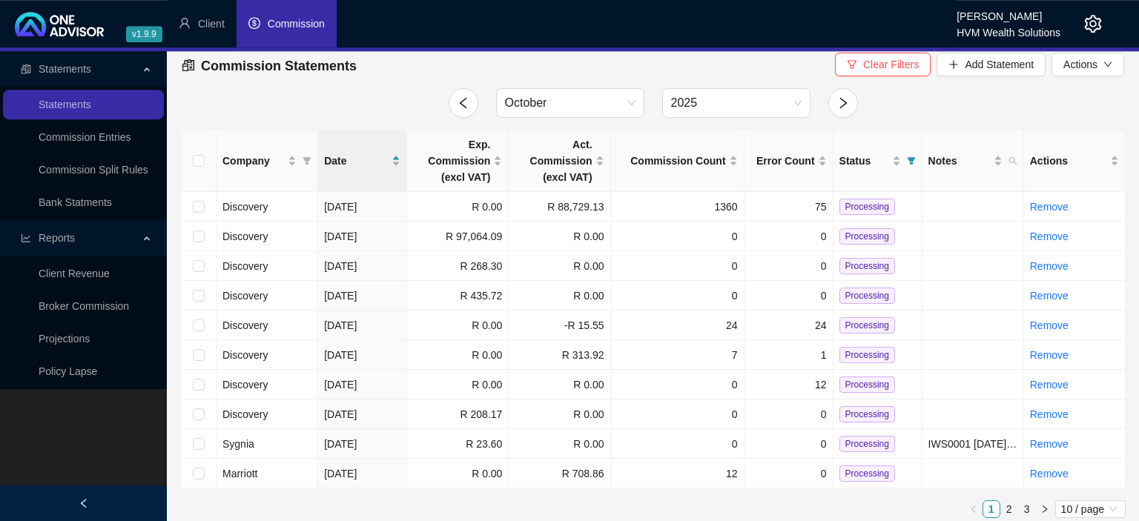
scroll to position [14, 0]
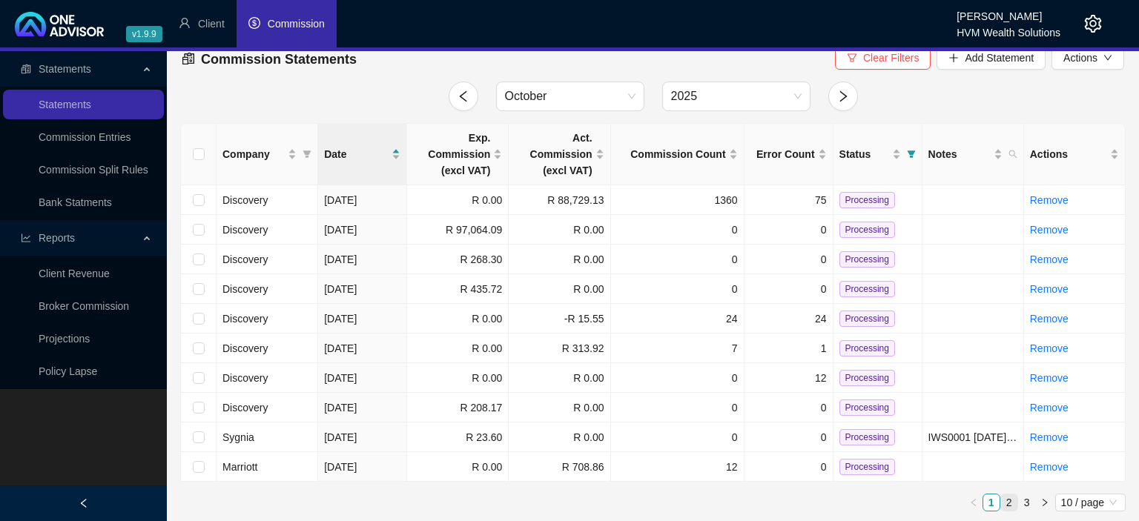
click at [1007, 498] on link "2" at bounding box center [1009, 502] width 16 height 16
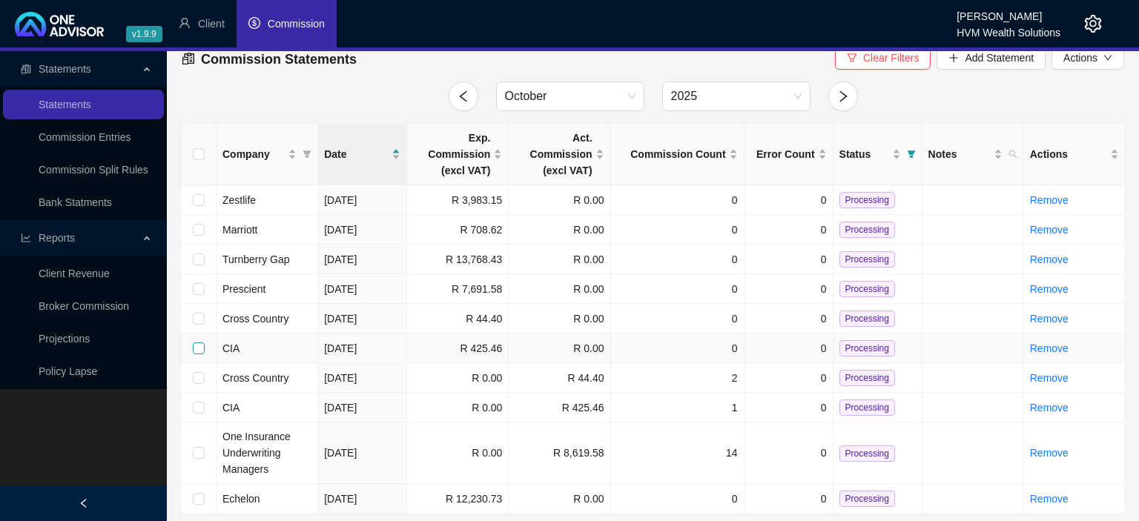
click at [197, 346] on input "checkbox" at bounding box center [199, 348] width 12 height 12
checkbox input "true"
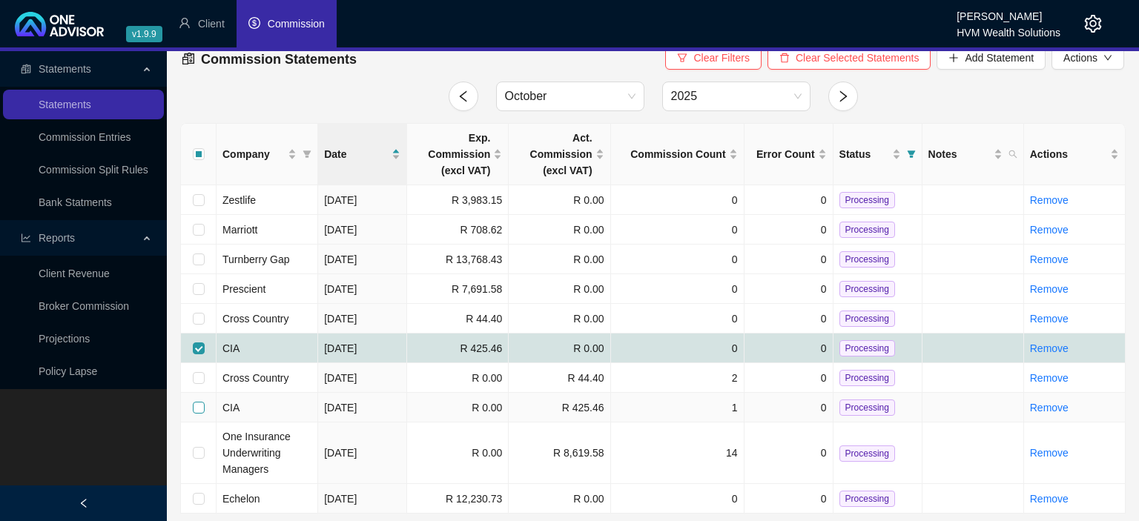
click at [200, 405] on input "checkbox" at bounding box center [199, 408] width 12 height 12
checkbox input "true"
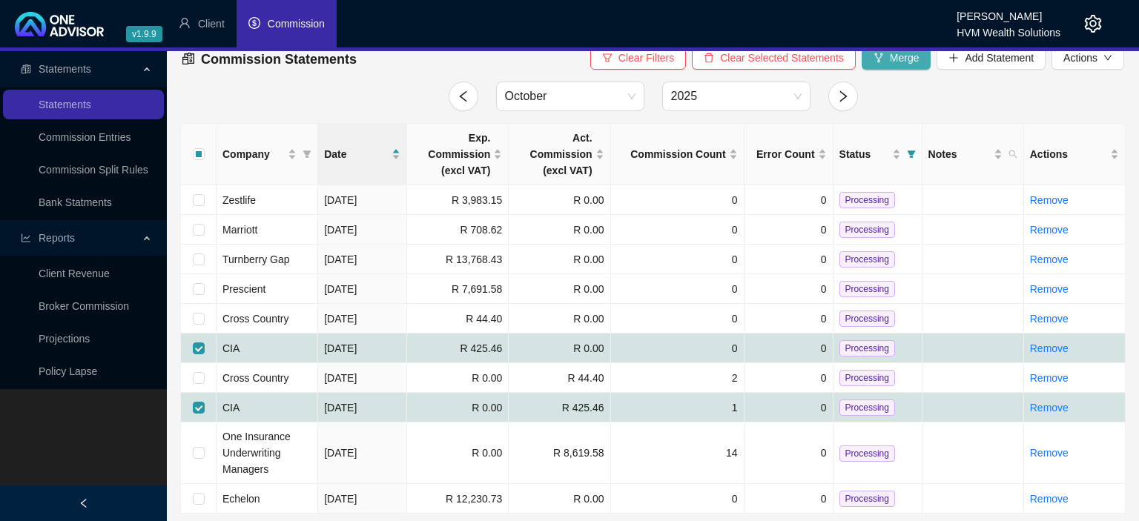
click at [887, 64] on button "Merge" at bounding box center [896, 58] width 70 height 24
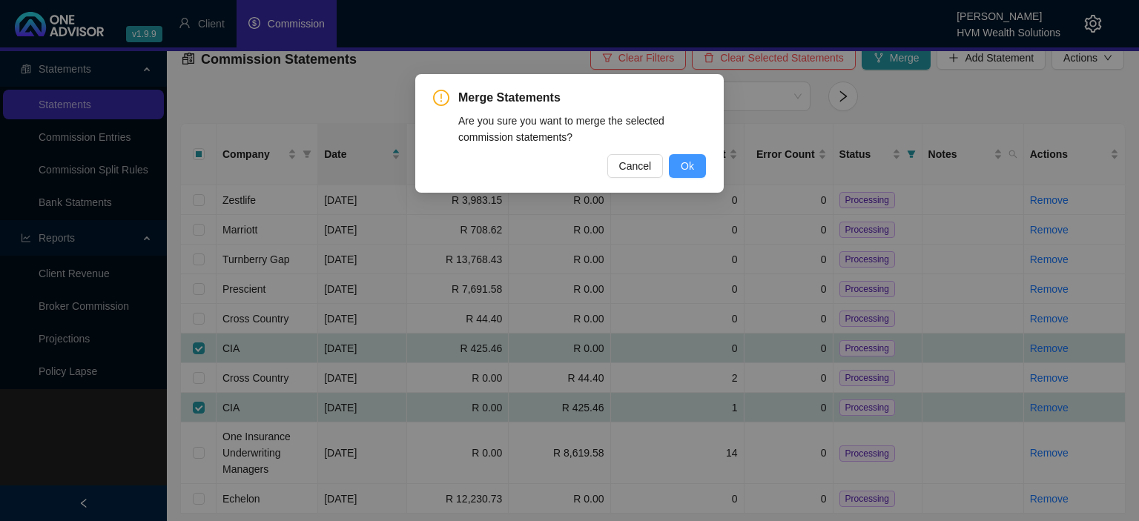
click at [695, 173] on button "Ok" at bounding box center [687, 166] width 37 height 24
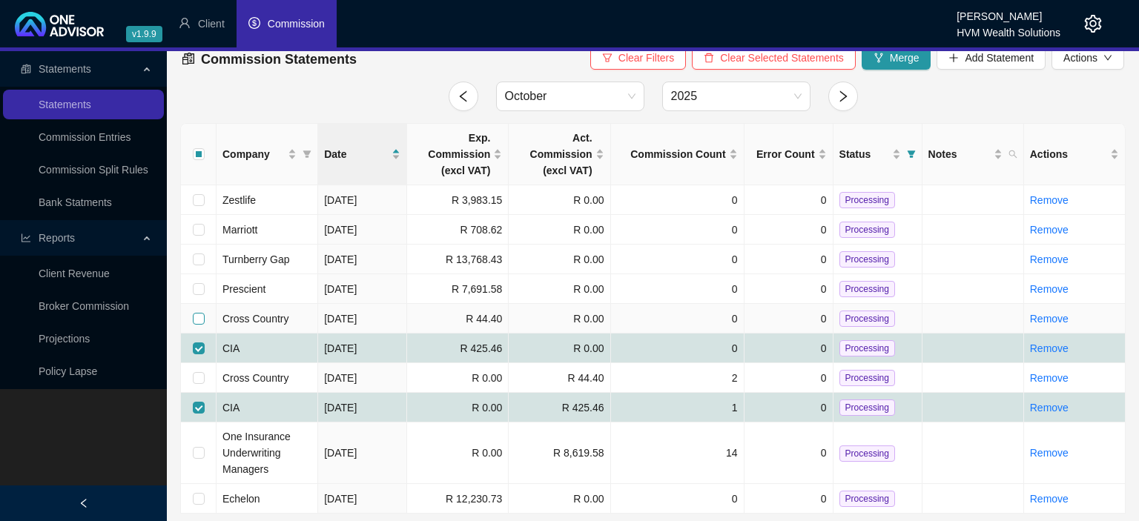
checkbox input "false"
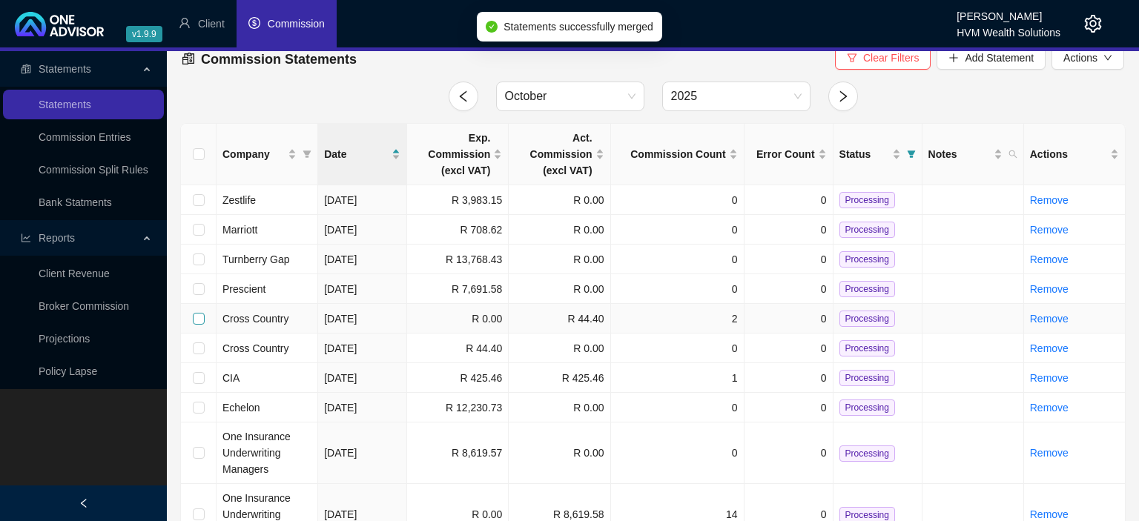
click at [200, 317] on input "checkbox" at bounding box center [199, 319] width 12 height 12
checkbox input "true"
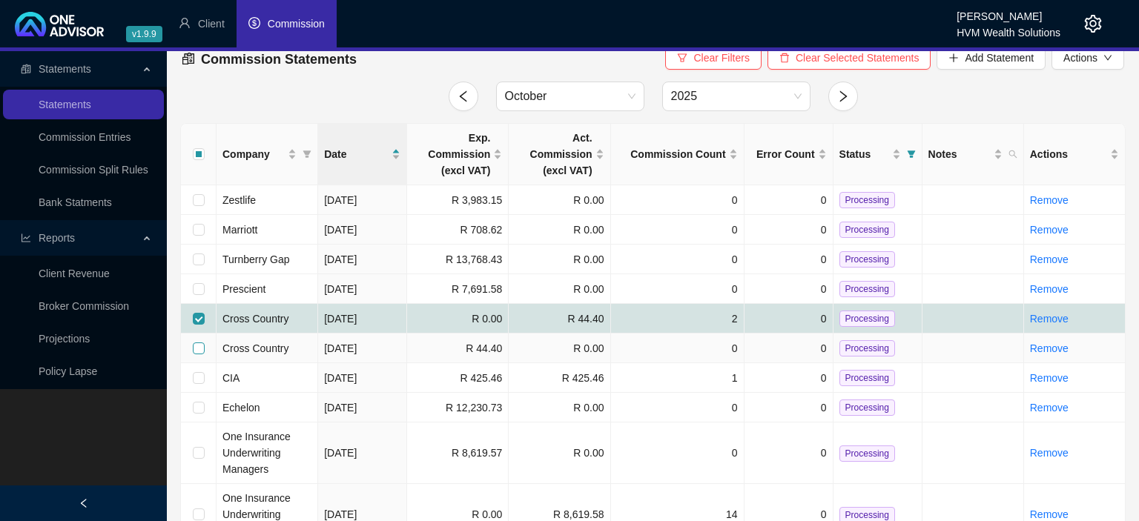
click at [203, 348] on input "checkbox" at bounding box center [199, 348] width 12 height 12
checkbox input "true"
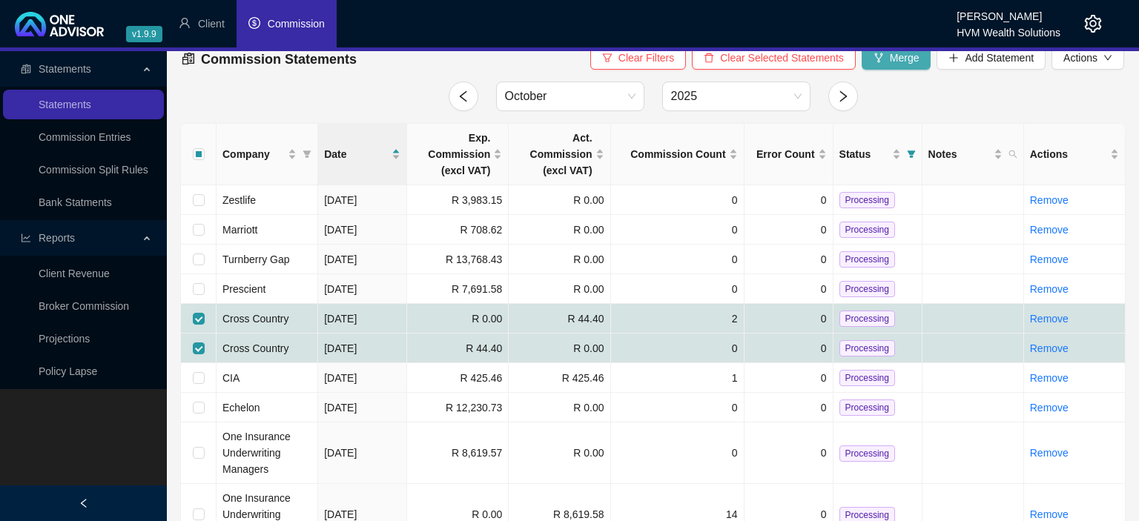
click at [906, 58] on span "Merge" at bounding box center [905, 58] width 30 height 16
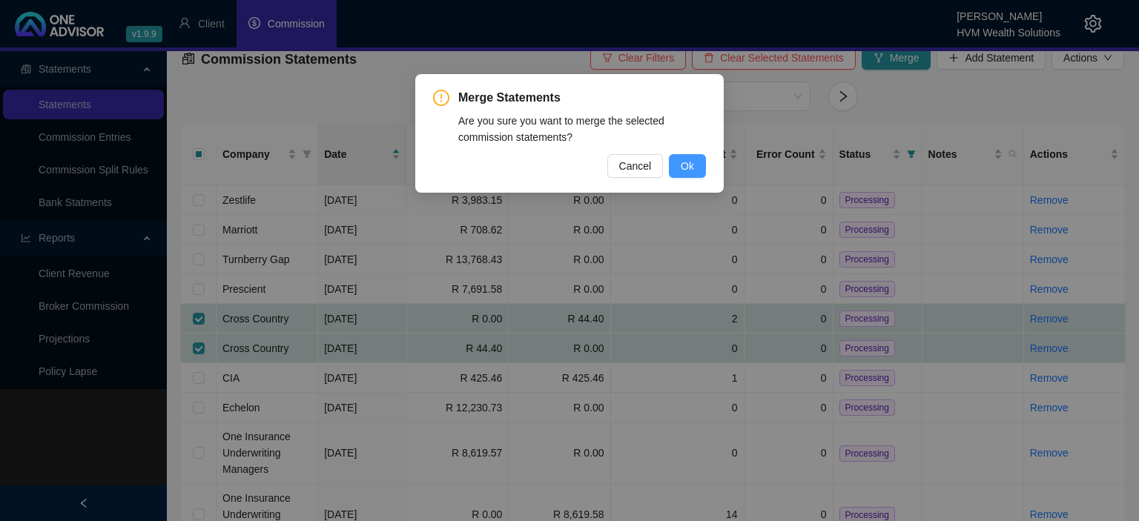
click at [703, 167] on button "Ok" at bounding box center [687, 166] width 37 height 24
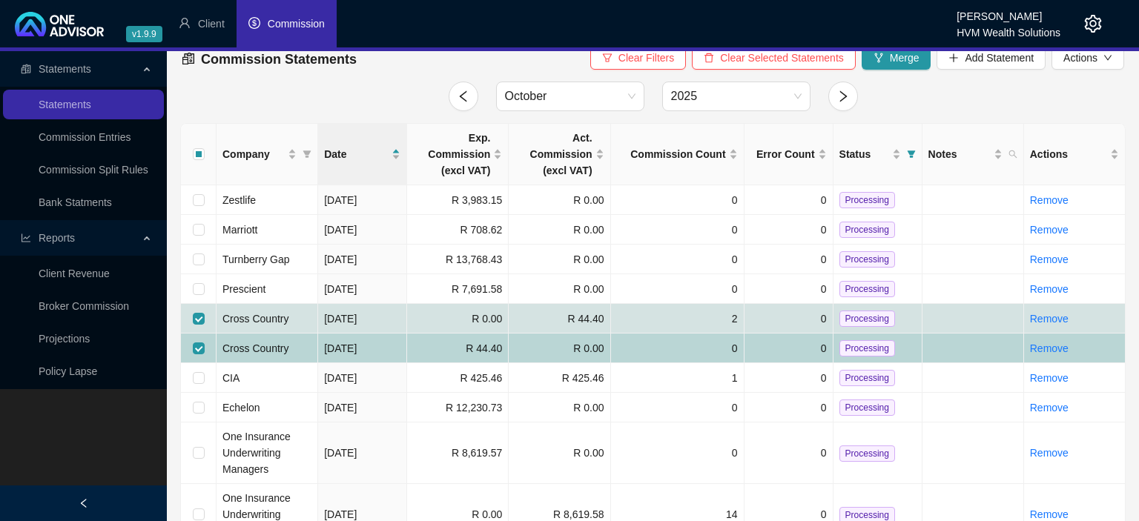
checkbox input "false"
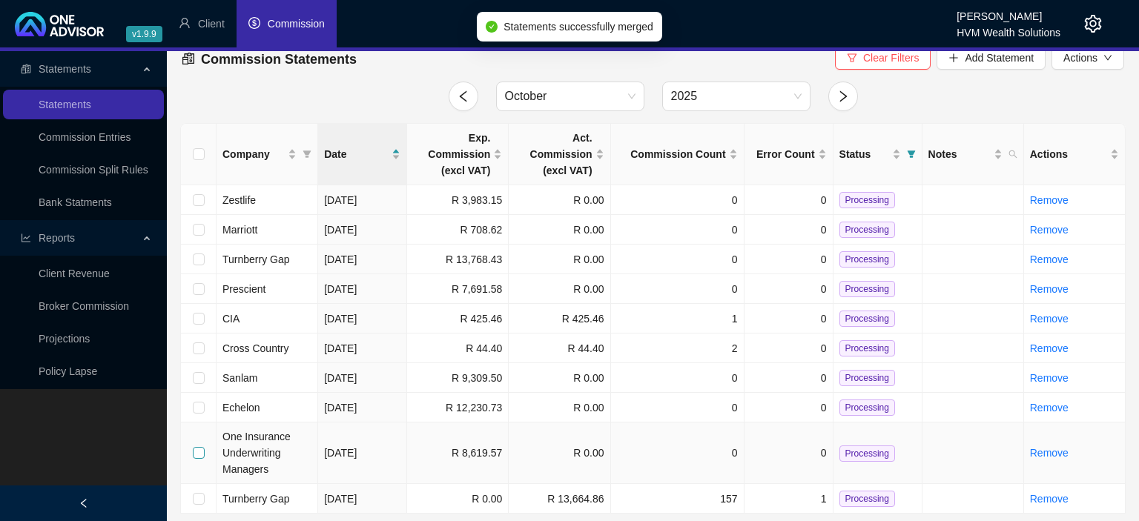
click at [202, 452] on input "checkbox" at bounding box center [199, 453] width 12 height 12
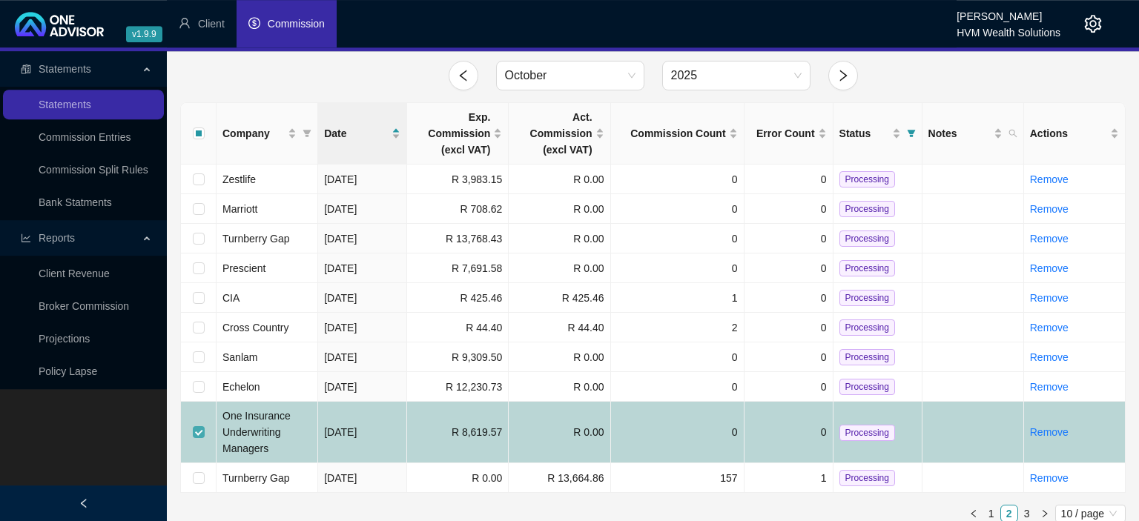
scroll to position [46, 0]
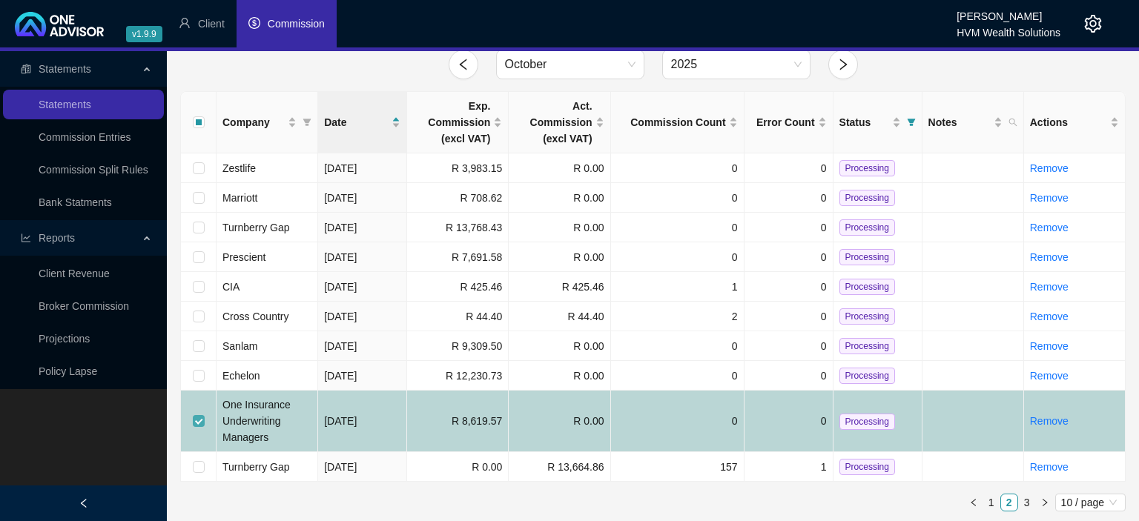
click at [197, 418] on input "checkbox" at bounding box center [199, 421] width 12 height 12
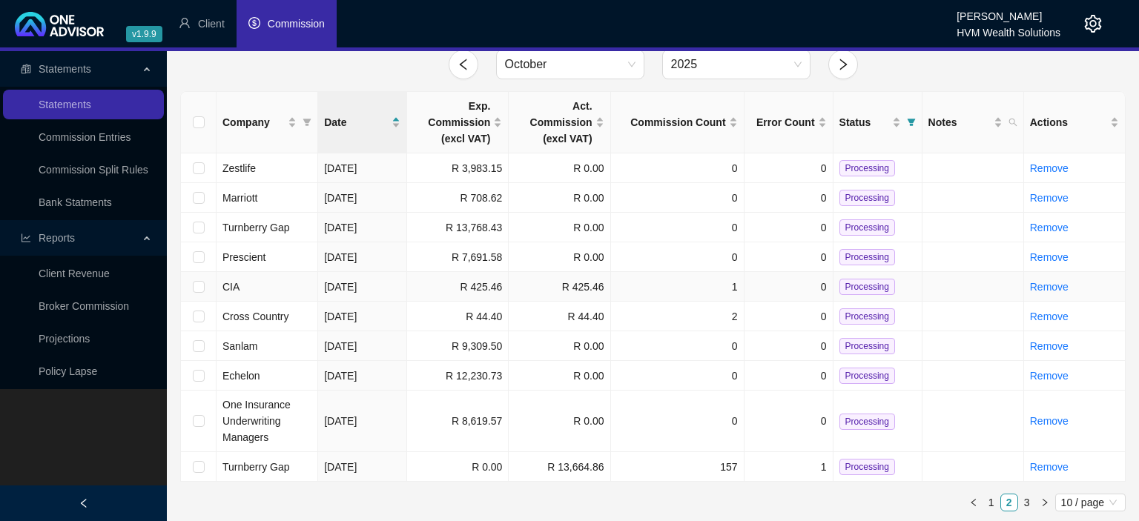
click at [872, 279] on span "Processing" at bounding box center [867, 287] width 56 height 16
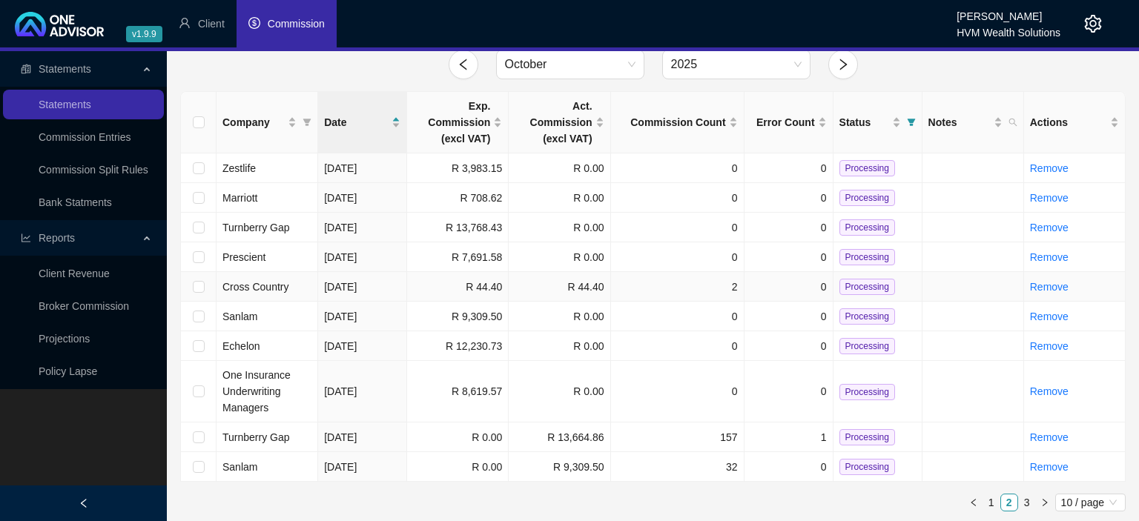
click at [847, 283] on span "Processing" at bounding box center [867, 287] width 56 height 16
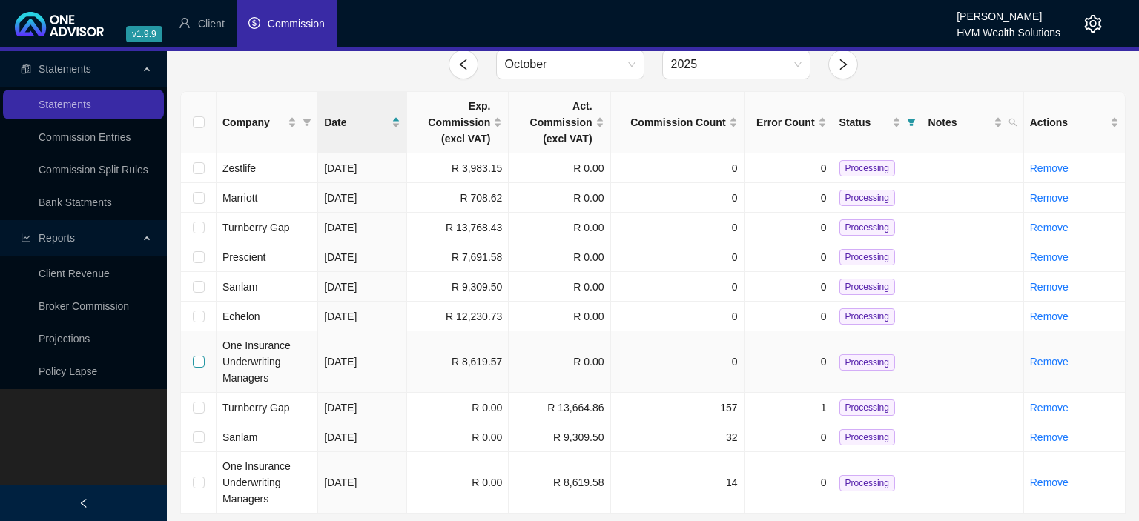
click at [202, 366] on input "checkbox" at bounding box center [199, 362] width 12 height 12
checkbox input "true"
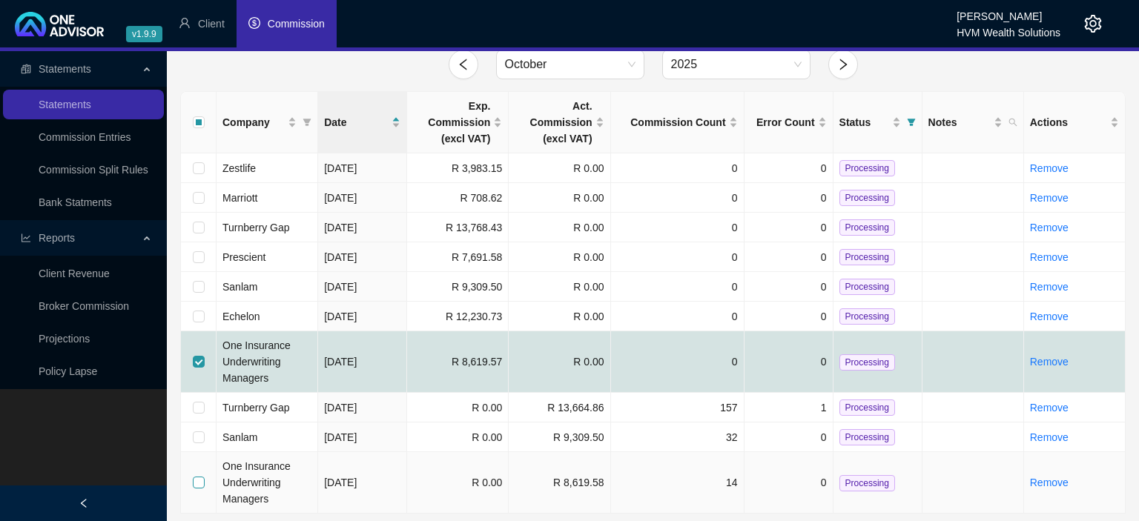
click at [194, 477] on input "checkbox" at bounding box center [199, 483] width 12 height 12
checkbox input "true"
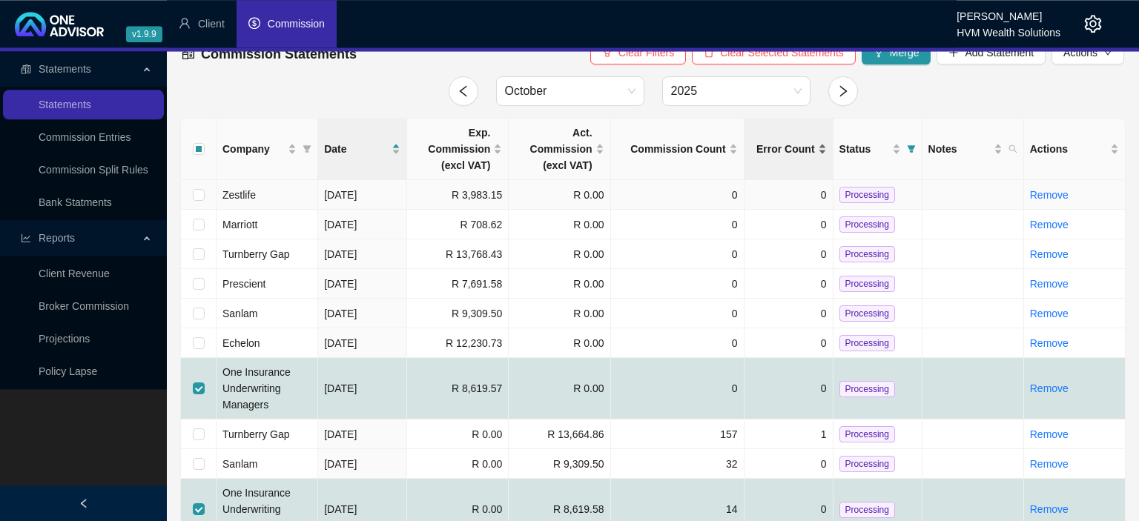
scroll to position [0, 0]
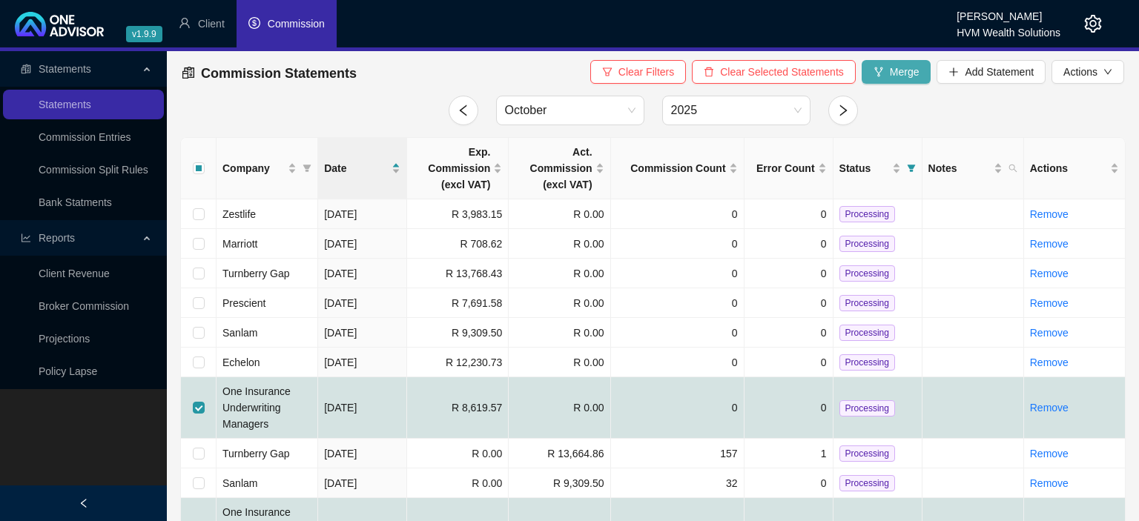
click at [892, 80] on button "Merge" at bounding box center [896, 72] width 70 height 24
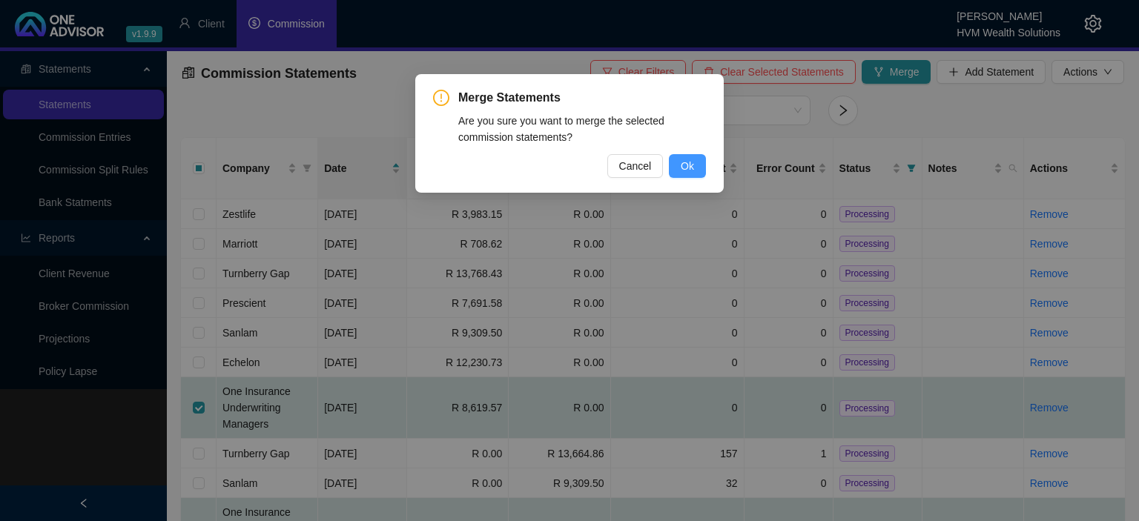
click at [682, 163] on span "Ok" at bounding box center [687, 166] width 13 height 16
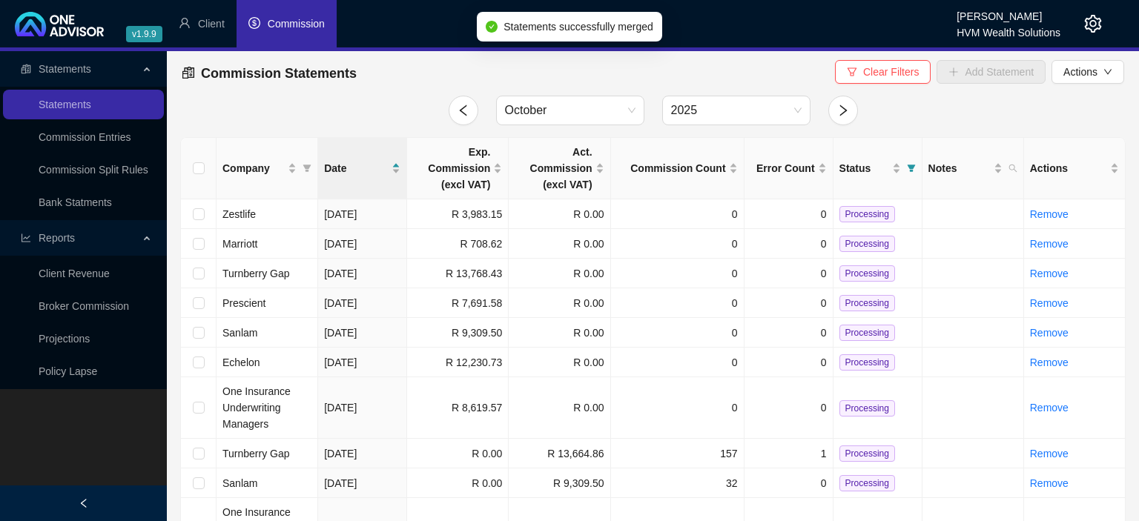
checkbox input "false"
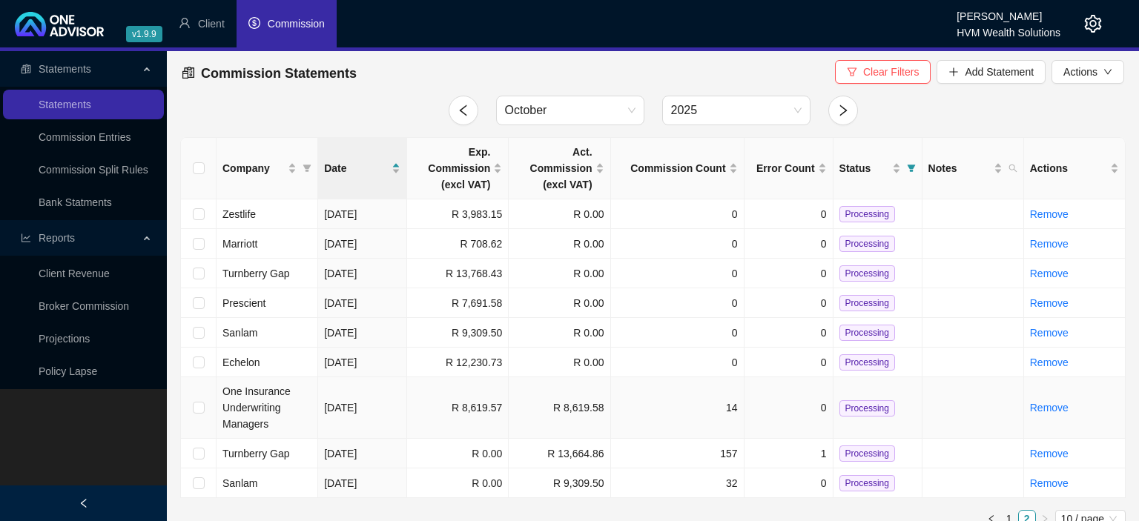
click at [860, 408] on span "Processing" at bounding box center [867, 408] width 56 height 16
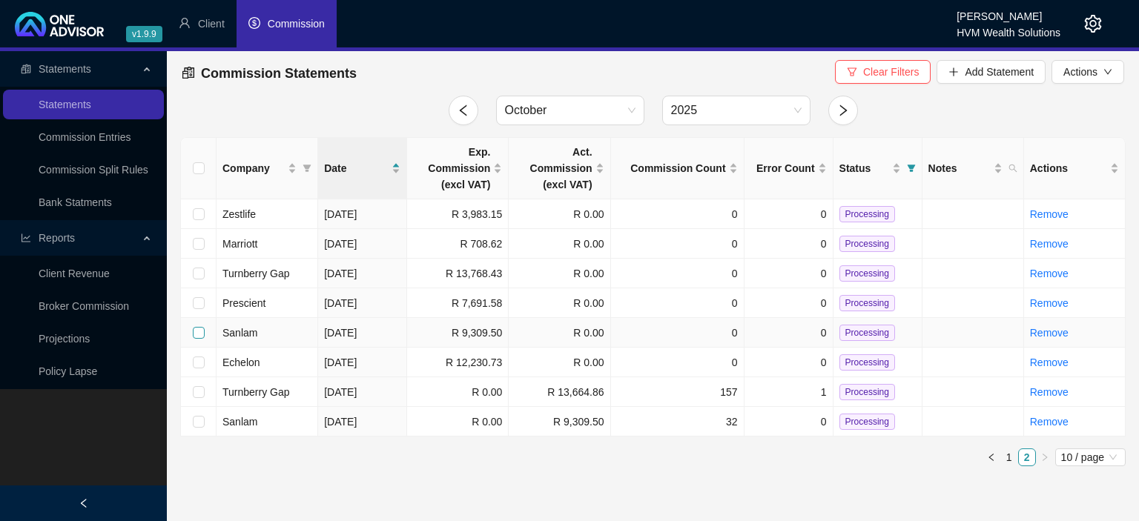
click at [196, 333] on input "checkbox" at bounding box center [199, 333] width 12 height 12
checkbox input "true"
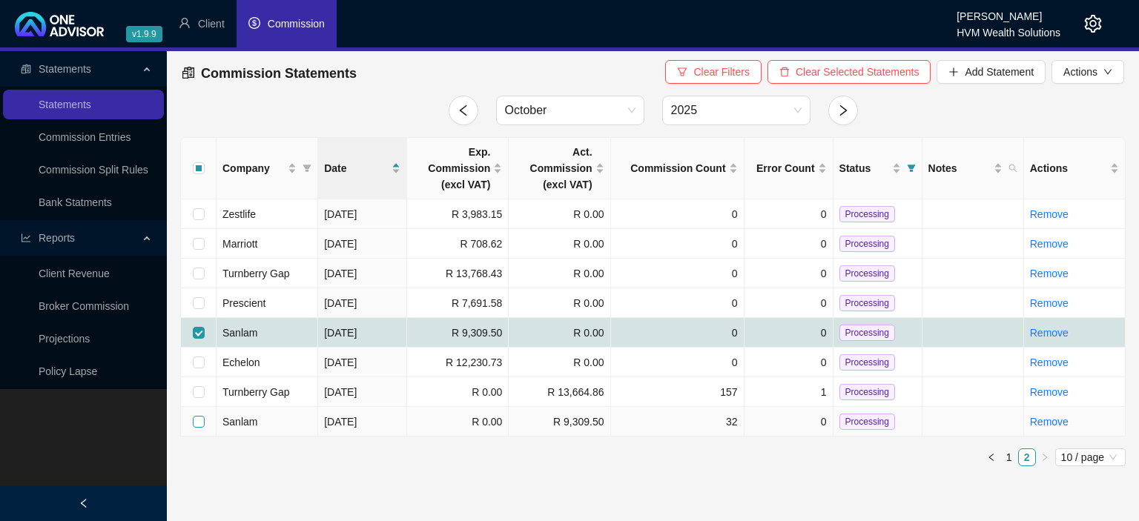
click at [199, 421] on input "checkbox" at bounding box center [199, 422] width 12 height 12
checkbox input "true"
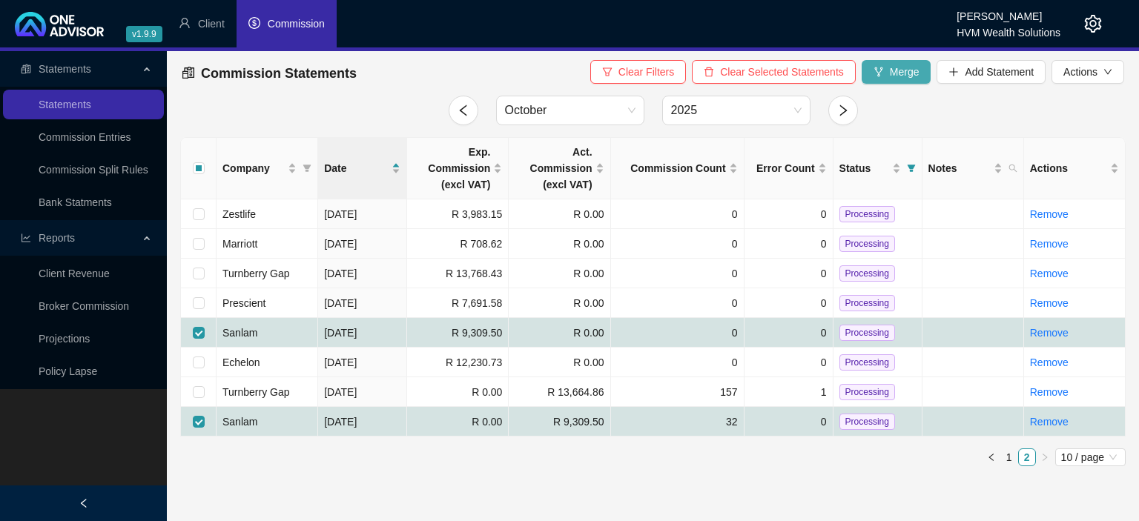
click at [887, 64] on button "Merge" at bounding box center [896, 72] width 70 height 24
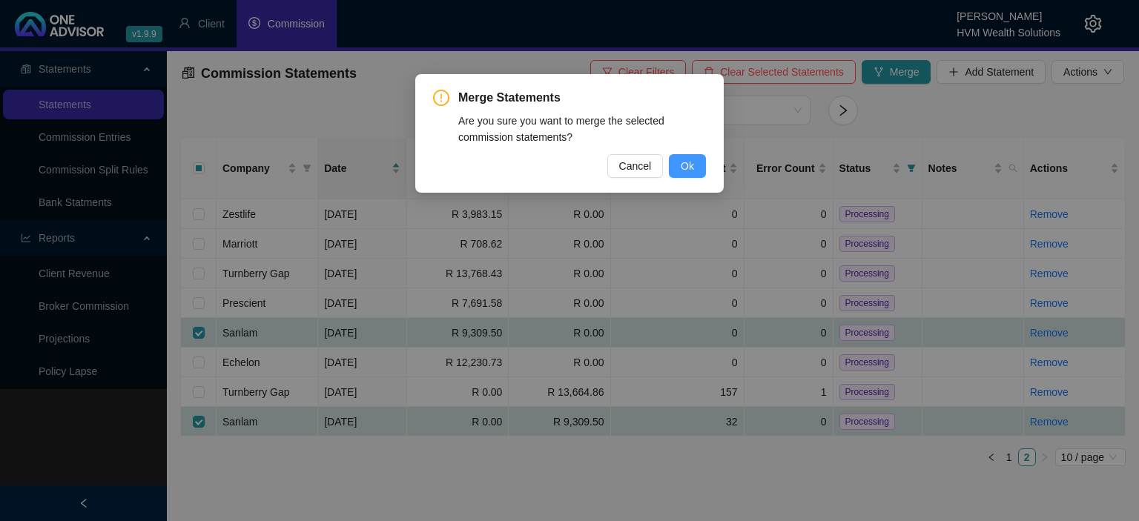
click at [695, 168] on button "Ok" at bounding box center [687, 166] width 37 height 24
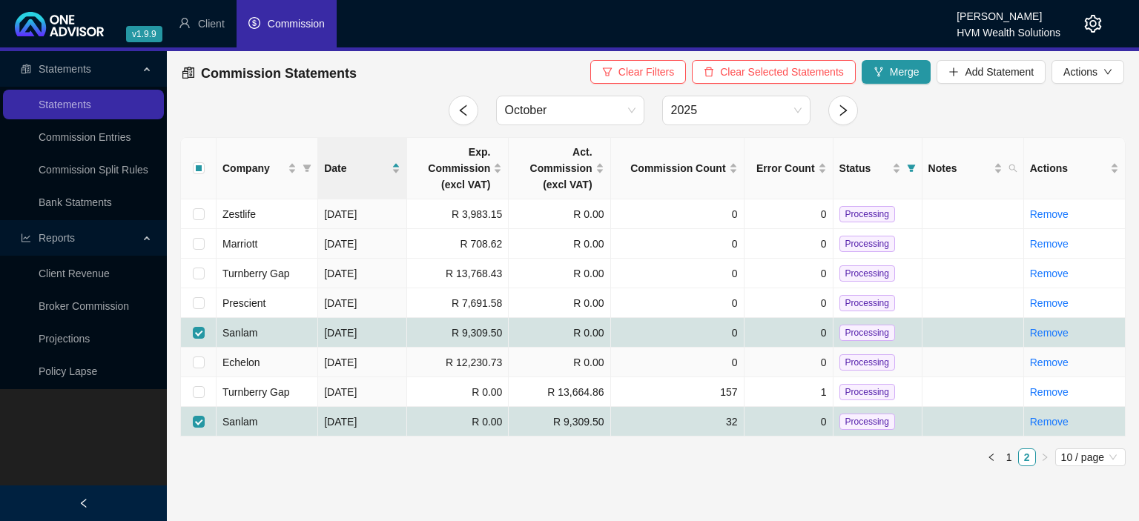
checkbox input "false"
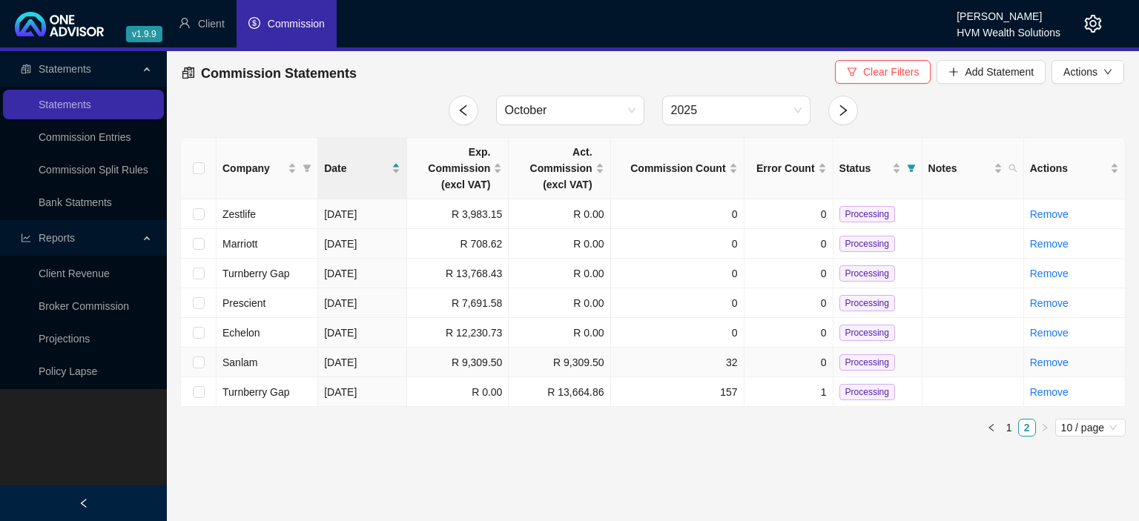
click at [841, 358] on span "Processing" at bounding box center [867, 362] width 56 height 16
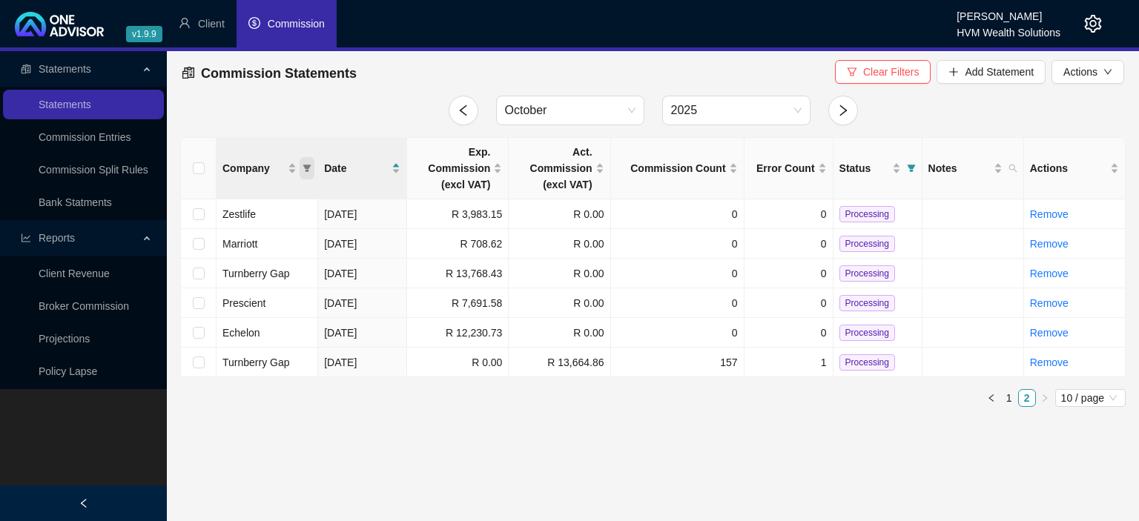
click at [301, 173] on span "Company" at bounding box center [306, 168] width 15 height 22
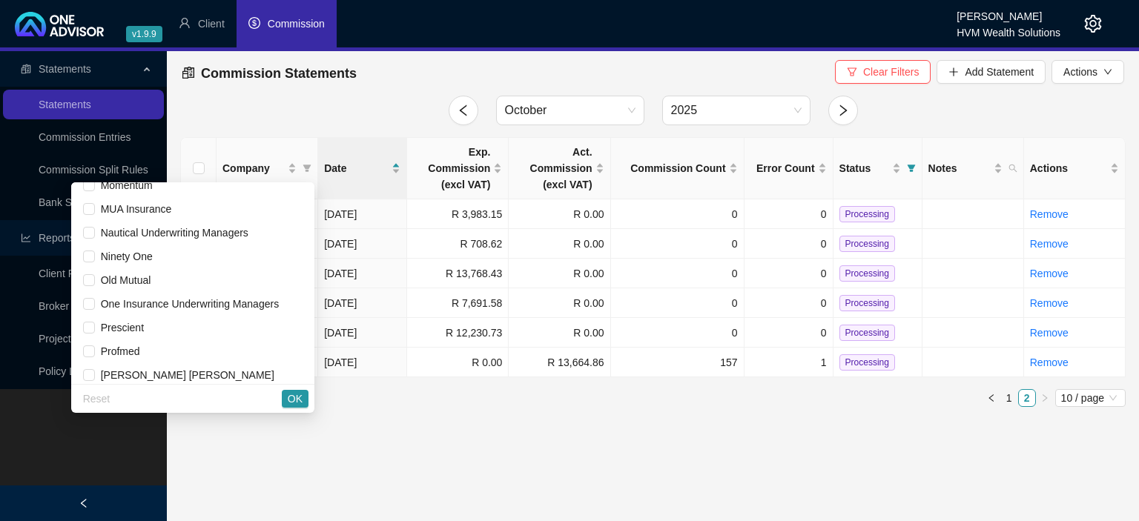
scroll to position [771, 0]
click at [95, 185] on input "checkbox" at bounding box center [89, 185] width 12 height 12
checkbox input "true"
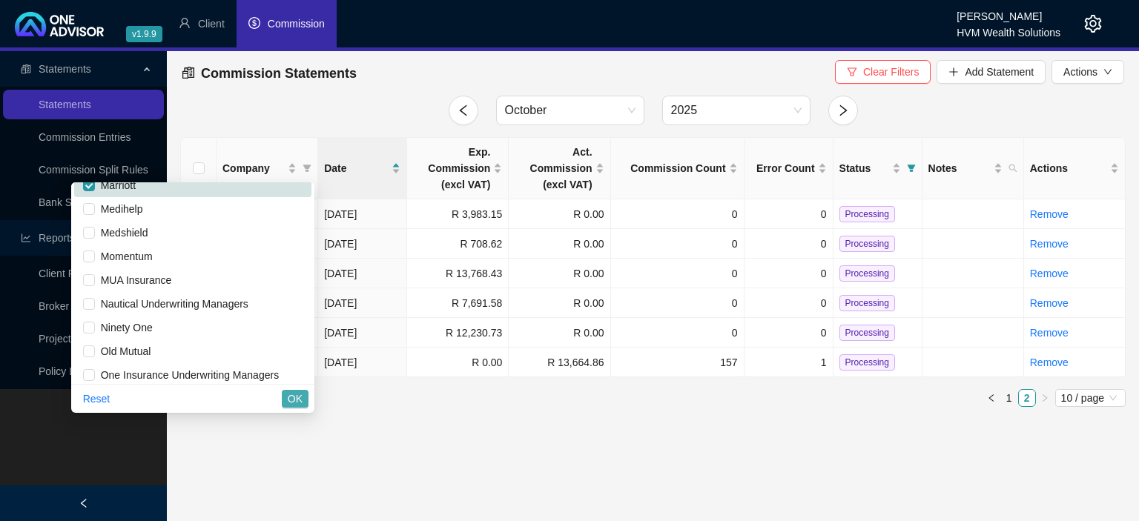
click at [295, 397] on span "OK" at bounding box center [295, 399] width 15 height 16
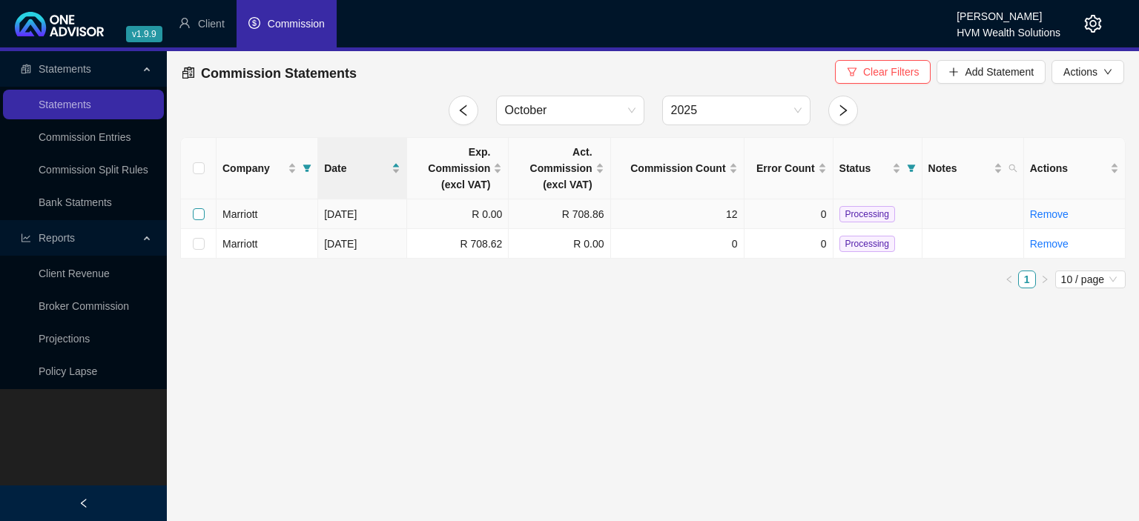
click at [201, 211] on input "checkbox" at bounding box center [199, 214] width 12 height 12
checkbox input "true"
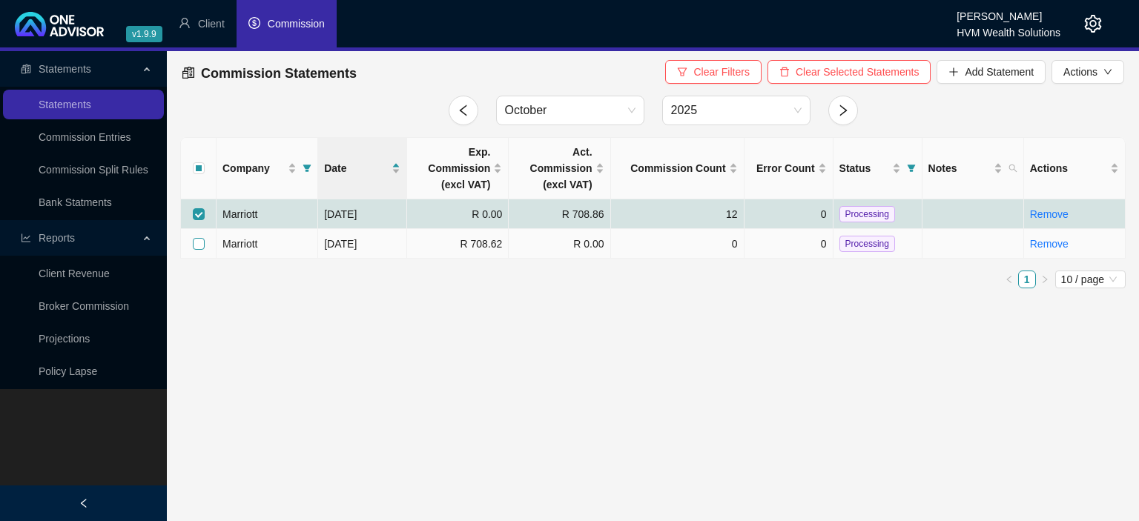
click at [199, 242] on input "checkbox" at bounding box center [199, 244] width 12 height 12
checkbox input "true"
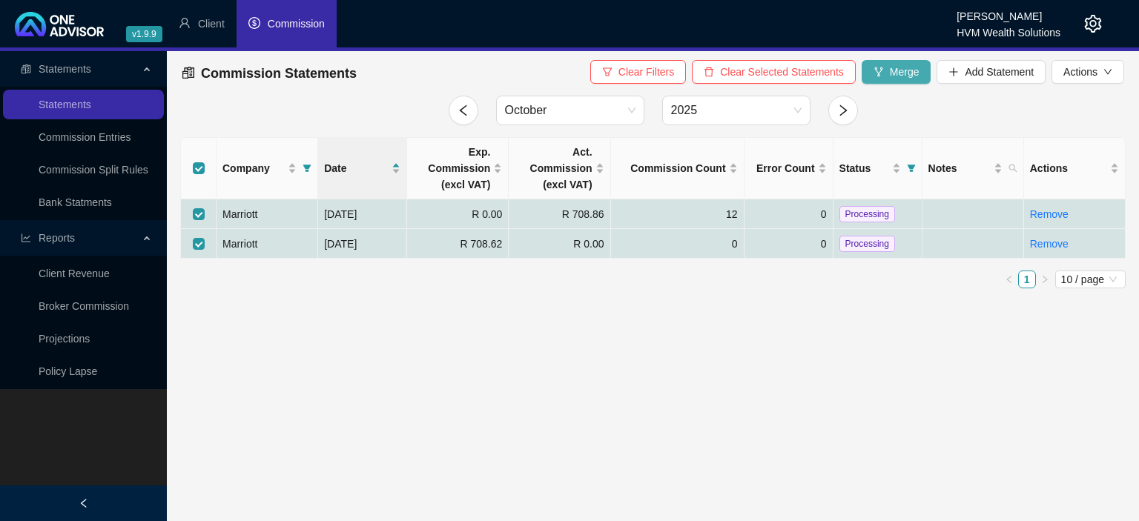
click at [901, 64] on span "Merge" at bounding box center [905, 72] width 30 height 16
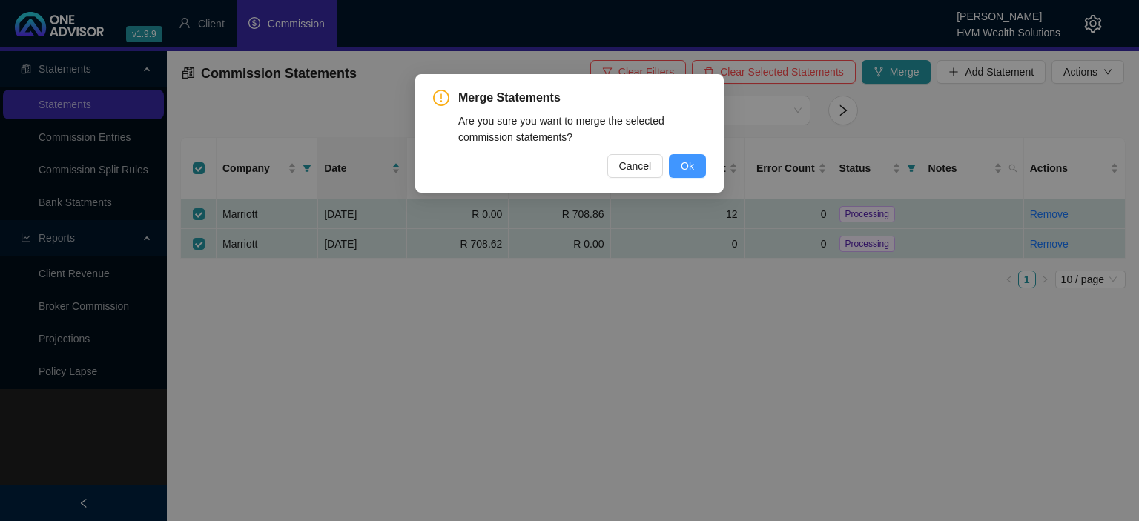
click at [679, 156] on button "Ok" at bounding box center [687, 166] width 37 height 24
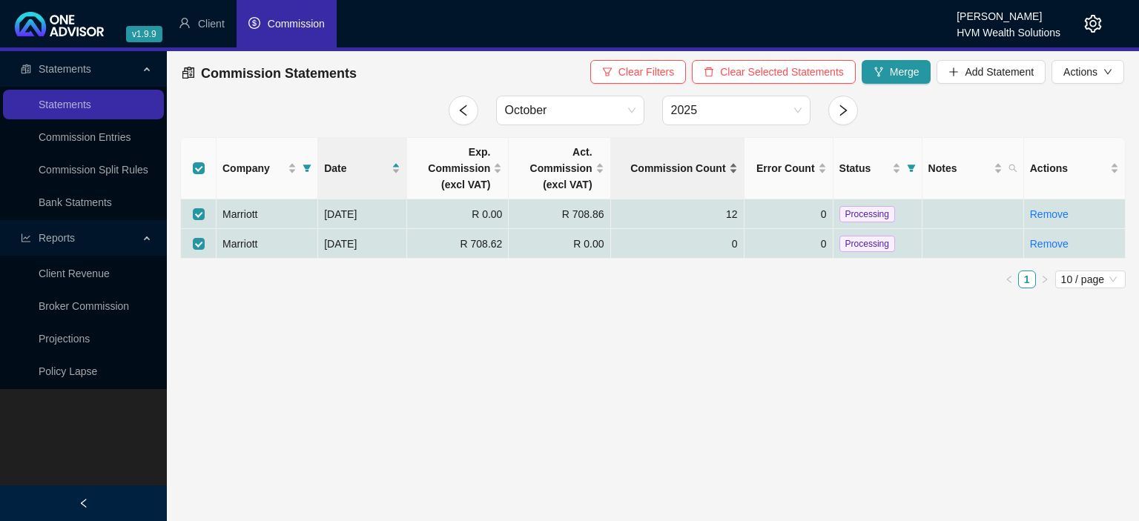
checkbox input "false"
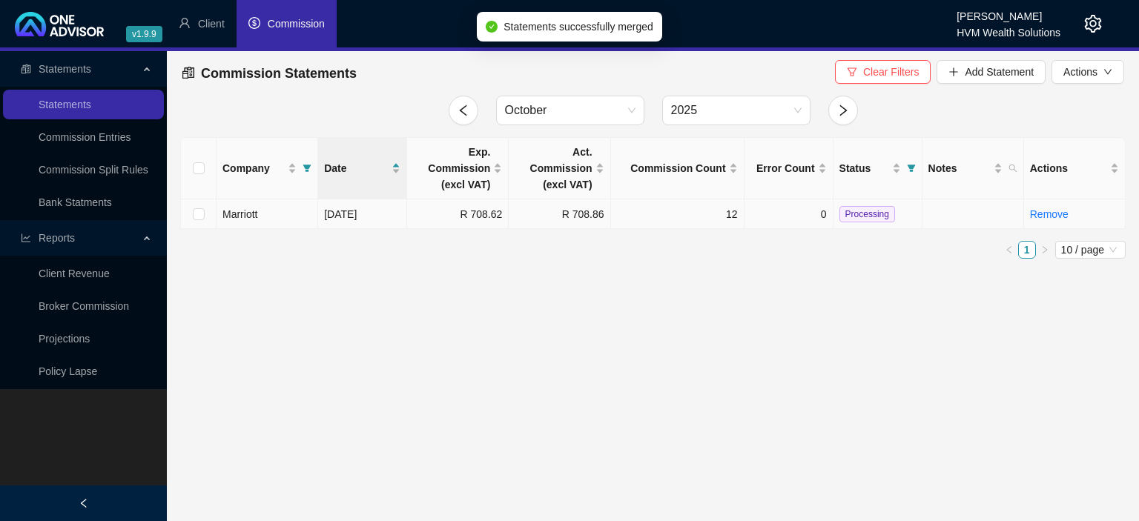
click at [855, 215] on span "Processing" at bounding box center [867, 214] width 56 height 16
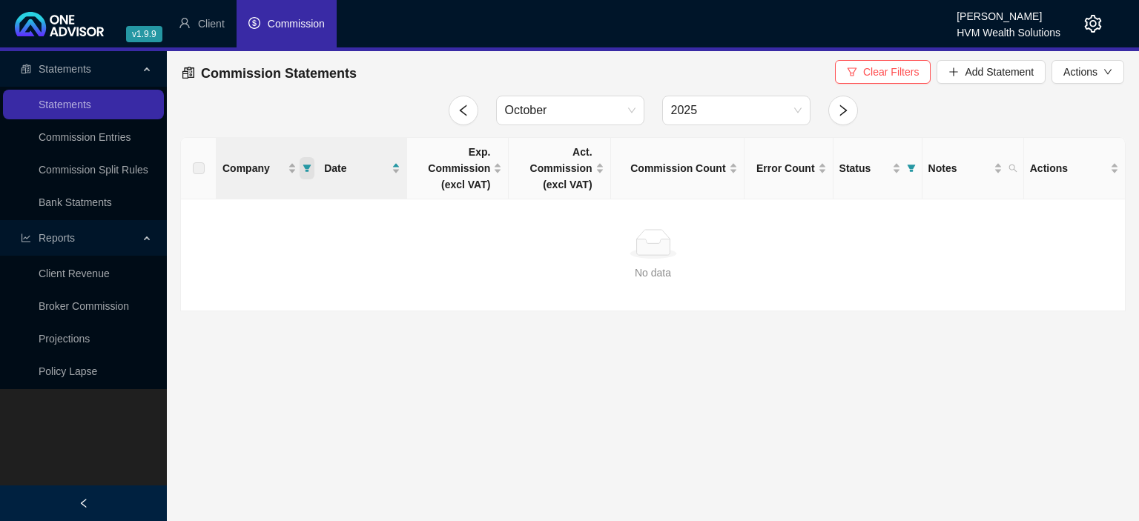
click at [307, 165] on icon "filter" at bounding box center [307, 168] width 8 height 7
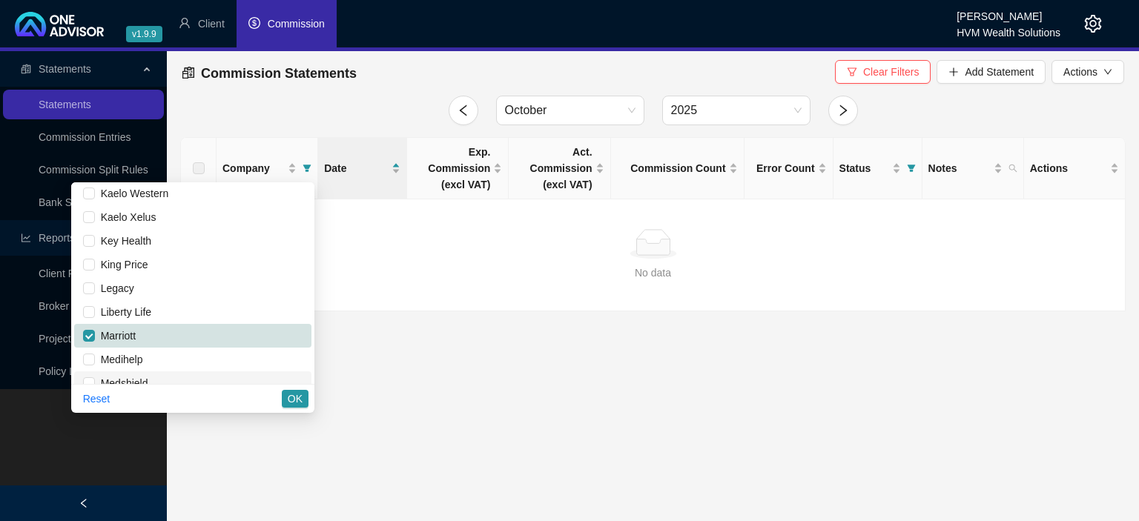
scroll to position [607, 0]
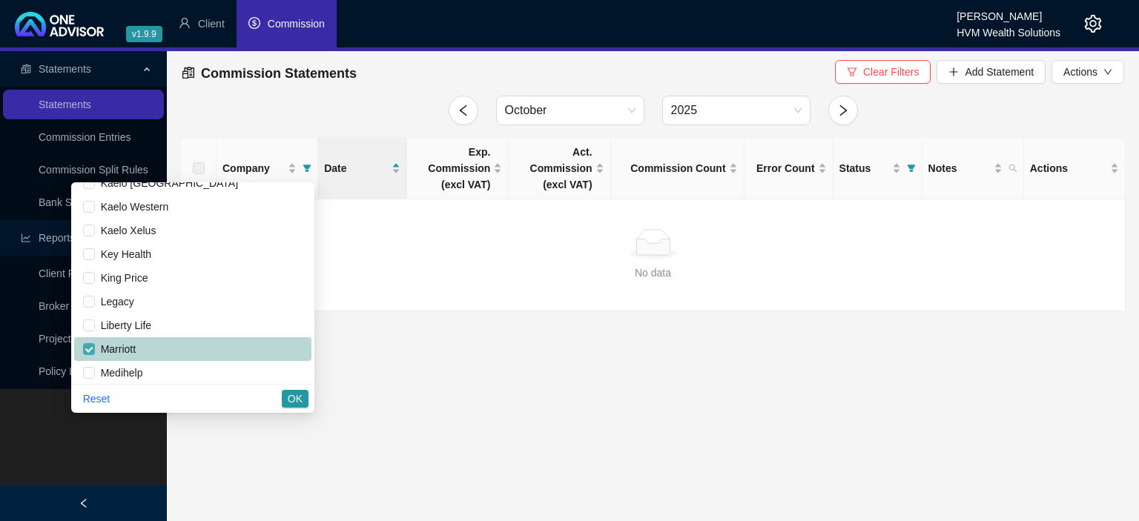
click at [94, 348] on input "checkbox" at bounding box center [89, 349] width 12 height 12
checkbox input "false"
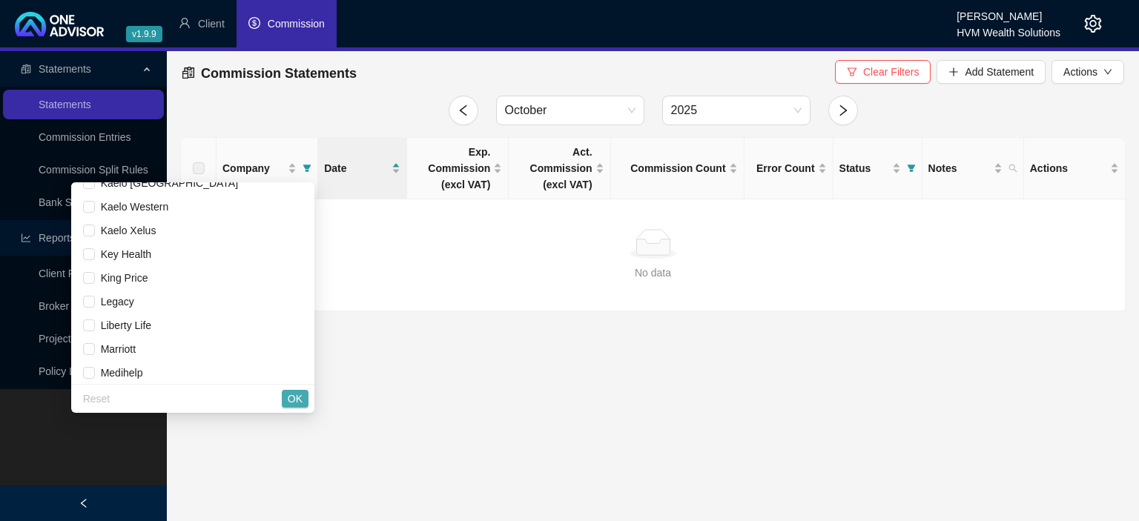
click at [289, 400] on span "OK" at bounding box center [295, 399] width 15 height 16
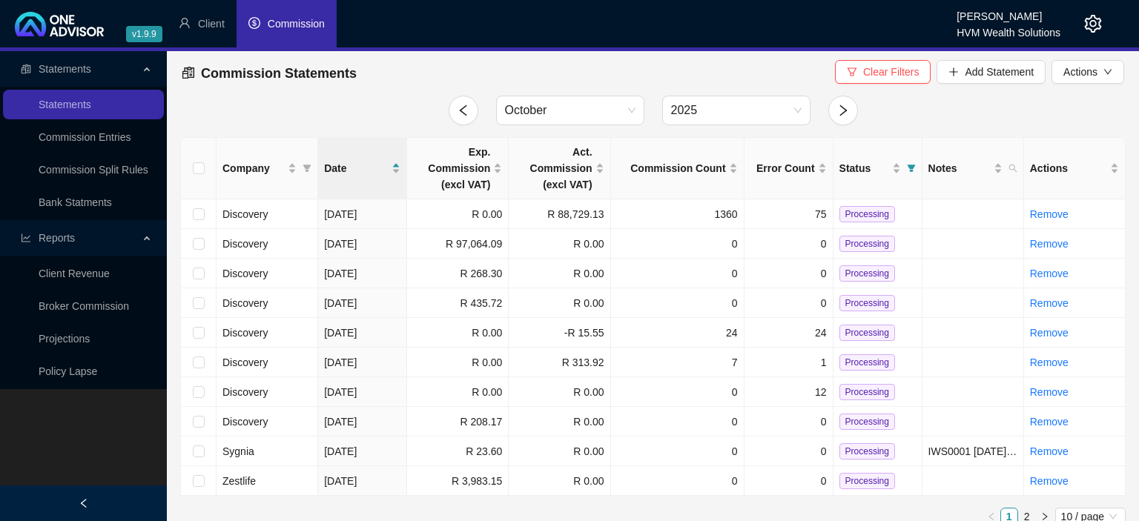
scroll to position [14, 0]
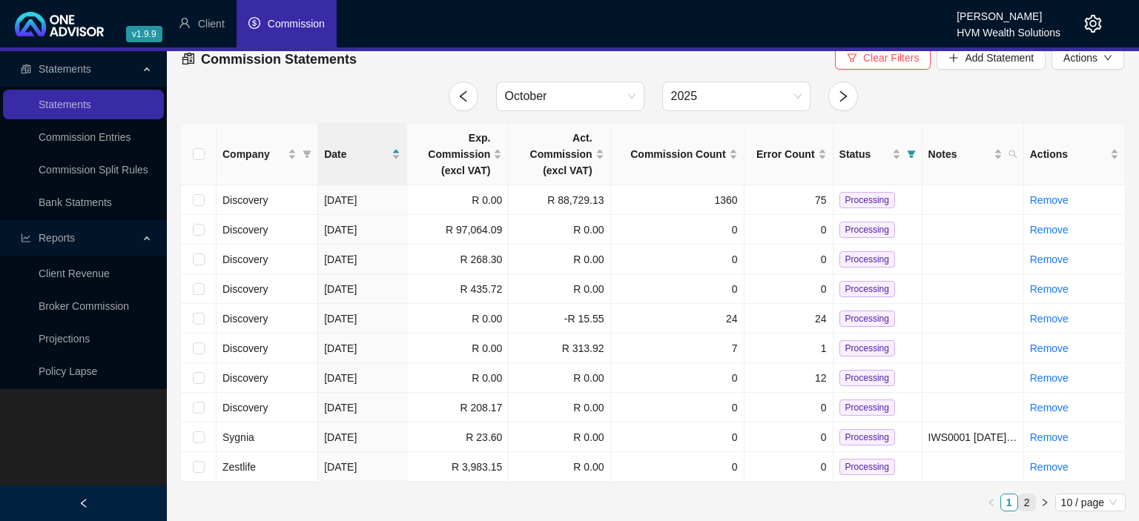
click at [1027, 500] on link "2" at bounding box center [1027, 502] width 16 height 16
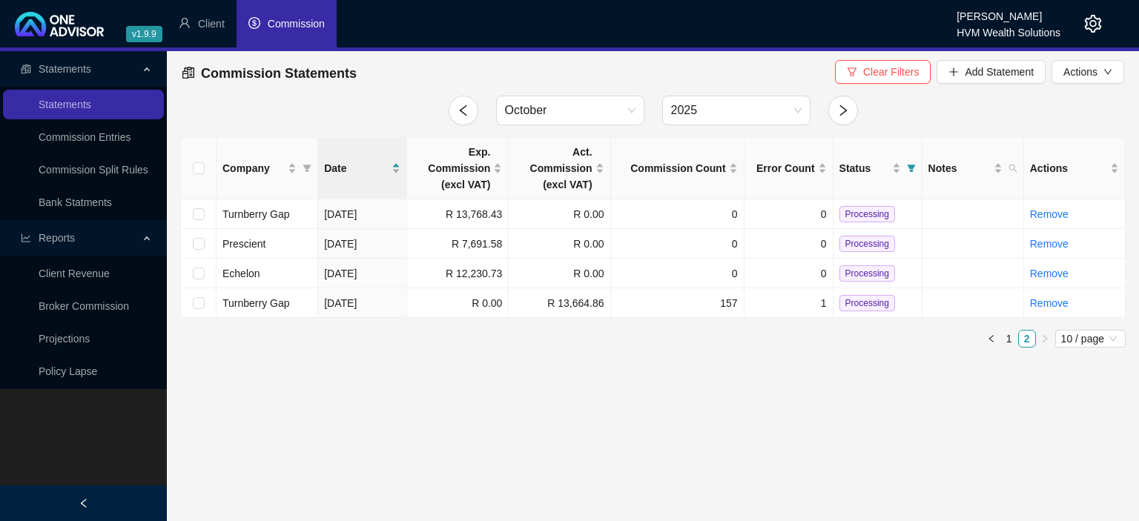
scroll to position [0, 0]
click at [1094, 27] on icon "setting" at bounding box center [1093, 24] width 18 height 18
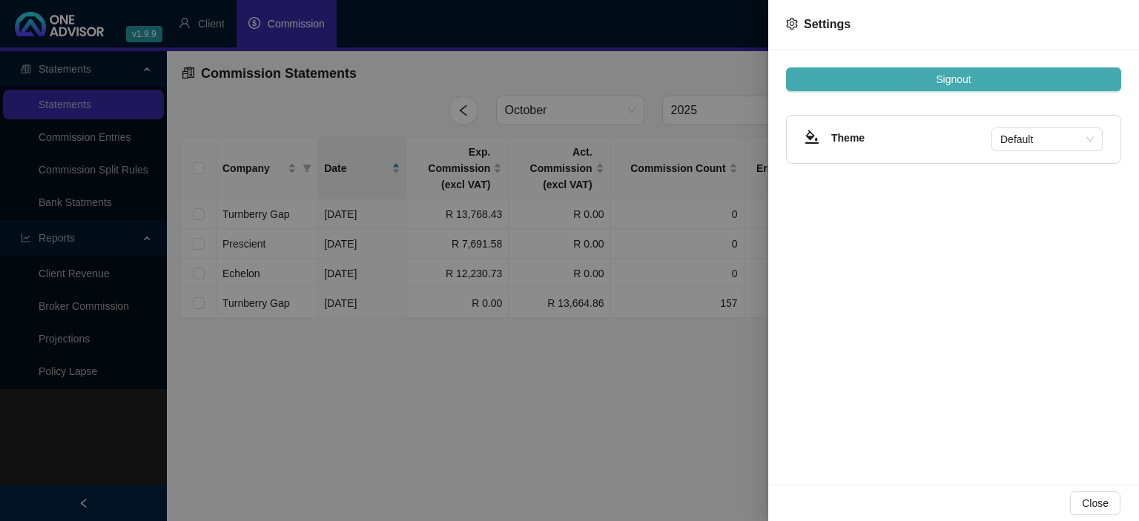
click at [962, 76] on span "Signout" at bounding box center [953, 79] width 35 height 16
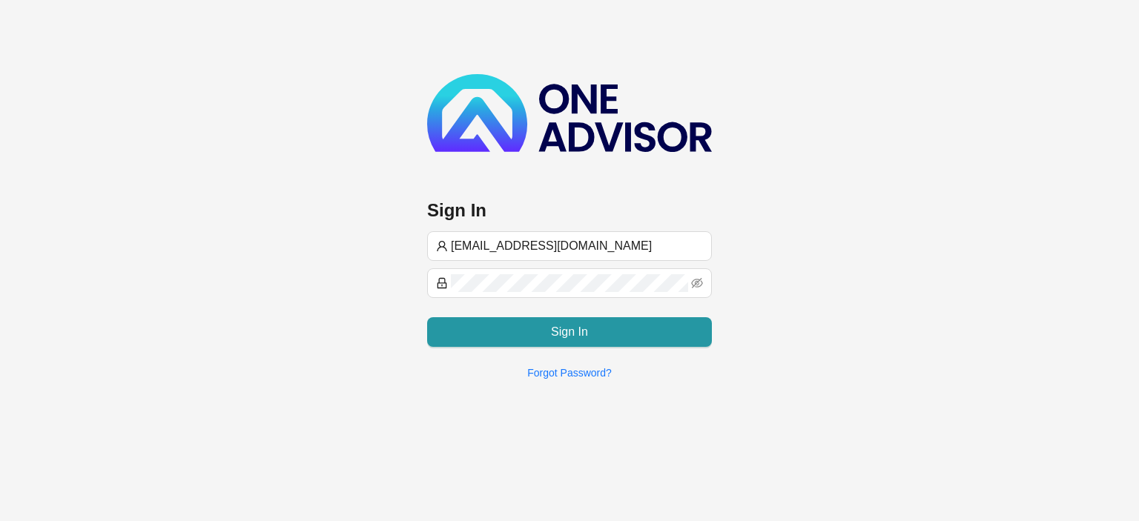
type input "[EMAIL_ADDRESS][DOMAIN_NAME]"
